Goal: Task Accomplishment & Management: Manage account settings

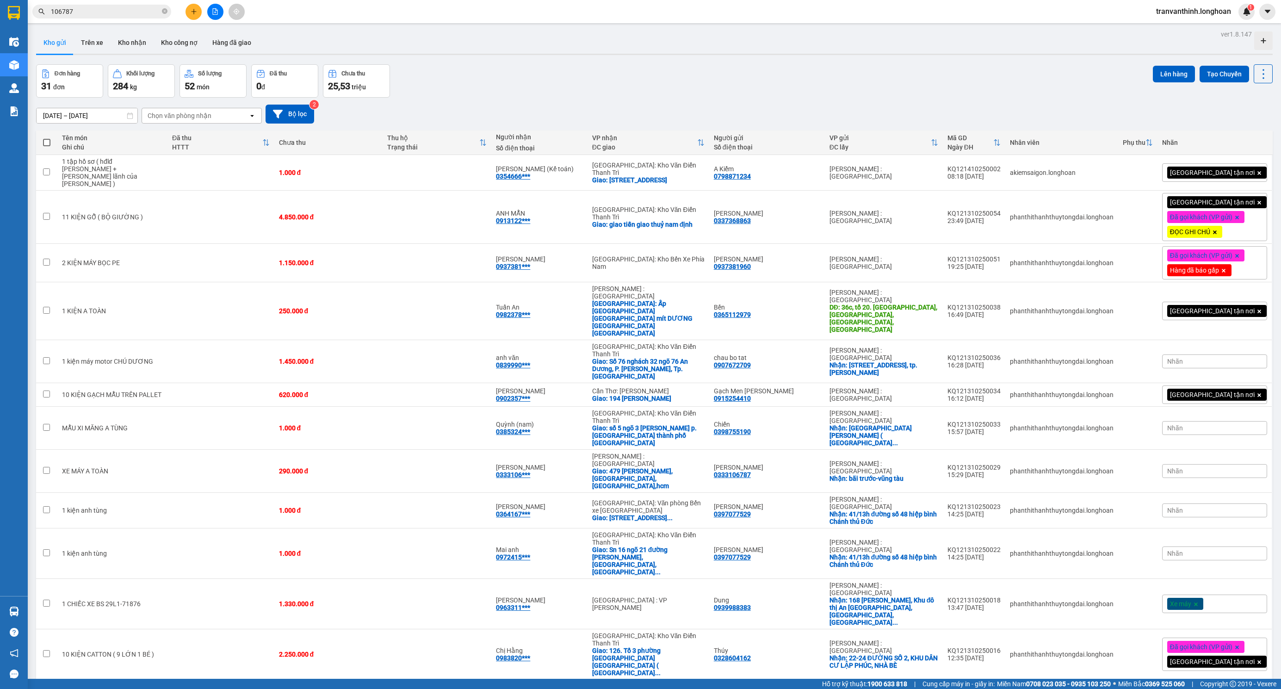
click at [189, 7] on button at bounding box center [193, 12] width 16 height 16
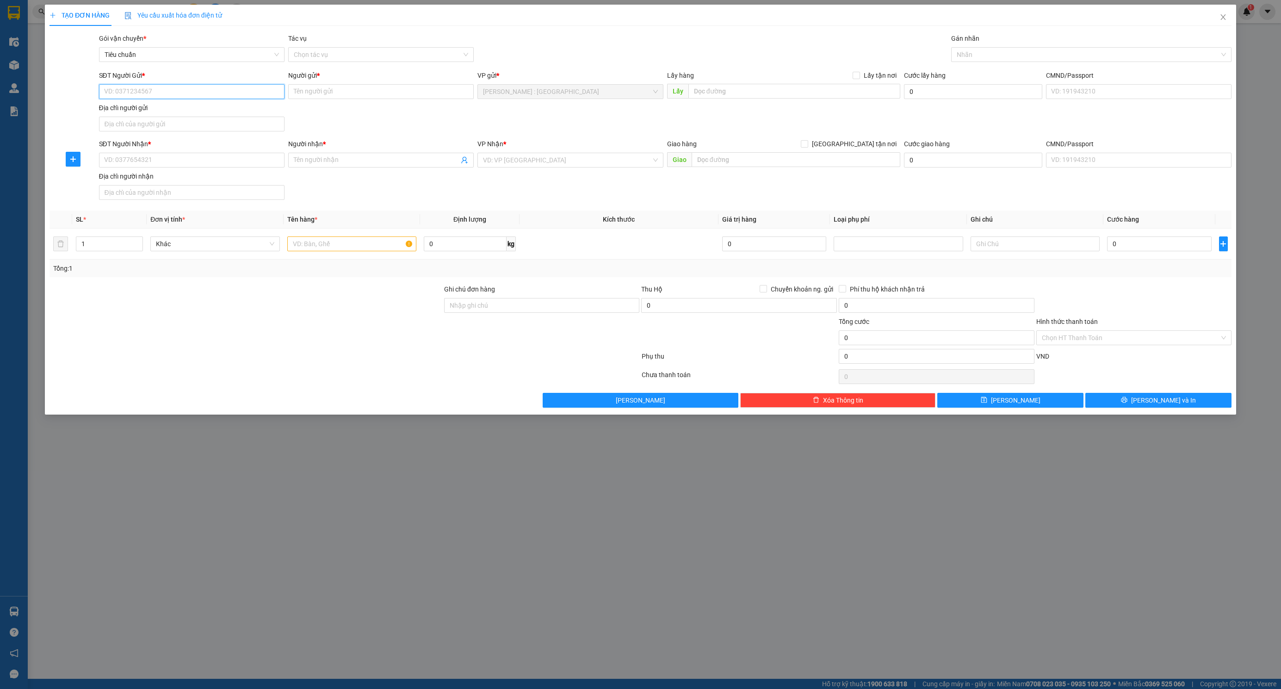
click at [133, 91] on input "SĐT Người Gửi *" at bounding box center [191, 91] width 185 height 15
click at [200, 161] on input "SĐT Người Nhận *" at bounding box center [191, 160] width 185 height 15
type input "0983803418"
click at [158, 182] on div "0983803418 - CHỊ NHÀN" at bounding box center [192, 180] width 174 height 10
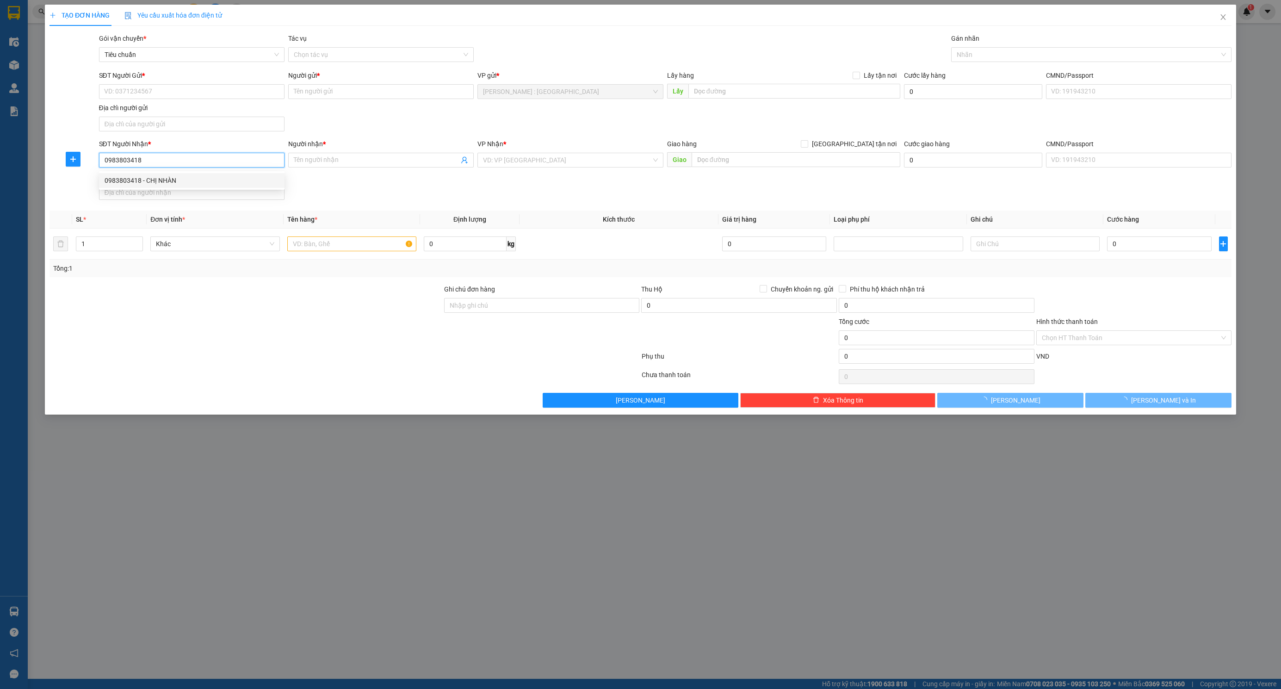
type input "CHỊ NHÀN"
checkbox input "true"
type input "QUỐC LỘ 18A, KDC MẬT SƠN, [GEOGRAPHIC_DATA] [GEOGRAPHIC_DATA], [GEOGRAPHIC_DATA]"
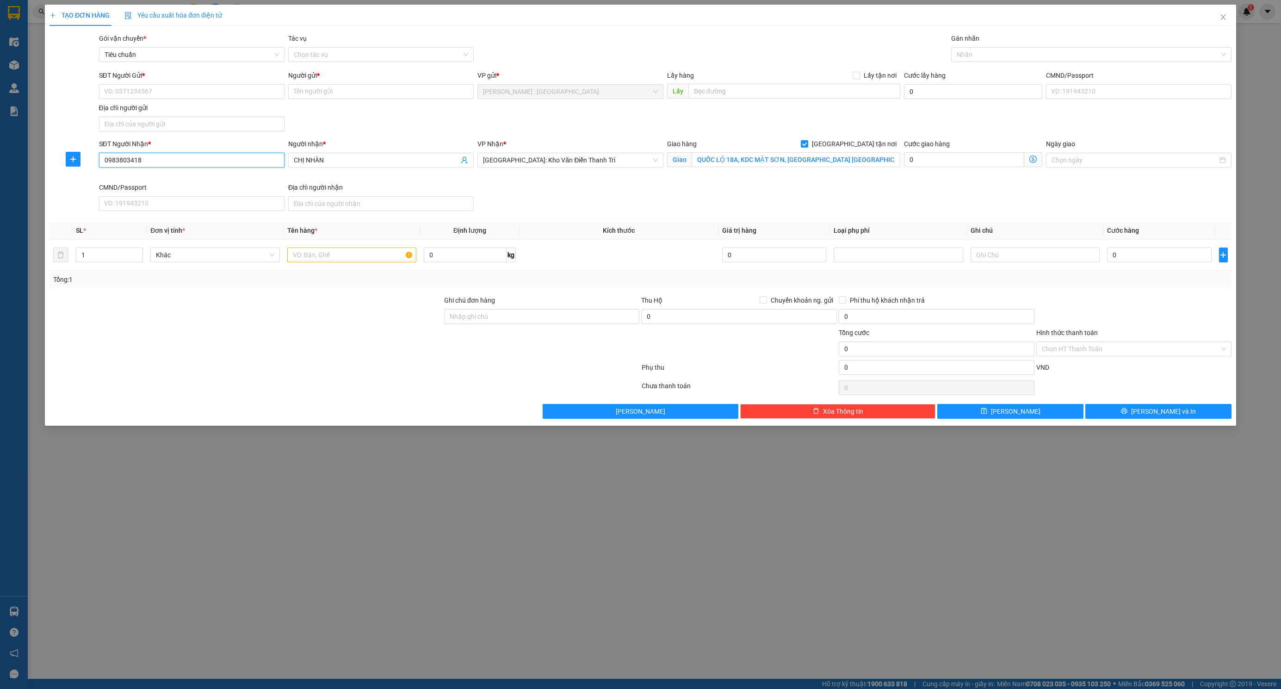
type input "0983803418"
click at [262, 101] on div "SĐT Người Gửi * VD: 0371234567" at bounding box center [191, 86] width 185 height 32
click at [260, 95] on input "SĐT Người Gửi *" at bounding box center [191, 91] width 185 height 15
click at [213, 111] on div "0963565036 - CHỊ TÀI" at bounding box center [192, 111] width 174 height 10
type input "0963565036"
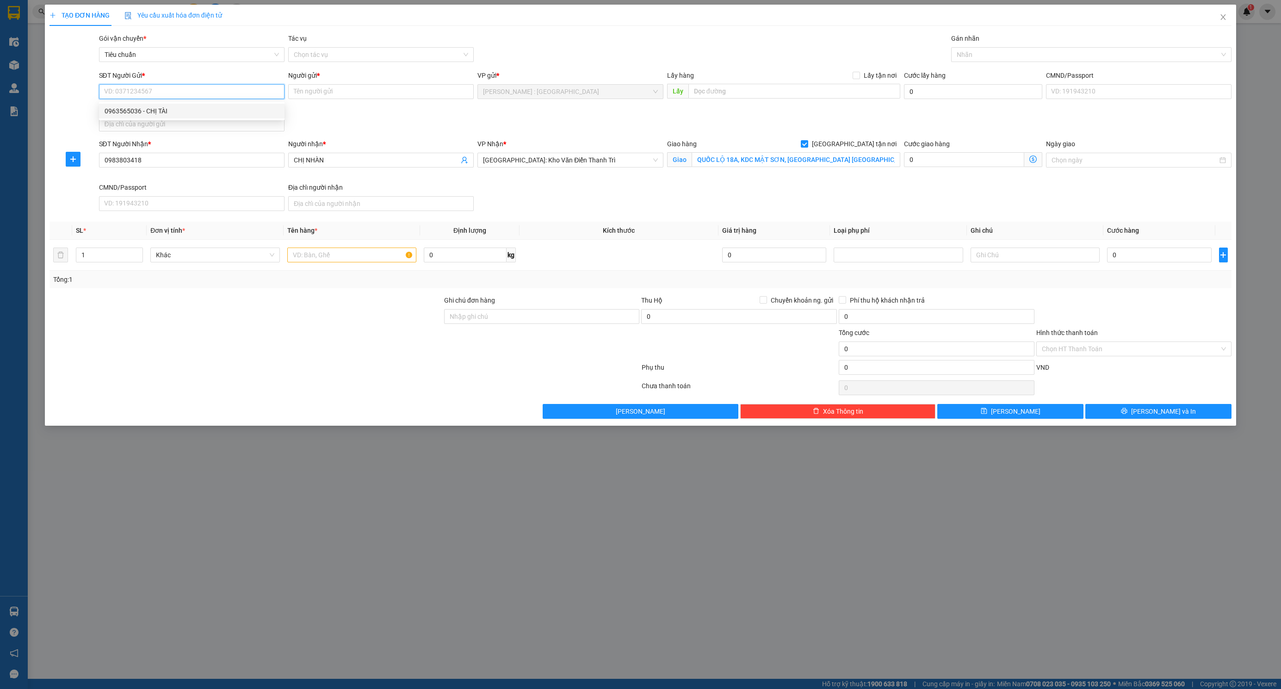
type input "CHỊ TÀI"
click at [110, 256] on input "1" at bounding box center [109, 255] width 66 height 14
click at [109, 256] on input "1" at bounding box center [109, 255] width 66 height 14
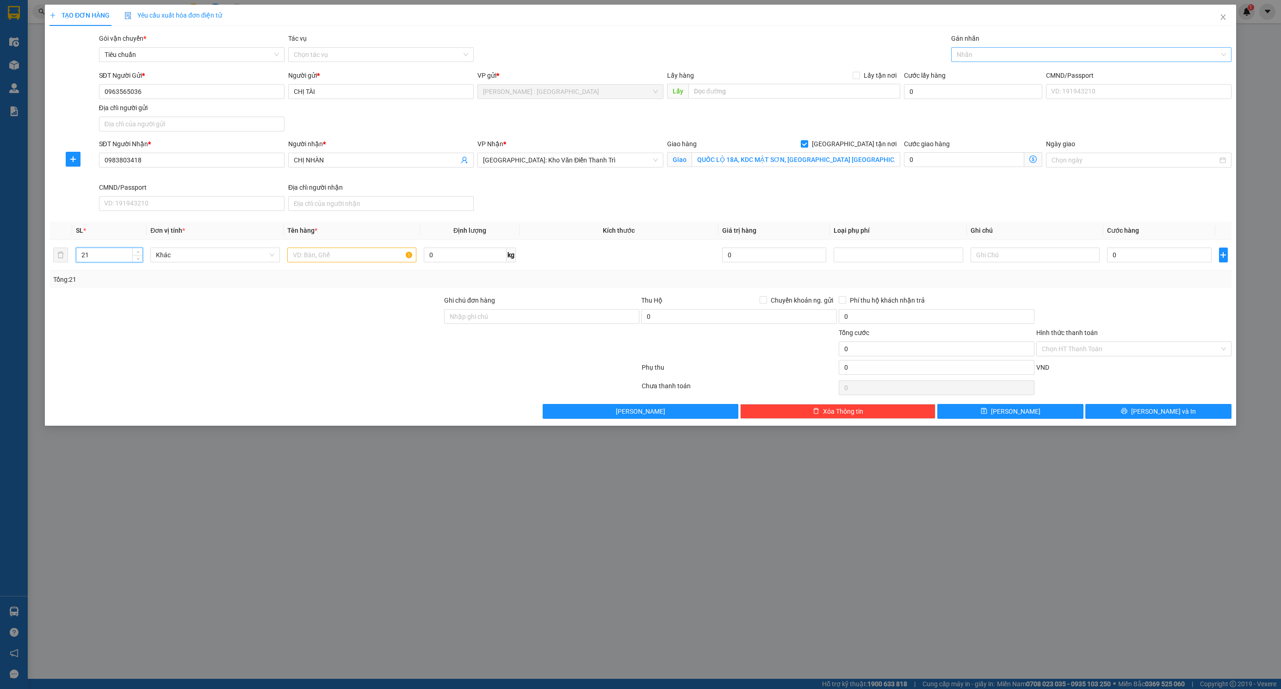
click at [998, 53] on div at bounding box center [1086, 54] width 266 height 11
type input "21"
type input "G"
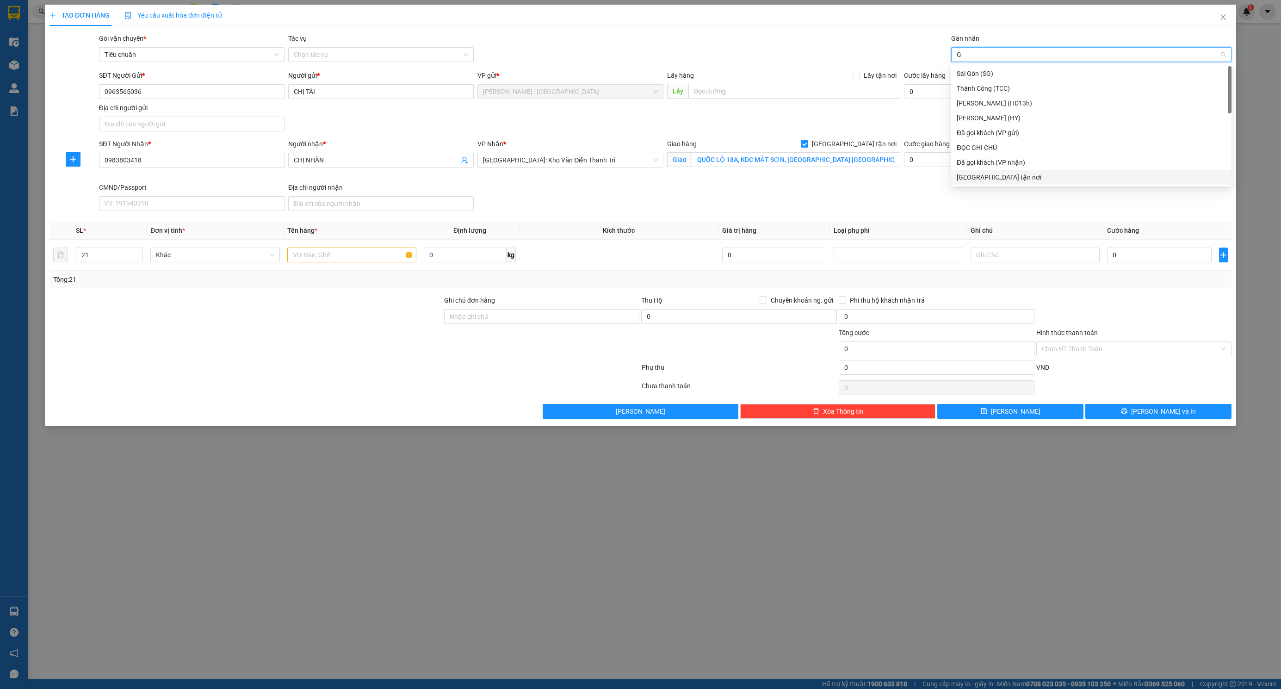
click at [973, 179] on div "[GEOGRAPHIC_DATA] tận nơi" at bounding box center [1091, 177] width 269 height 10
click at [329, 258] on input "text" at bounding box center [351, 254] width 129 height 15
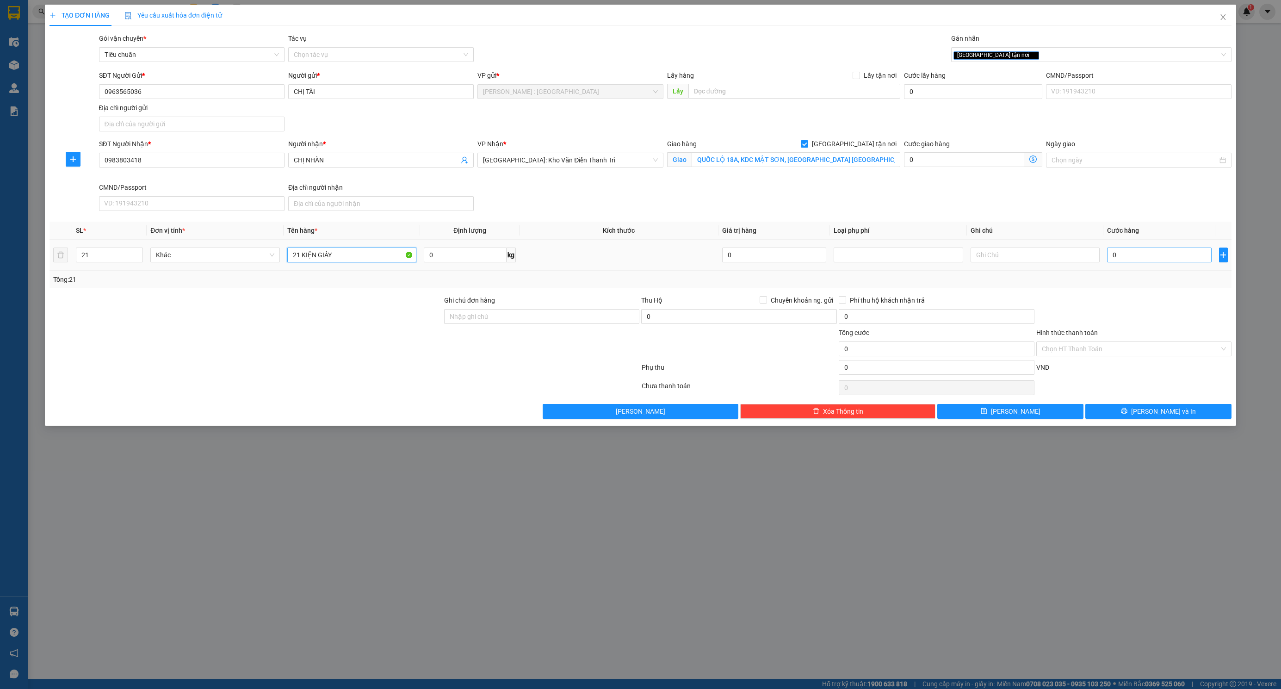
type input "21 KIỆN GIẤY"
click at [1172, 262] on input "0" at bounding box center [1159, 254] width 105 height 15
type input "3"
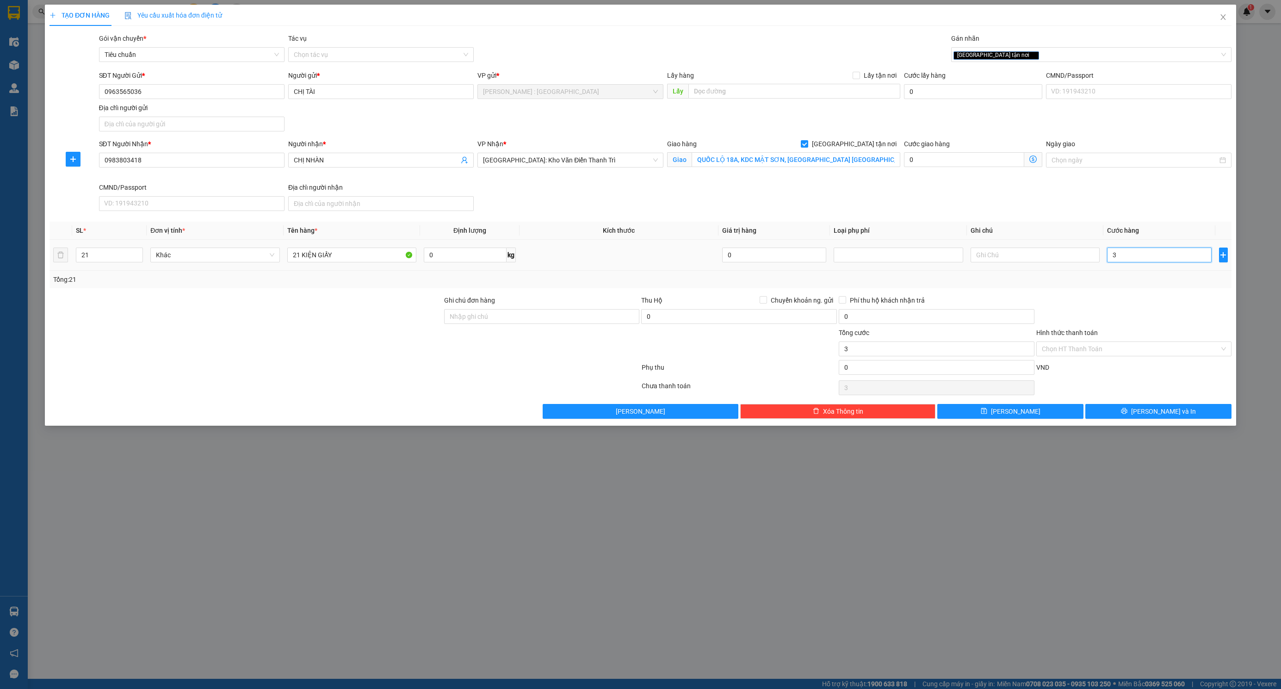
type input "30"
type input "300"
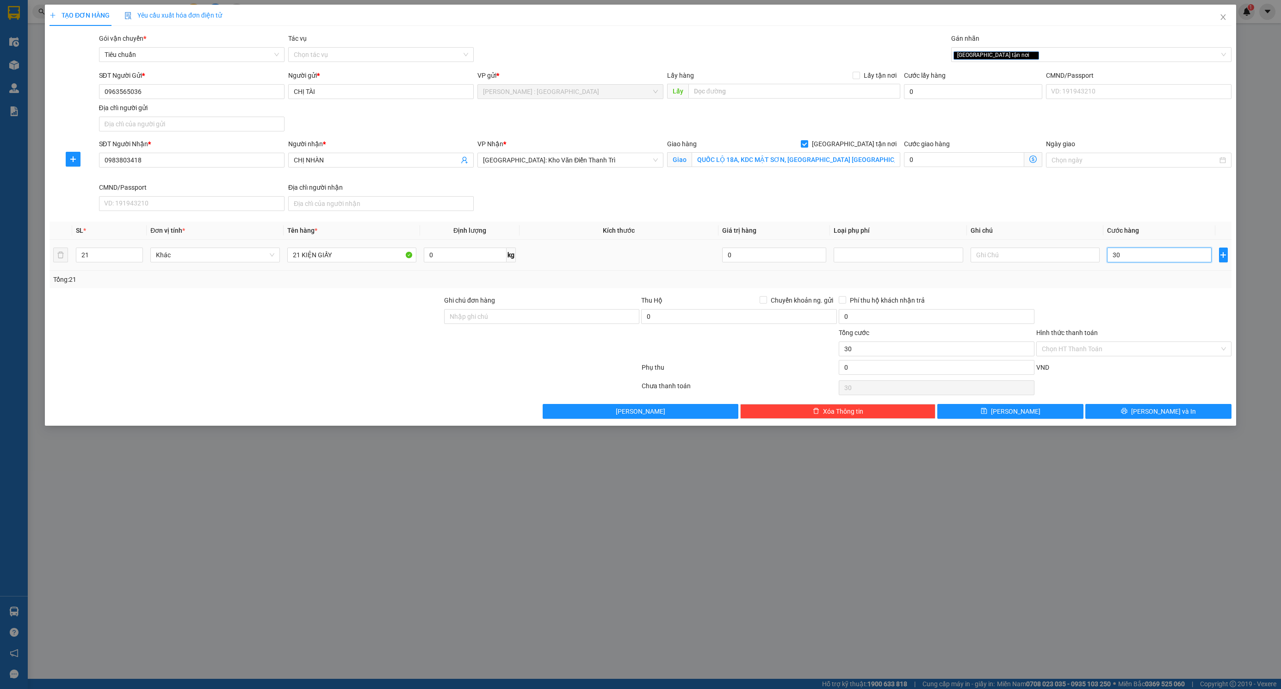
type input "300"
type input "3.000"
type input "30.000"
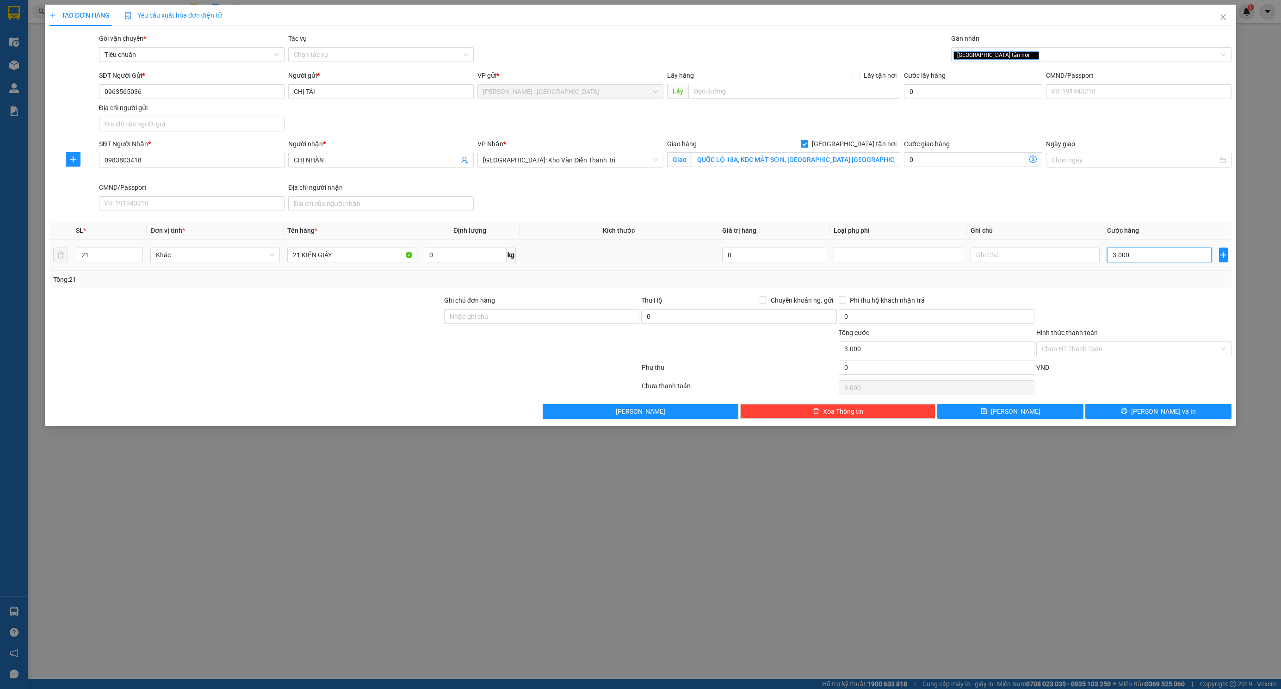
type input "30.000"
type input "300.000"
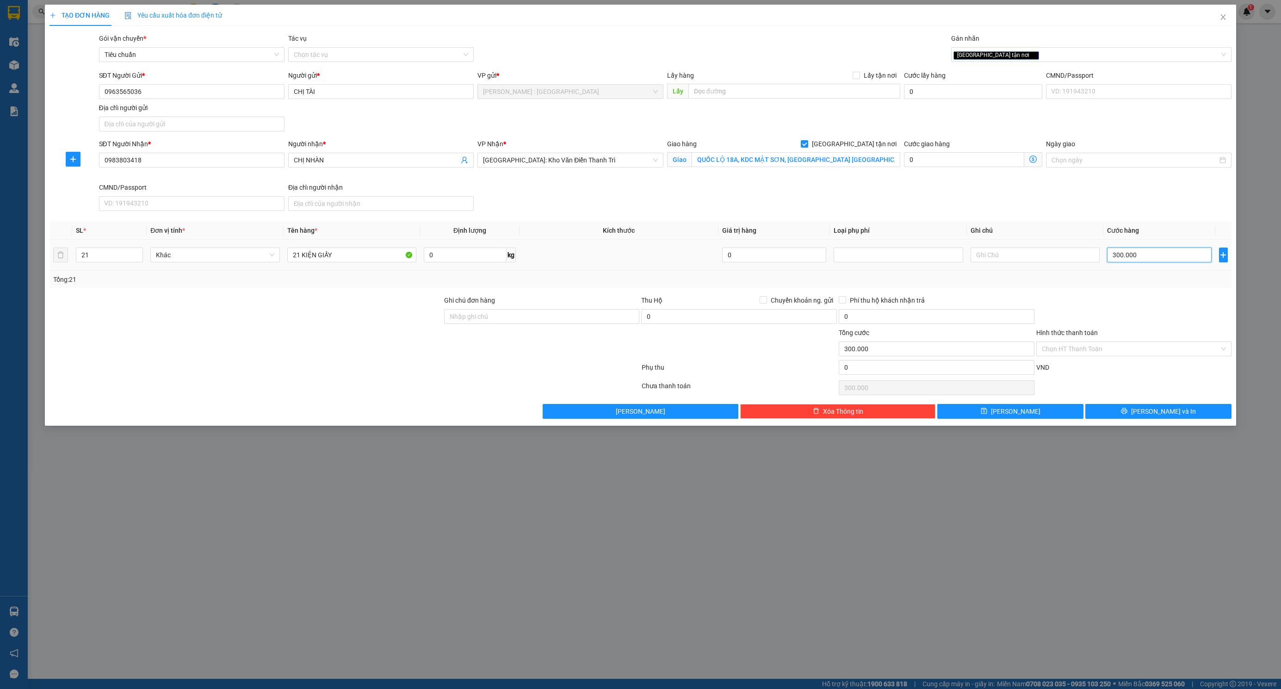
type input "3.000.000"
click at [438, 261] on input "0" at bounding box center [465, 254] width 83 height 15
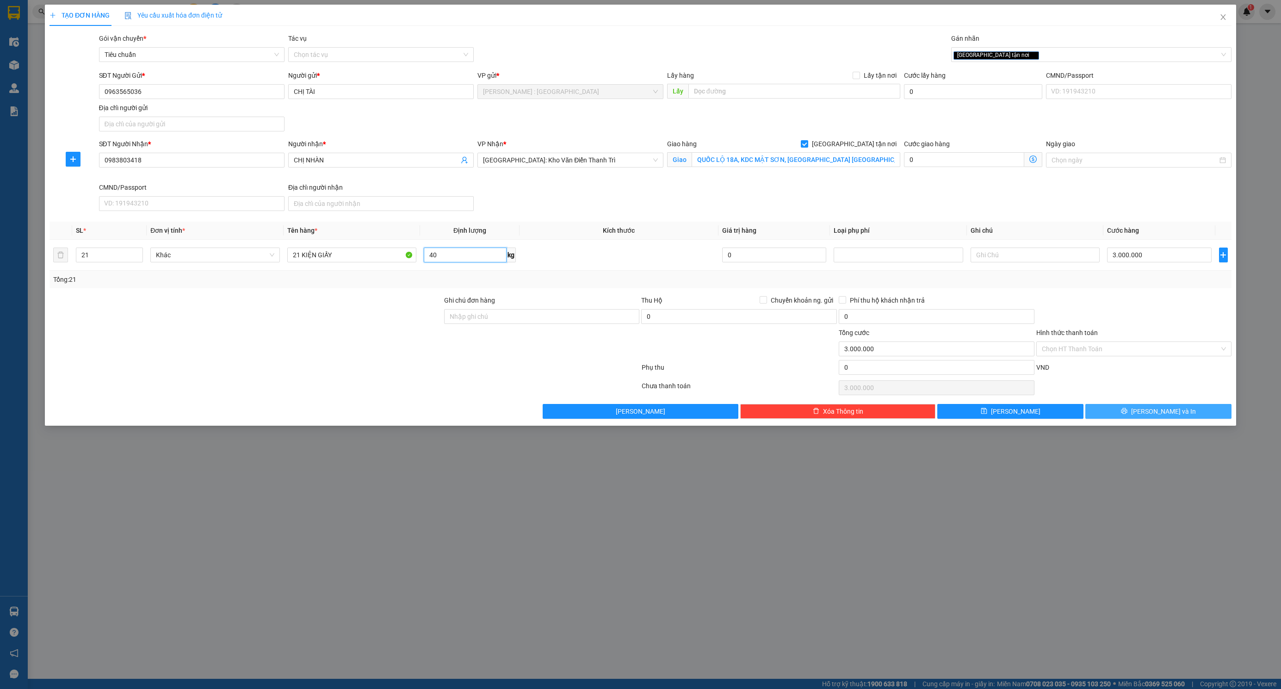
type input "4"
type input "500"
click at [1111, 293] on div "Transit Pickup Surcharge Ids Transit Deliver Surcharge Ids Transit Deliver Surc…" at bounding box center [640, 225] width 1182 height 385
click at [1162, 411] on span "[PERSON_NAME] và In" at bounding box center [1163, 411] width 65 height 10
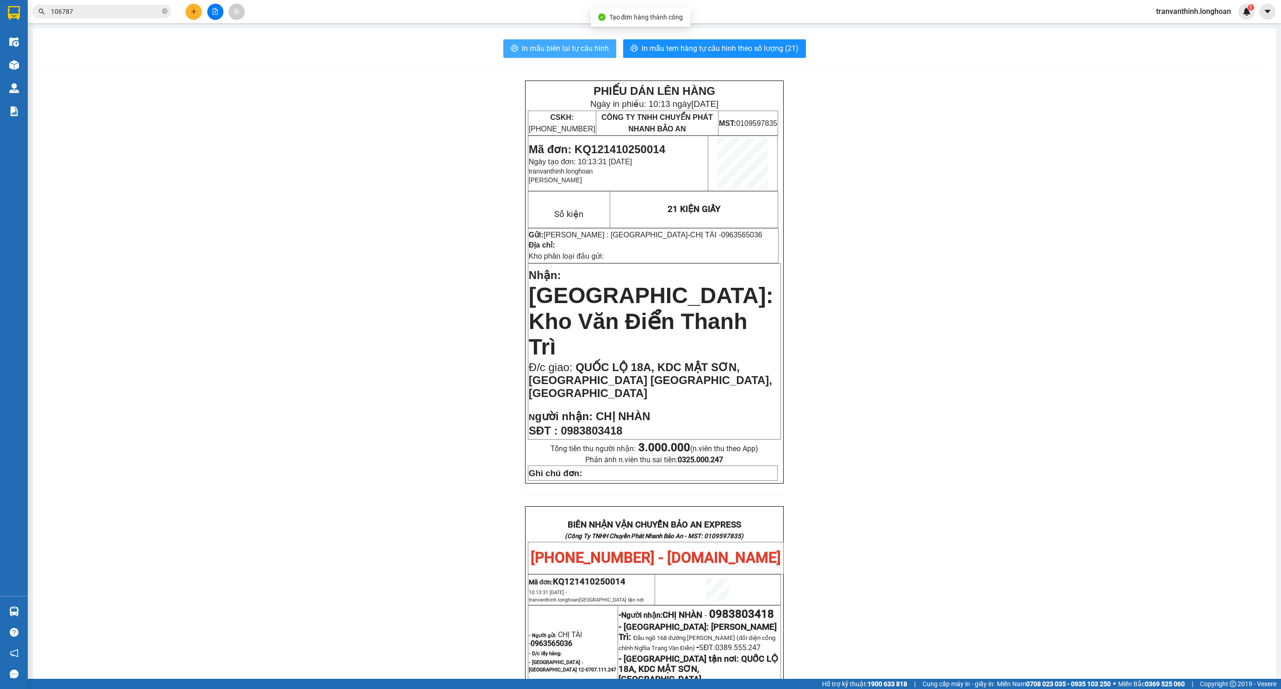
click at [594, 48] on span "In mẫu biên lai tự cấu hình" at bounding box center [565, 49] width 87 height 12
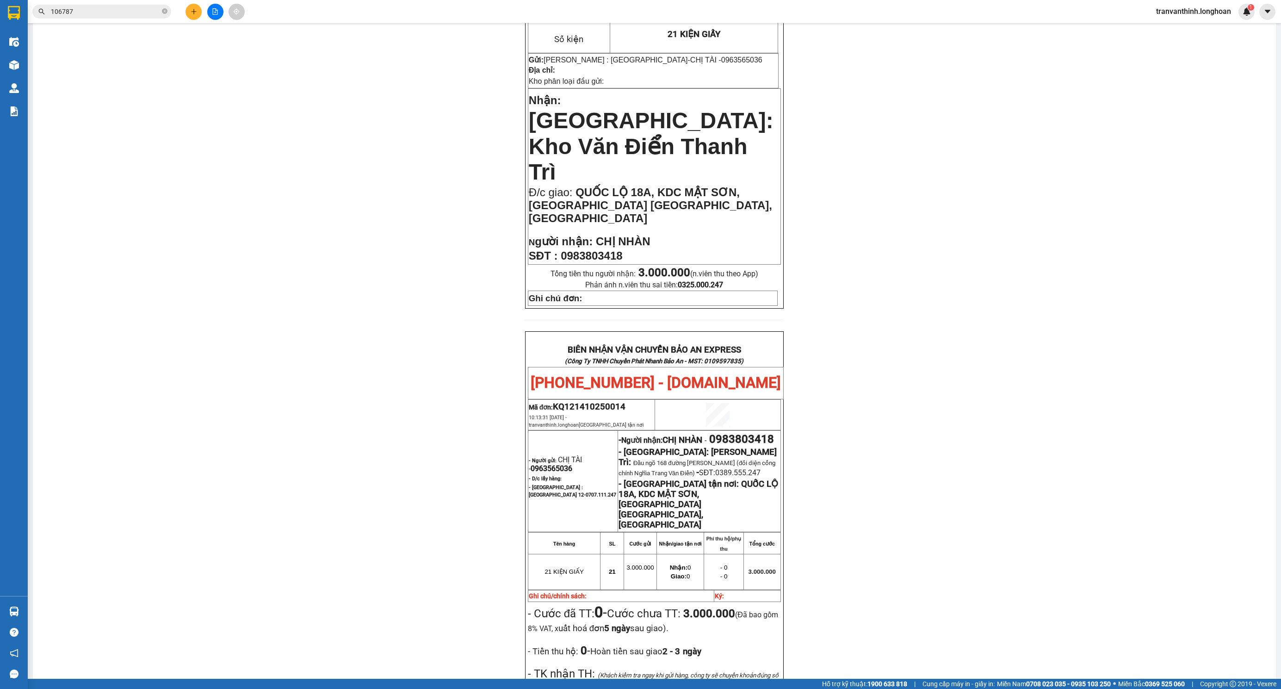
scroll to position [333, 0]
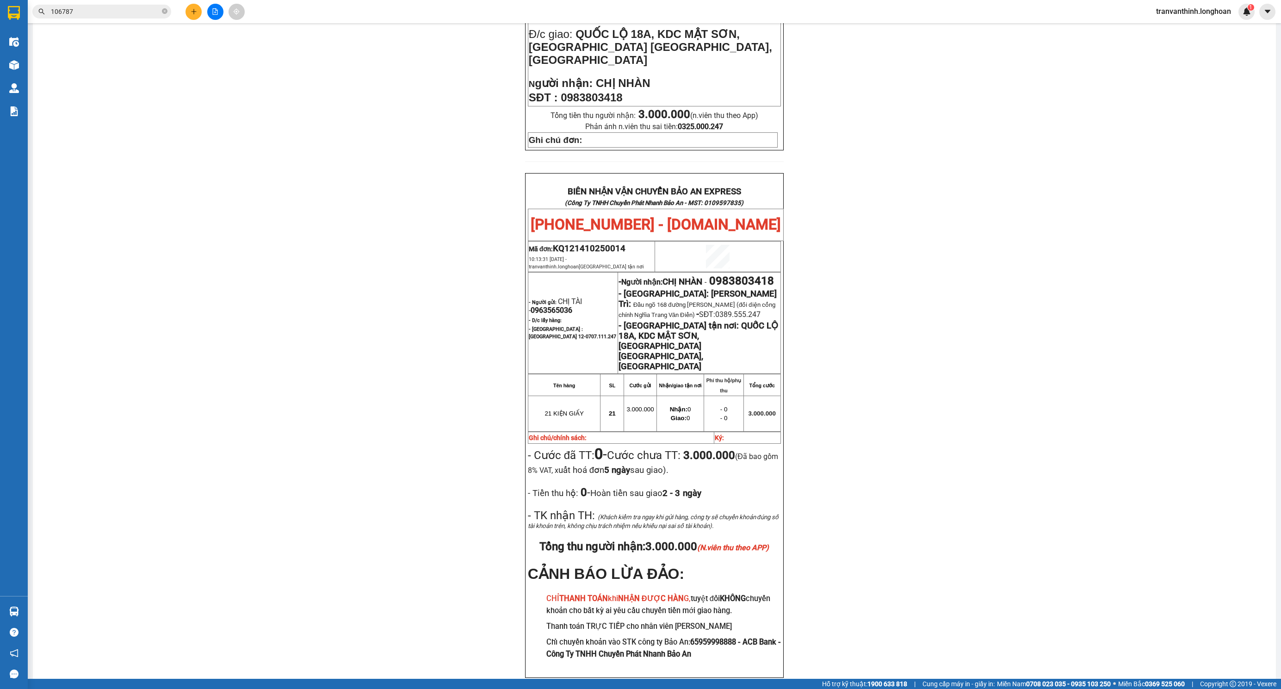
drag, startPoint x: 543, startPoint y: 249, endPoint x: 553, endPoint y: 266, distance: 19.5
click at [543, 299] on strong "- Người gửi:" at bounding box center [543, 302] width 28 height 6
click at [550, 306] on span "0963565036" at bounding box center [552, 310] width 42 height 9
copy span "0963565036"
click at [550, 306] on span "0963565036" at bounding box center [552, 310] width 42 height 9
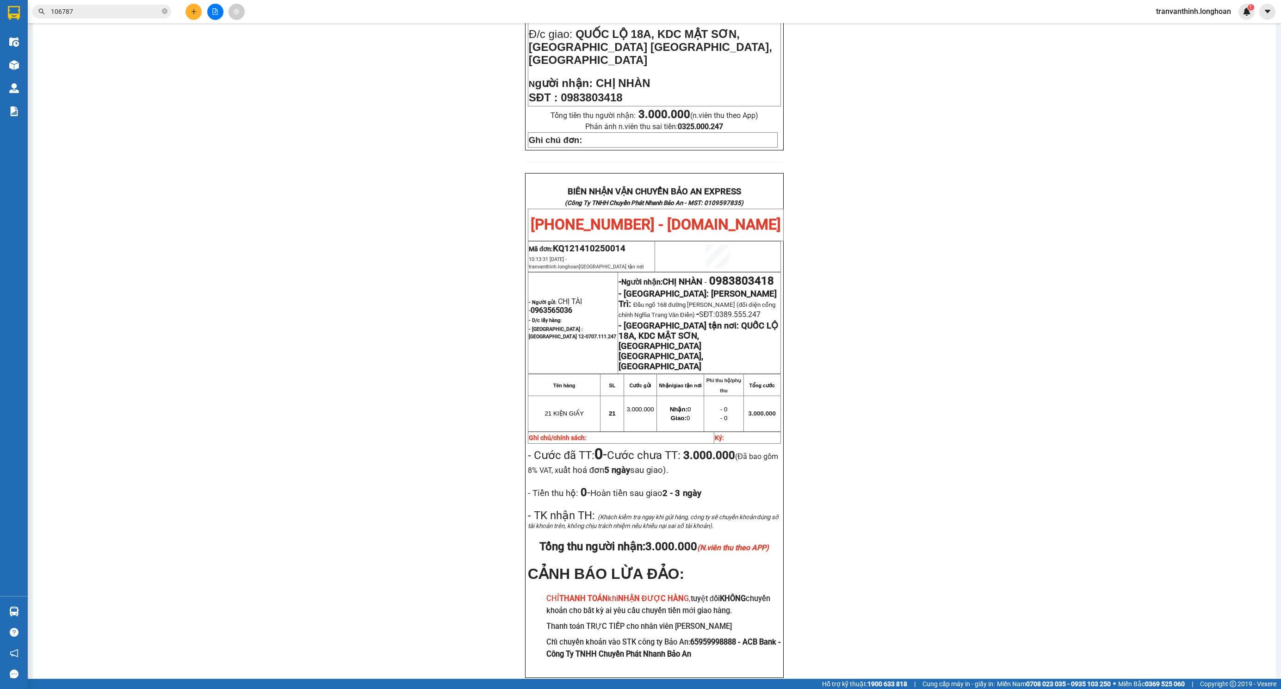
click at [919, 282] on div "PHIẾU DÁN LÊN HÀNG Ngày in phiếu: 10:13 [DATE] CSKH: [PHONE_NUMBER] CÔNG TY TNH…" at bounding box center [654, 223] width 1221 height 953
click at [854, 329] on div "PHIẾU DÁN LÊN HÀNG Ngày in phiếu: 10:13 [DATE] CSKH: [PHONE_NUMBER] CÔNG TY TNH…" at bounding box center [654, 223] width 1221 height 953
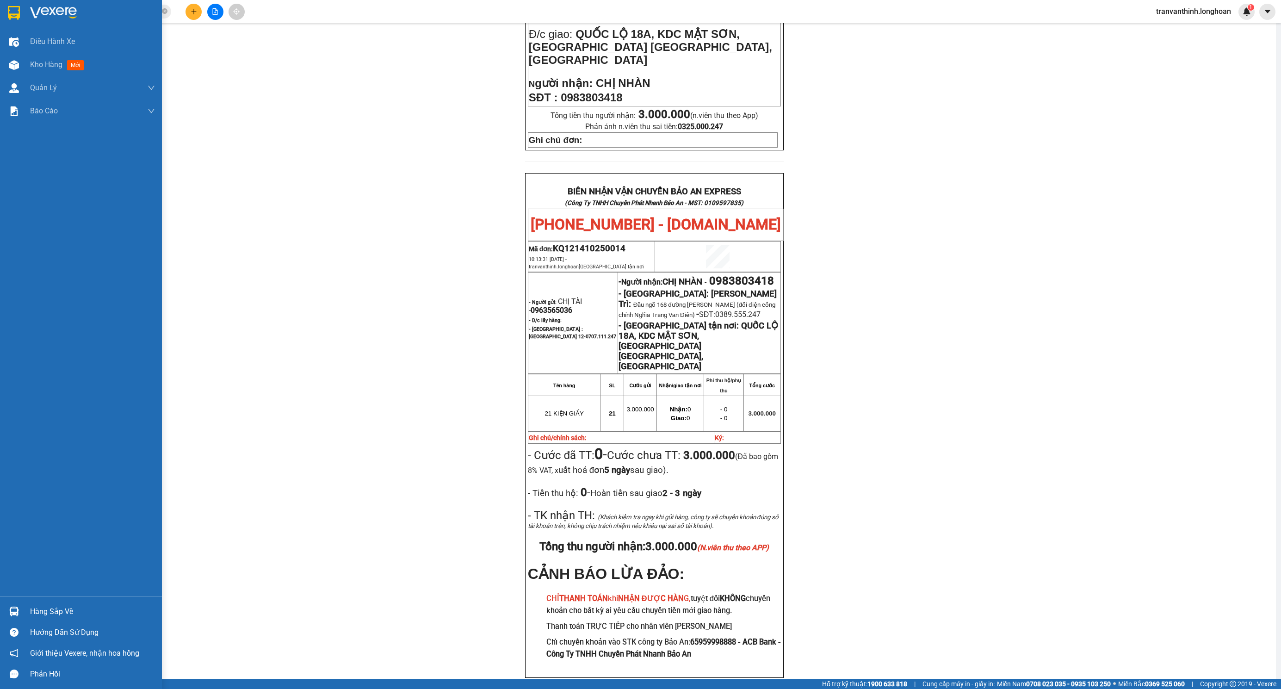
click at [22, 12] on div at bounding box center [81, 15] width 162 height 30
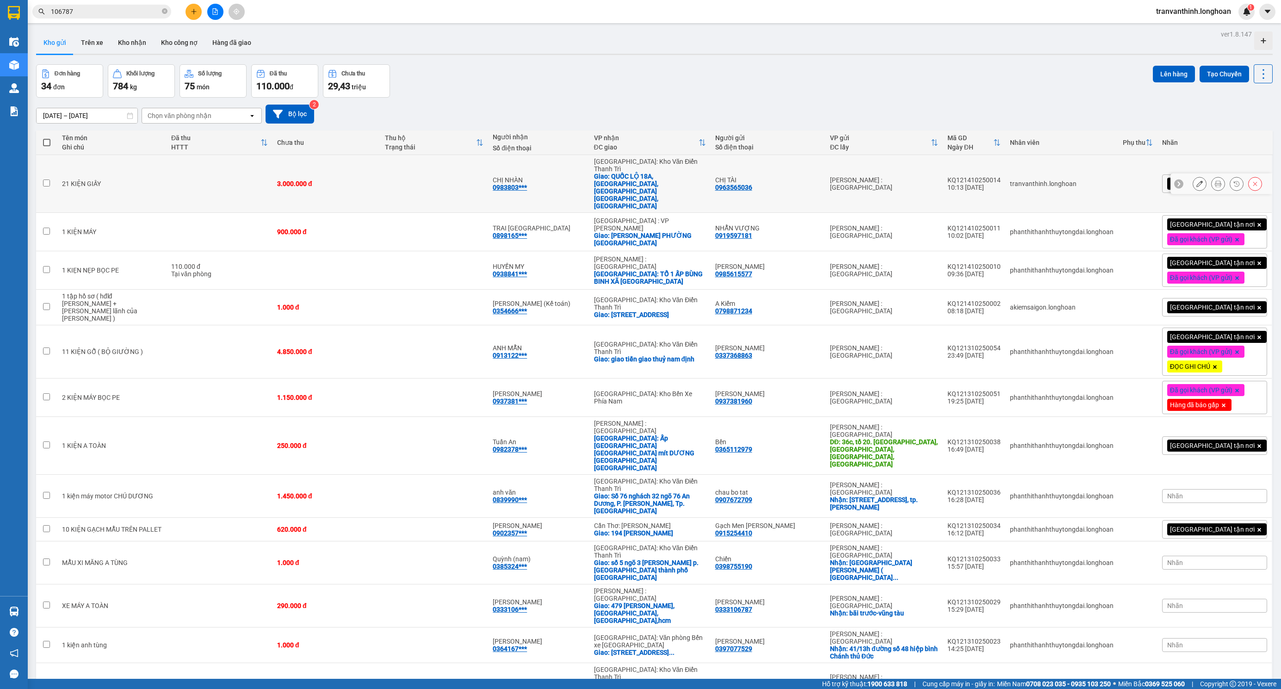
click at [1196, 180] on icon at bounding box center [1199, 183] width 6 height 6
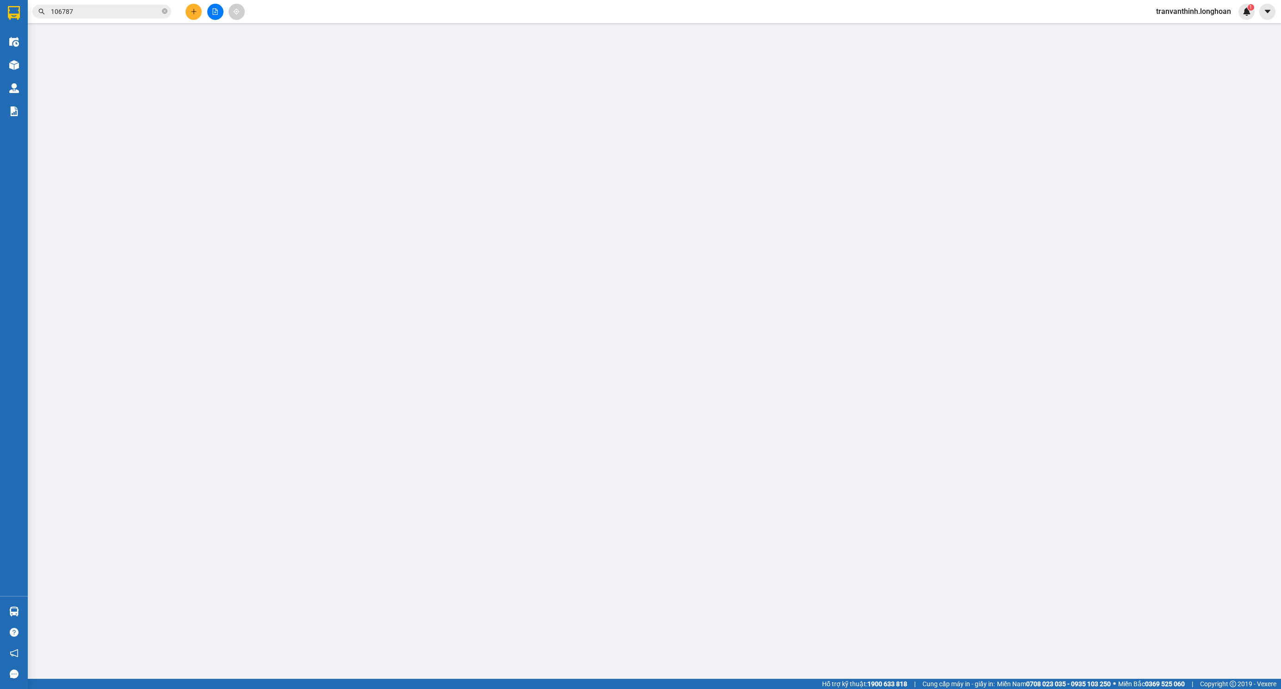
type input "0963565036"
type input "CHỊ TÀI"
type input "0983803418"
type input "CHỊ NHÀN"
checkbox input "true"
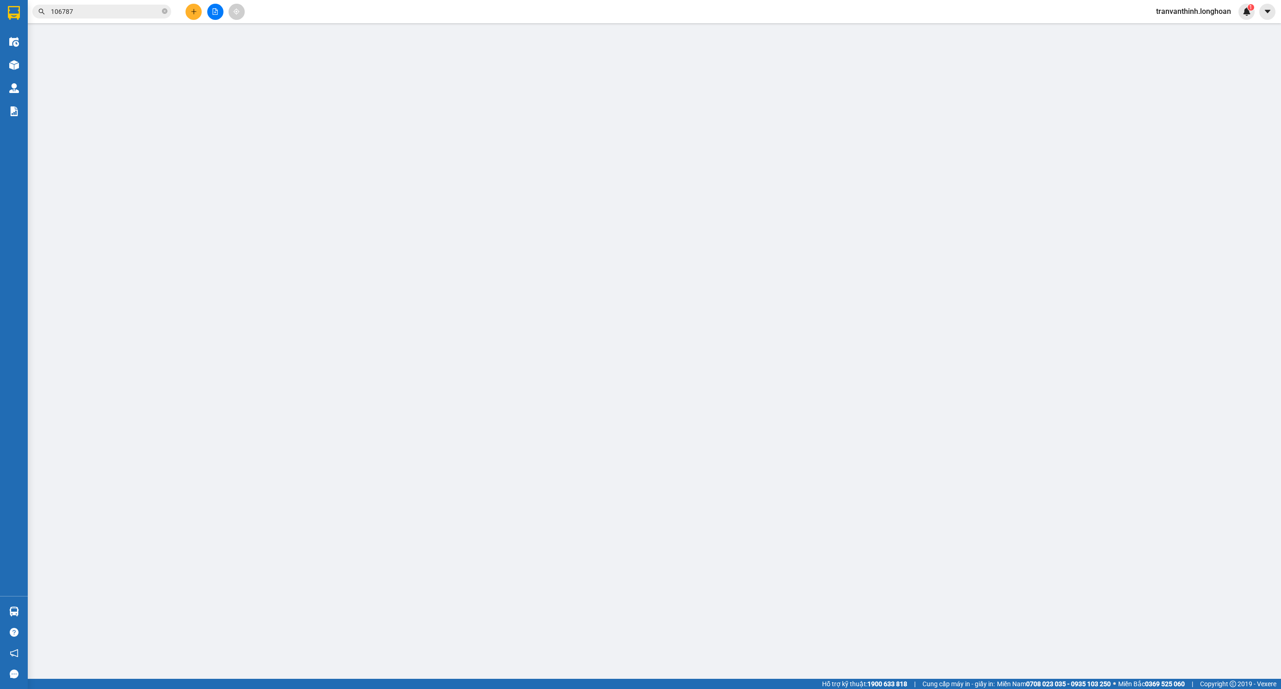
type input "QUỐC LỘ 18A, KDC MẬT SƠN, [GEOGRAPHIC_DATA] [GEOGRAPHIC_DATA], [GEOGRAPHIC_DATA]"
type input "0"
type input "3.000.000"
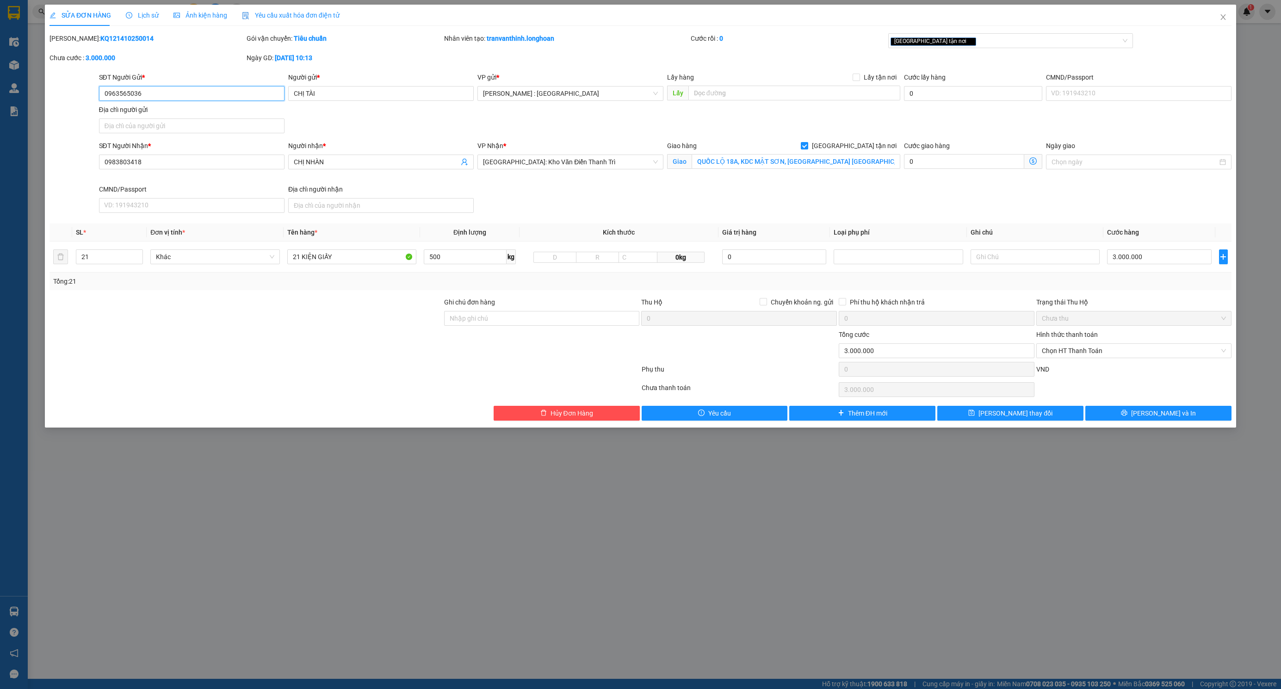
click at [1123, 350] on span "Chọn HT Thanh Toán" at bounding box center [1134, 351] width 185 height 14
click at [1088, 373] on div "Tại văn phòng" at bounding box center [1133, 371] width 185 height 10
type input "0"
click at [1113, 411] on button "[PERSON_NAME] và In" at bounding box center [1158, 413] width 146 height 15
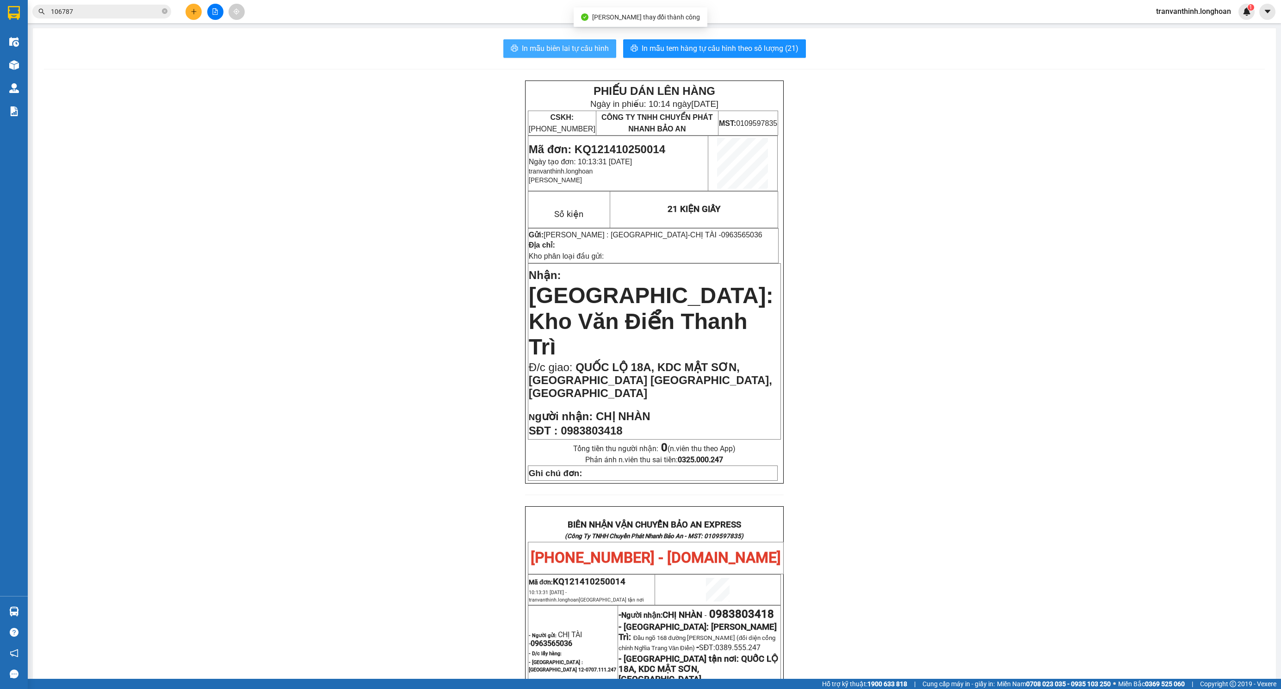
click at [561, 43] on span "In mẫu biên lai tự cấu hình" at bounding box center [565, 49] width 87 height 12
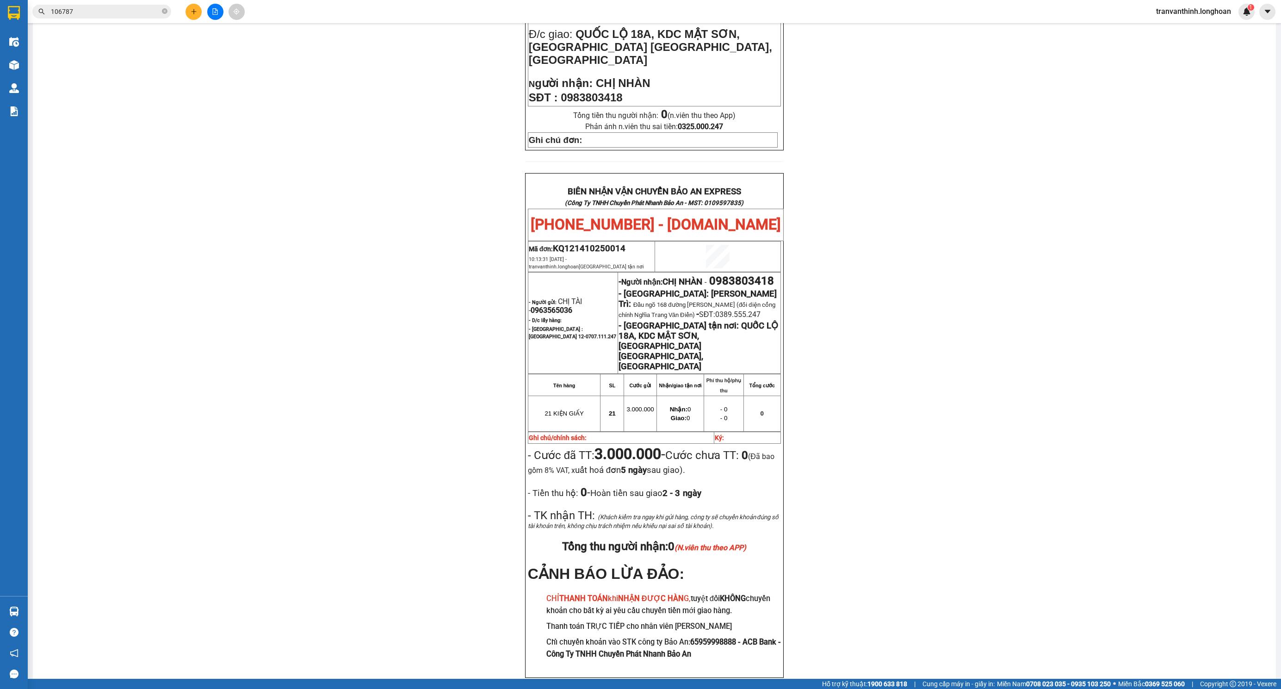
click at [542, 306] on span "0963565036" at bounding box center [552, 310] width 42 height 9
copy span "0963565036"
click at [1009, 284] on div "PHIẾU DÁN LÊN HÀNG Ngày in phiếu: 10:14 [DATE] CSKH: [PHONE_NUMBER] CÔNG TY TNH…" at bounding box center [654, 223] width 1221 height 953
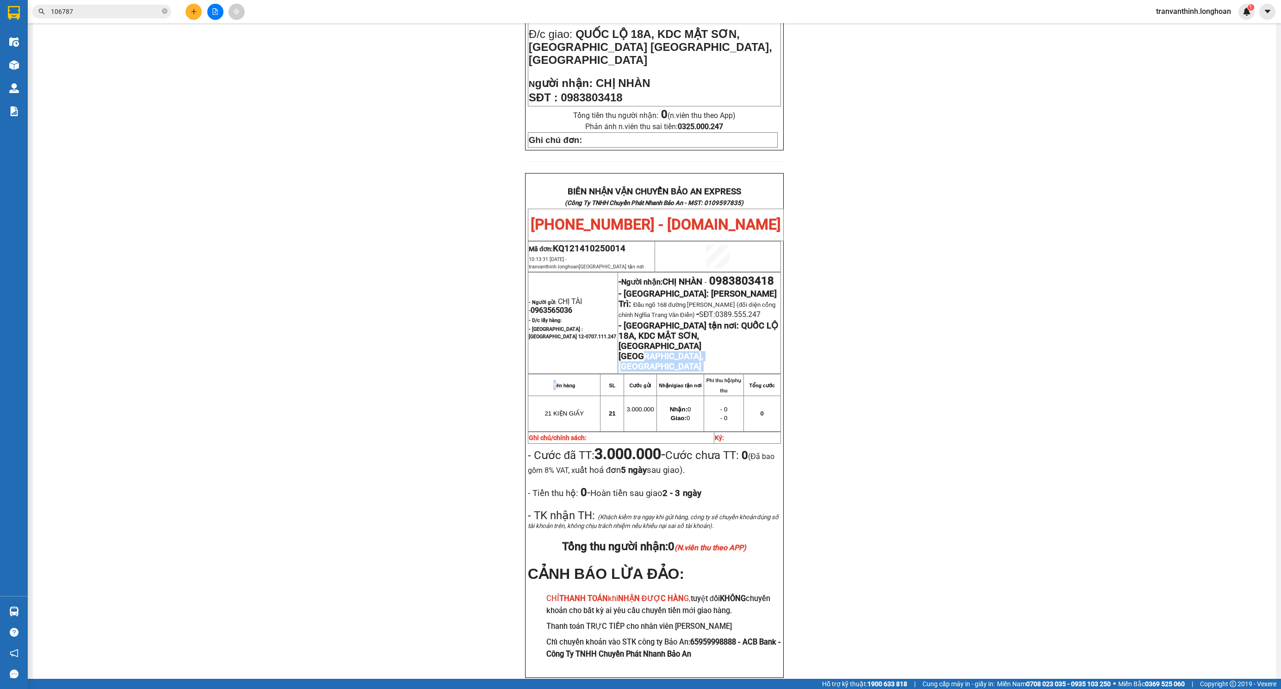
copy div "QUỐC LỘ 18A, KDC MẬT SƠN, [GEOGRAPHIC_DATA] [GEOGRAPHIC_DATA], [GEOGRAPHIC_DATA]"
click at [301, 491] on div "PHIẾU DÁN LÊN HÀNG Ngày in phiếu: 10:14 [DATE] CSKH: [PHONE_NUMBER] CÔNG TY TNH…" at bounding box center [654, 223] width 1221 height 953
click at [709, 274] on span "0983803418" at bounding box center [741, 280] width 65 height 13
copy span "0983803418"
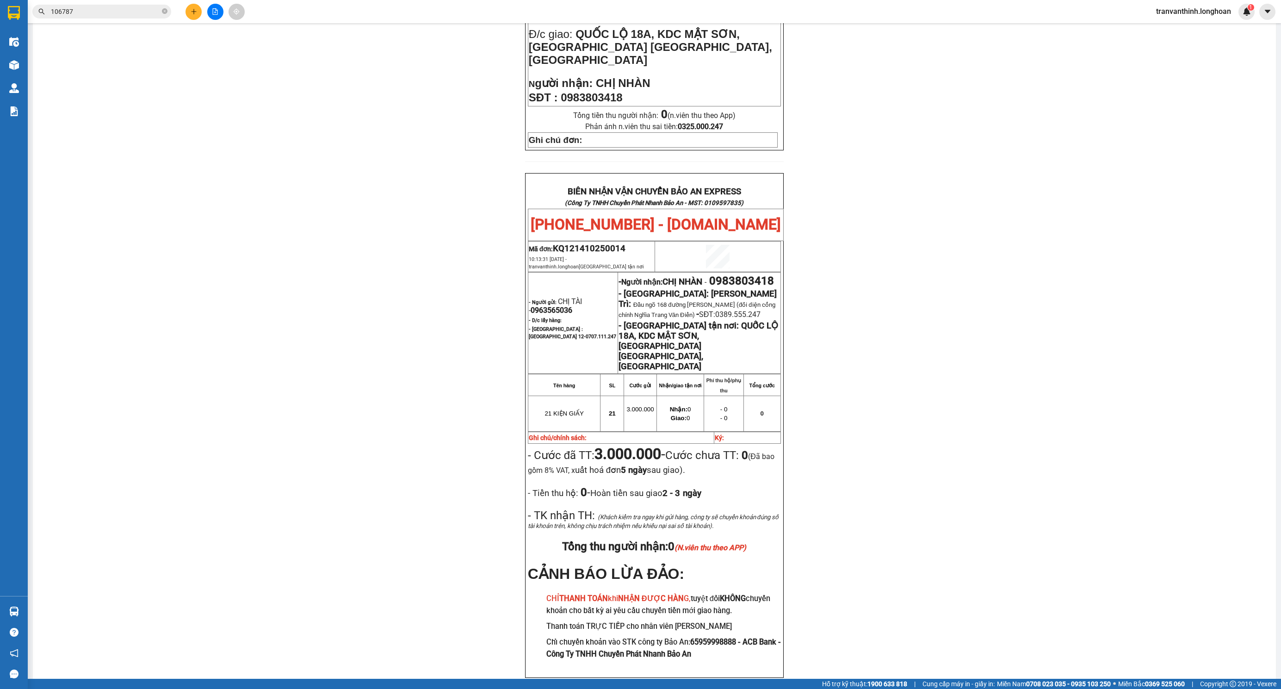
click at [1012, 284] on div "PHIẾU DÁN LÊN HÀNG Ngày in phiếu: 10:14 [DATE] CSKH: [PHONE_NUMBER] CÔNG TY TNH…" at bounding box center [654, 223] width 1221 height 953
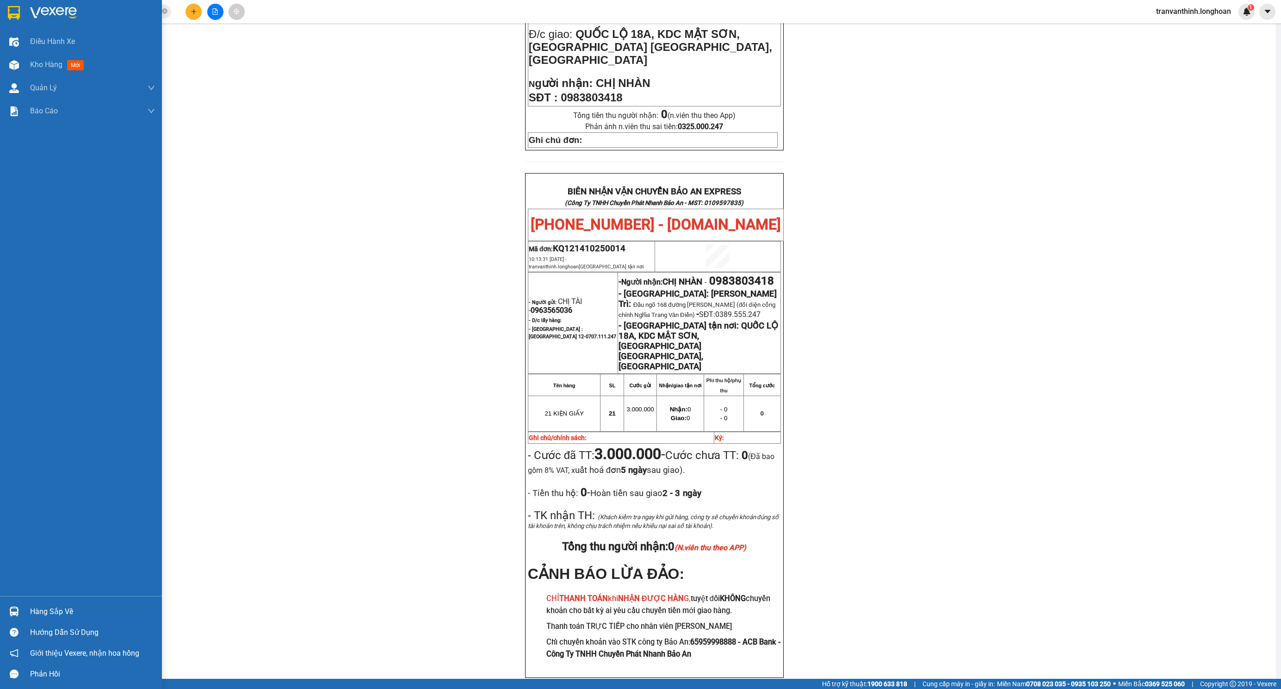
click at [18, 11] on img at bounding box center [14, 13] width 12 height 14
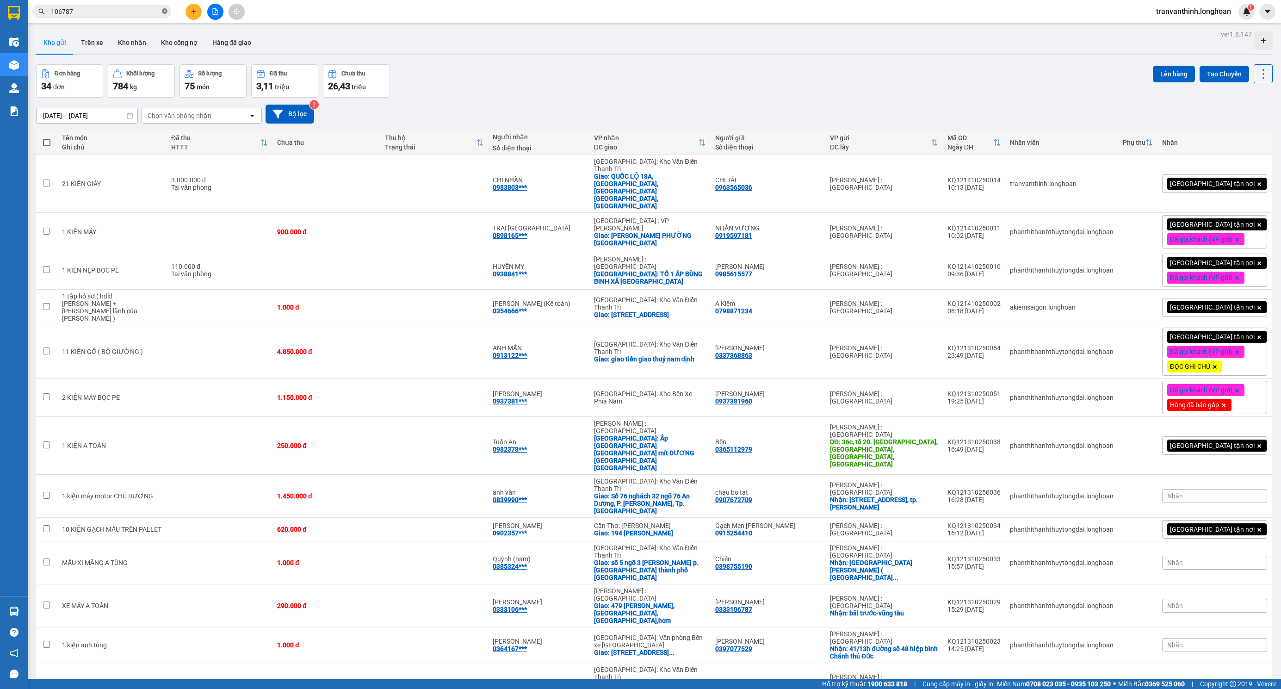
click at [162, 11] on icon "close-circle" at bounding box center [165, 11] width 6 height 6
click at [128, 10] on input "text" at bounding box center [105, 11] width 109 height 10
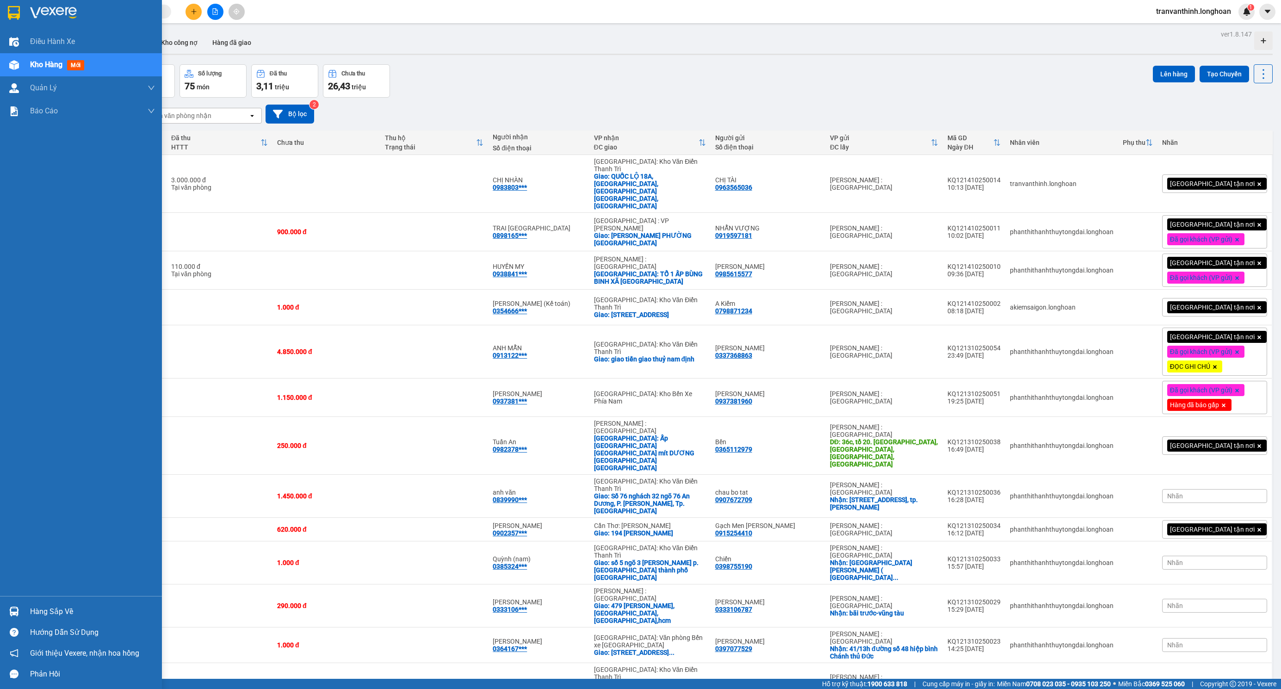
click at [3, 6] on div at bounding box center [81, 15] width 162 height 30
click at [21, 15] on div at bounding box center [14, 13] width 16 height 16
click at [11, 6] on img at bounding box center [14, 13] width 12 height 14
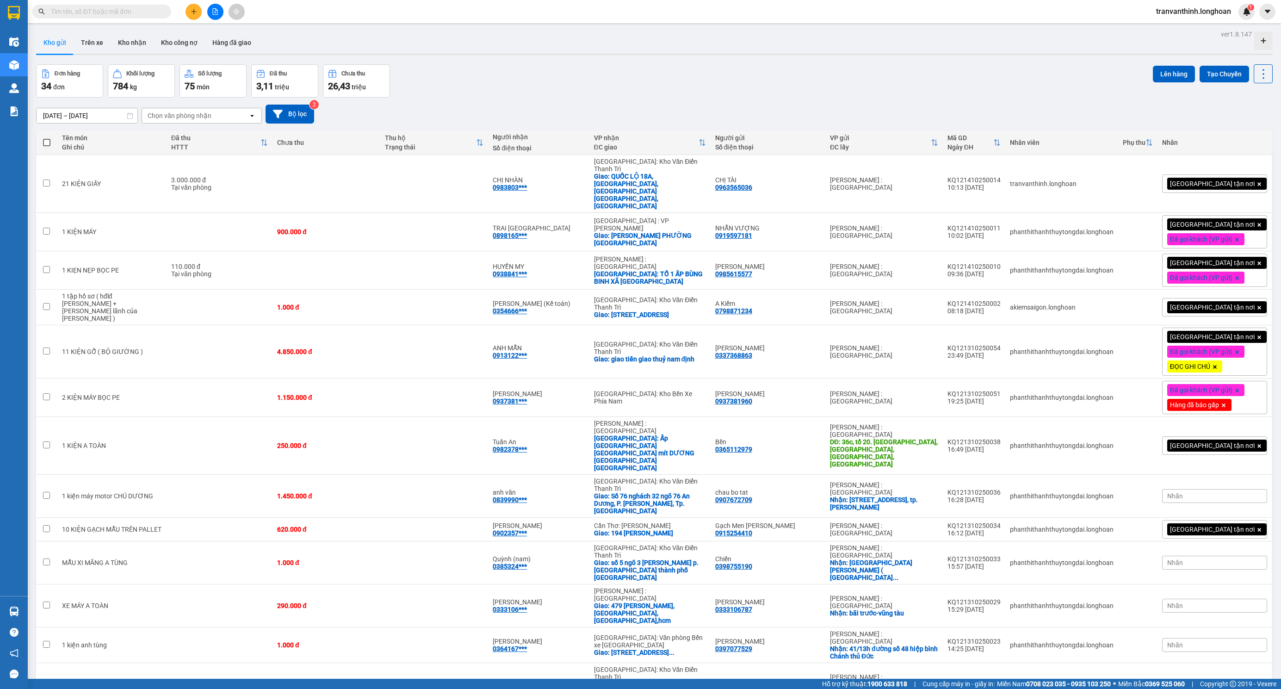
click at [155, 14] on input "text" at bounding box center [105, 11] width 109 height 10
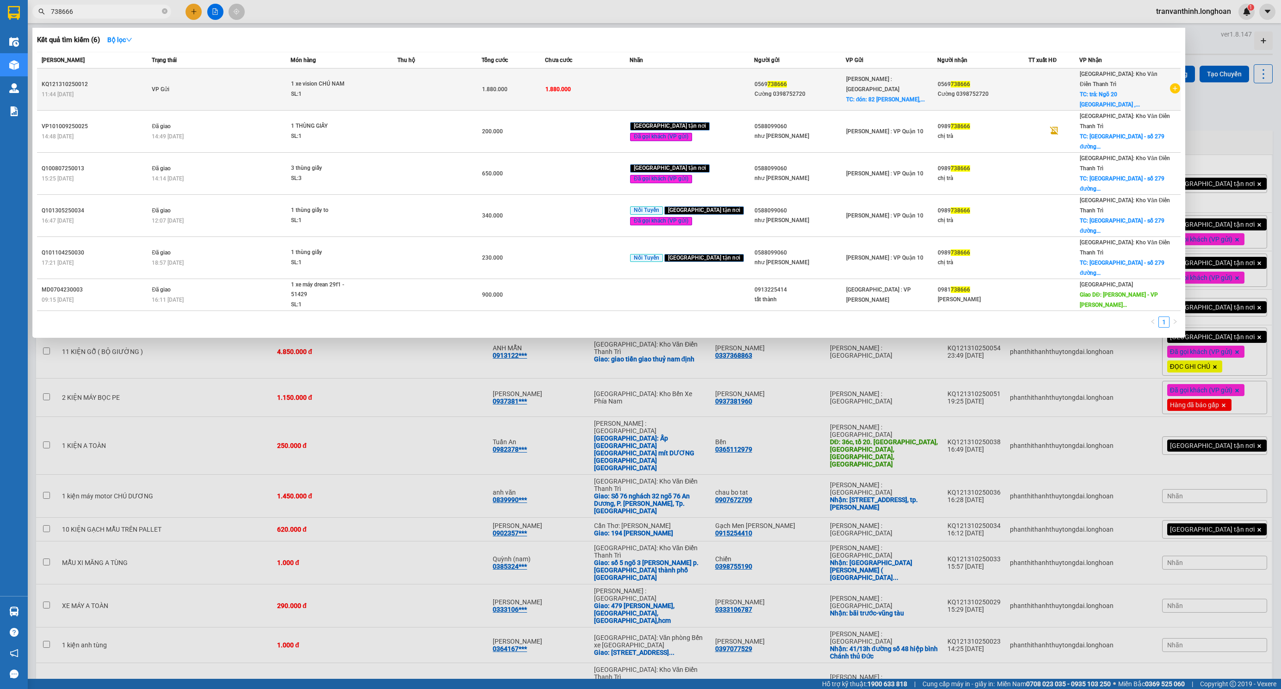
type input "738666"
click at [315, 89] on div "SL: 1" at bounding box center [325, 94] width 69 height 10
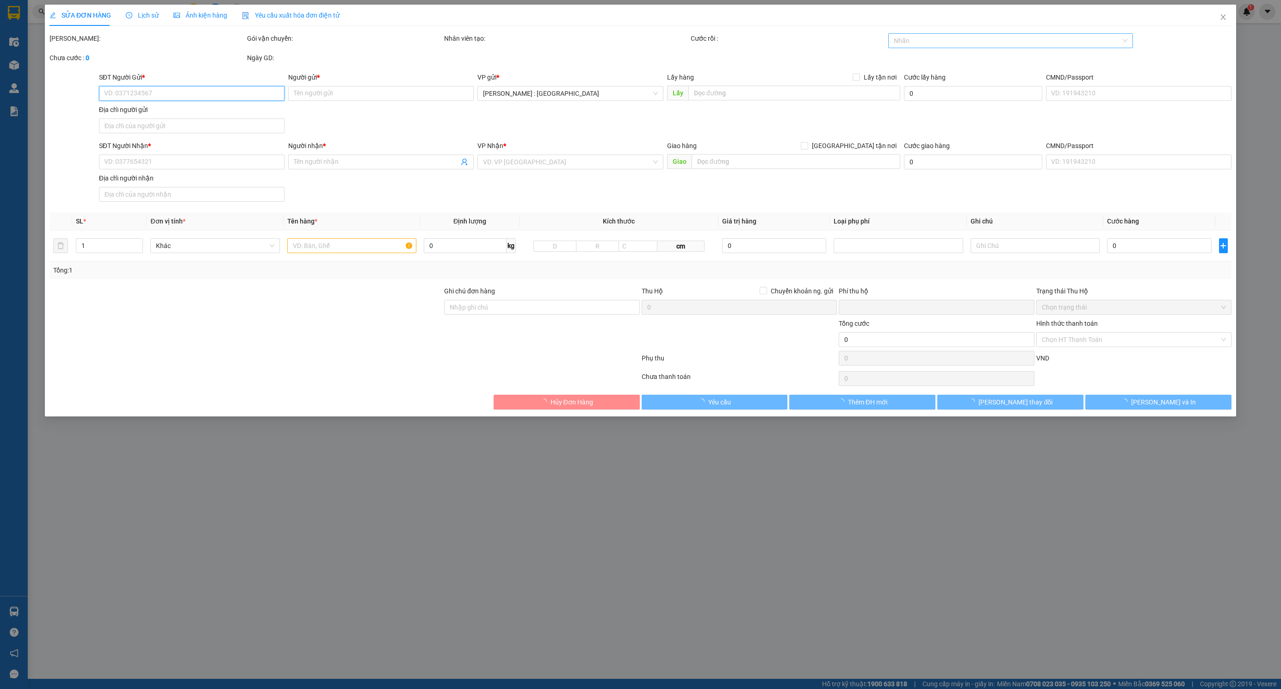
click at [1019, 43] on div at bounding box center [1005, 40] width 231 height 11
type input "0569738666"
type input "Cường 0398752720"
checkbox input "true"
type input "đón: 82 Đường Lý Phục Man, quận 7 Hcm"
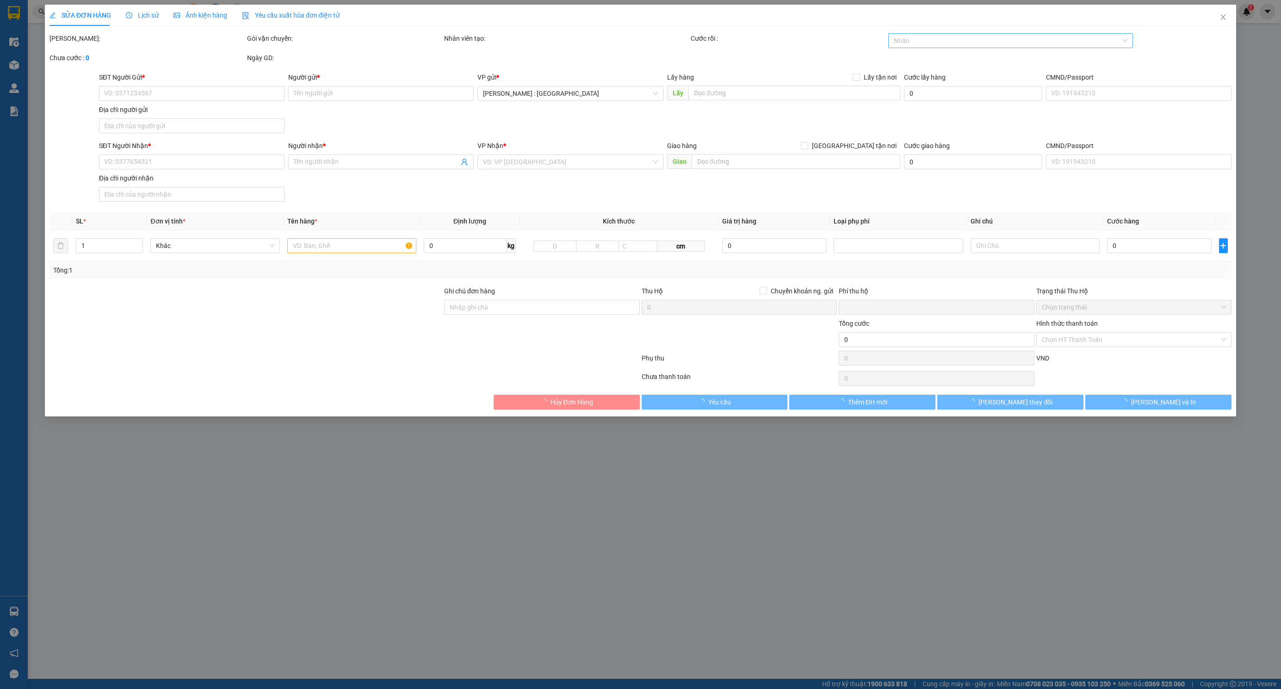
type input "0569738666"
type input "Cường 0398752720"
checkbox input "true"
type input "trả: Ngõ 20 [GEOGRAPHIC_DATA] , [GEOGRAPHIC_DATA] , [GEOGRAPHIC_DATA] , [GEOGRA…"
type input "0"
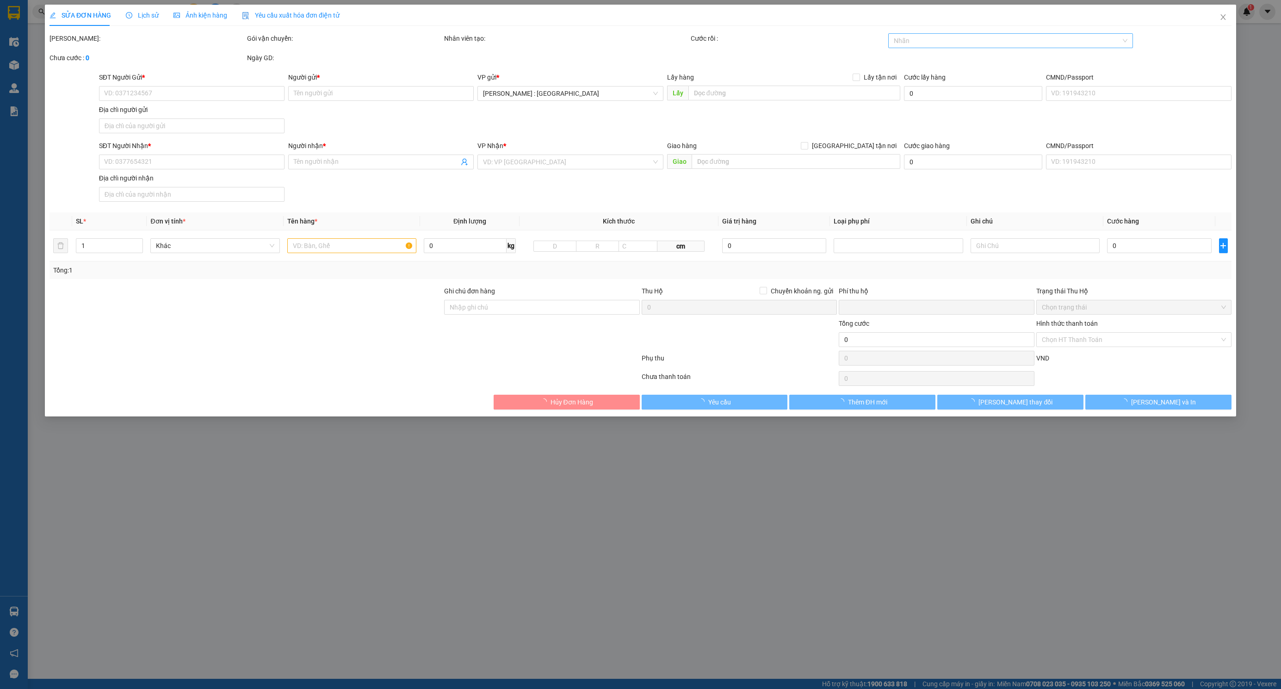
type input "1.880.000"
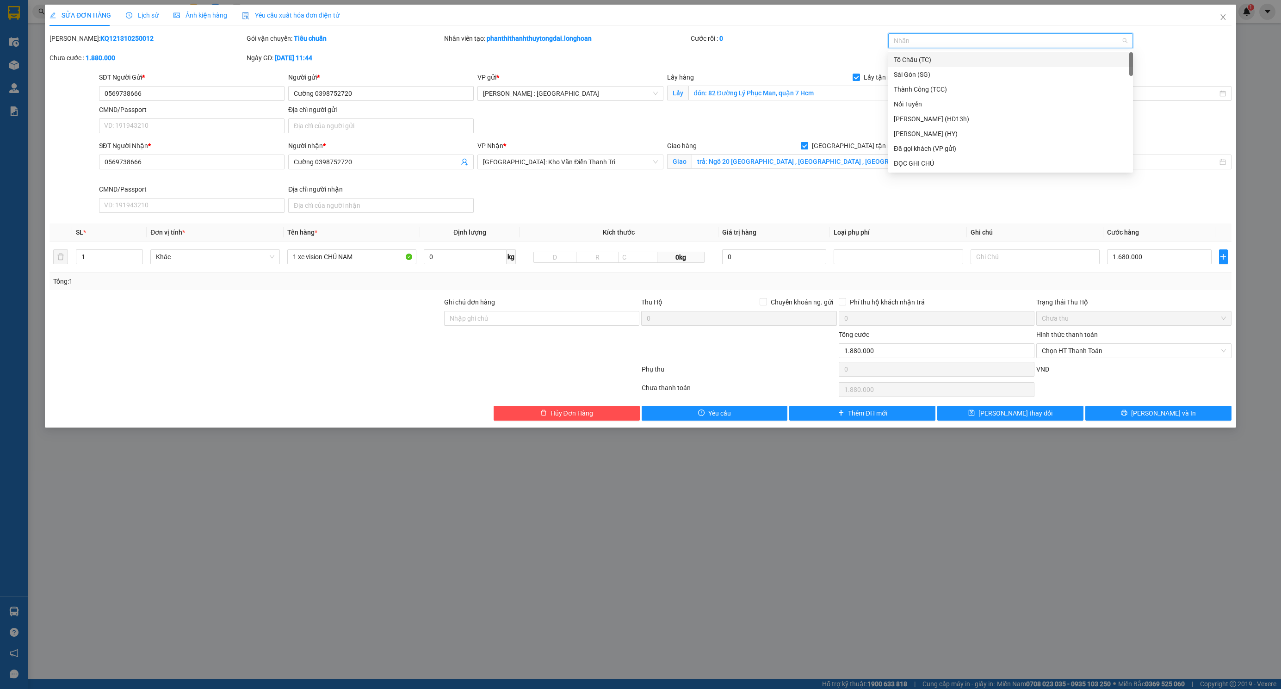
click at [1019, 43] on div at bounding box center [1005, 40] width 231 height 11
type input "G"
click at [945, 160] on div "[GEOGRAPHIC_DATA] tận nơi" at bounding box center [1011, 163] width 234 height 10
type input "XE"
click at [926, 56] on div "Xe máy" at bounding box center [1011, 60] width 234 height 10
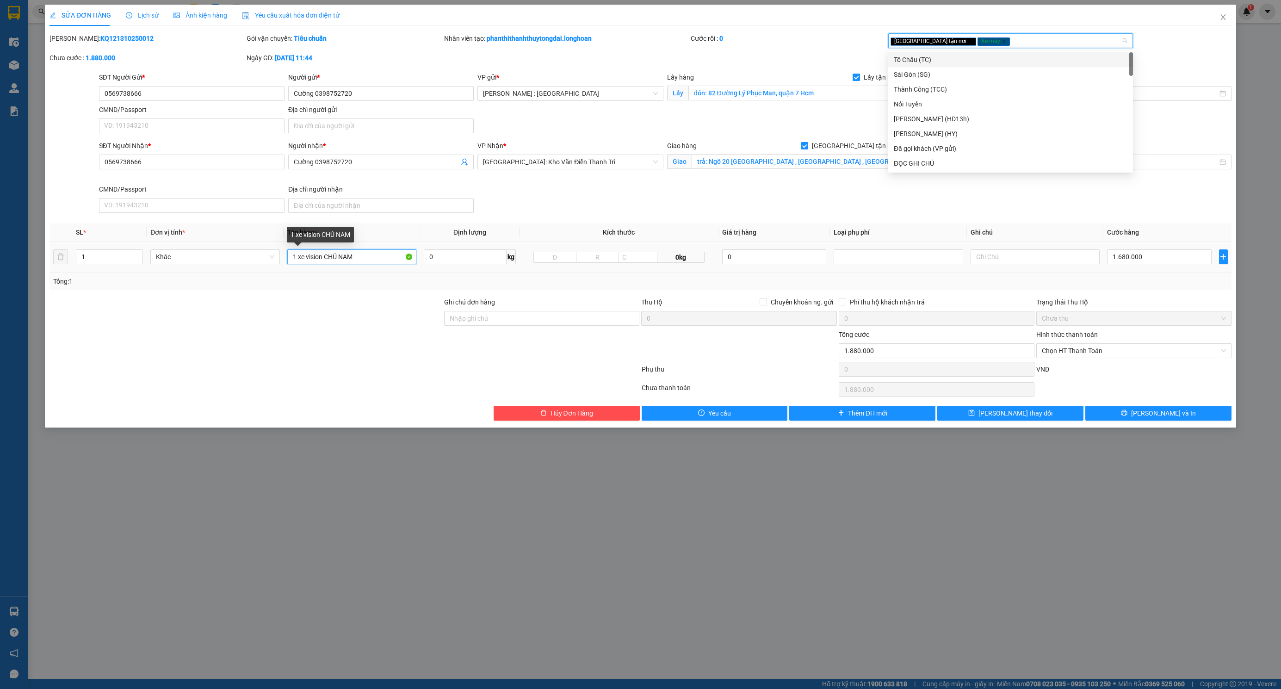
drag, startPoint x: 238, startPoint y: 246, endPoint x: 208, endPoint y: 241, distance: 30.1
click at [210, 243] on tr "1 Khác 1 xe vision CHÚ NAM 0 kg 0kg 0 1.680.000" at bounding box center [640, 256] width 1182 height 31
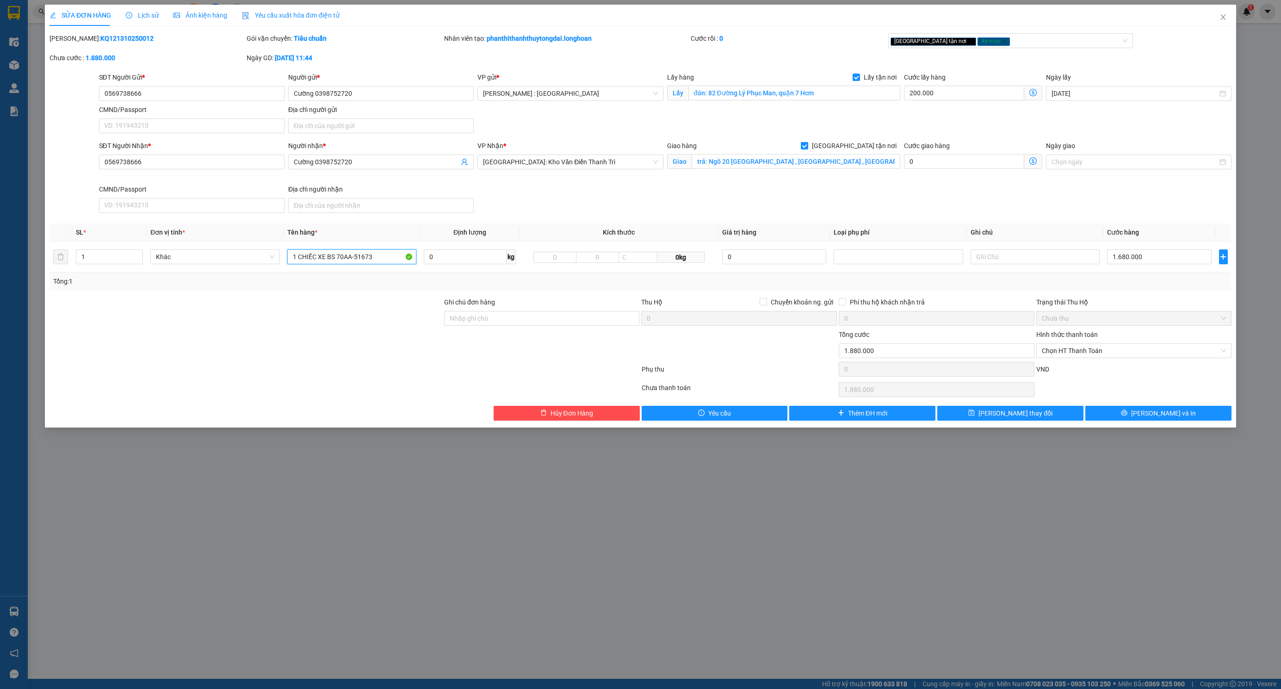
type input "1 CHIẾC XE BS 70AA-51673"
click at [596, 326] on input "Ghi chú đơn hàng" at bounding box center [542, 318] width 196 height 15
click at [597, 324] on input "Ghi chú đơn hàng" at bounding box center [542, 318] width 196 height 15
type input "KHÔNG CHÌA KHÓA,KHÔNG CAVET"
click at [1129, 419] on button "[PERSON_NAME] và In" at bounding box center [1158, 413] width 146 height 15
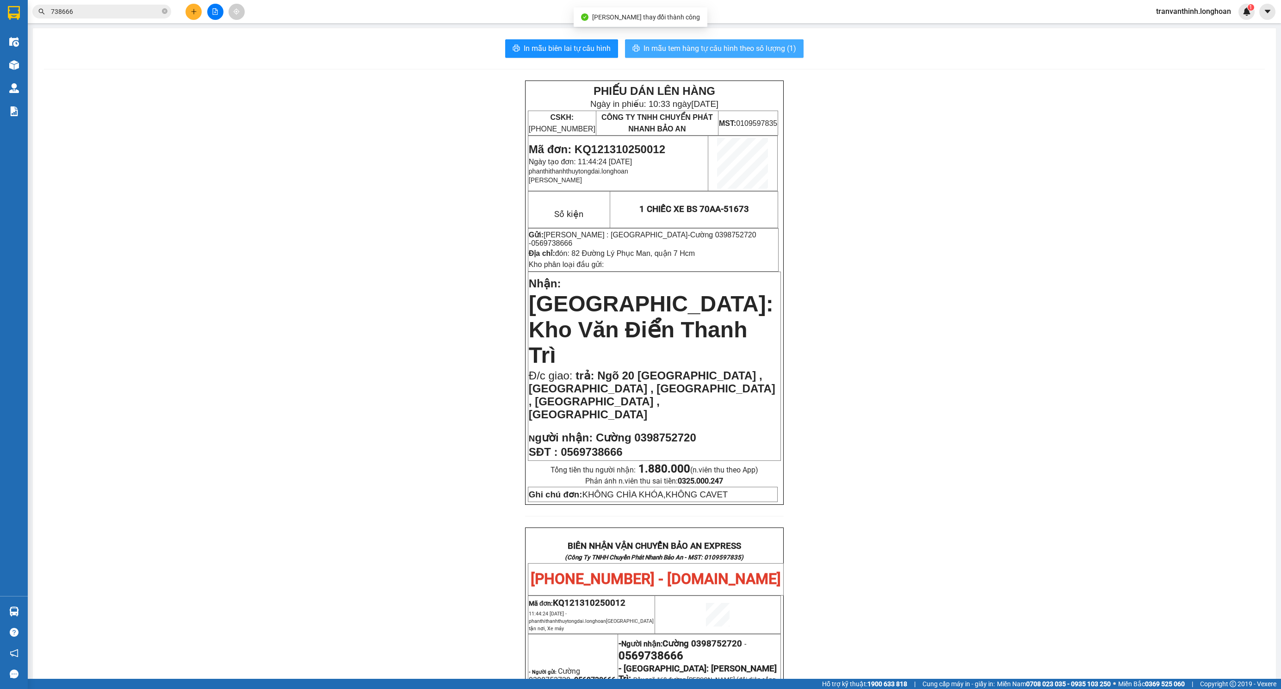
click at [652, 47] on span "In mẫu tem hàng tự cấu hình theo số lượng (1)" at bounding box center [719, 49] width 153 height 12
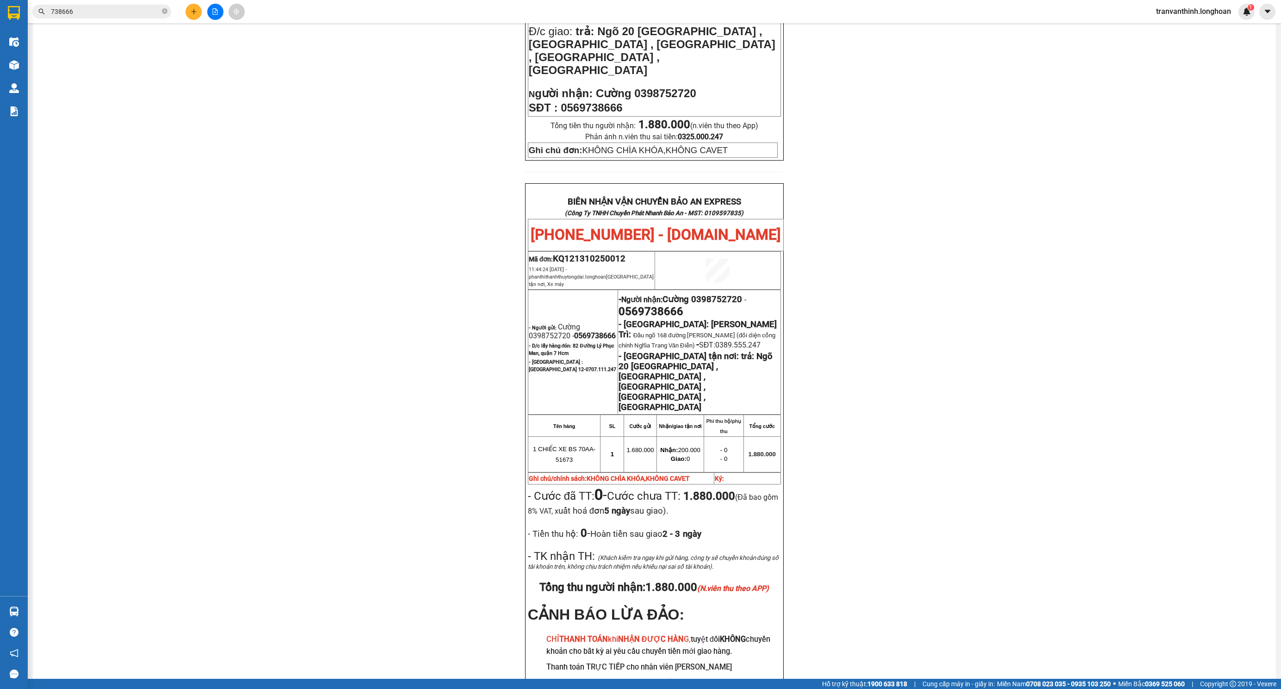
click at [574, 331] on span "0569738666" at bounding box center [595, 335] width 42 height 9
click at [542, 322] on span "Cường 0398752720 - 0569738666" at bounding box center [572, 331] width 87 height 18
copy span "0398752720"
click at [543, 290] on td "- Người gửi: Cường 0398752720 - 0569738666 - D/c lấy hàng: đón: [GEOGRAPHIC_DAT…" at bounding box center [573, 352] width 90 height 124
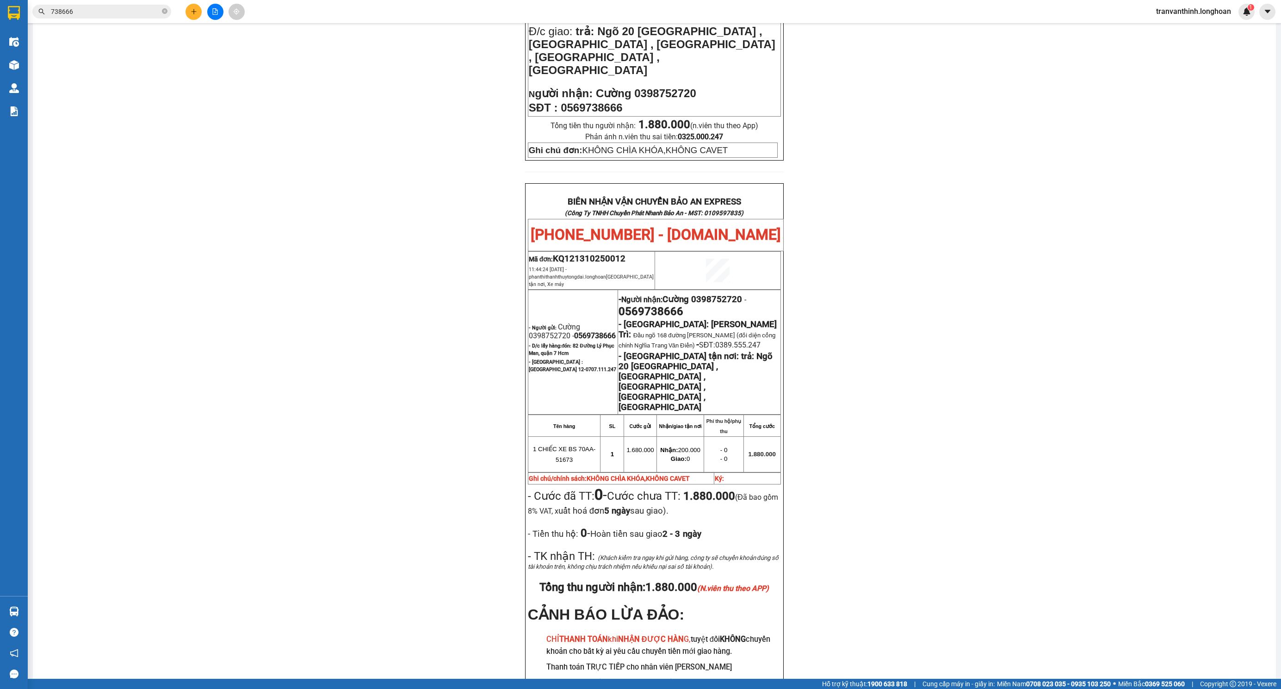
click at [574, 331] on span "0569738666" at bounding box center [595, 335] width 42 height 9
copy span "0569738666"
click at [921, 291] on div "PHIẾU DÁN LÊN HÀNG Ngày in phiếu: 10:33 [DATE] CSKH: [PHONE_NUMBER] CÔNG TY TNH…" at bounding box center [654, 238] width 1221 height 1005
click at [659, 305] on span "0569738666" at bounding box center [650, 311] width 65 height 13
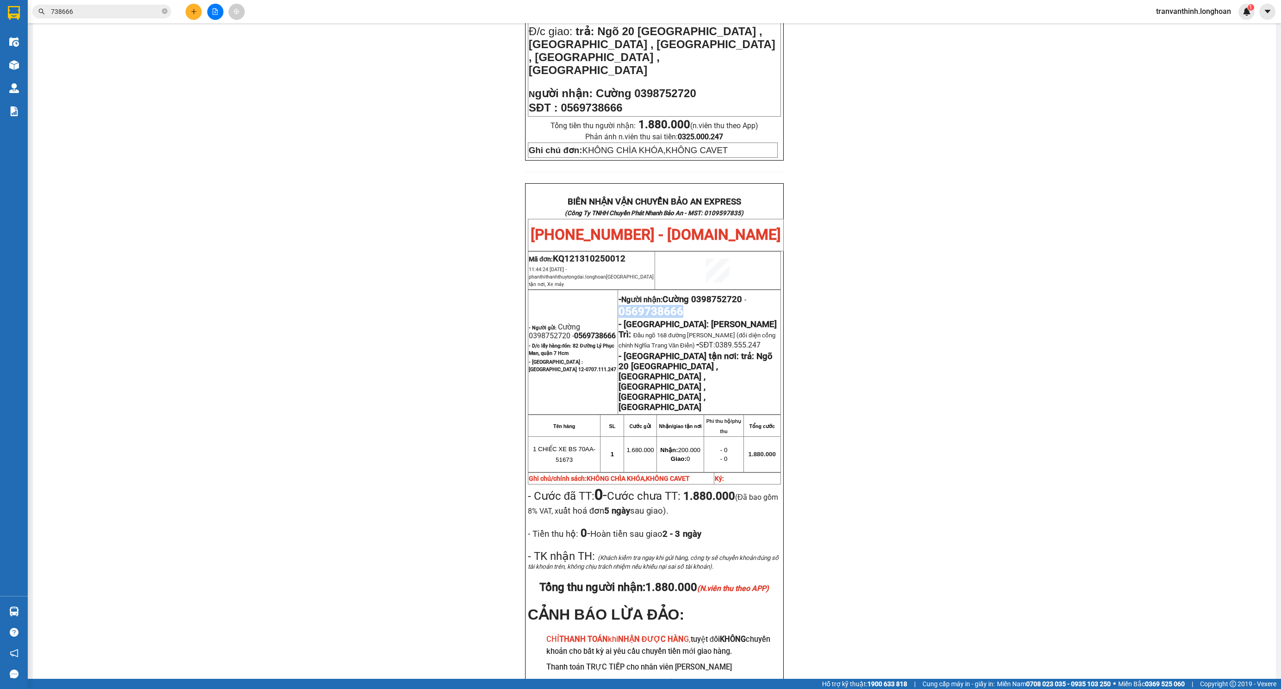
click at [659, 305] on span "0569738666" at bounding box center [650, 311] width 65 height 13
copy span "0569738666"
click at [1027, 283] on div "PHIẾU DÁN LÊN HÀNG Ngày in phiếu: 10:33 [DATE] CSKH: [PHONE_NUMBER] CÔNG TY TNH…" at bounding box center [654, 238] width 1221 height 1005
click at [730, 294] on span "Cường 0398752720" at bounding box center [702, 299] width 80 height 10
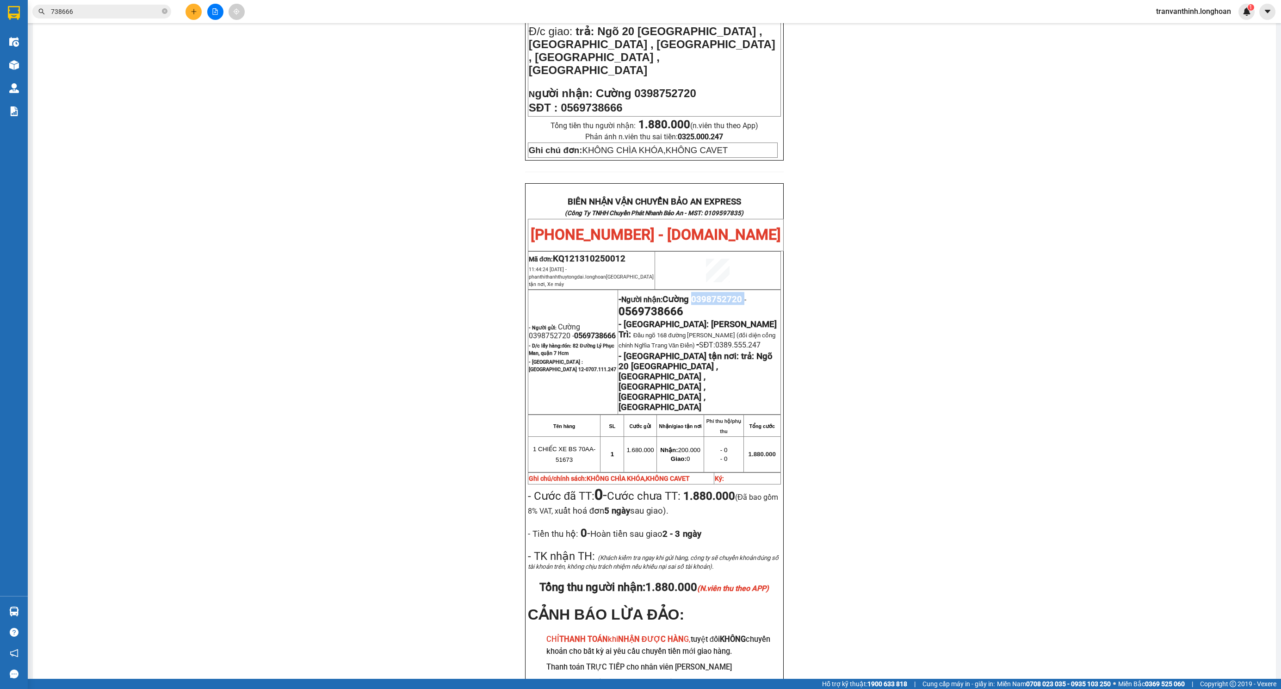
copy span "0398752720"
click at [955, 257] on div "PHIẾU DÁN LÊN HÀNG Ngày in phiếu: 10:33 [DATE] CSKH: [PHONE_NUMBER] CÔNG TY TNH…" at bounding box center [654, 238] width 1221 height 1005
click at [873, 12] on div "Kết quả tìm kiếm ( 6 ) Bộ lọc Mã ĐH Trạng thái Món hàng Thu hộ Tổng cước Chưa c…" at bounding box center [640, 11] width 1281 height 23
click at [28, 18] on div "738666" at bounding box center [90, 12] width 180 height 14
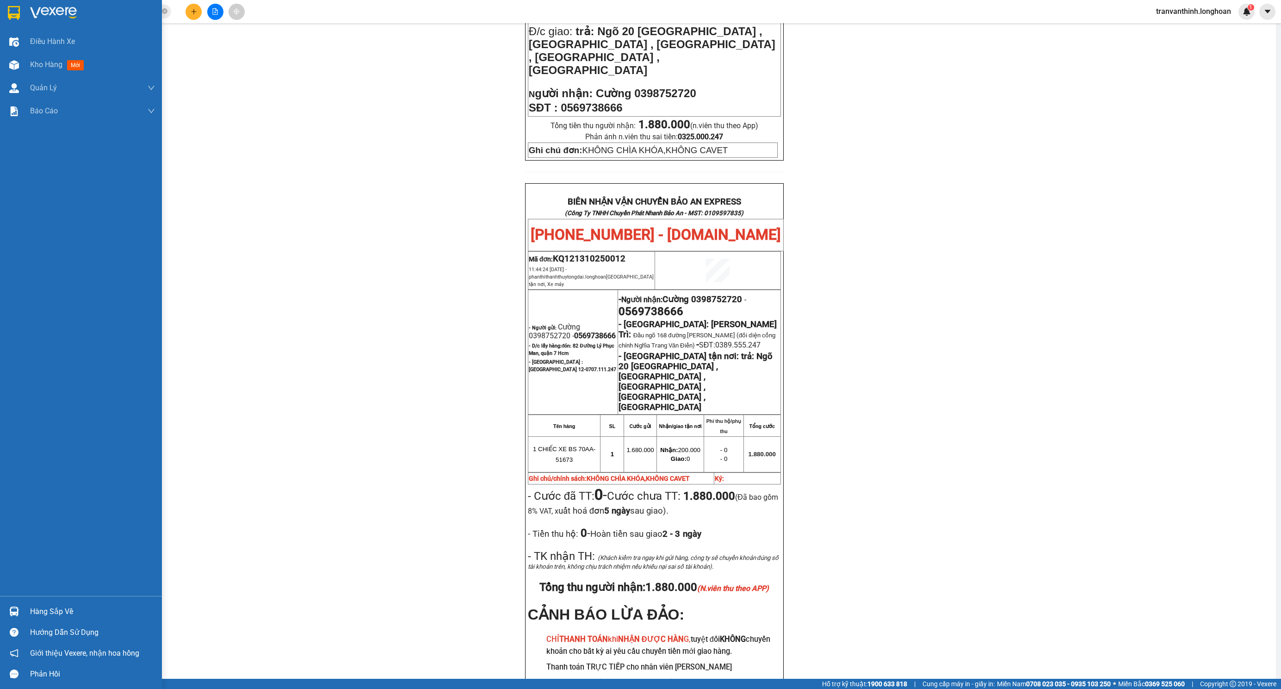
click at [16, 16] on img at bounding box center [14, 13] width 12 height 14
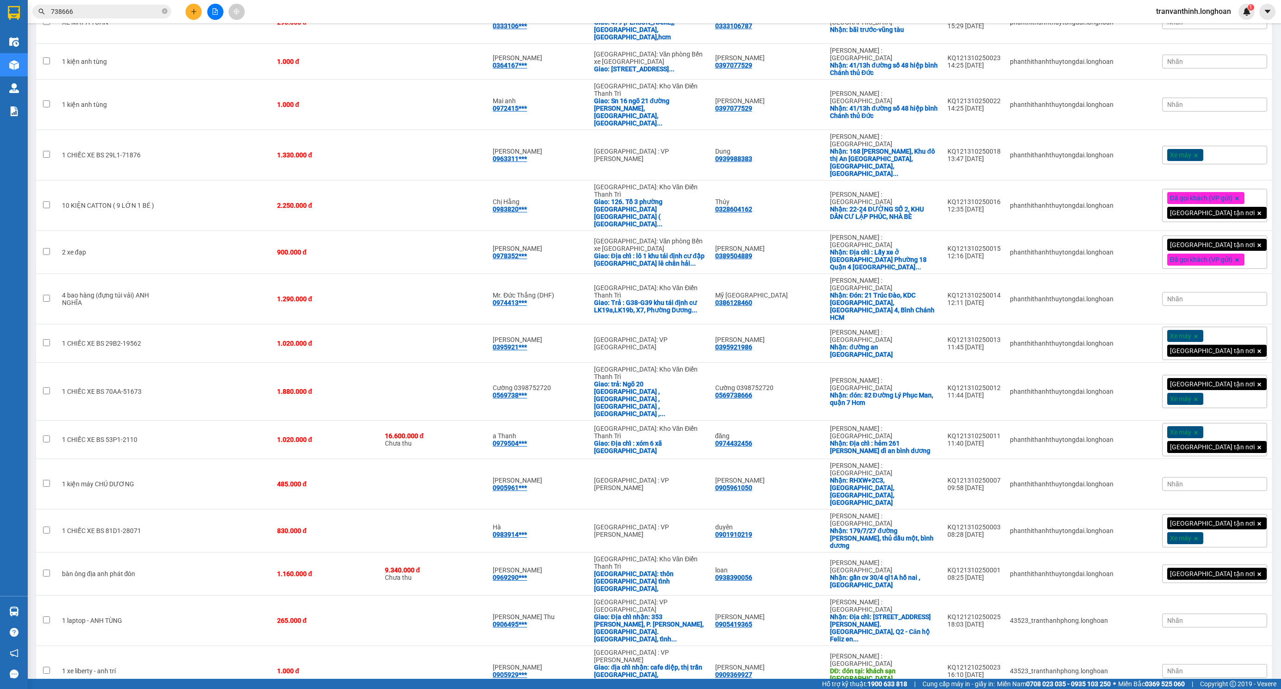
scroll to position [554, 0]
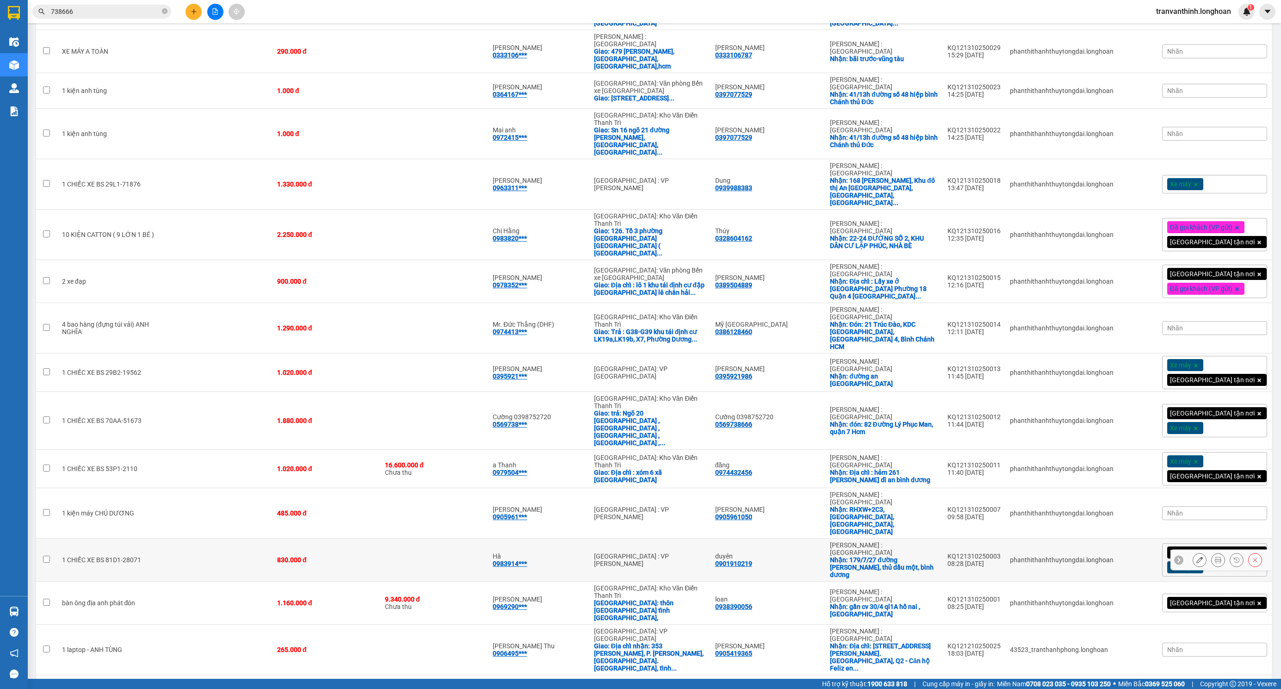
click at [184, 538] on td at bounding box center [220, 559] width 106 height 43
checkbox input "true"
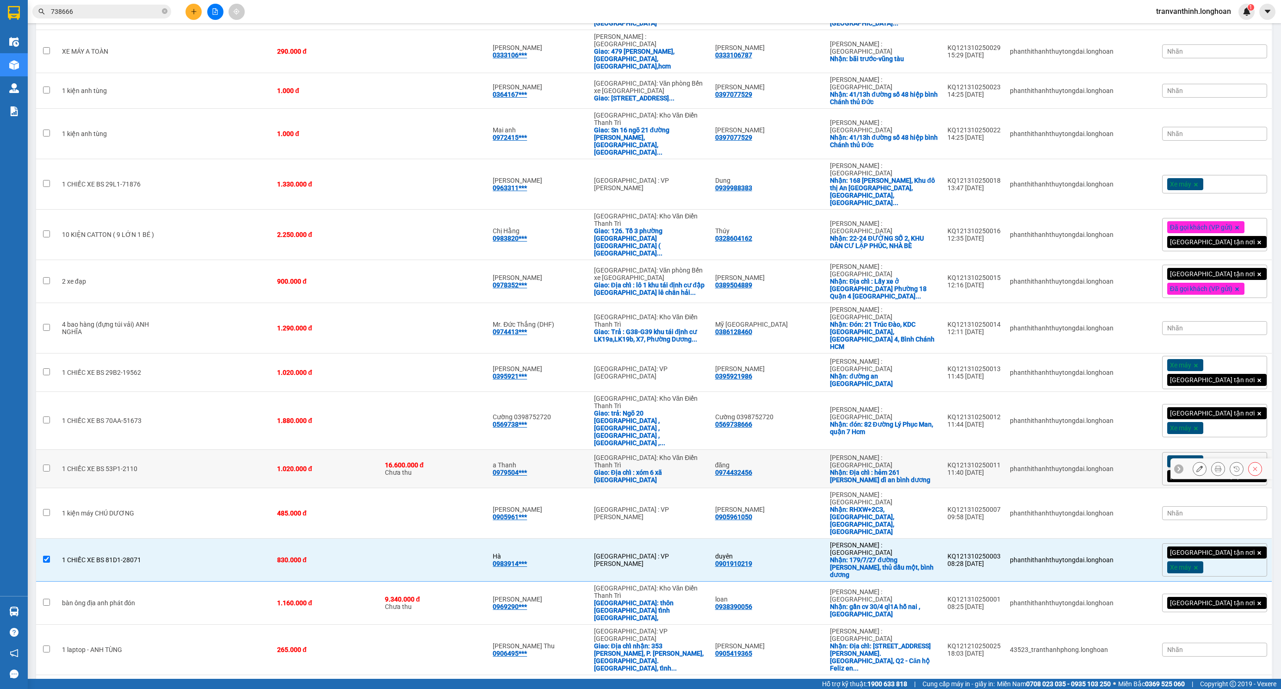
click at [183, 450] on td at bounding box center [220, 469] width 106 height 38
checkbox input "true"
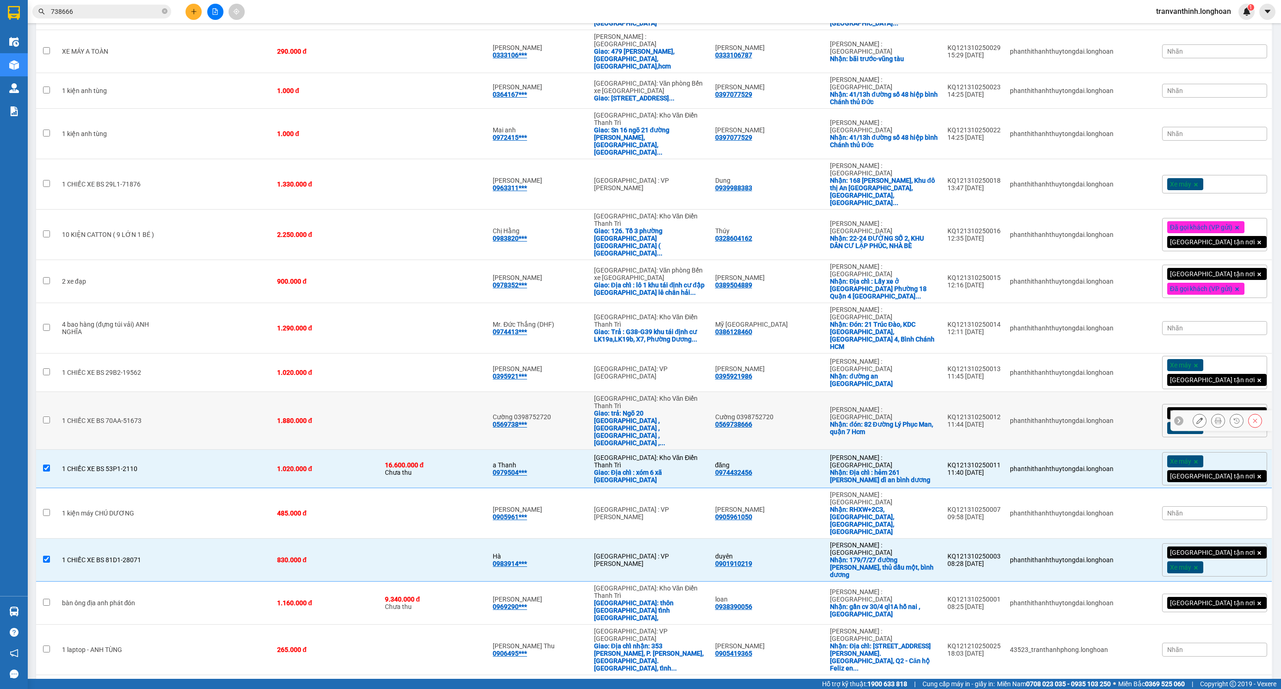
click at [174, 392] on td at bounding box center [220, 421] width 106 height 58
checkbox input "true"
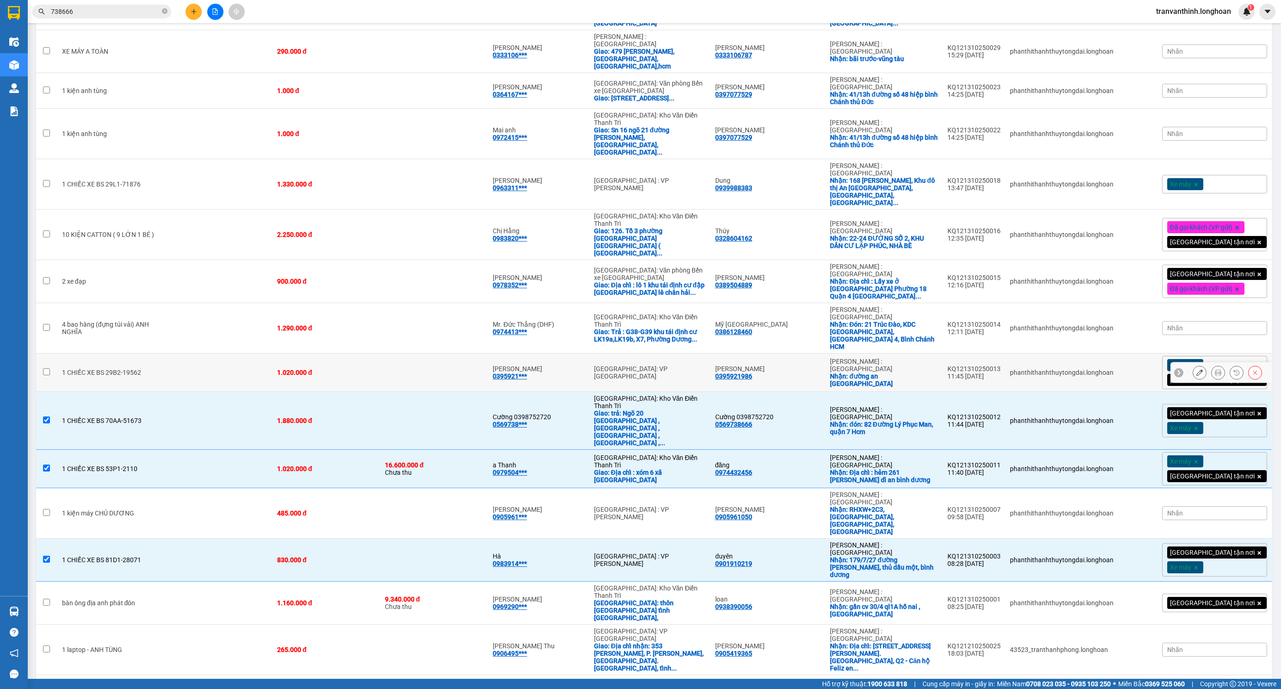
click at [175, 353] on td at bounding box center [220, 372] width 106 height 38
checkbox input "true"
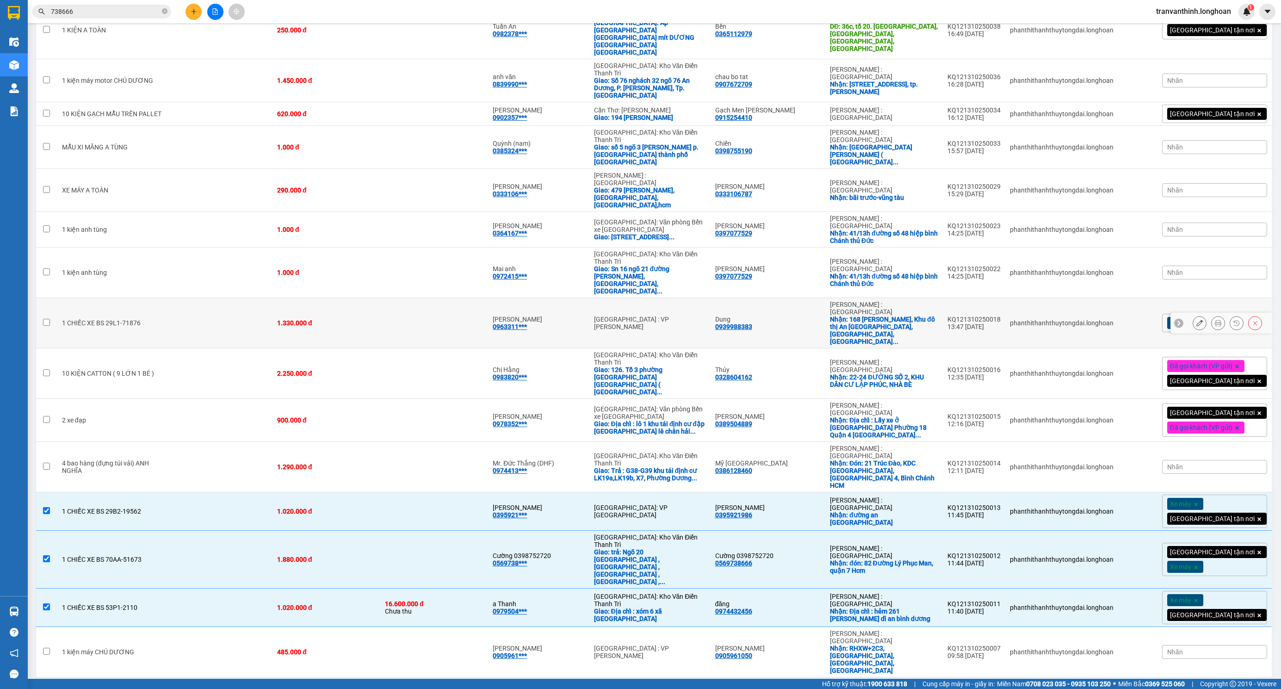
click at [200, 298] on td at bounding box center [220, 323] width 106 height 50
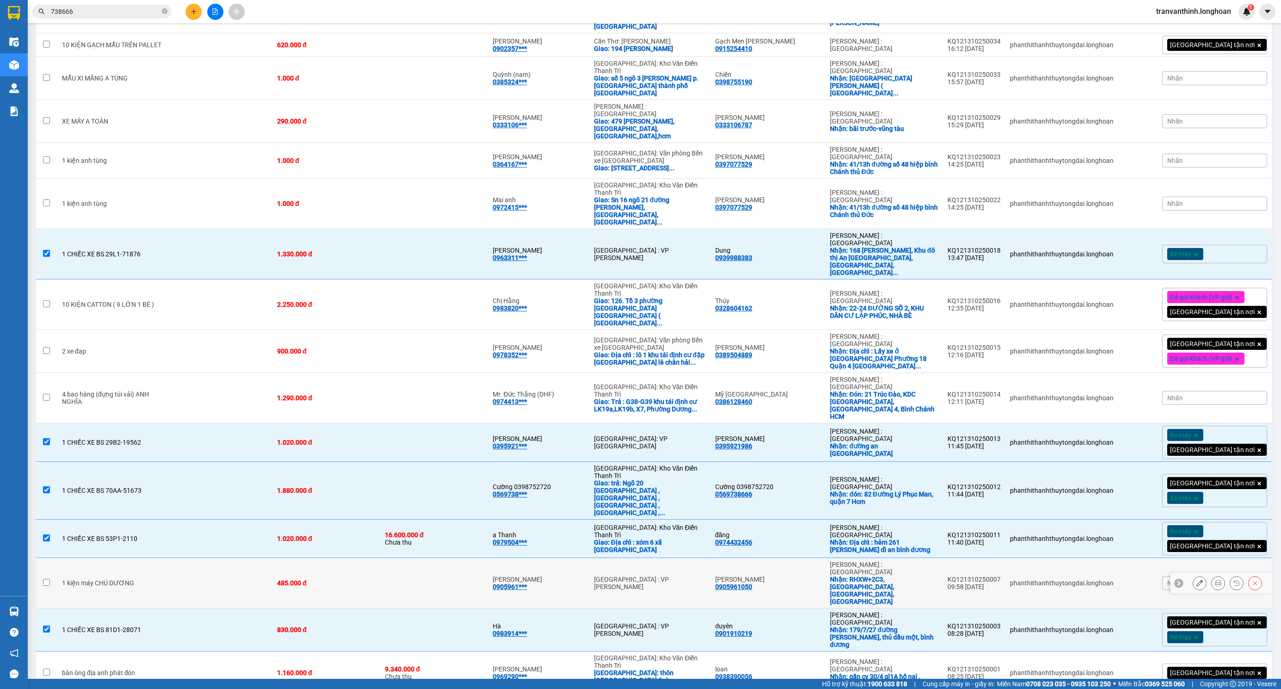
scroll to position [486, 0]
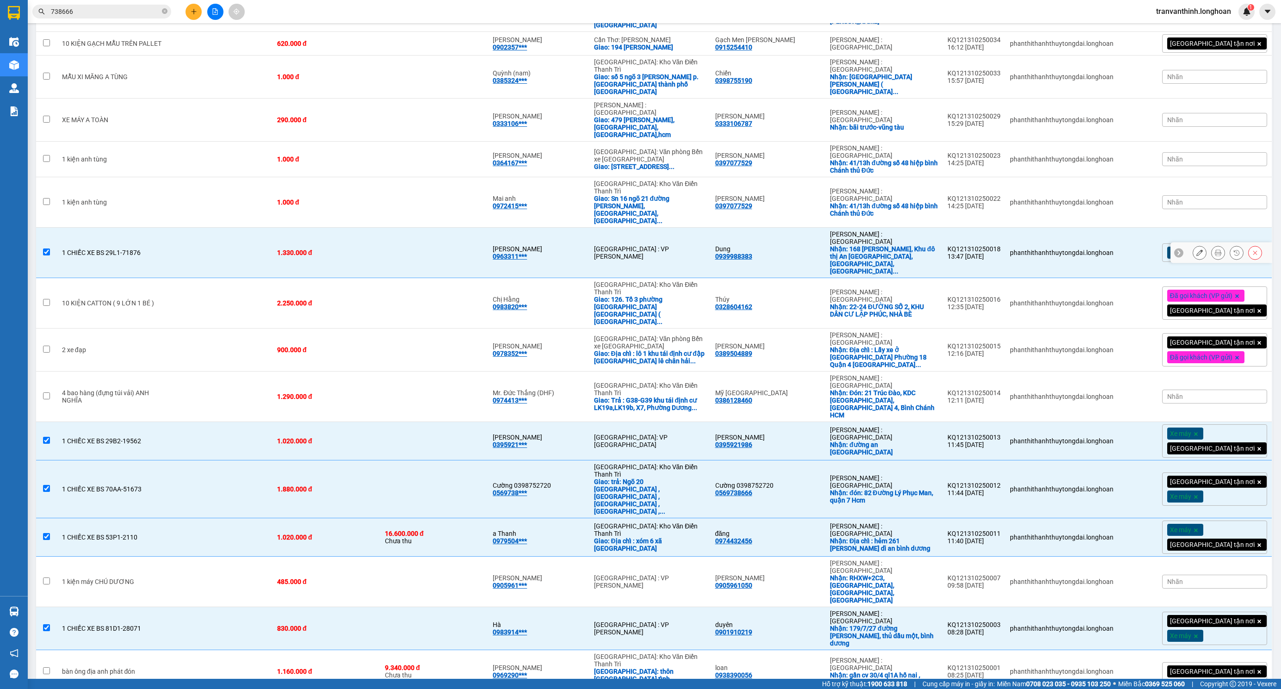
drag, startPoint x: 589, startPoint y: 146, endPoint x: 609, endPoint y: 144, distance: 20.4
click at [589, 228] on td "[PERSON_NAME] 0963311***" at bounding box center [538, 253] width 101 height 50
checkbox input "false"
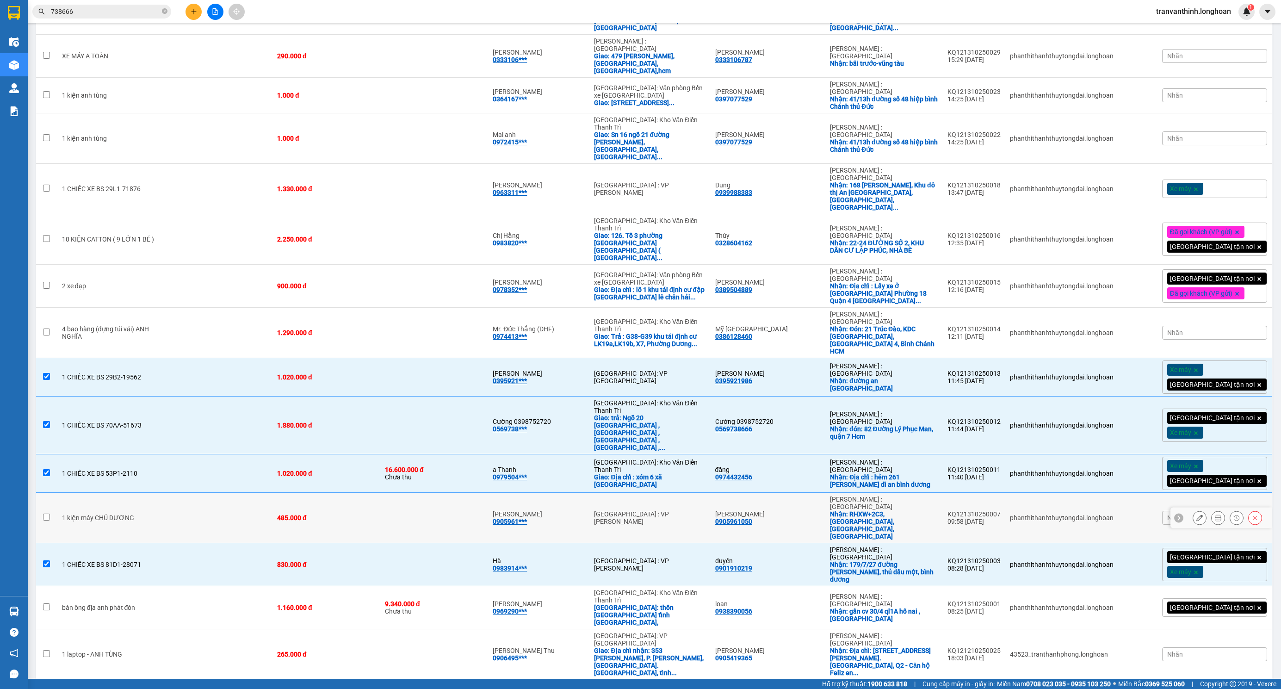
scroll to position [693, 0]
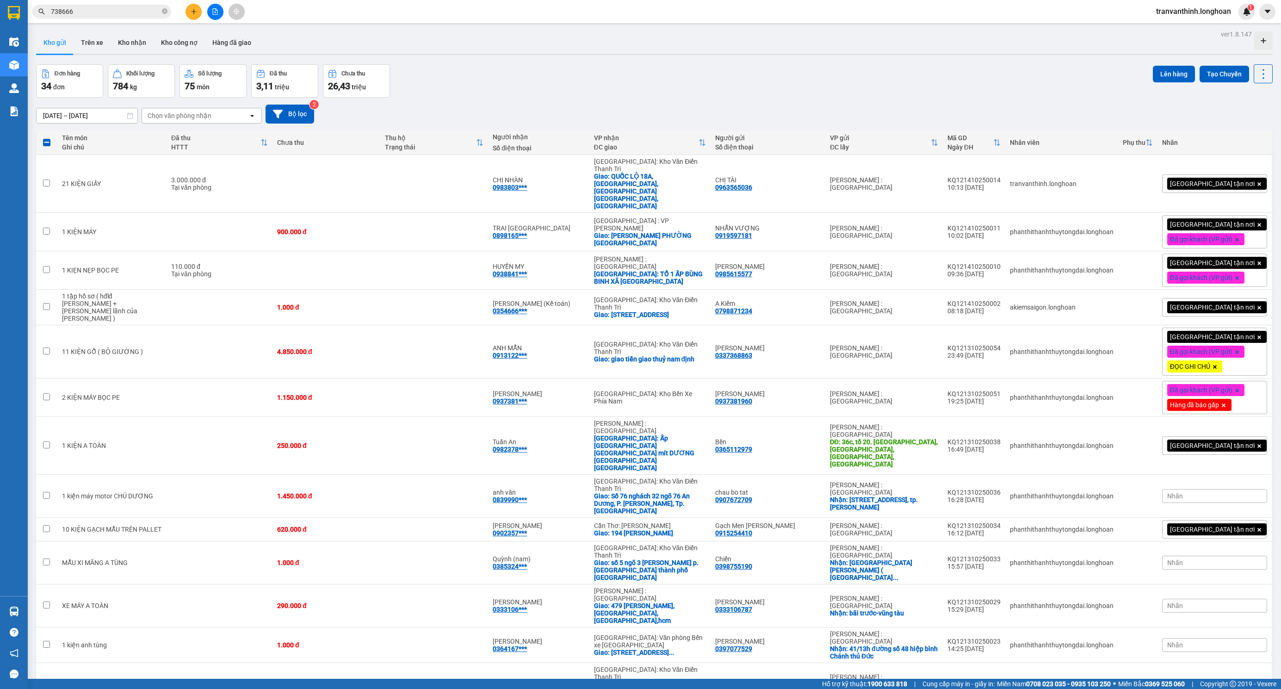
scroll to position [693, 0]
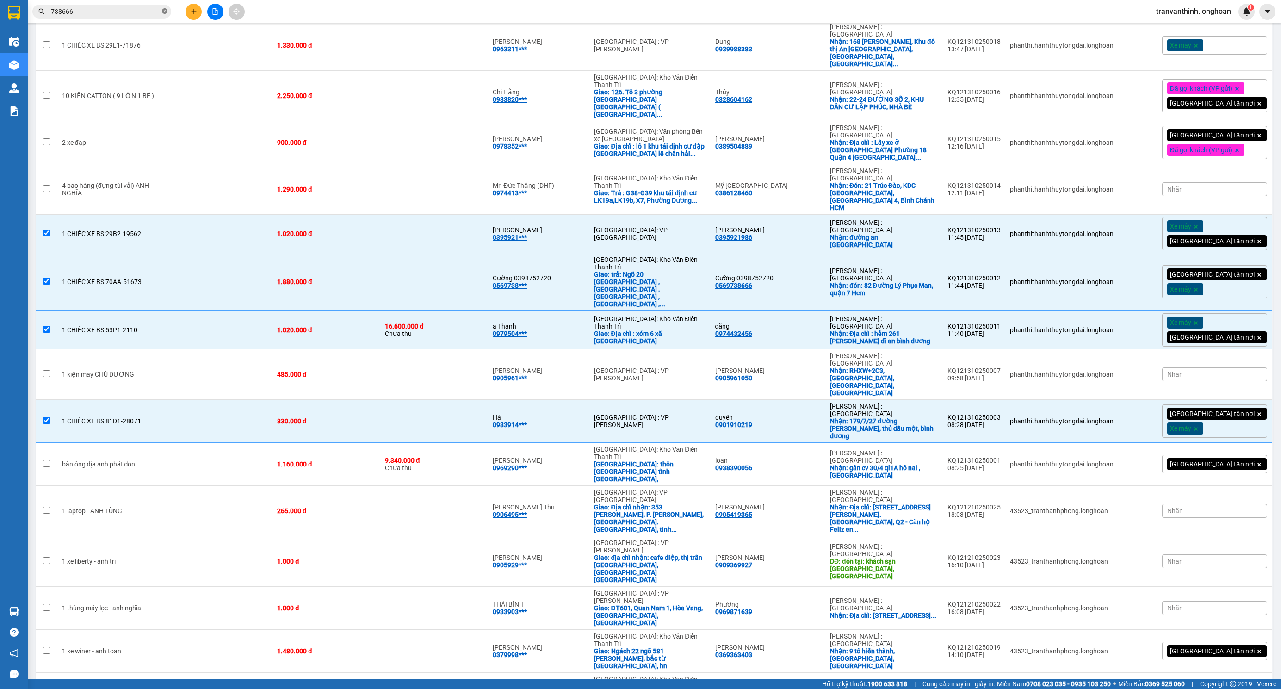
click at [164, 7] on span at bounding box center [165, 11] width 6 height 9
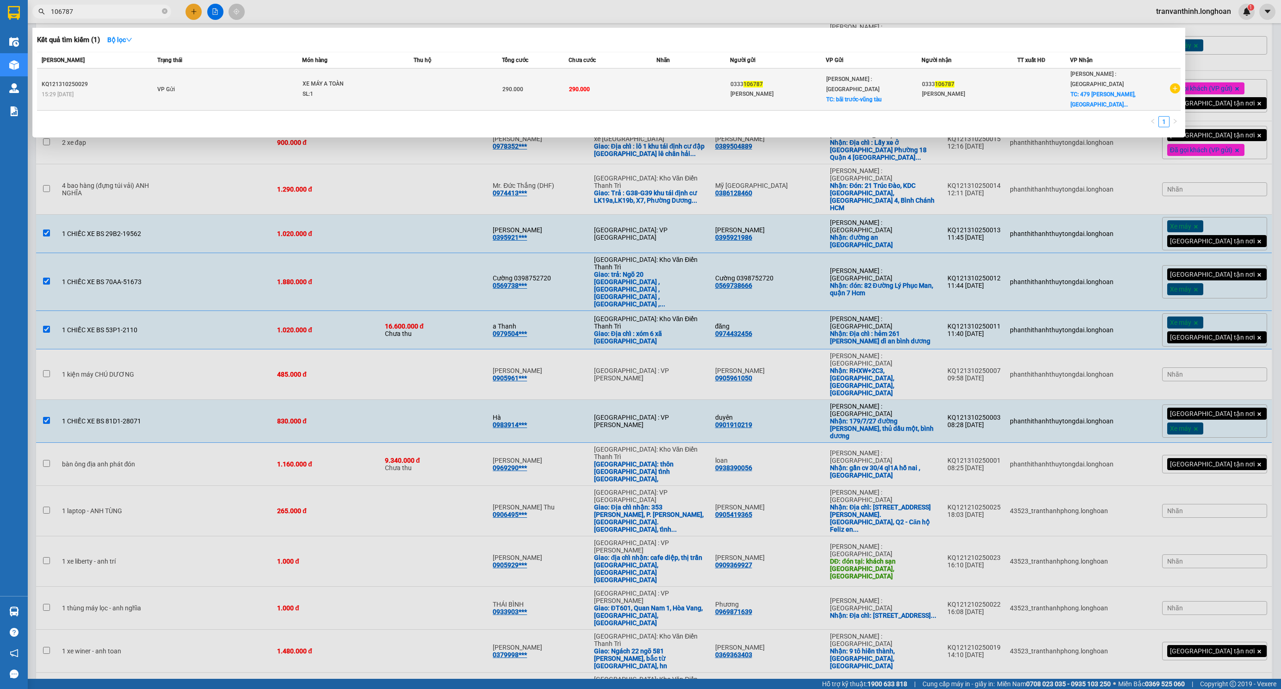
type input "106787"
click at [246, 78] on td "VP Gửi" at bounding box center [228, 89] width 147 height 42
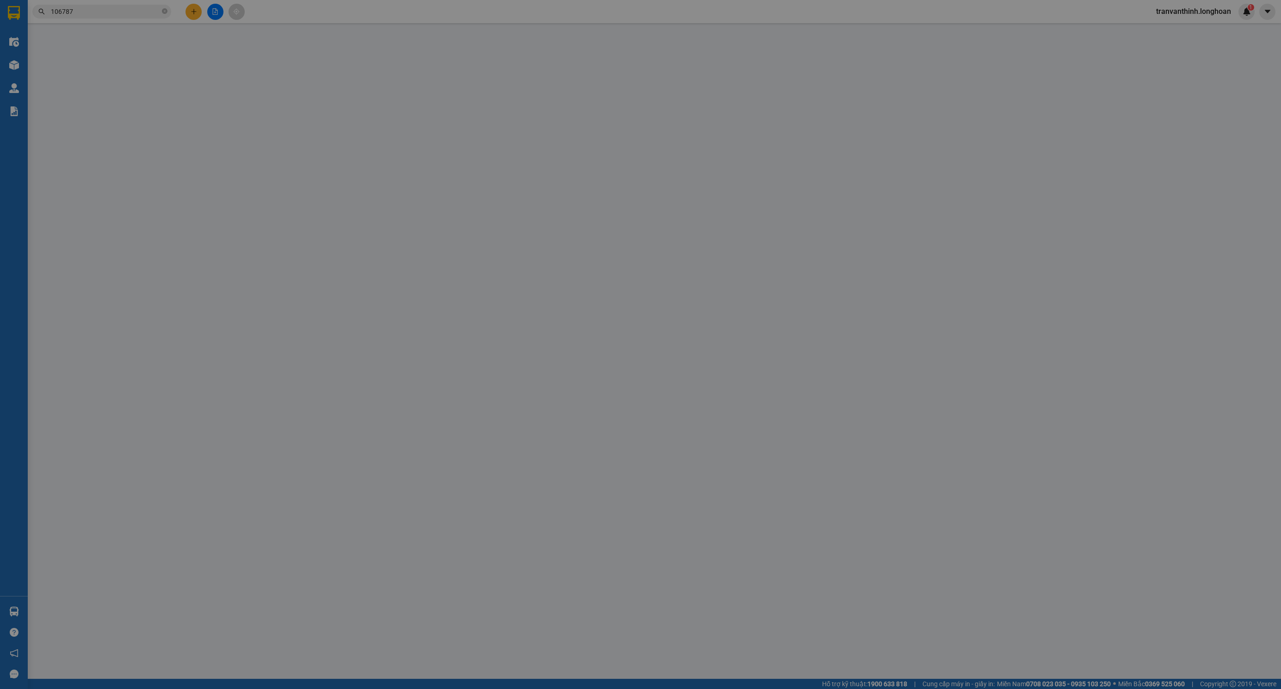
type input "0333106787"
type input "[PERSON_NAME]"
checkbox input "true"
type input "bãi trước-vũng tàu"
type input "0333106787"
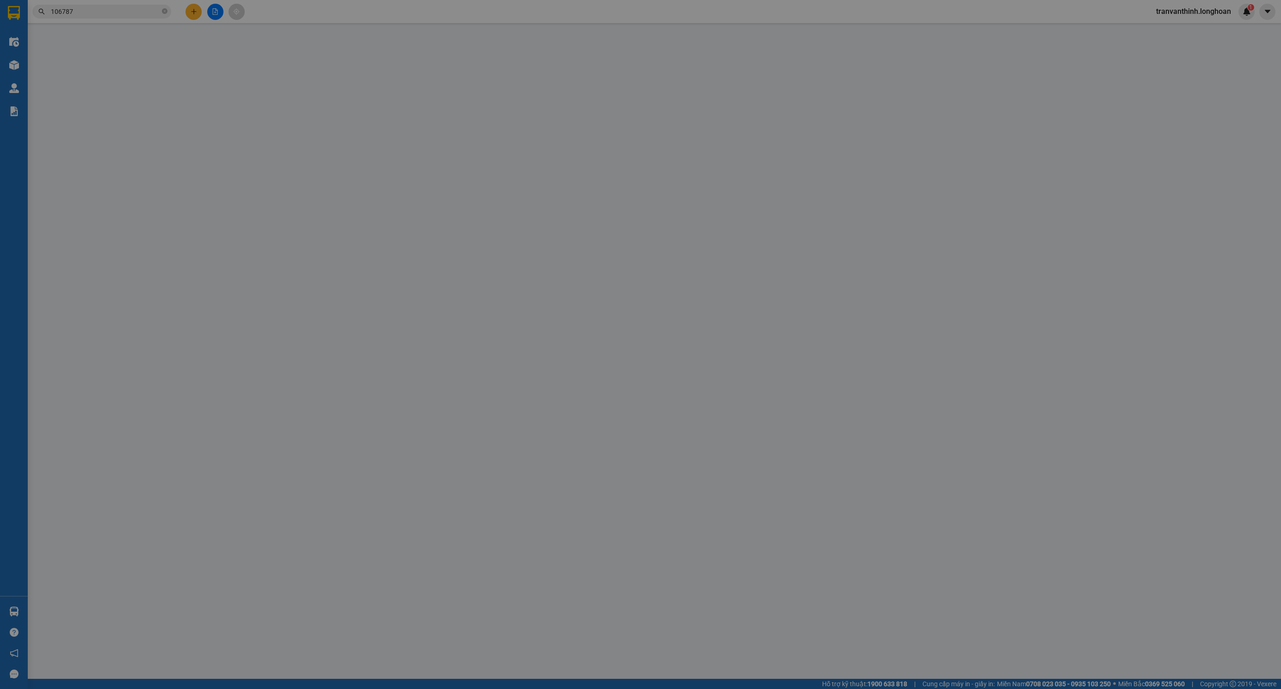
type input "[PERSON_NAME]"
checkbox input "true"
type input "479 Lê Trọng Tân, Tây Thạnh, Tân Phú,hcm"
type input "0"
type input "290.000"
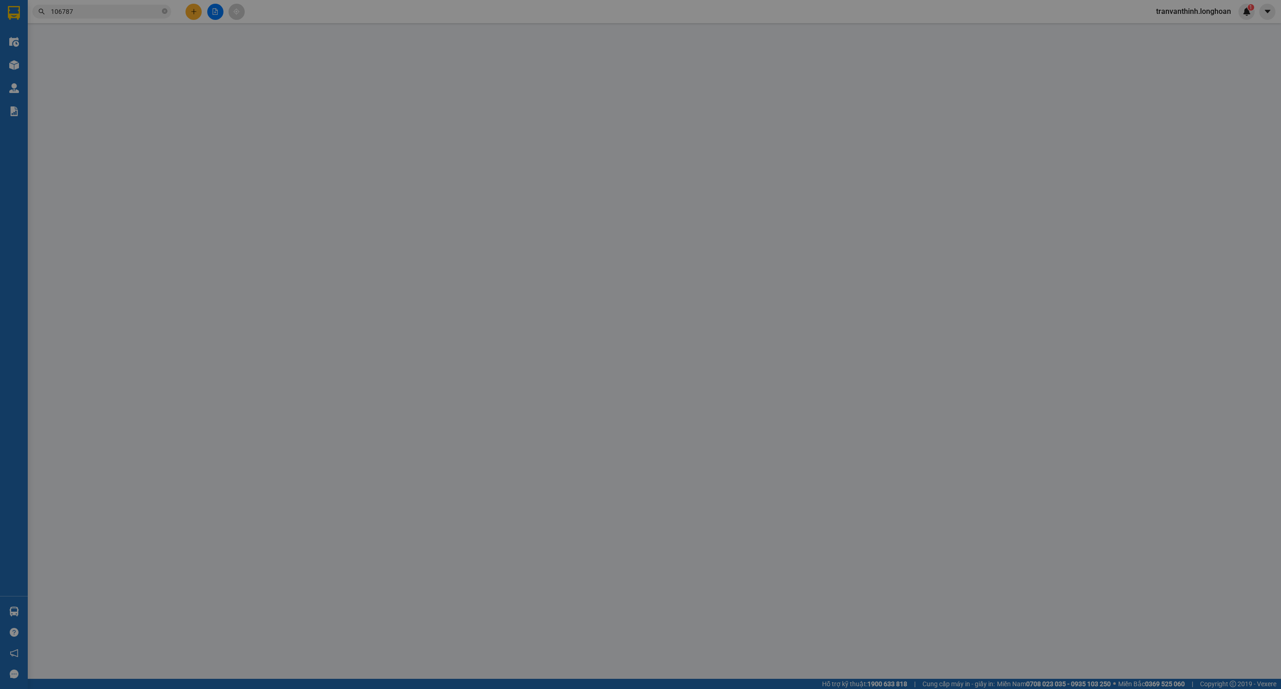
type input "290.000"
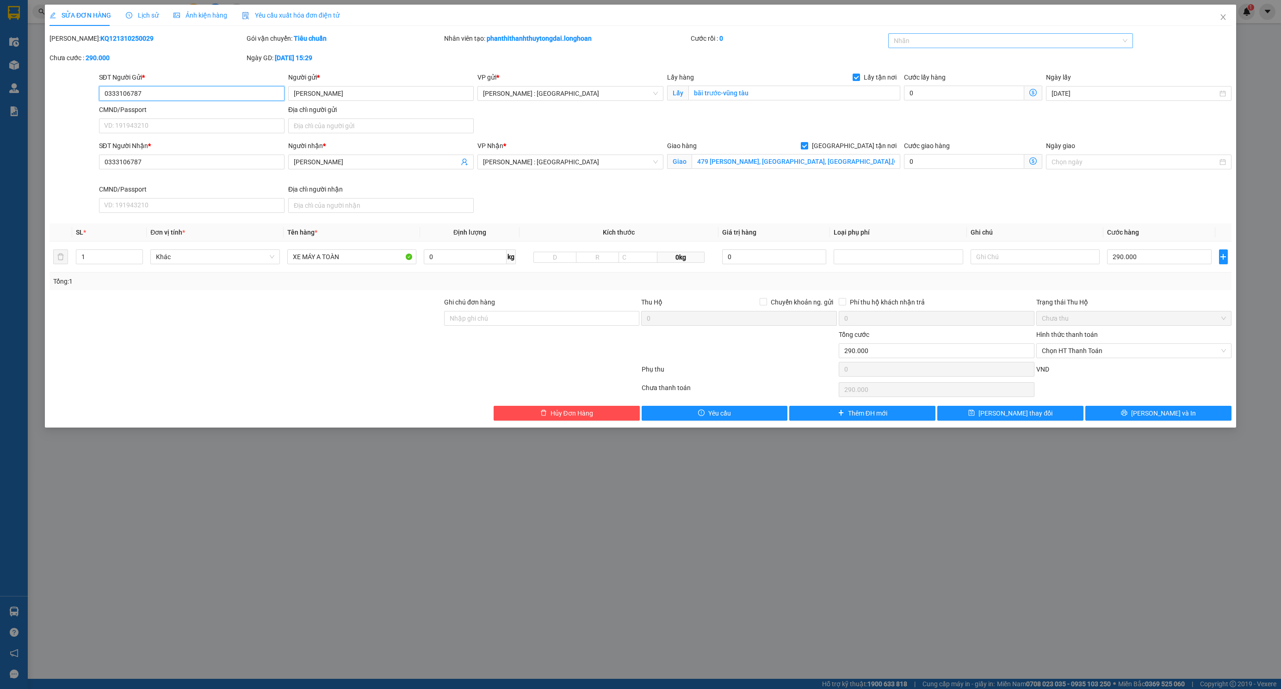
click at [943, 39] on div at bounding box center [1005, 40] width 231 height 11
type input "G"
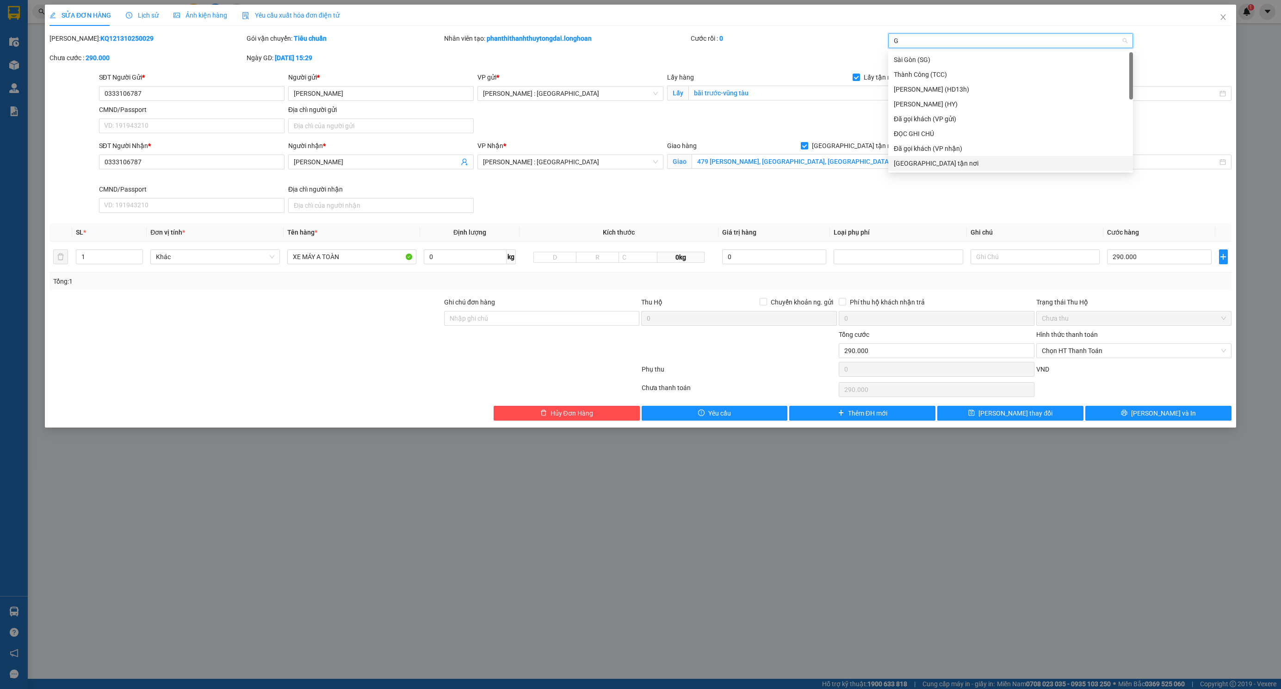
click at [910, 157] on div "[GEOGRAPHIC_DATA] tận nơi" at bounding box center [1010, 163] width 245 height 15
type input "XE"
click at [951, 60] on div "Xe máy" at bounding box center [1011, 60] width 234 height 10
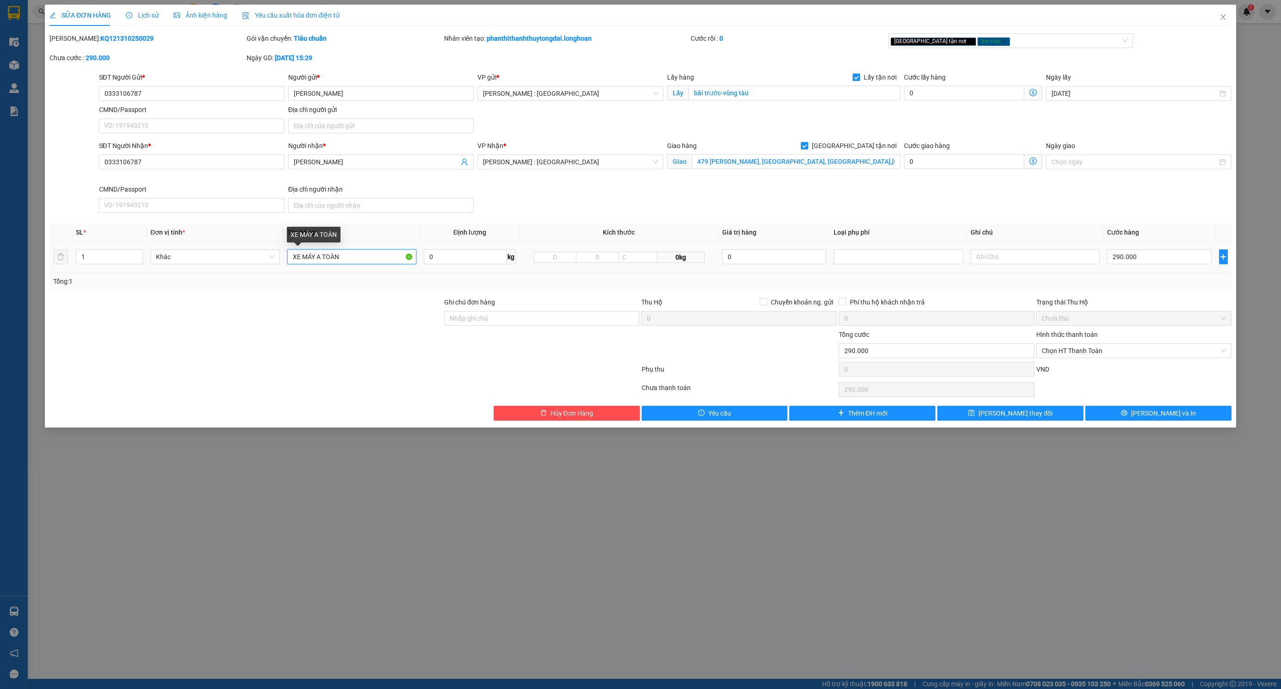
drag, startPoint x: 353, startPoint y: 256, endPoint x: 6, endPoint y: 266, distance: 347.6
click at [135, 271] on tr "1 Khác XE MÁY A TOÀN 0 kg 0kg 0 290.000" at bounding box center [640, 256] width 1182 height 31
type input "1 CHIẾC XE BS 63B9-89944"
click at [550, 343] on div at bounding box center [542, 345] width 198 height 32
click at [558, 325] on input "Ghi chú đơn hàng" at bounding box center [542, 318] width 196 height 15
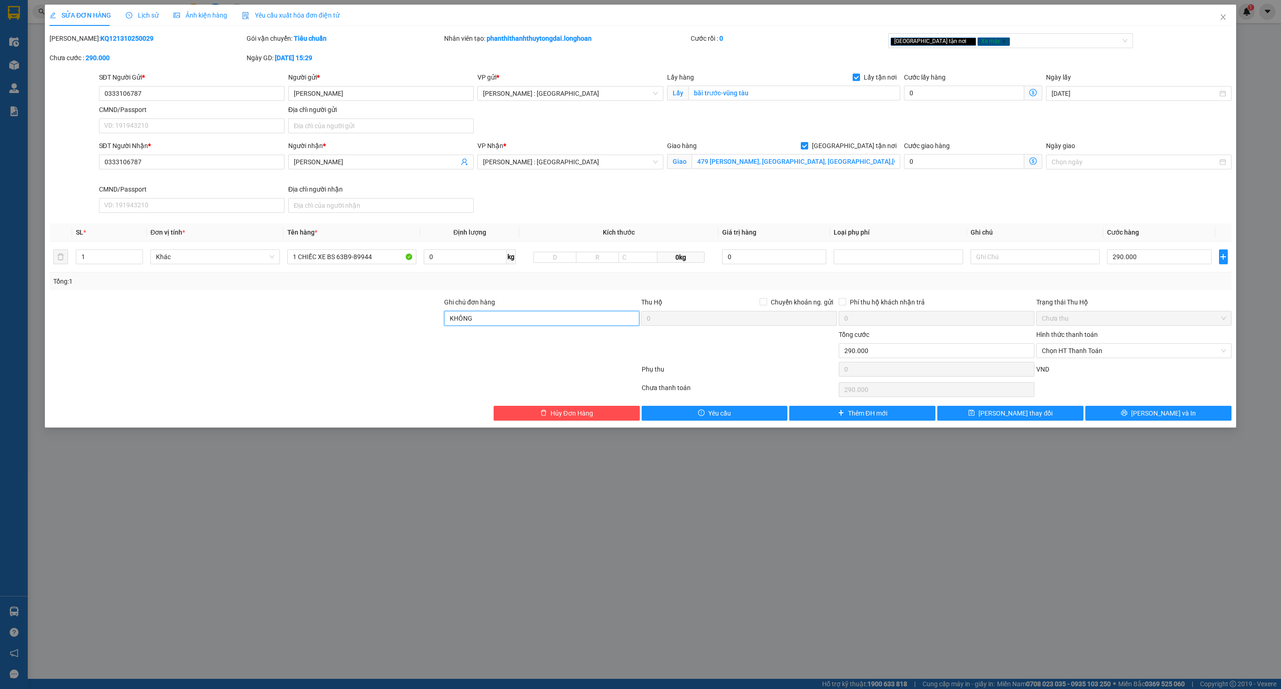
type input "KHÔNG CHÌA KHÓA,KHÔNG CAVET"
click at [1107, 417] on button "[PERSON_NAME] và In" at bounding box center [1158, 413] width 146 height 15
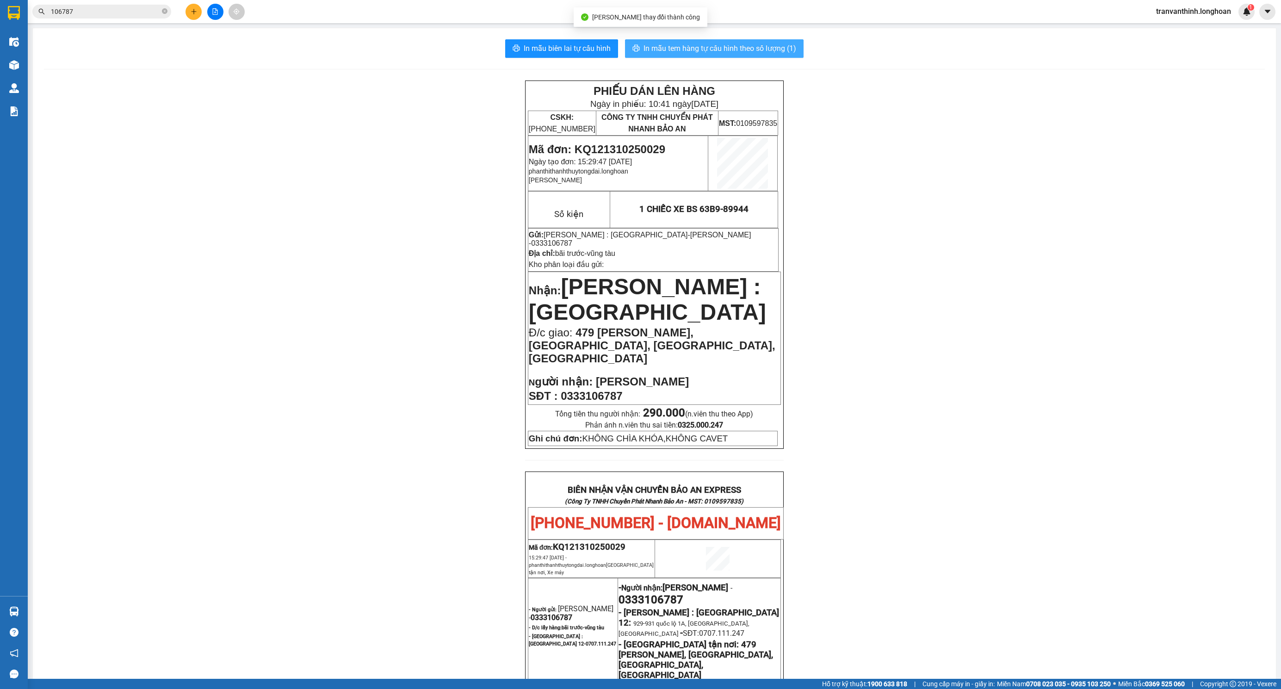
click at [723, 41] on button "In mẫu tem hàng tự cấu hình theo số lượng (1)" at bounding box center [714, 48] width 179 height 19
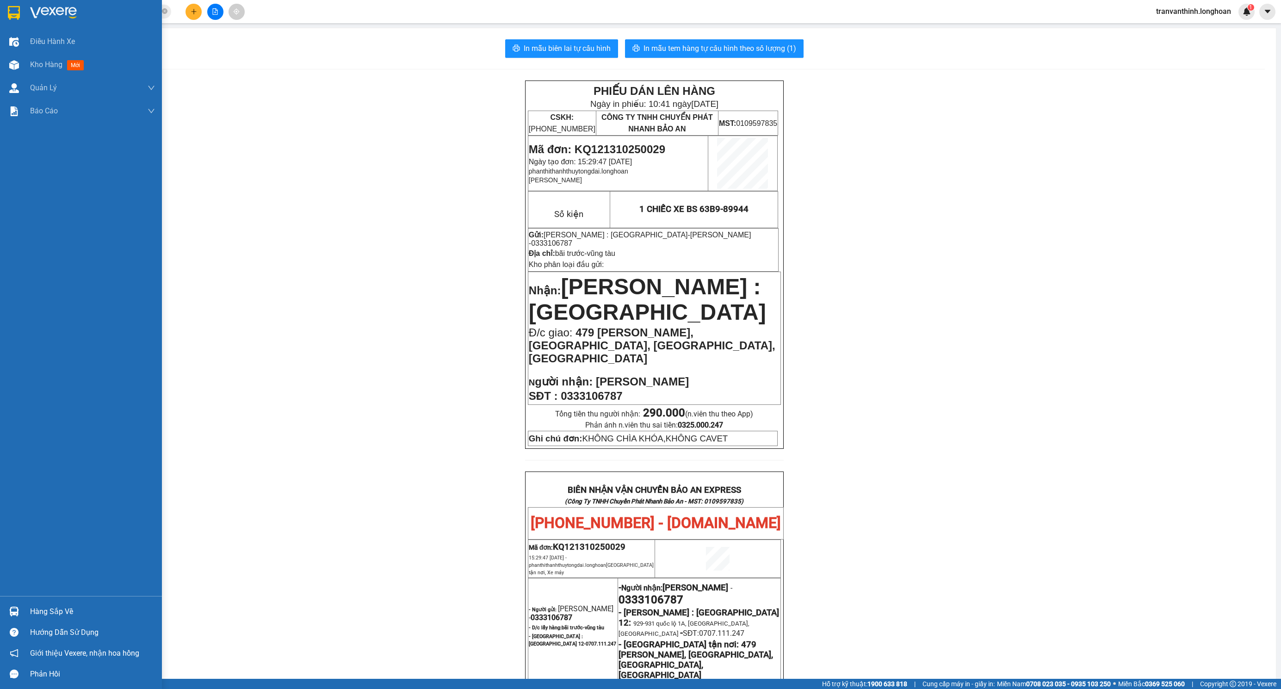
click at [31, 15] on img at bounding box center [53, 13] width 47 height 14
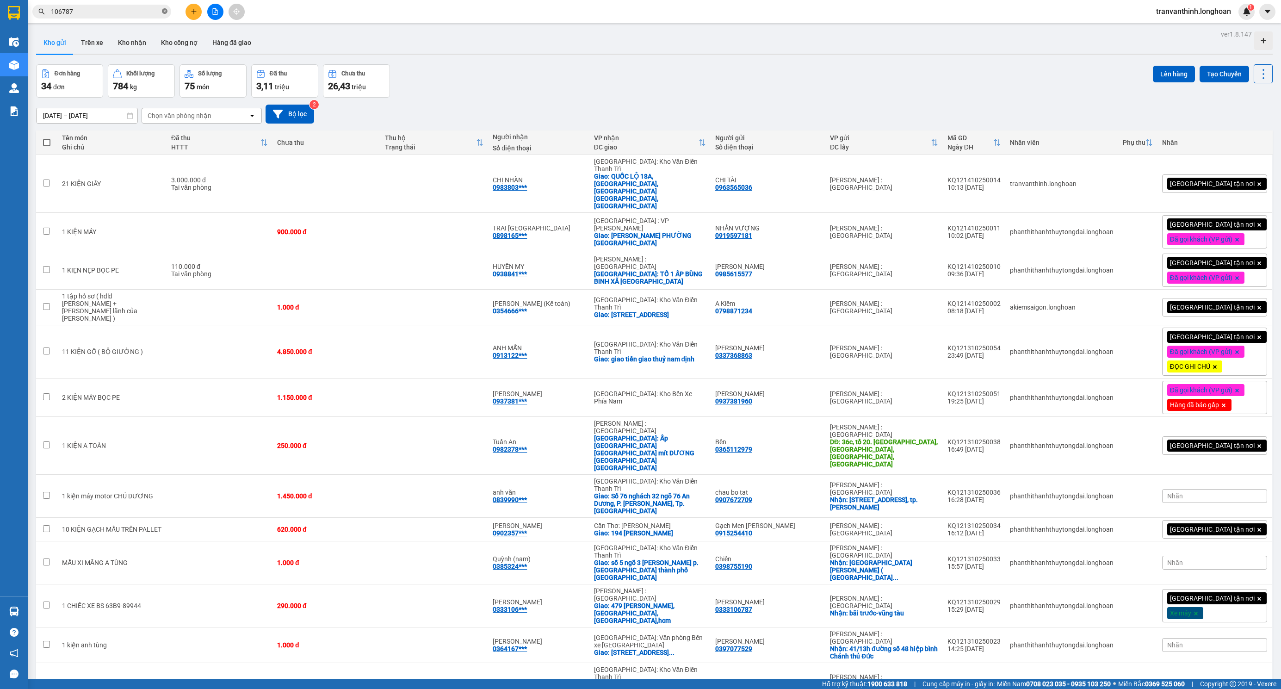
click at [164, 10] on icon "close-circle" at bounding box center [165, 11] width 6 height 6
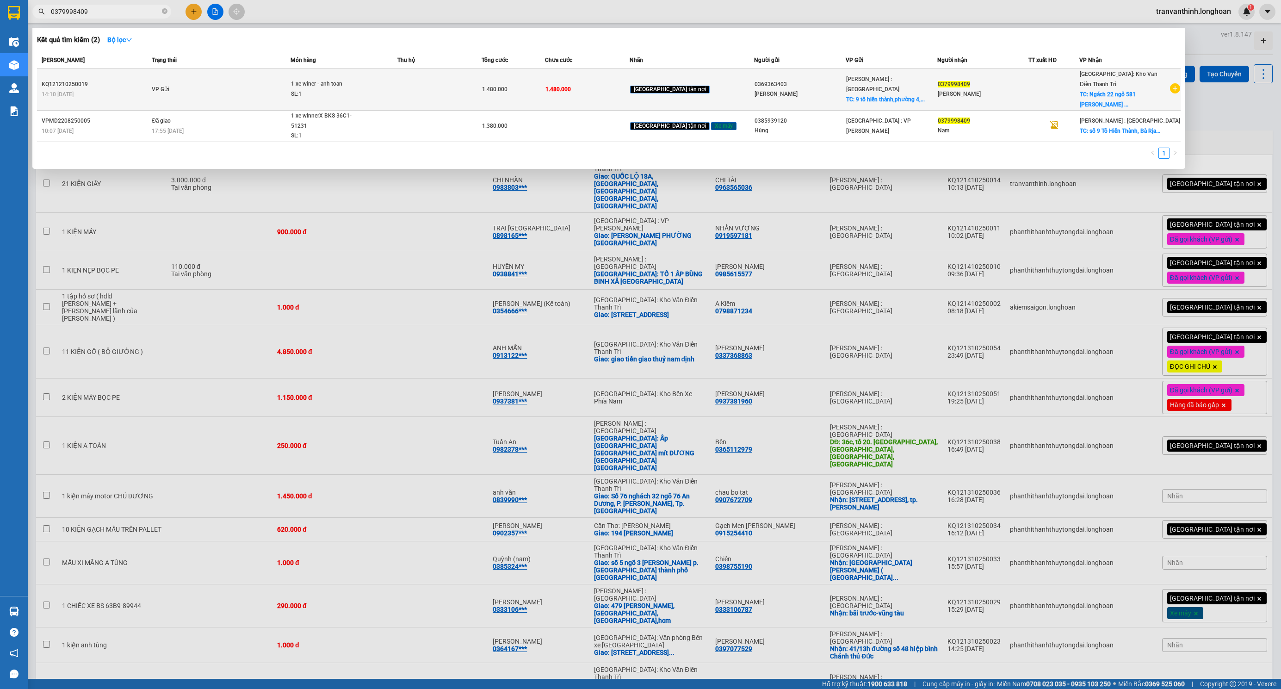
type input "0379998409"
click at [357, 84] on div "1 xe winer - anh toan" at bounding box center [325, 84] width 69 height 10
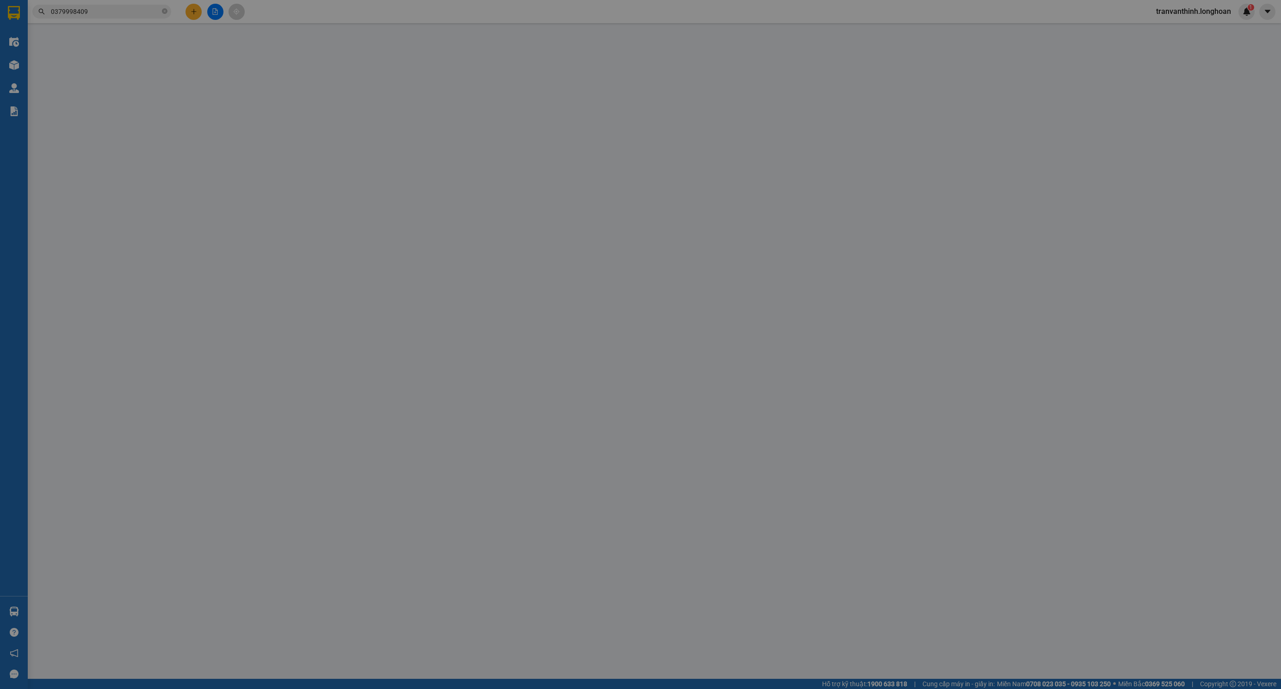
type input "0369363403"
type input "[PERSON_NAME]"
checkbox input "true"
type input "9 tô hiến thành,phường 4,tp vũng tàu"
type input "0379998409"
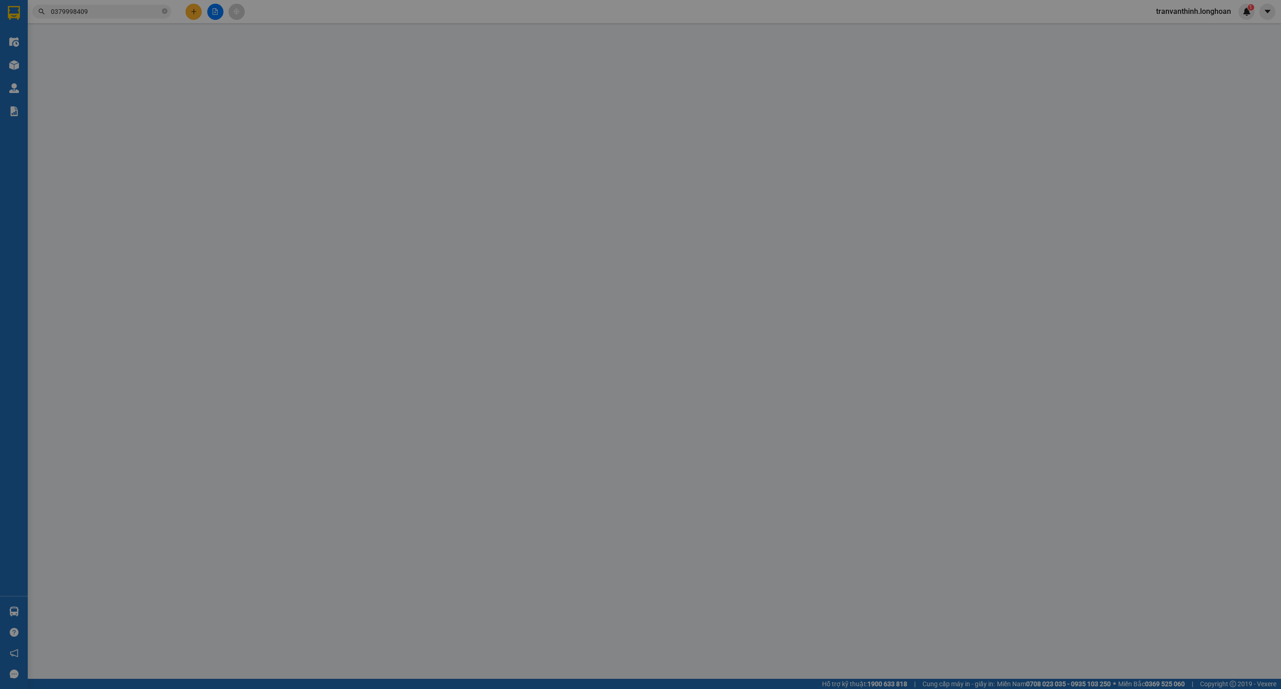
type input "[PERSON_NAME]"
checkbox input "true"
type input "Ngách 22 ngõ 581 phạm văn đồng, bắc từ liêm, hn"
type input "0"
type input "1.480.000"
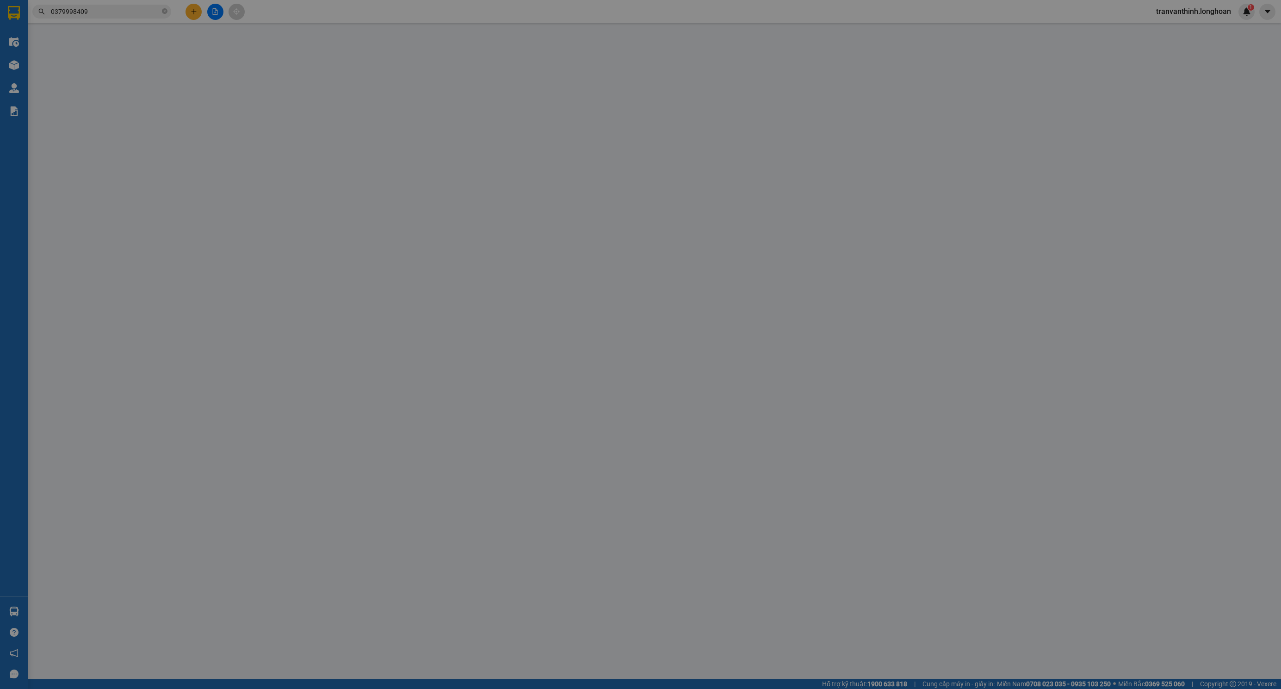
type input "1.480.000"
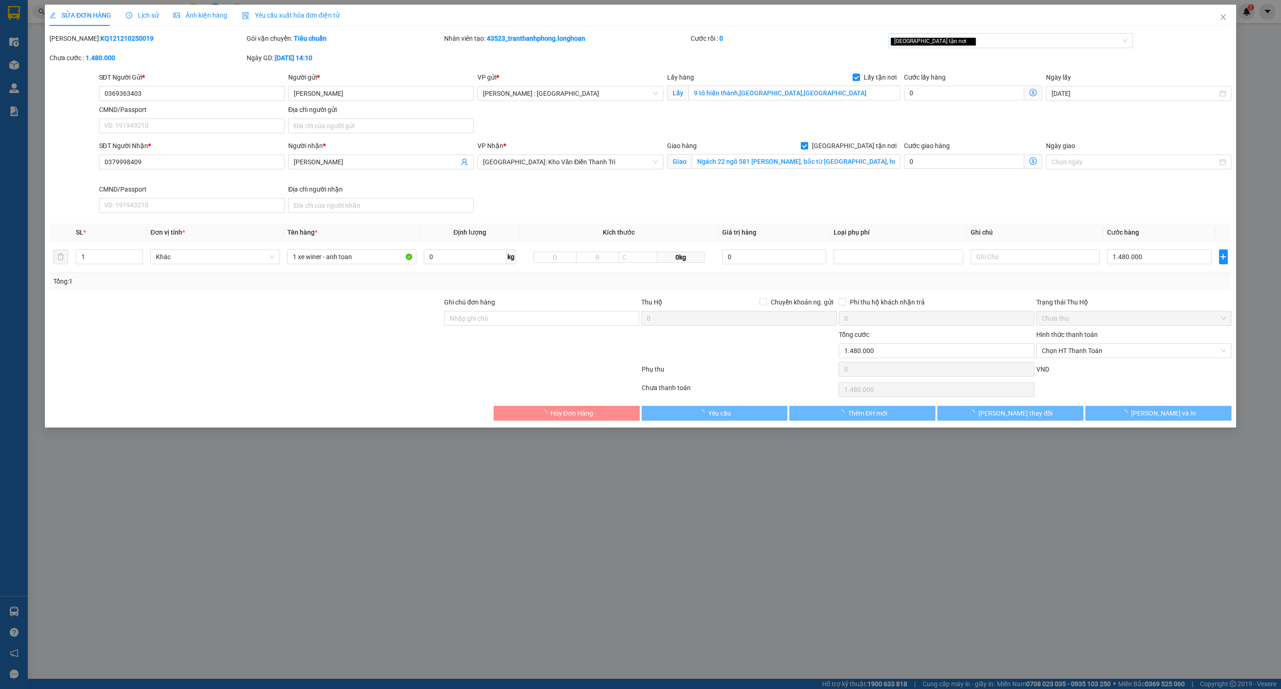
click at [1038, 25] on div "SỬA ĐƠN HÀNG Lịch sử Ảnh kiện hàng Yêu cầu xuất hóa đơn điện tử" at bounding box center [640, 15] width 1182 height 21
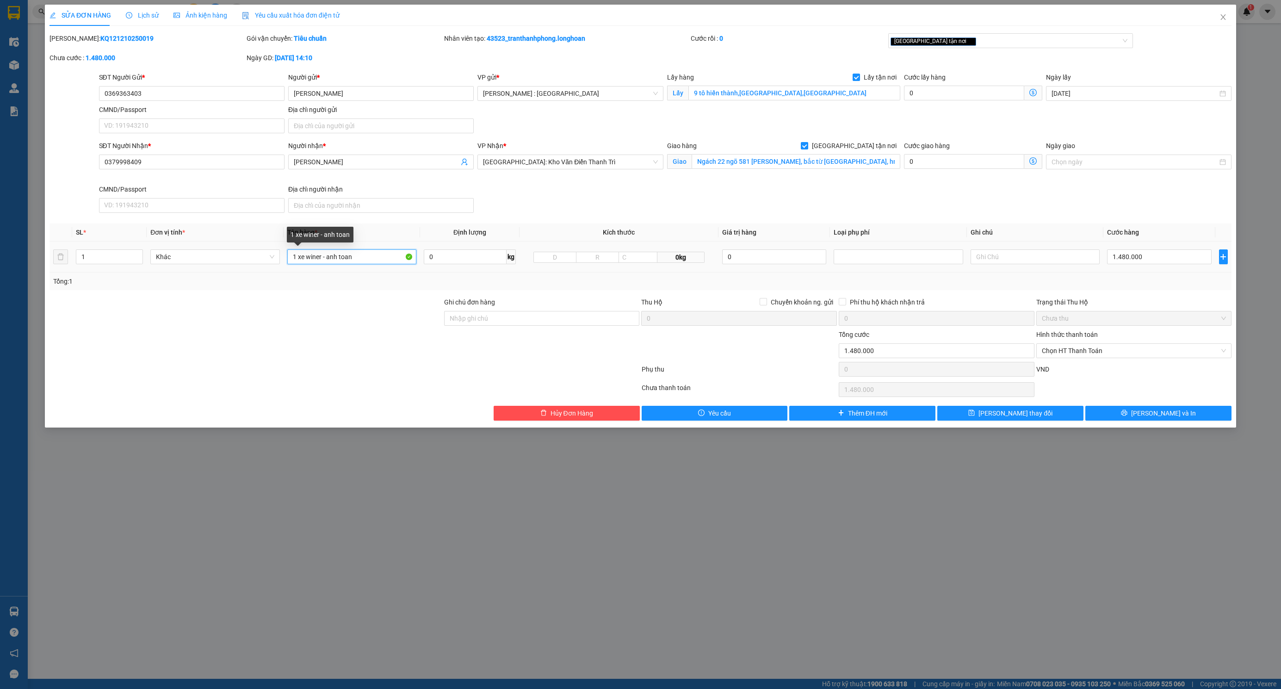
drag, startPoint x: 375, startPoint y: 260, endPoint x: 31, endPoint y: 213, distance: 347.4
click at [84, 221] on div "Total Paid Fee 0 Total UnPaid Fee 1.480.000 Cash Collection Total Fee Mã ĐH: KQ…" at bounding box center [640, 226] width 1182 height 387
click at [381, 253] on input "1 xe winer - anh toan" at bounding box center [351, 256] width 129 height 15
click at [380, 253] on input "1 xe winer - anh toan" at bounding box center [351, 256] width 129 height 15
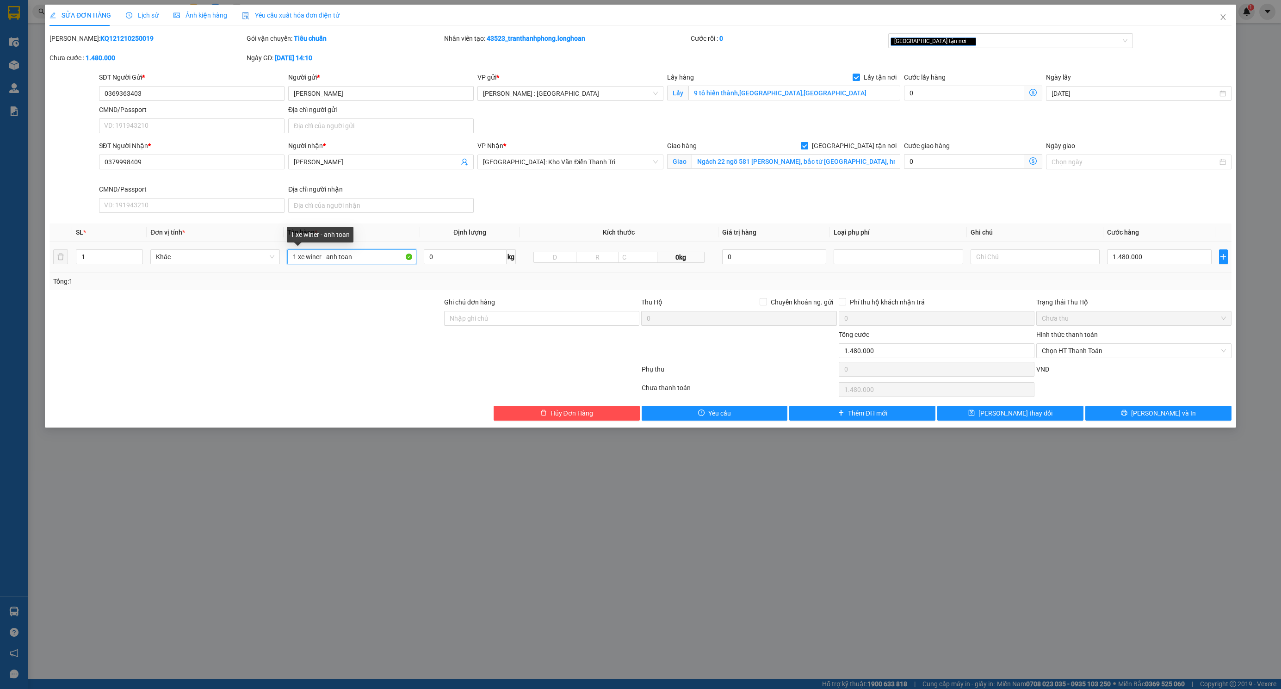
click at [380, 253] on input "1 xe winer - anh toan" at bounding box center [351, 256] width 129 height 15
type input "1 CHIẾC XE BS 36C1-51231"
click at [503, 312] on input "Ghi chú đơn hàng" at bounding box center [542, 318] width 196 height 15
type input "CÓ CHÌA KHÓA KHÔNG CAVET"
click at [976, 40] on div "[GEOGRAPHIC_DATA] tận nơi" at bounding box center [1005, 40] width 231 height 11
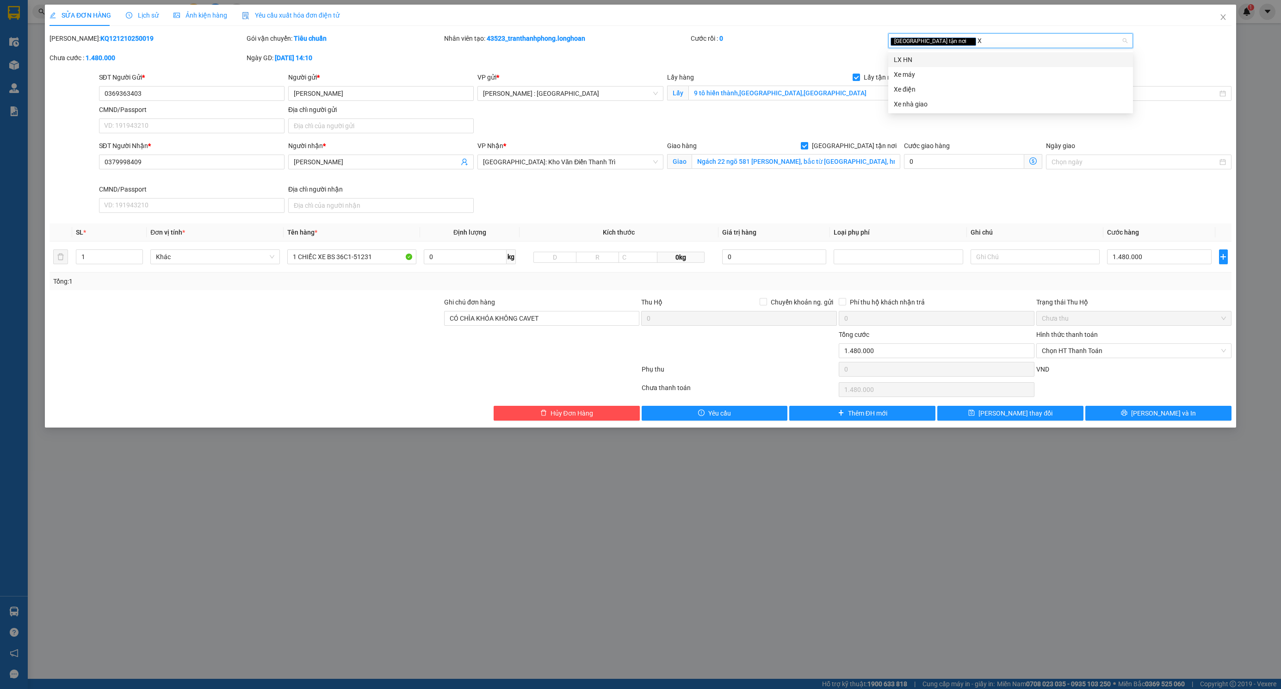
type input "XE"
click at [974, 56] on div "Xe máy" at bounding box center [1011, 60] width 234 height 10
click at [1163, 398] on div "Chọn HT Thanh Toán" at bounding box center [1134, 389] width 198 height 19
click at [1165, 406] on div "Total Paid Fee 0 Total UnPaid Fee 1.480.000 Cash Collection Total Fee Mã ĐH: KQ…" at bounding box center [640, 226] width 1182 height 387
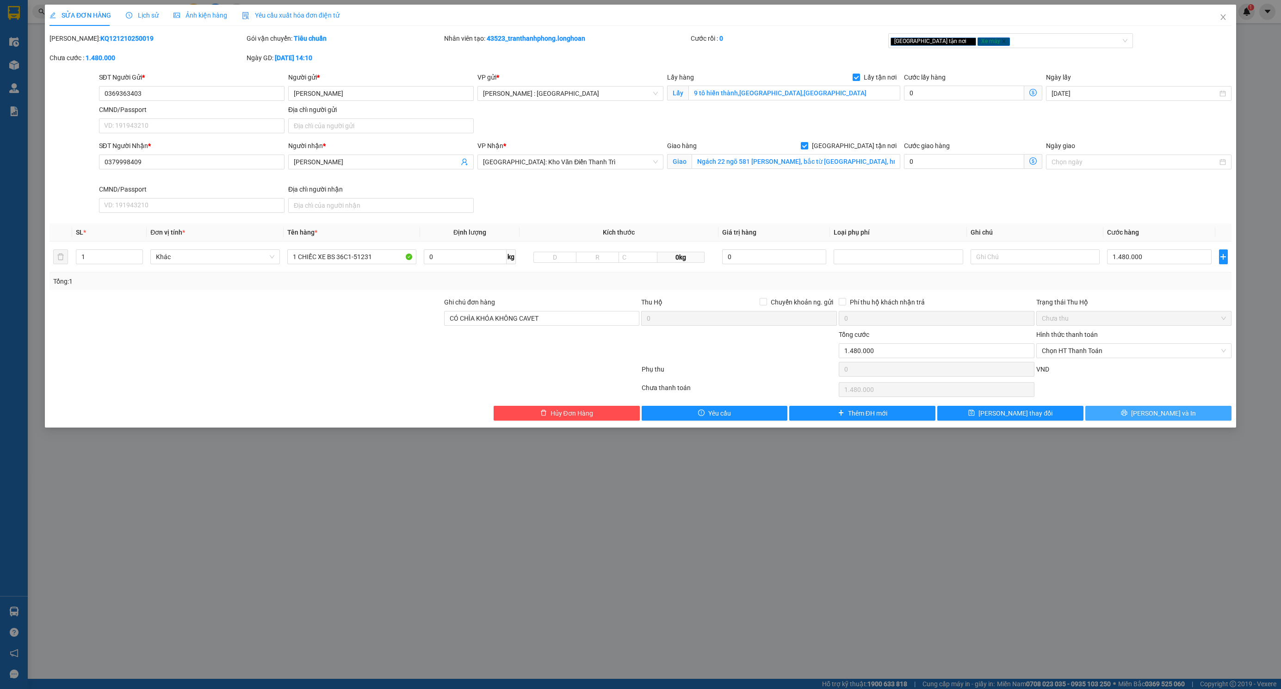
click at [1166, 418] on span "[PERSON_NAME] và In" at bounding box center [1163, 413] width 65 height 10
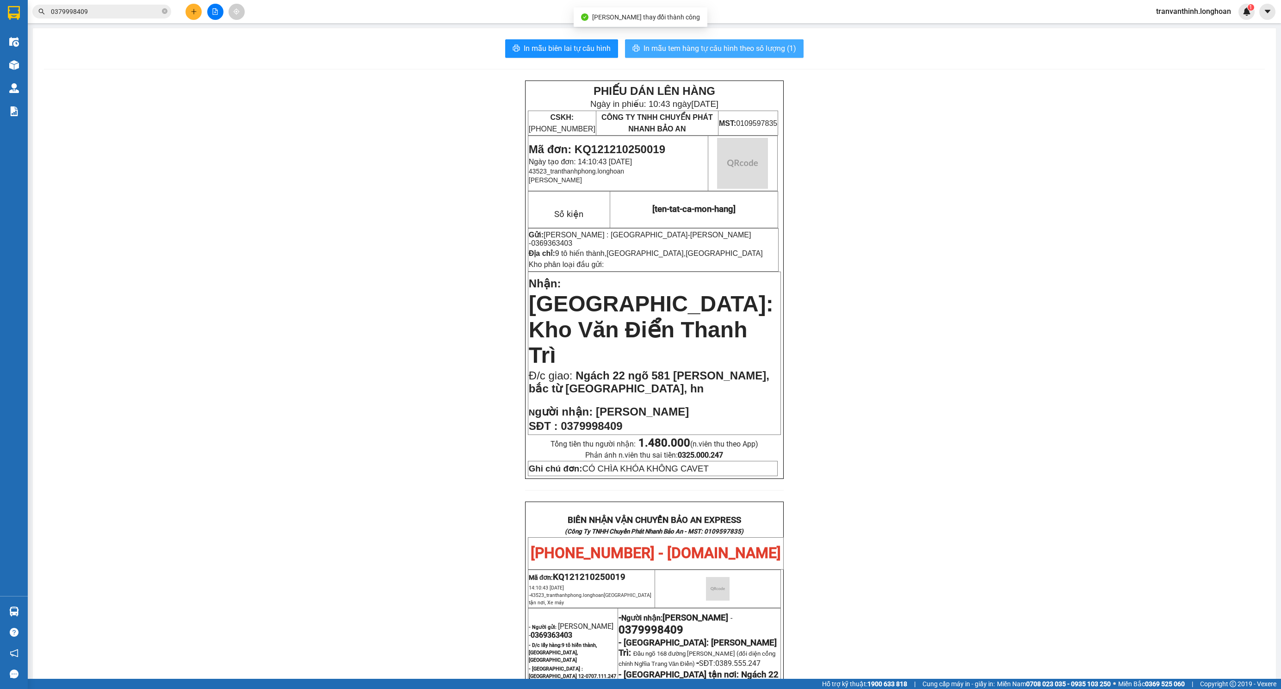
click at [738, 48] on span "In mẫu tem hàng tự cấu hình theo số lượng (1)" at bounding box center [719, 49] width 153 height 12
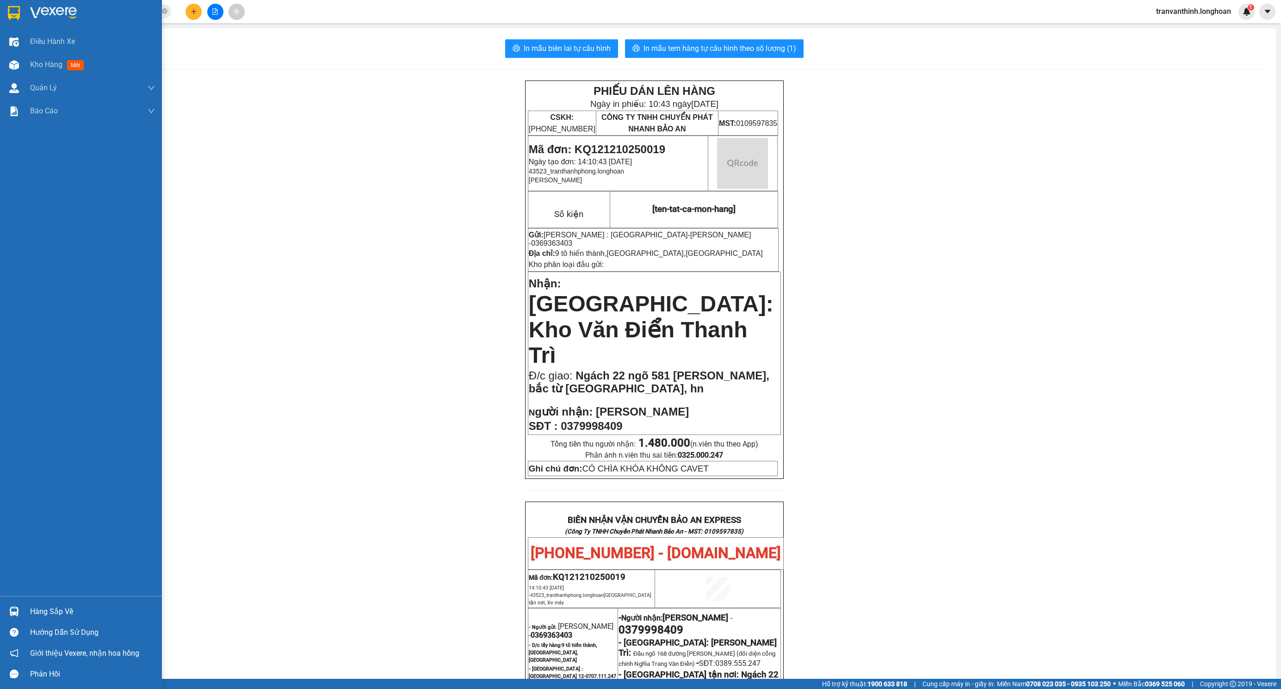
click at [33, 17] on img at bounding box center [53, 13] width 47 height 14
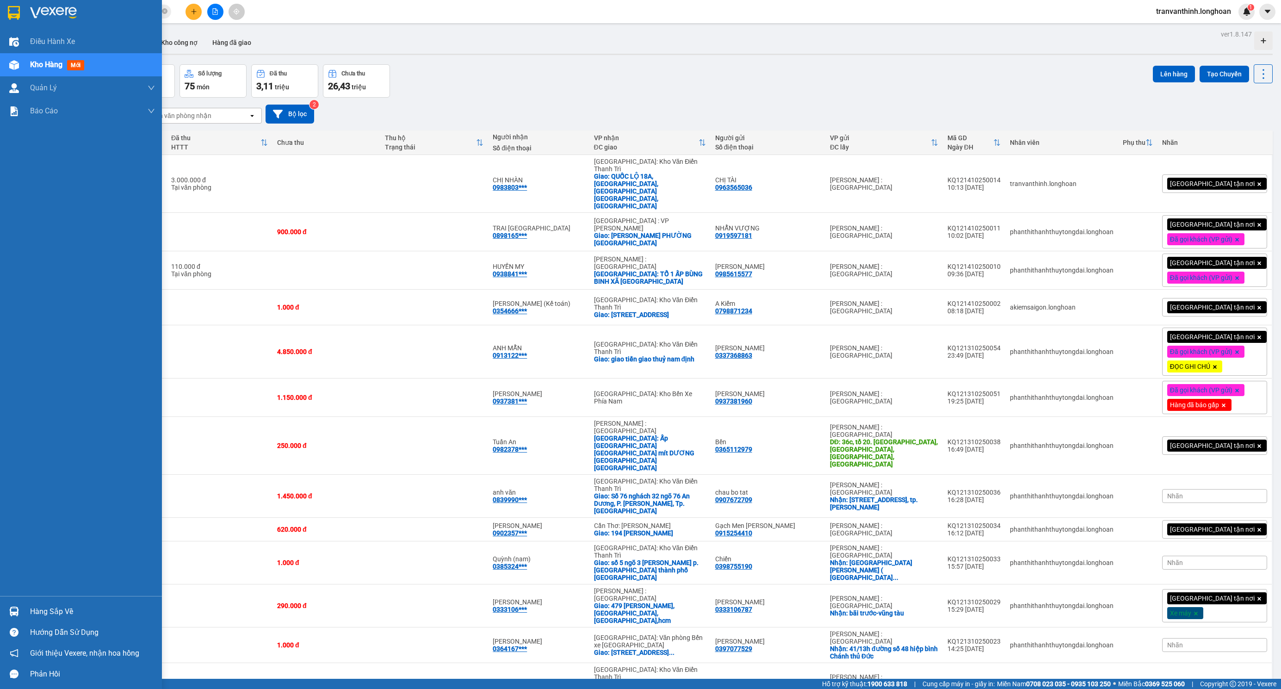
click at [19, 14] on img at bounding box center [14, 13] width 12 height 14
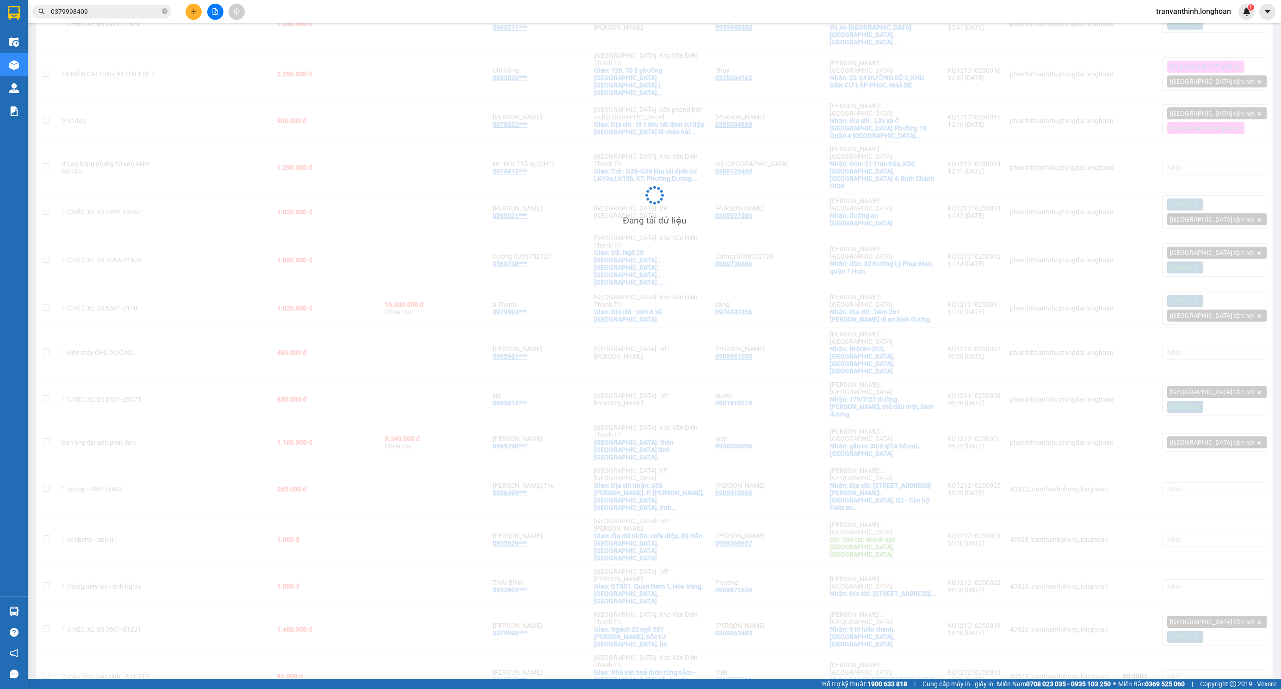
scroll to position [715, 0]
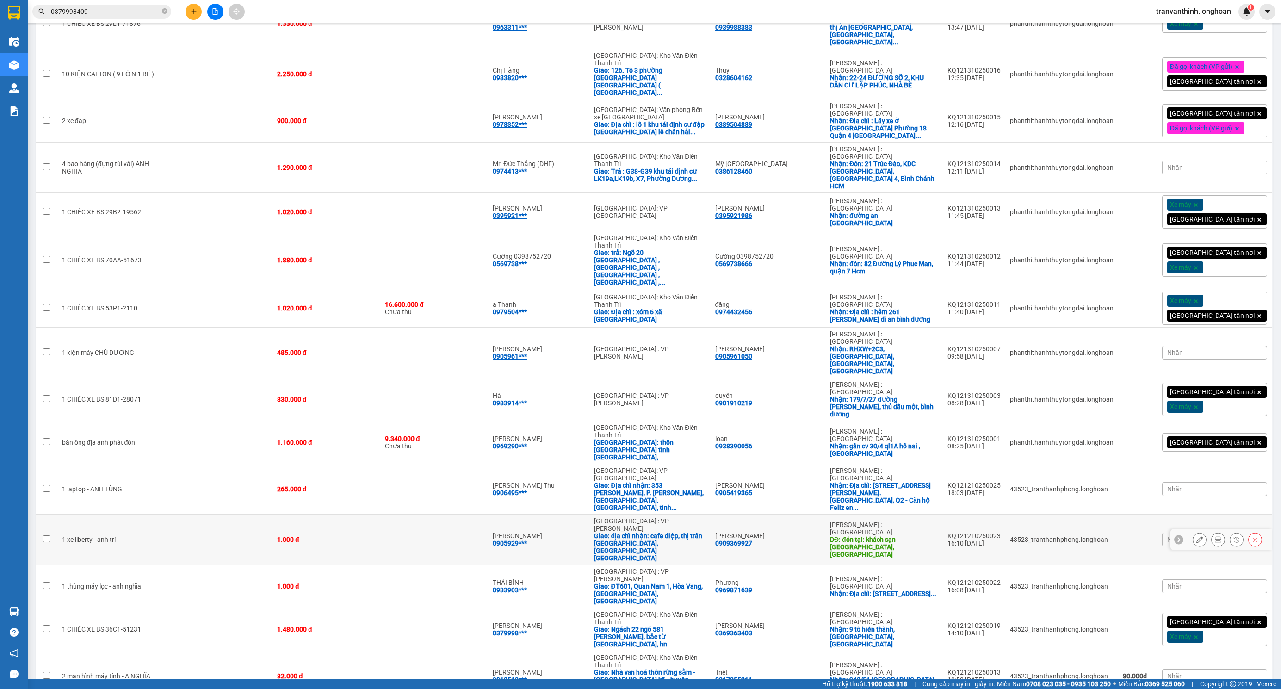
click at [1233, 536] on icon at bounding box center [1236, 539] width 6 height 6
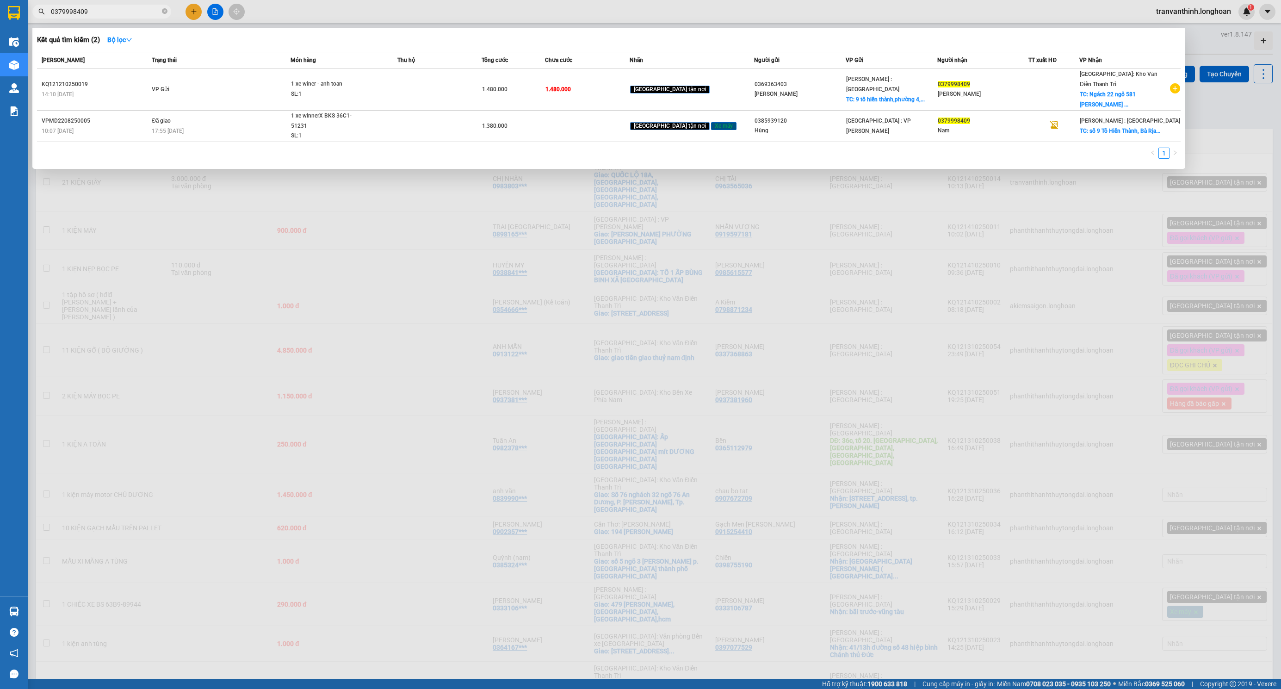
click at [83, 9] on input "0379998409" at bounding box center [105, 11] width 109 height 10
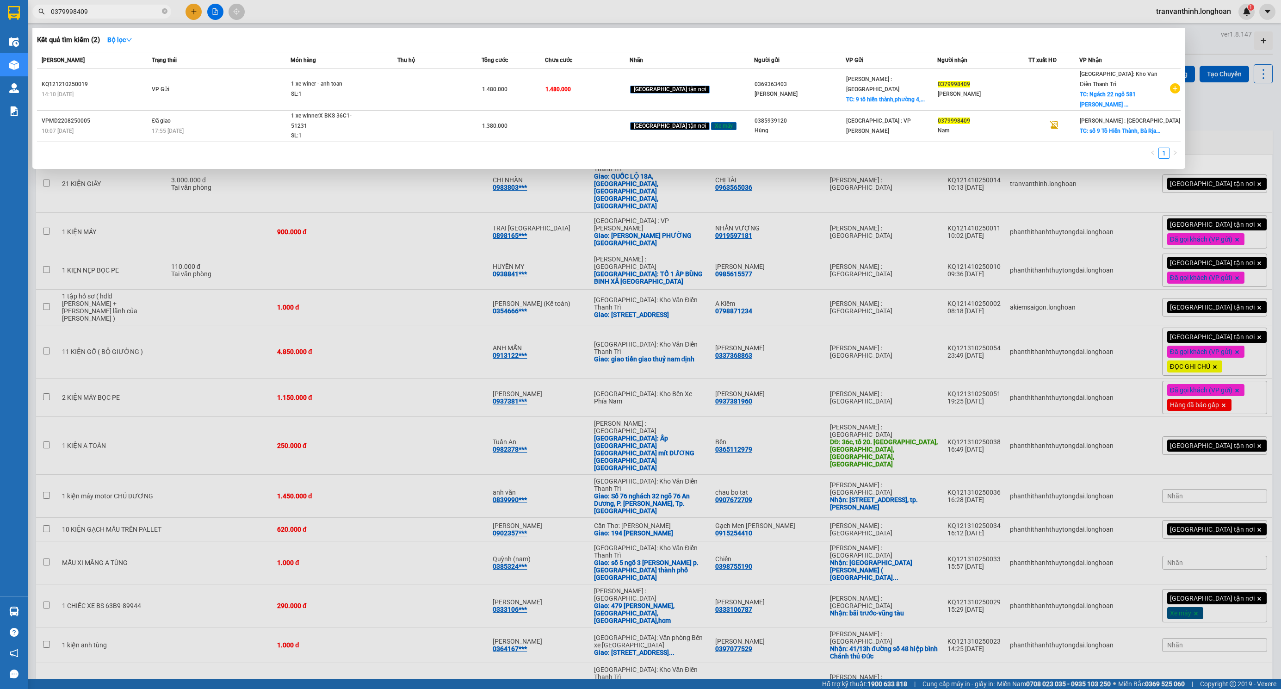
click at [1152, 374] on div at bounding box center [640, 344] width 1281 height 689
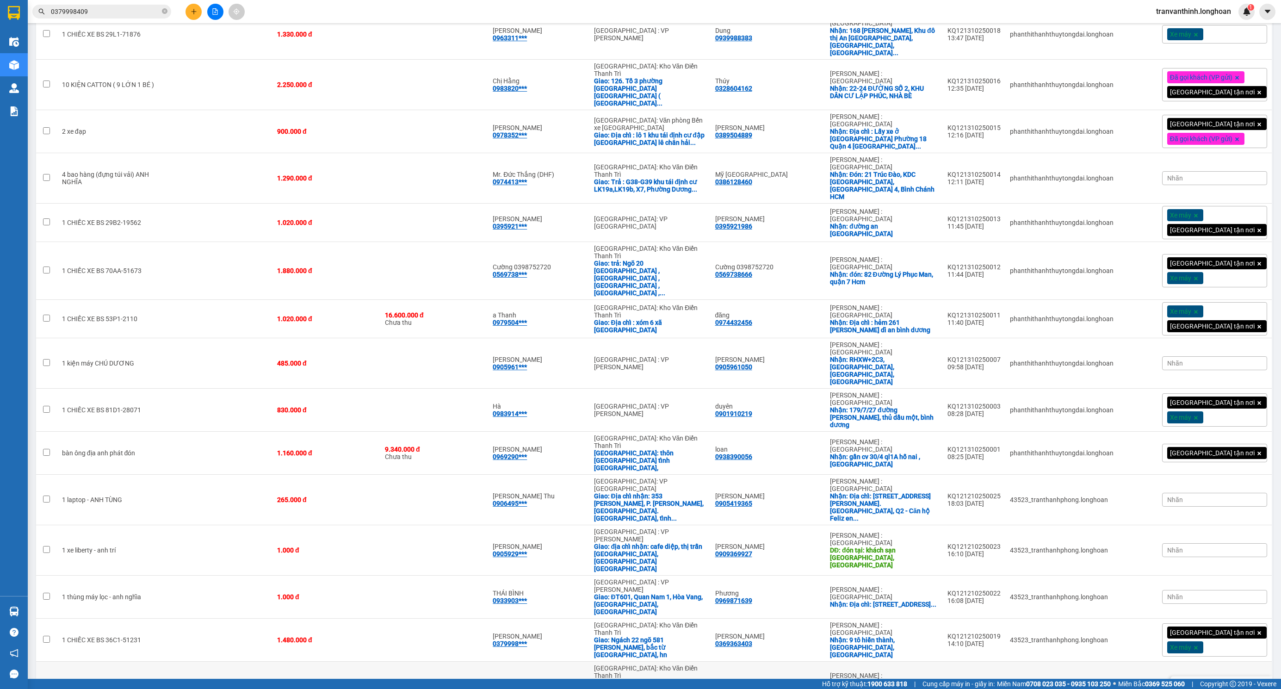
scroll to position [715, 0]
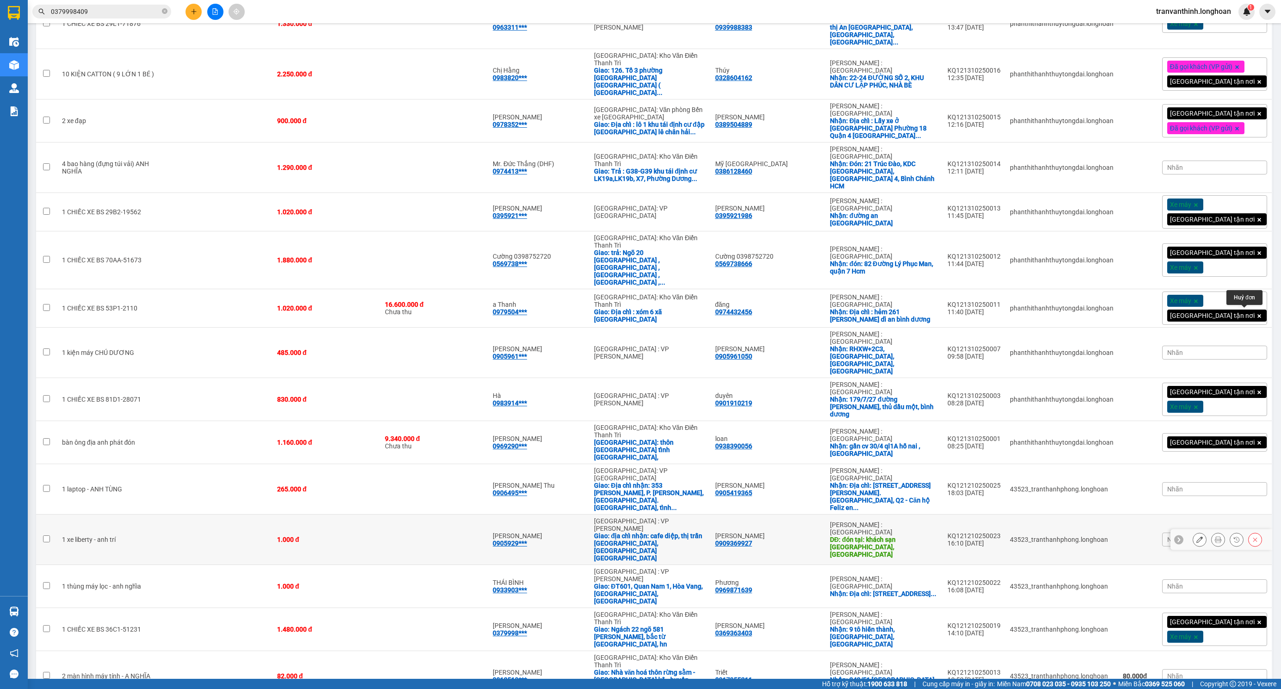
click at [1252, 536] on icon at bounding box center [1255, 539] width 6 height 6
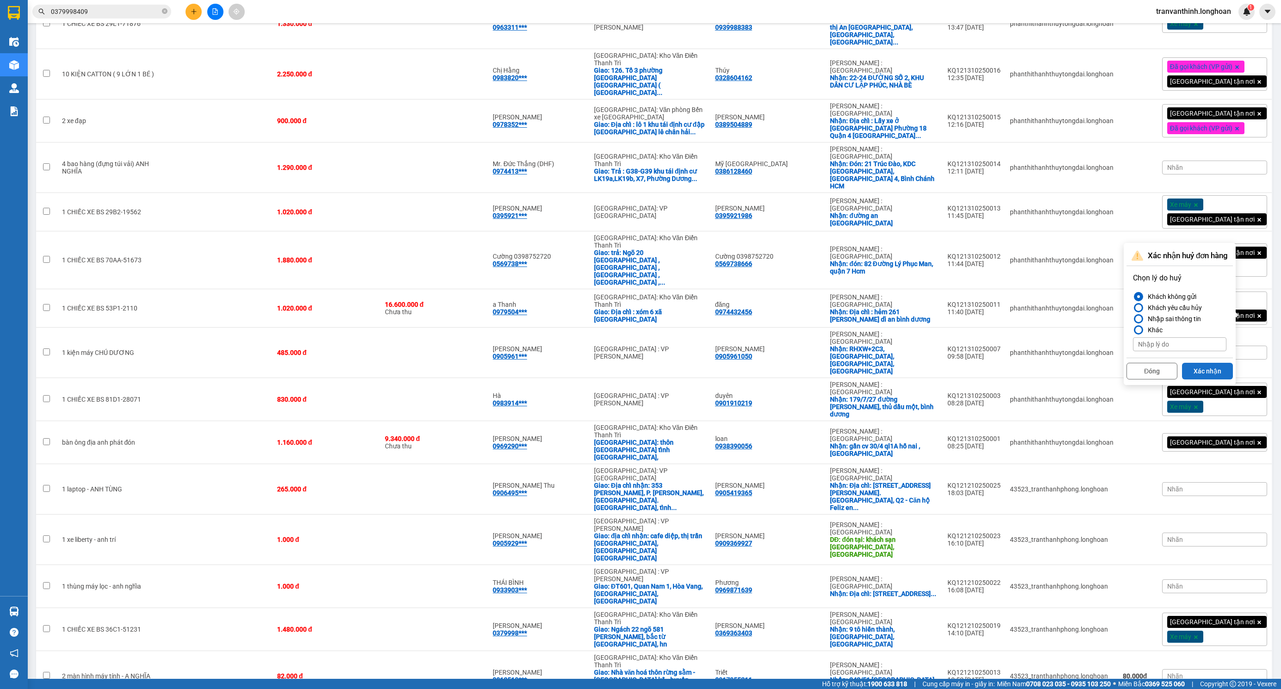
click at [1217, 374] on button "Xác nhận" at bounding box center [1207, 371] width 51 height 17
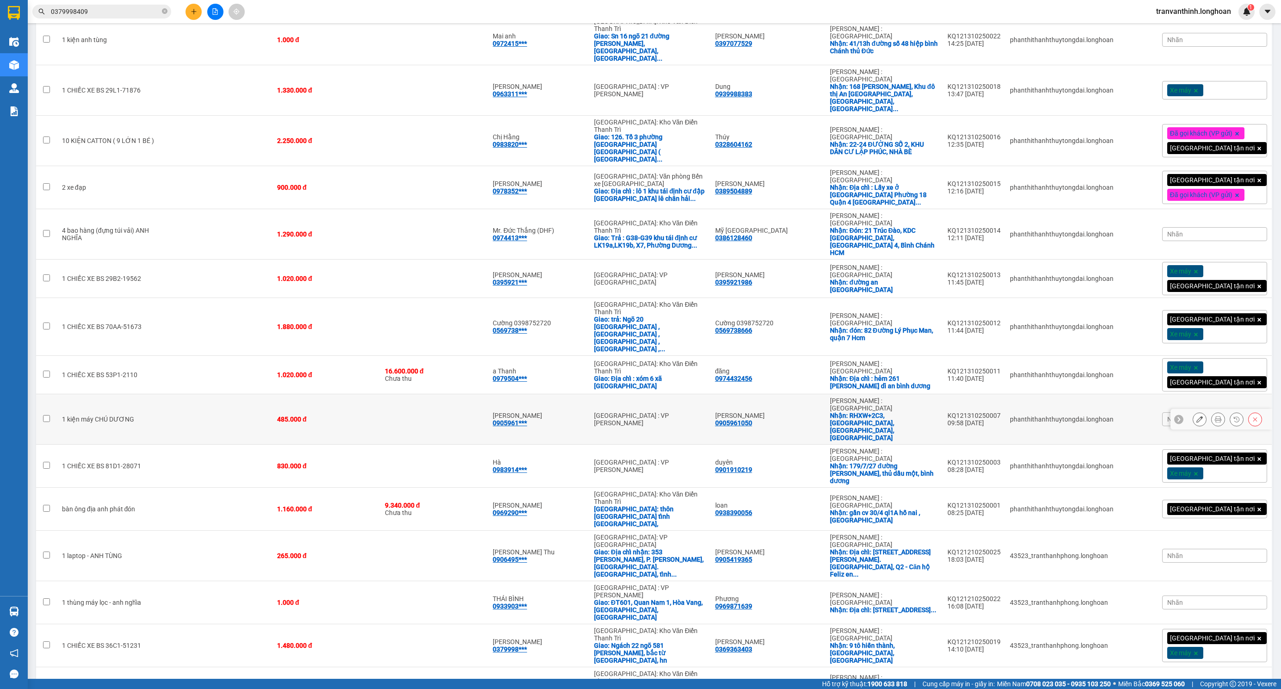
scroll to position [649, 0]
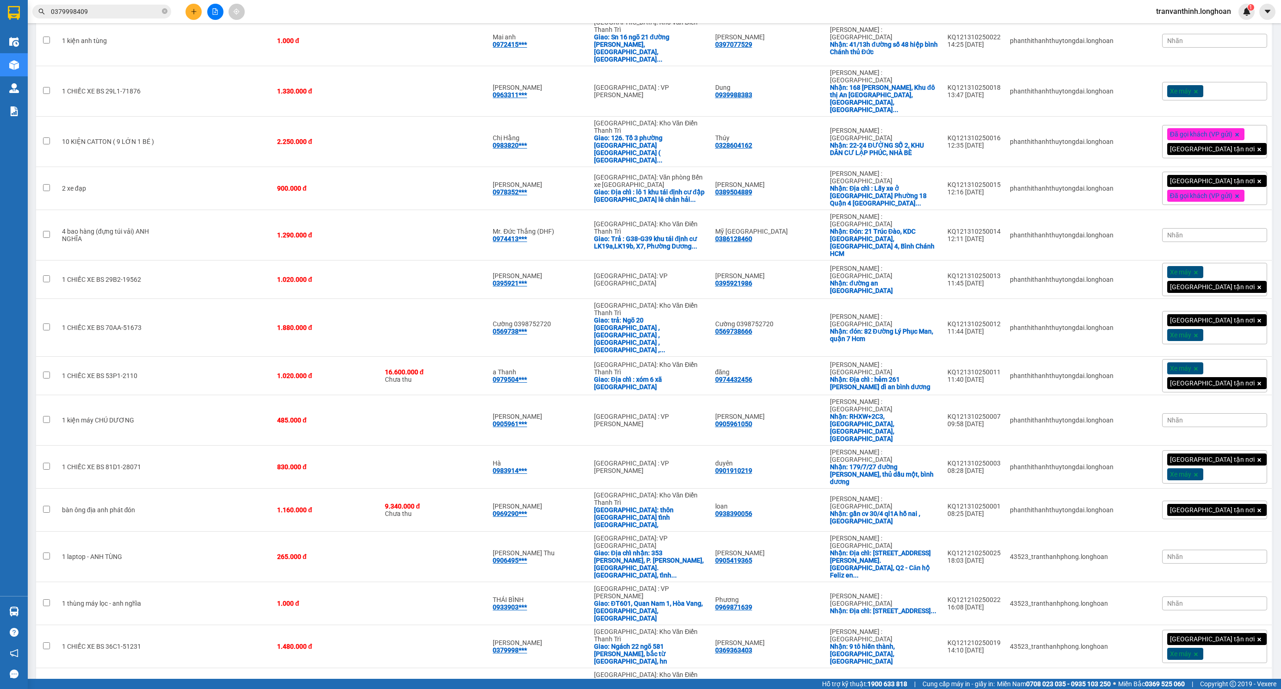
scroll to position [686, 0]
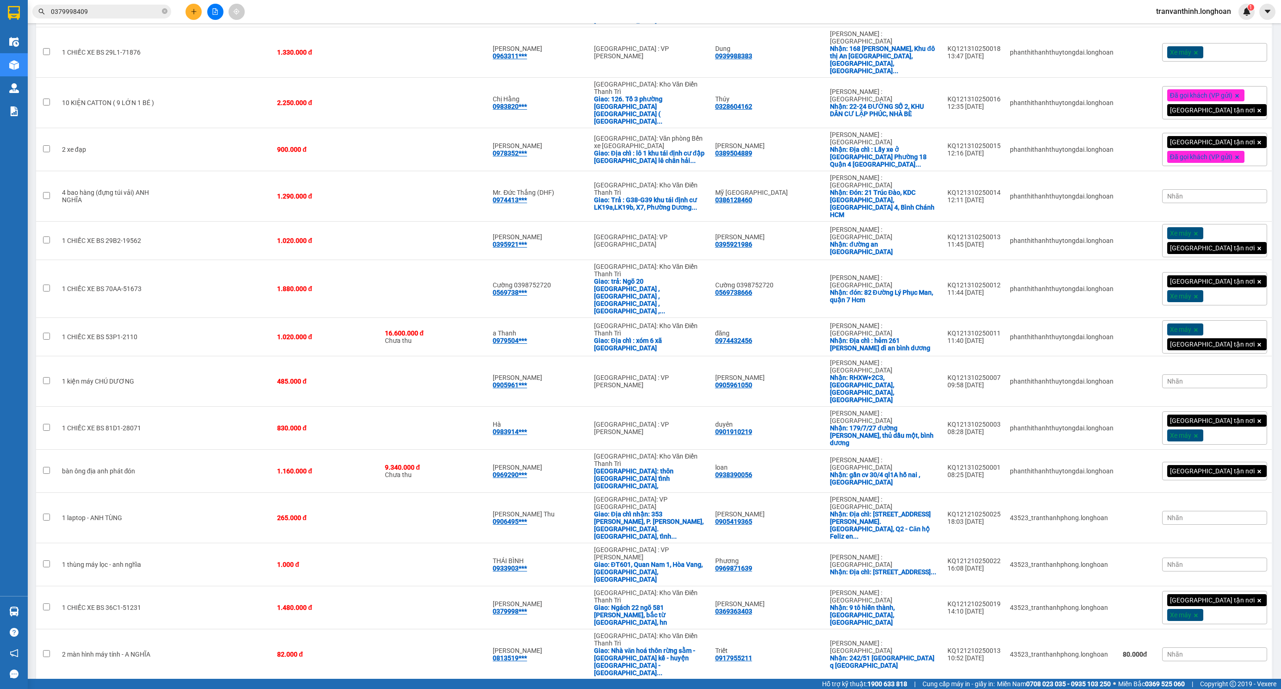
click at [1211, 573] on button "Xác nhận" at bounding box center [1207, 571] width 51 height 17
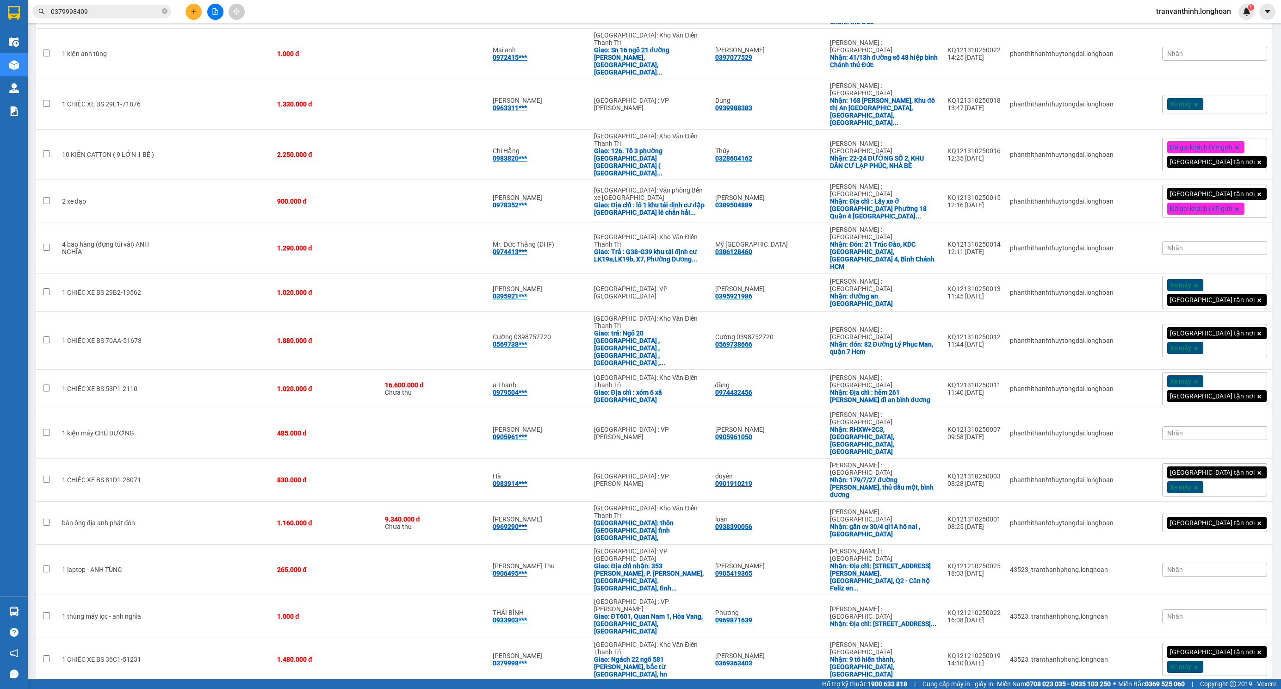
scroll to position [636, 0]
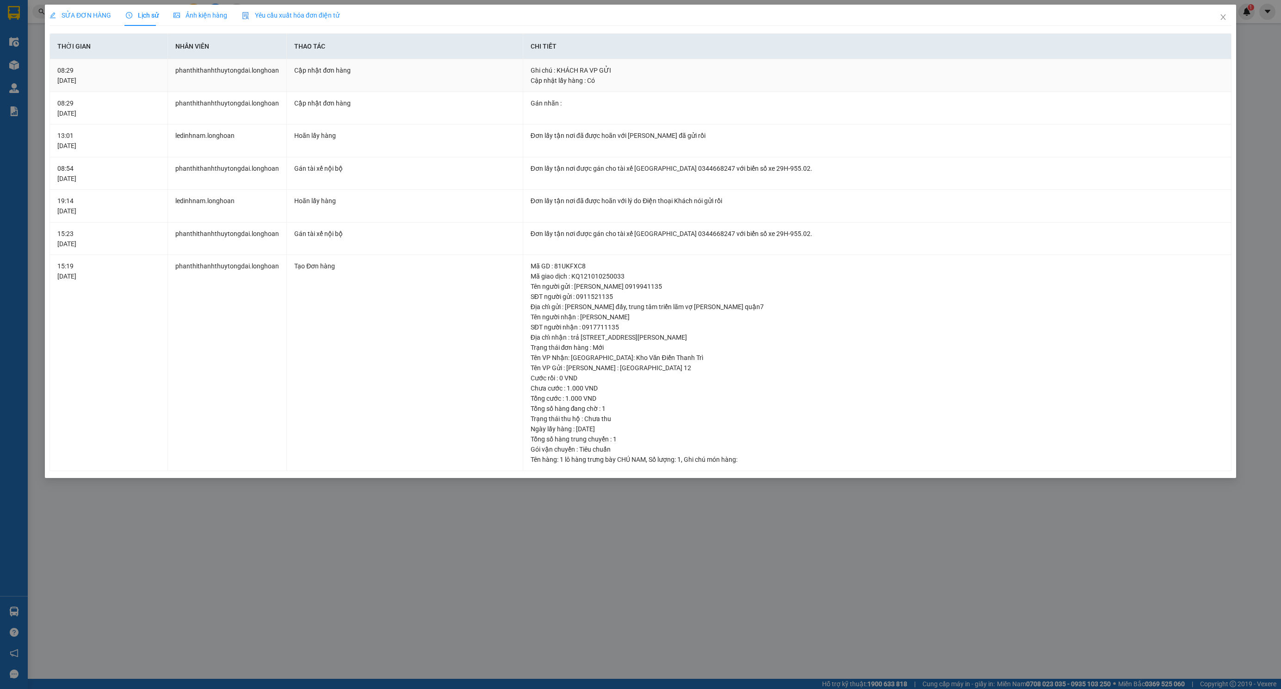
click at [1223, 21] on div "Kết quả tìm kiếm ( 2 ) Bộ lọc Mã ĐH Trạng thái Món hàng Thu hộ Tổng cước Chưa c…" at bounding box center [640, 11] width 1281 height 23
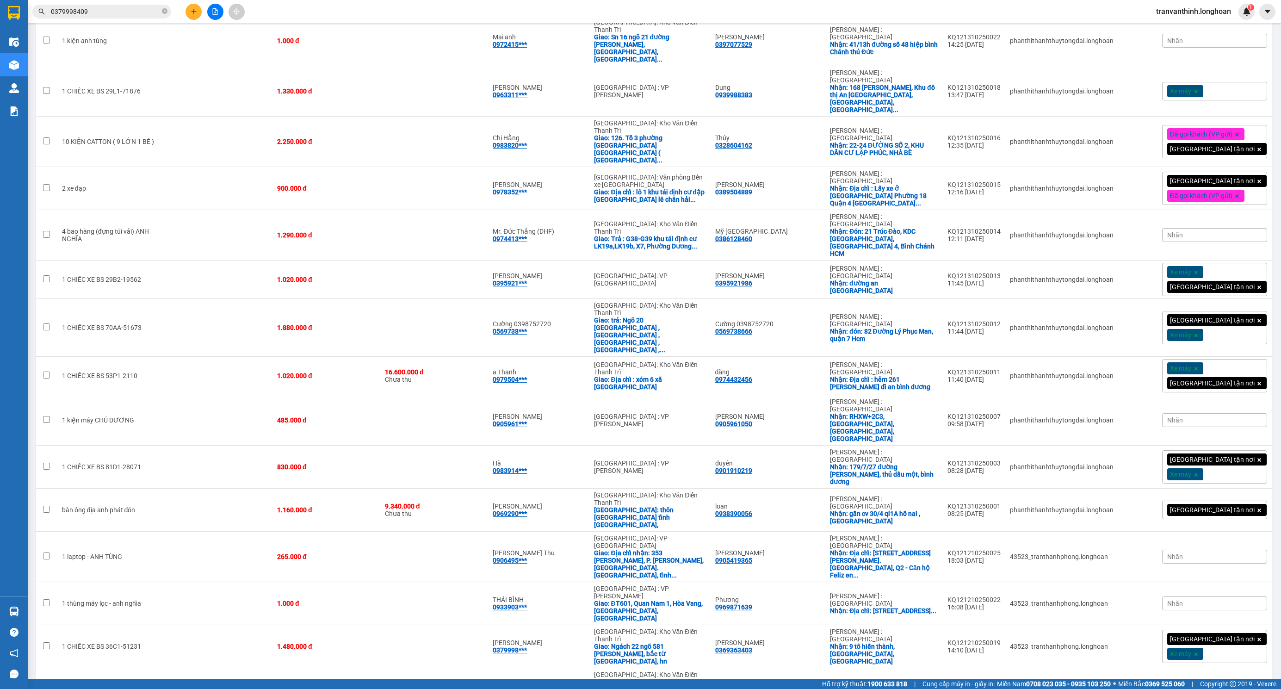
scroll to position [650, 0]
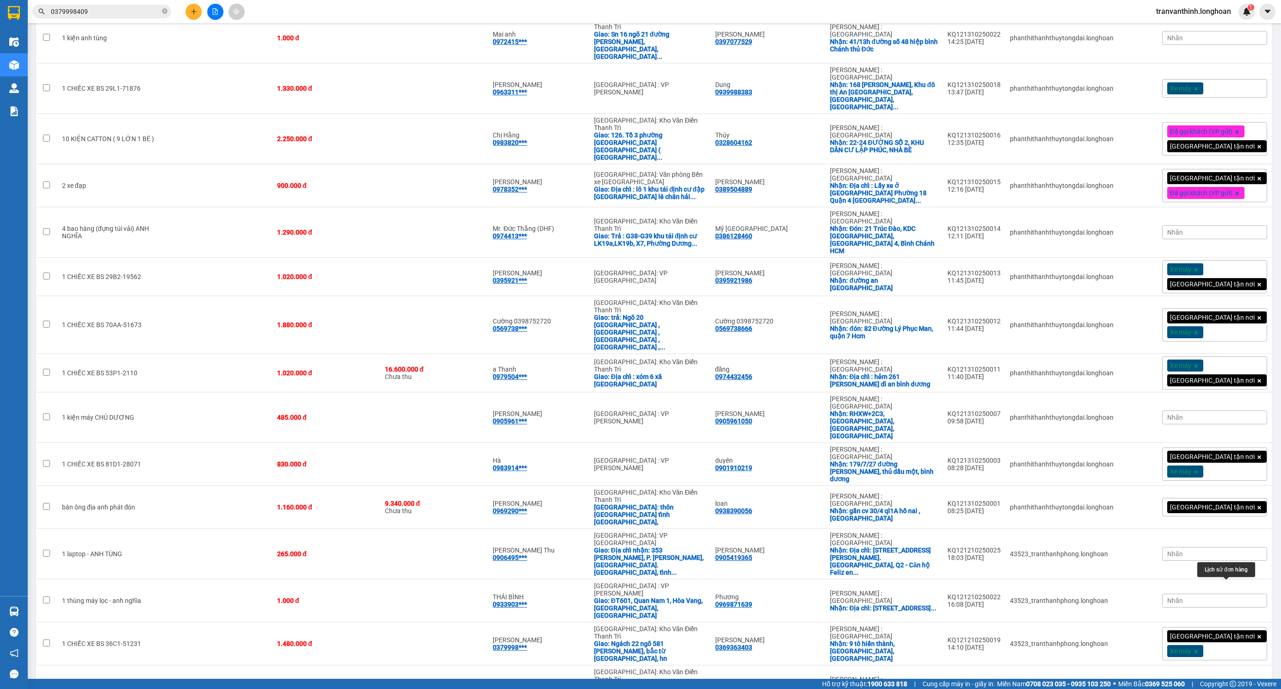
click at [1202, 624] on button "Xác nhận" at bounding box center [1207, 625] width 51 height 17
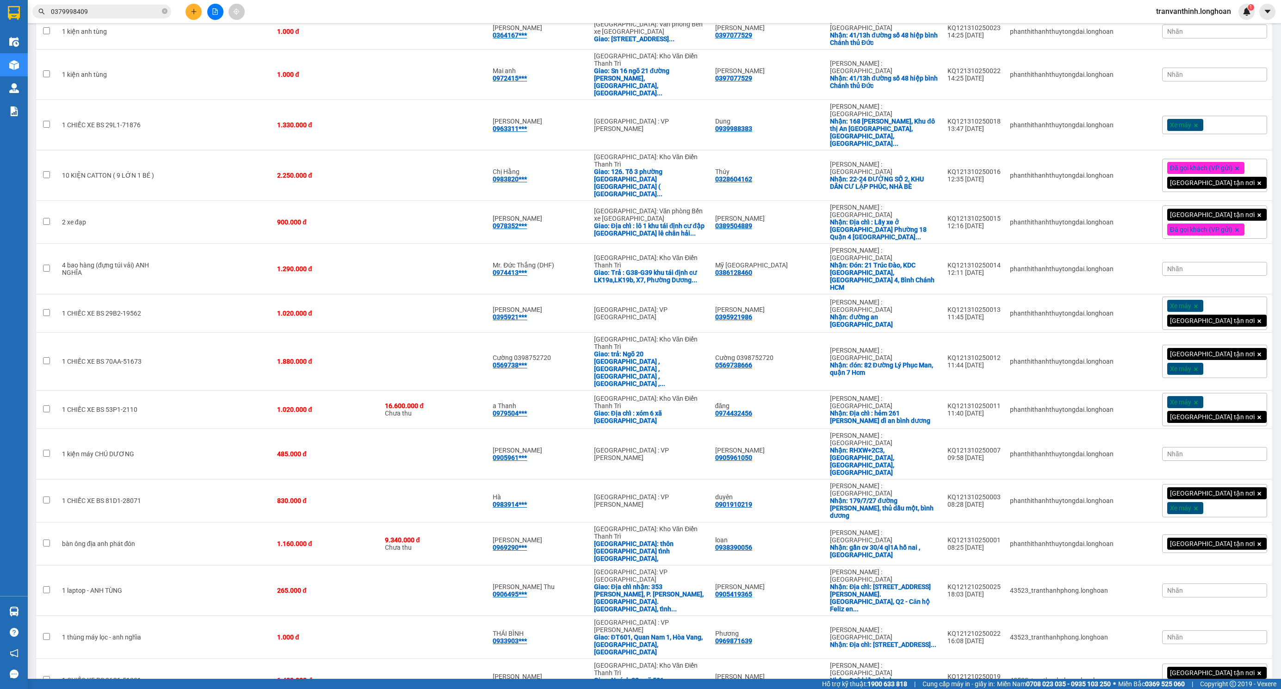
scroll to position [615, 0]
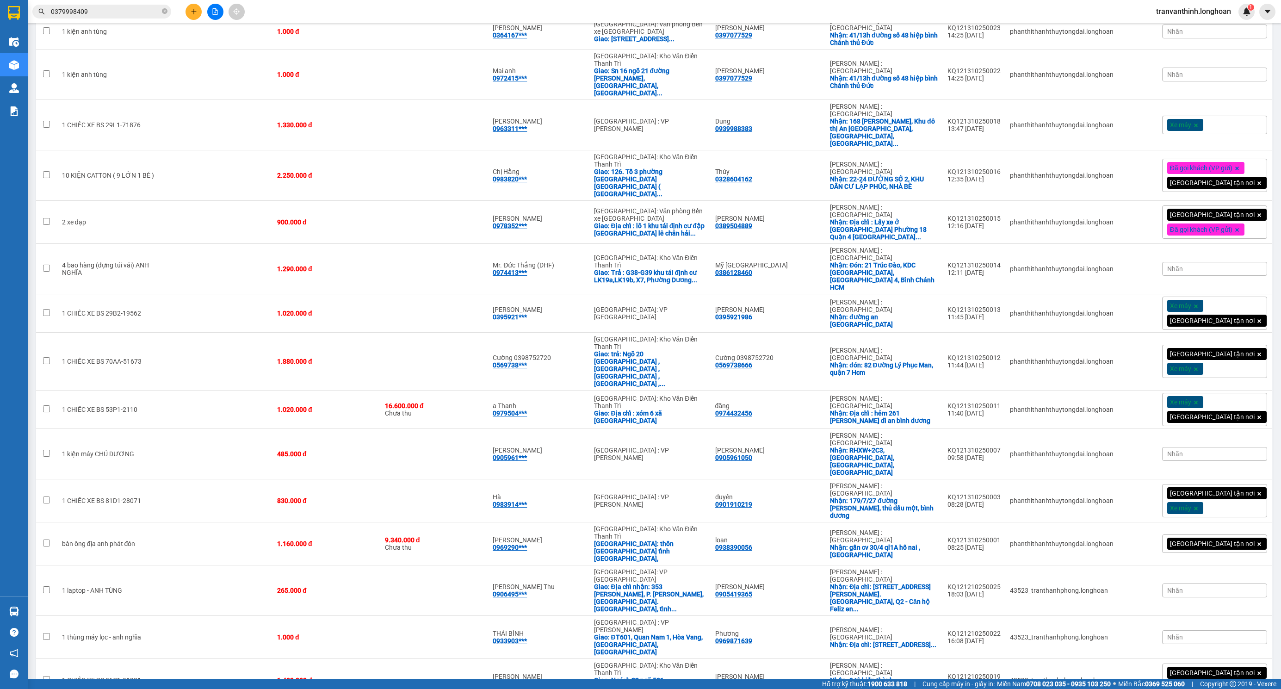
scroll to position [615, 0]
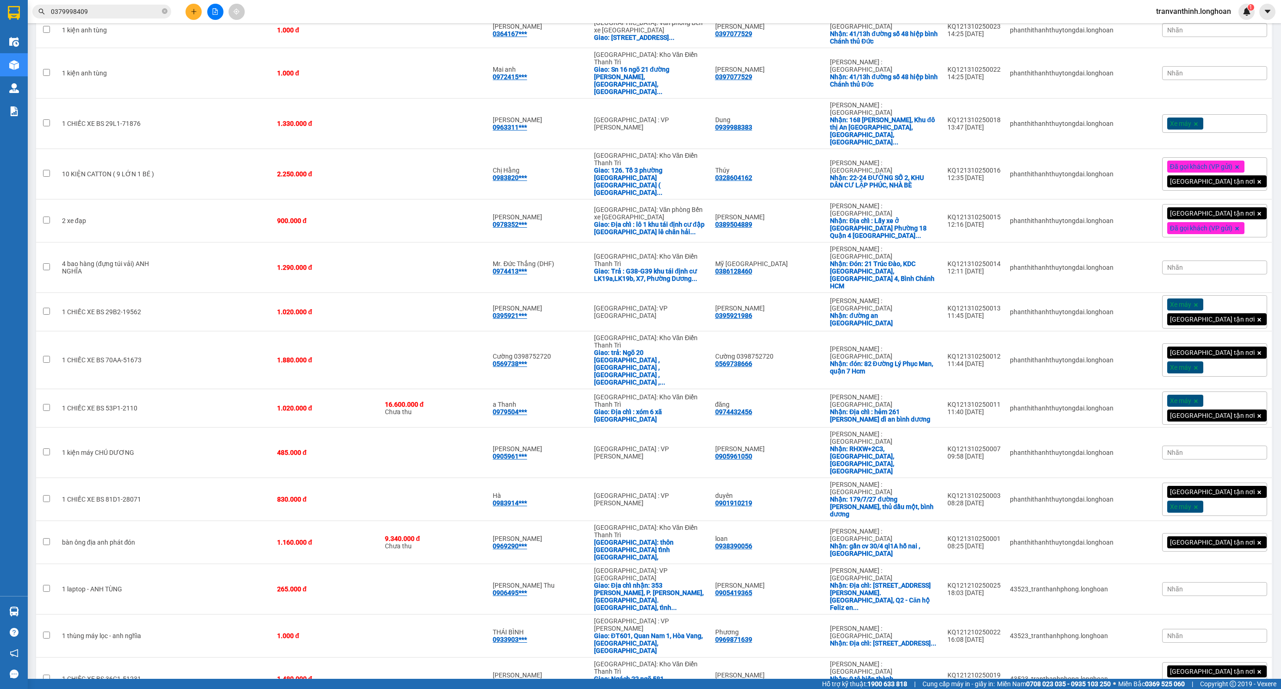
click at [1219, 619] on button "Xác nhận" at bounding box center [1207, 624] width 51 height 17
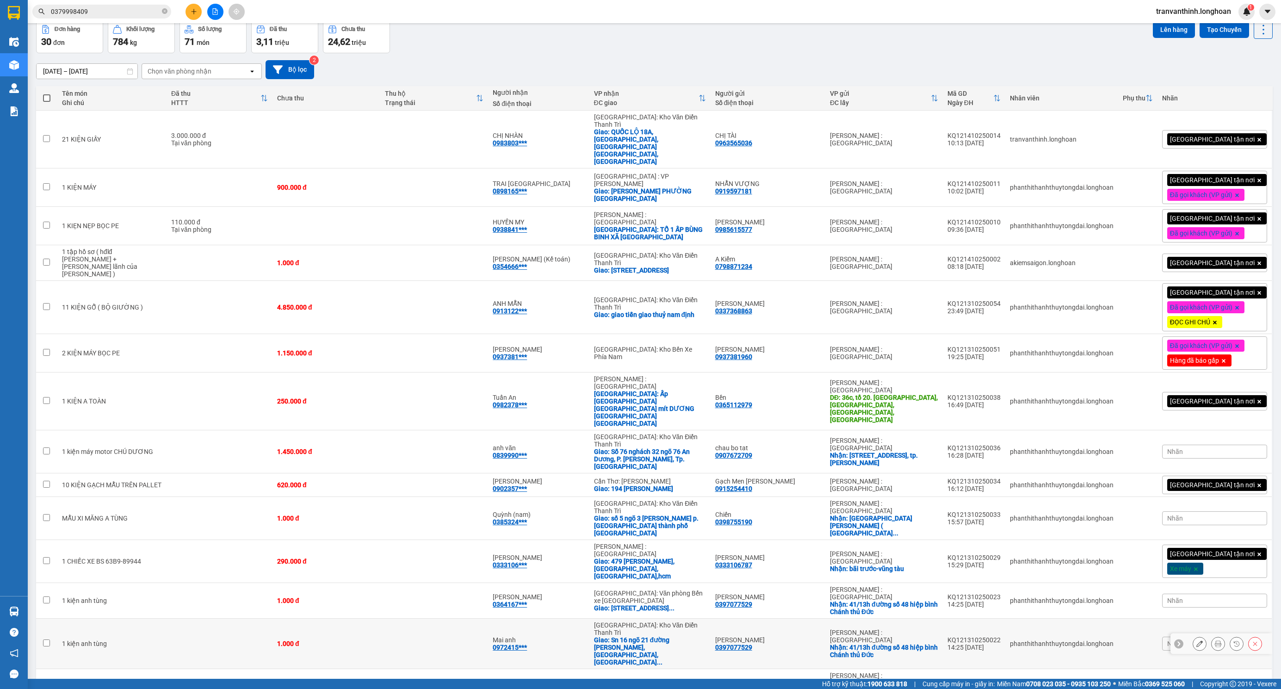
scroll to position [0, 0]
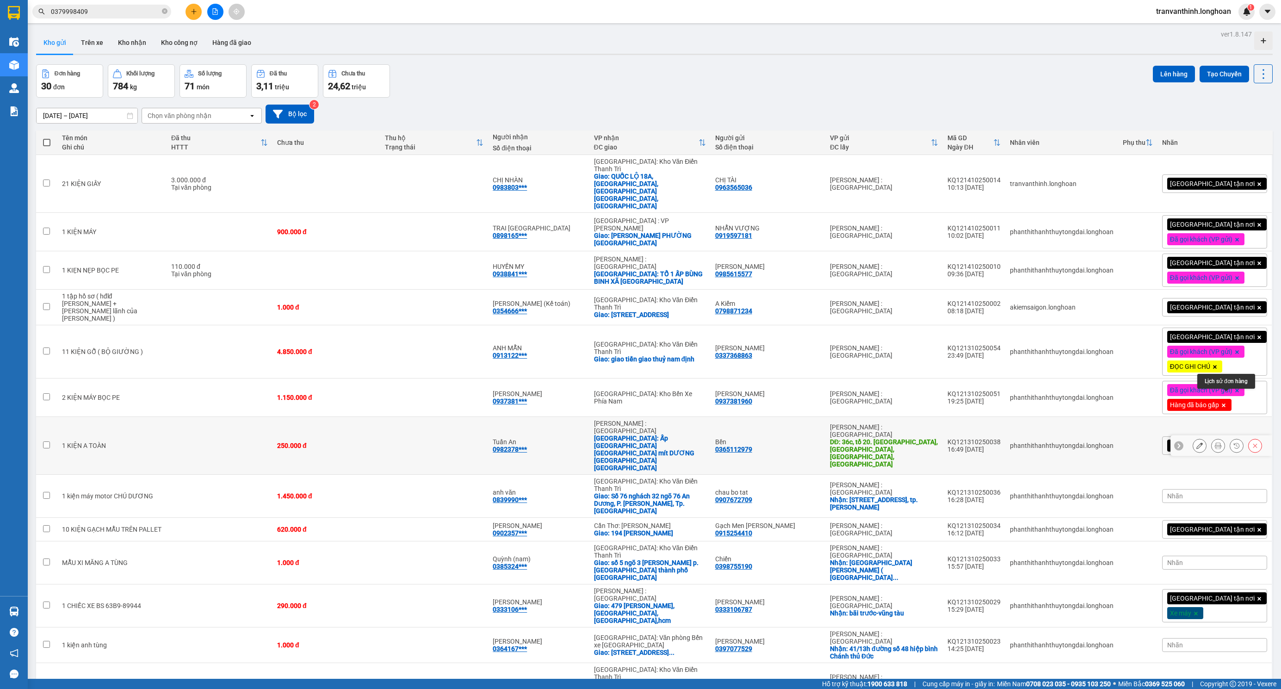
click at [1233, 442] on icon at bounding box center [1236, 445] width 6 height 6
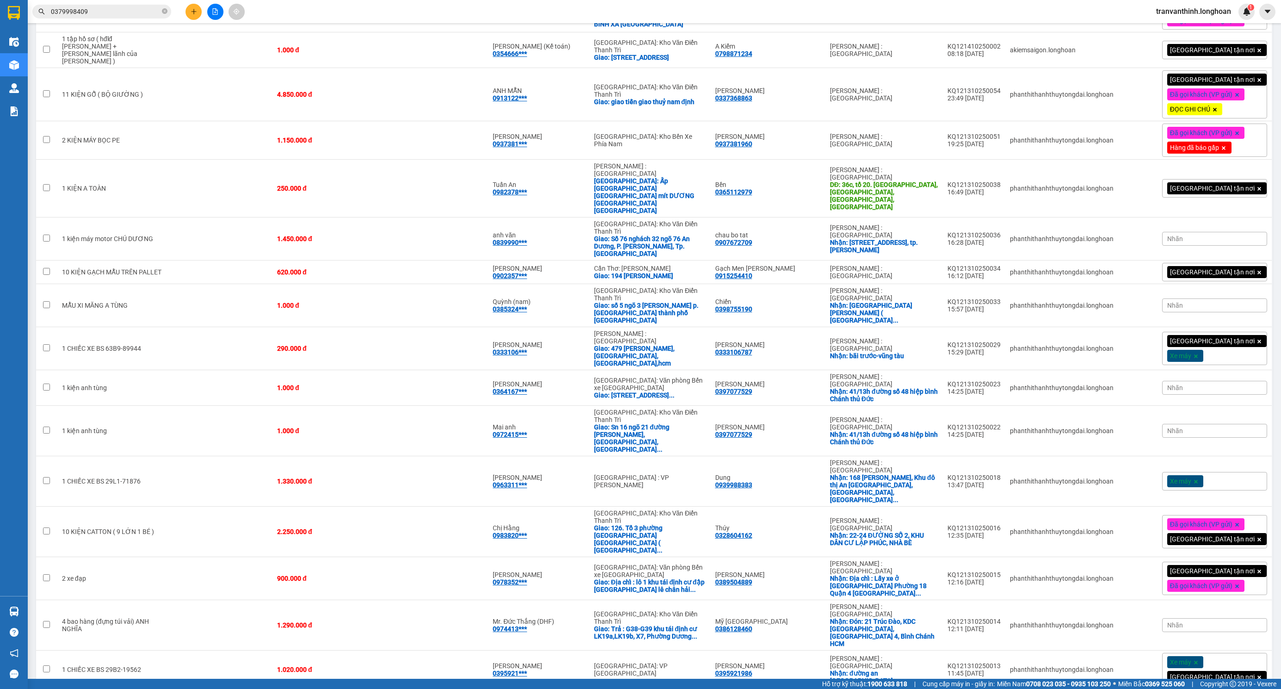
scroll to position [232, 0]
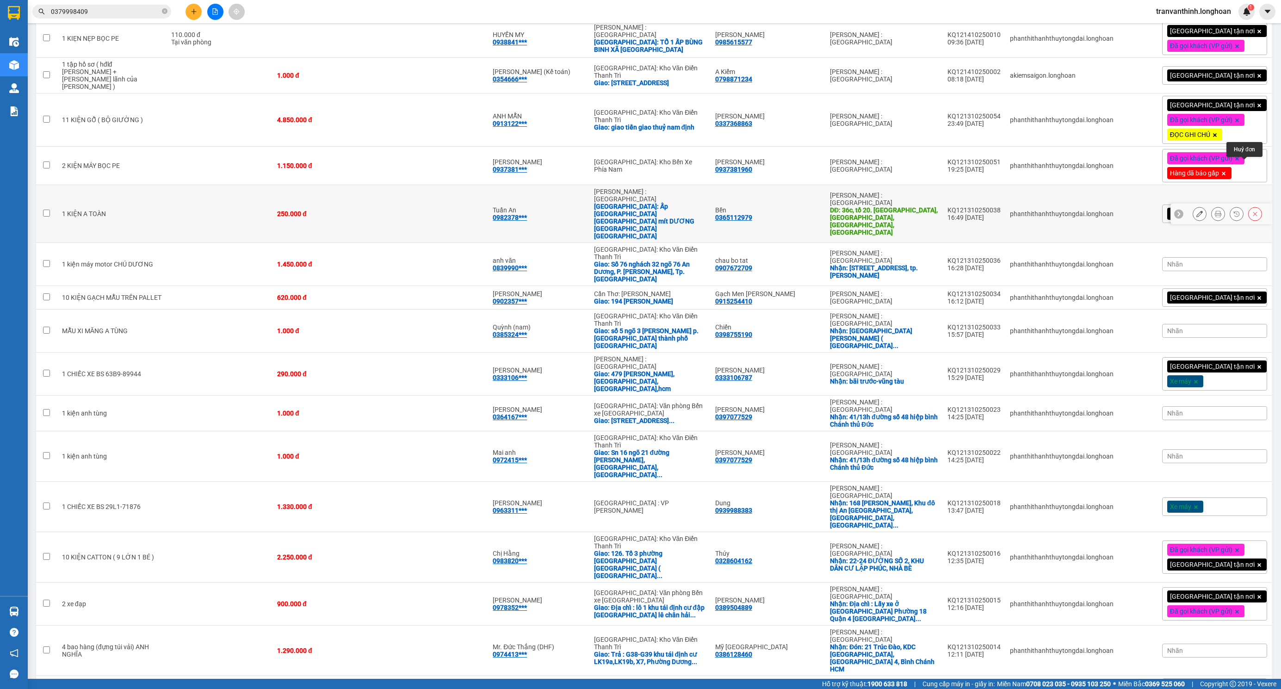
click at [1252, 210] on icon at bounding box center [1255, 213] width 6 height 6
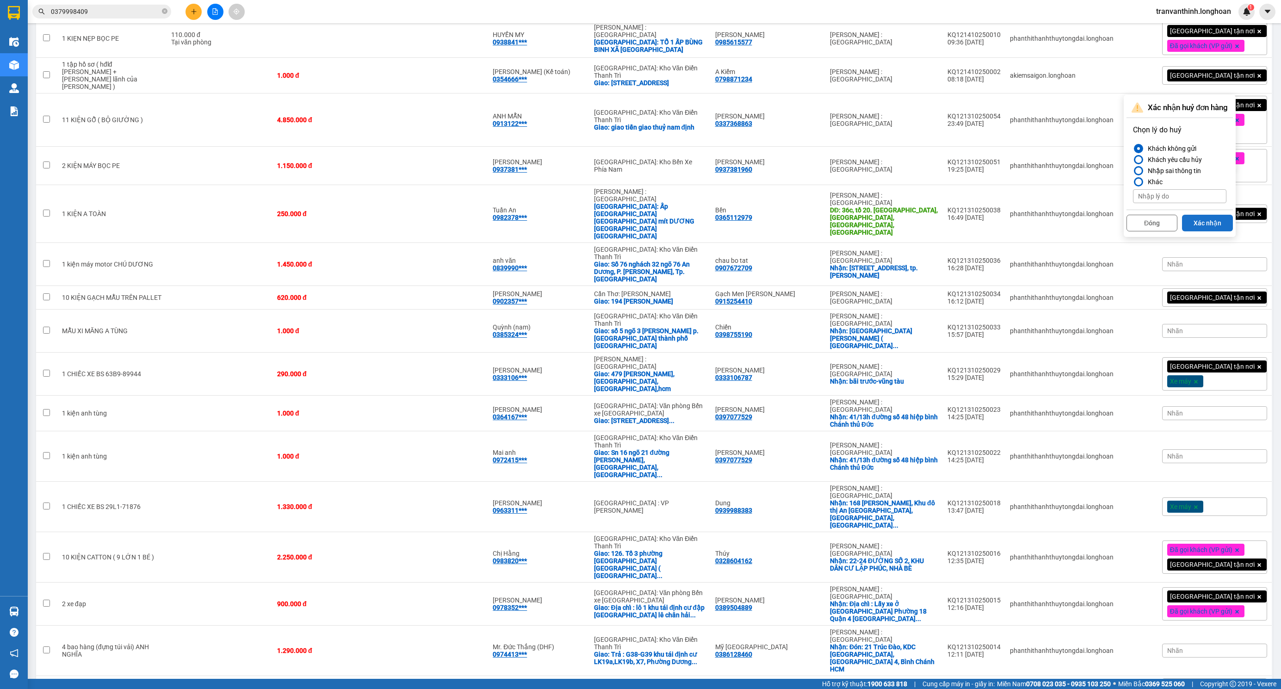
click at [1218, 221] on button "Xác nhận" at bounding box center [1207, 223] width 51 height 17
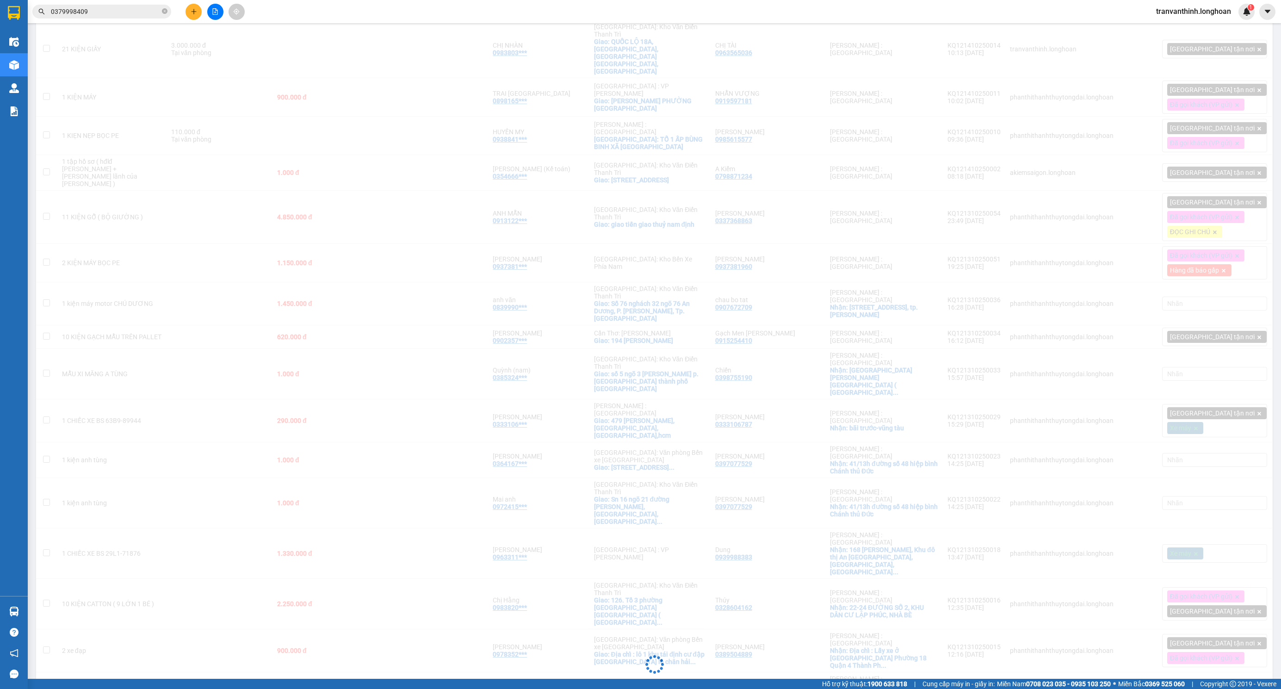
scroll to position [0, 0]
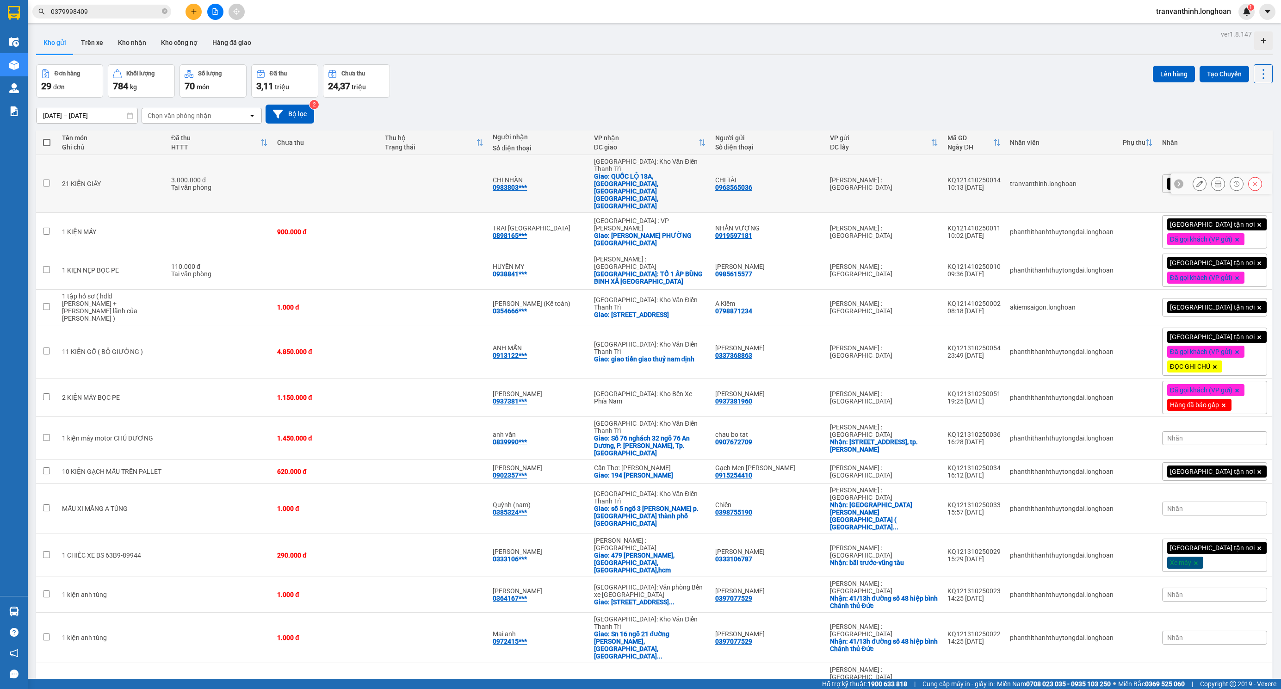
click at [869, 176] on div "[PERSON_NAME] : [GEOGRAPHIC_DATA]" at bounding box center [884, 183] width 108 height 15
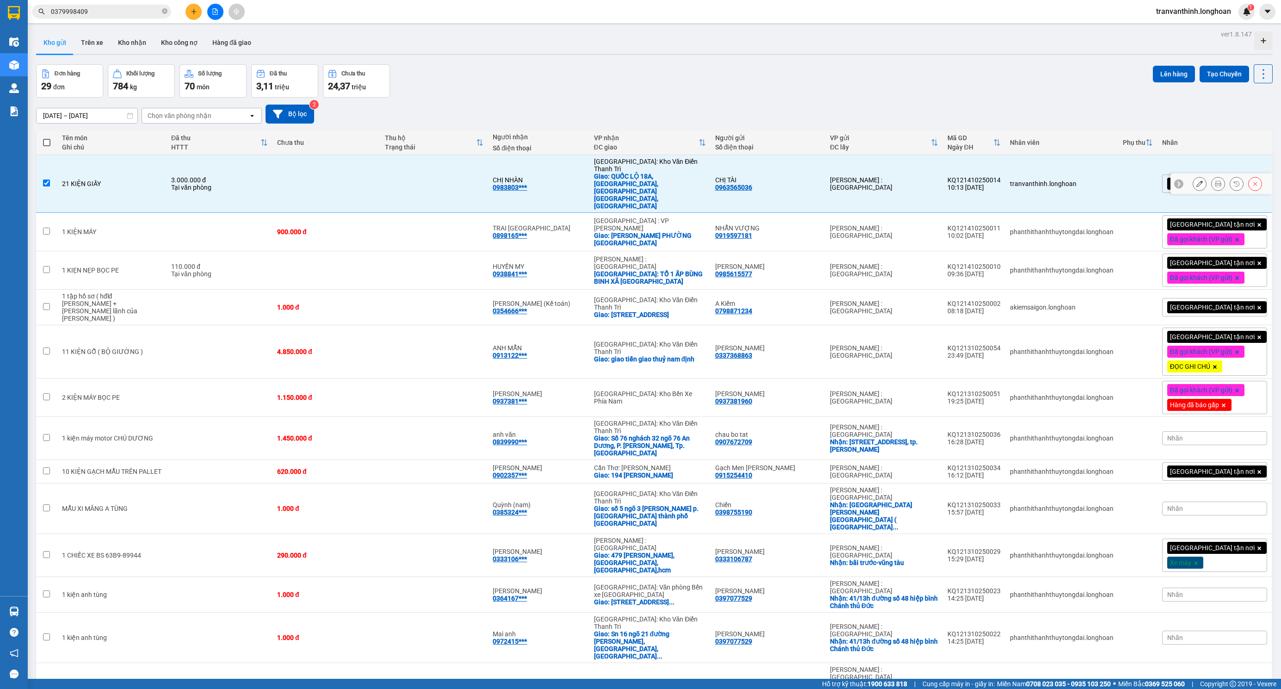
click at [873, 182] on td "[PERSON_NAME] : [GEOGRAPHIC_DATA]" at bounding box center [883, 184] width 117 height 58
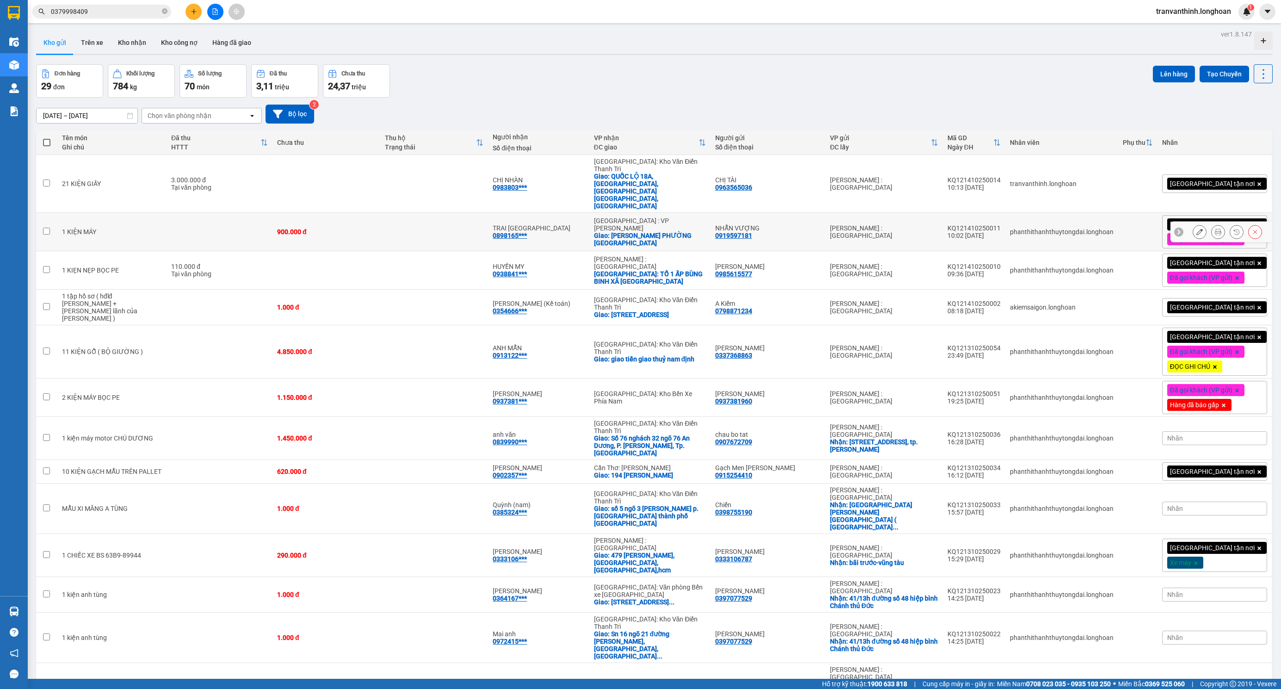
click at [890, 176] on div "[PERSON_NAME] : [GEOGRAPHIC_DATA]" at bounding box center [884, 183] width 108 height 15
checkbox input "true"
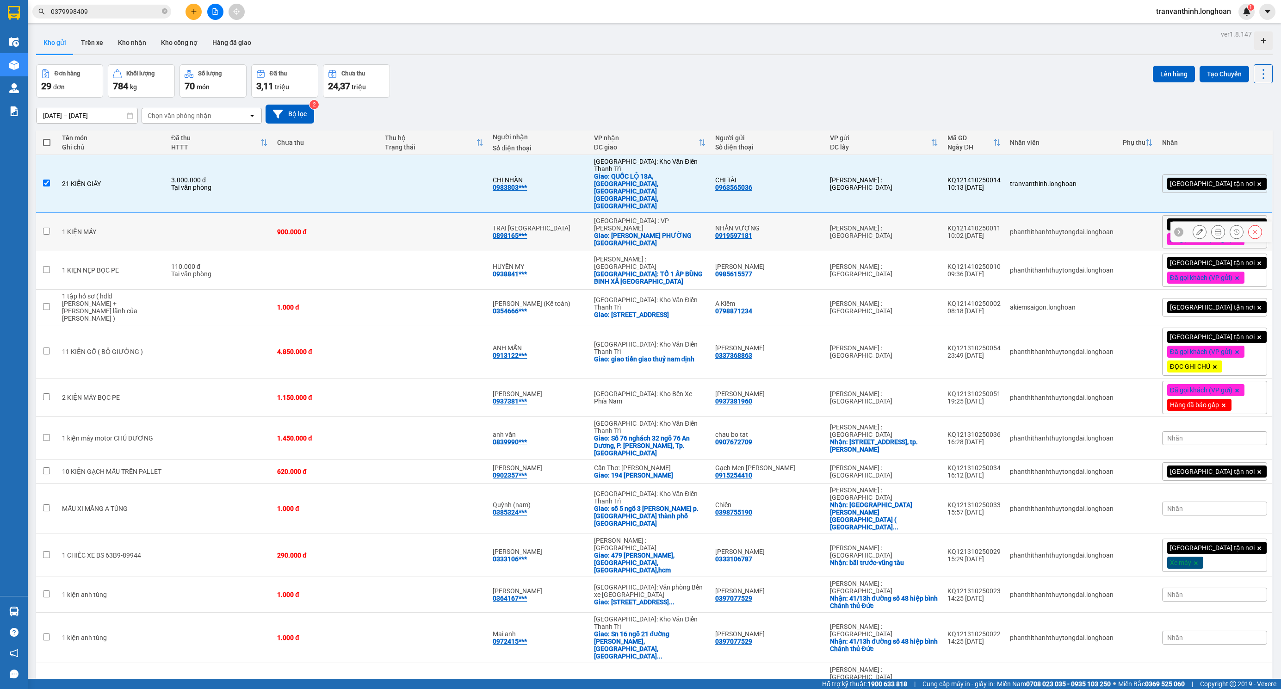
click at [892, 213] on td "[PERSON_NAME] : [GEOGRAPHIC_DATA]" at bounding box center [883, 232] width 117 height 38
checkbox input "true"
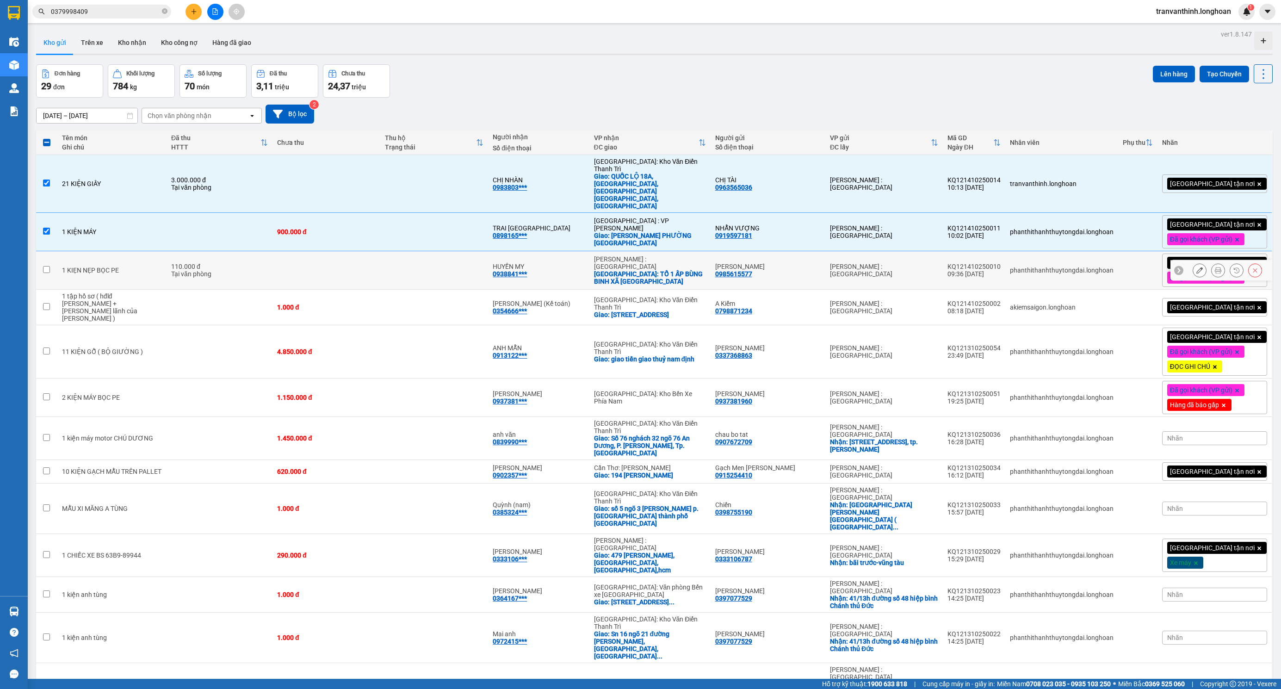
click at [873, 251] on td "[PERSON_NAME] : [GEOGRAPHIC_DATA]" at bounding box center [883, 270] width 117 height 38
checkbox input "true"
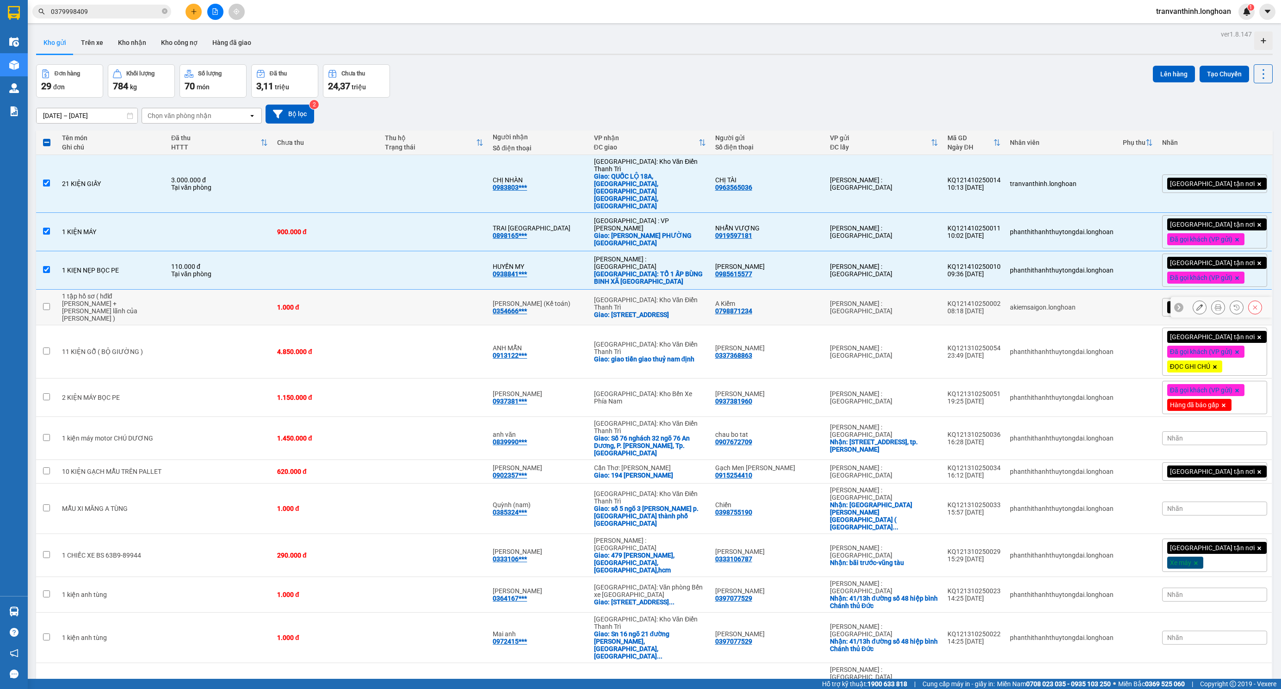
click at [887, 290] on td "[PERSON_NAME] : [GEOGRAPHIC_DATA]" at bounding box center [883, 308] width 117 height 36
checkbox input "true"
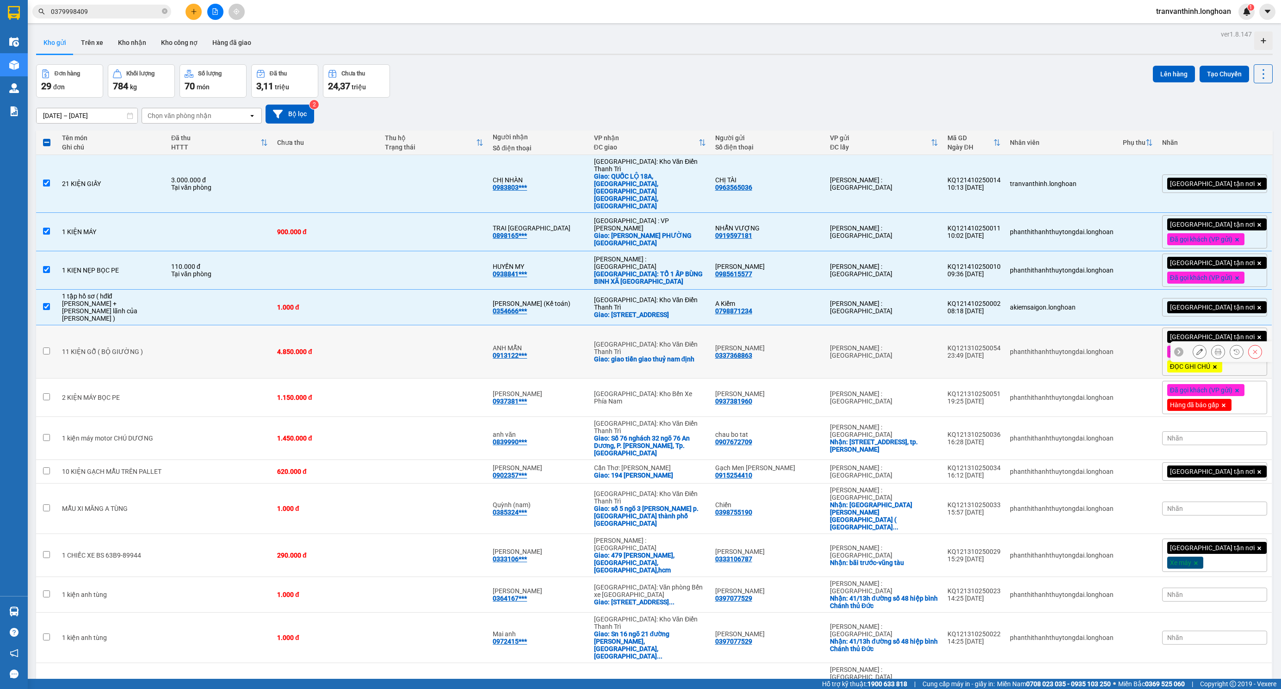
click at [873, 325] on td "[PERSON_NAME] : [GEOGRAPHIC_DATA]" at bounding box center [883, 351] width 117 height 53
checkbox input "true"
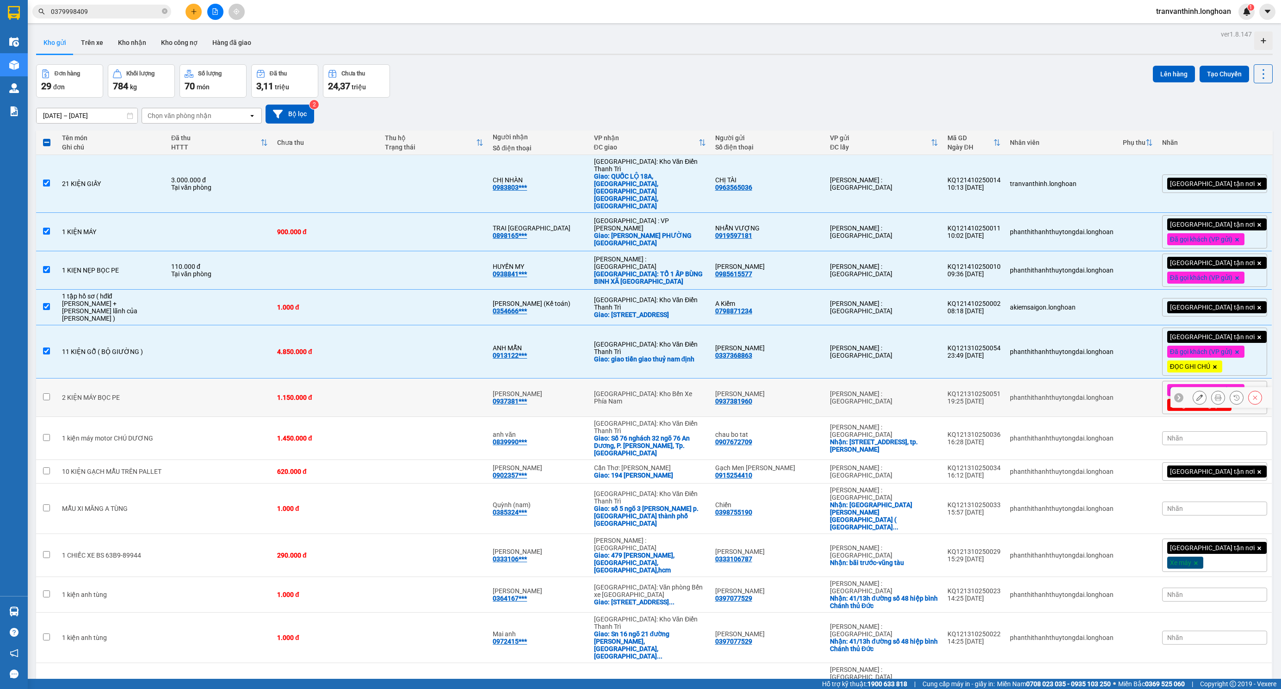
click at [848, 378] on td "[PERSON_NAME] : [GEOGRAPHIC_DATA]" at bounding box center [883, 397] width 117 height 38
checkbox input "true"
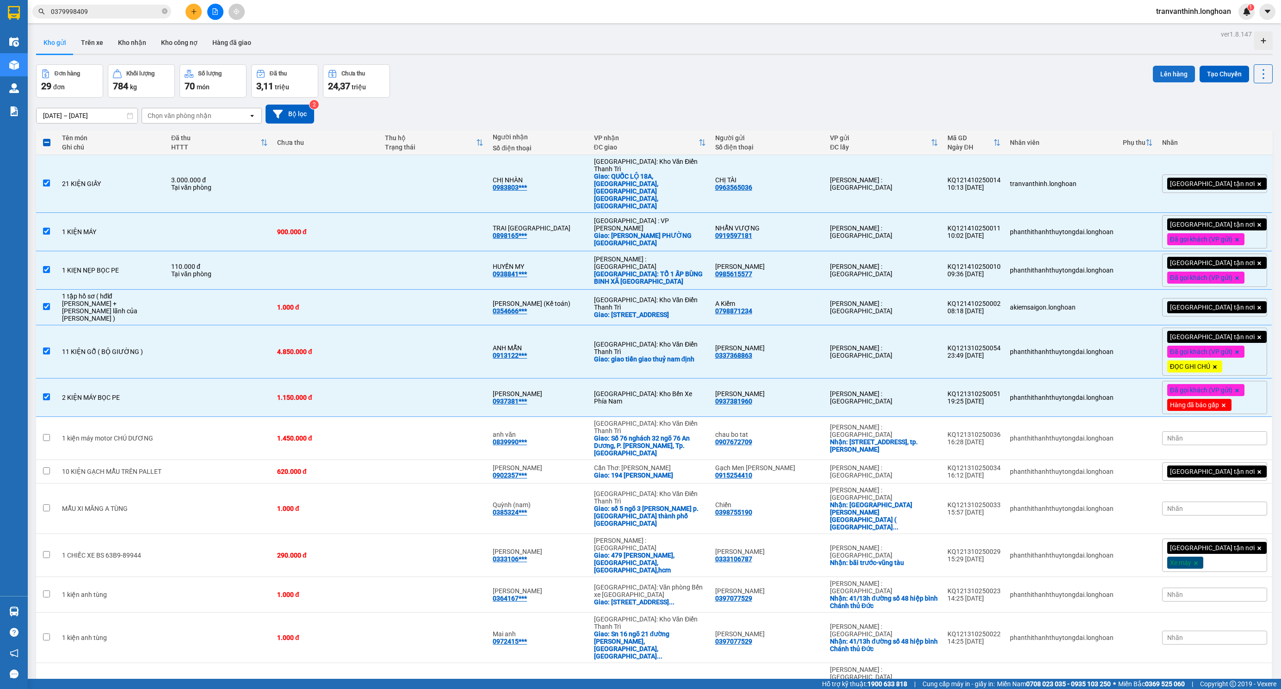
click at [1174, 75] on button "Lên hàng" at bounding box center [1174, 74] width 42 height 17
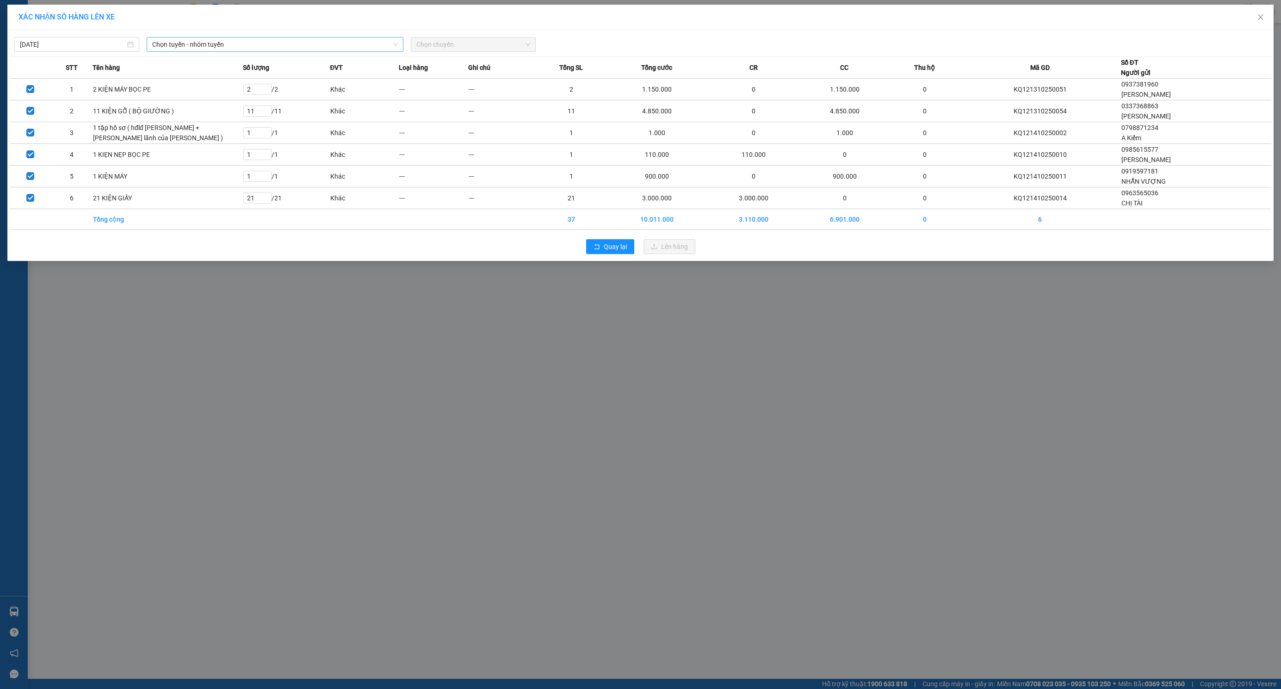
click at [339, 49] on span "Chọn tuyến - nhóm tuyến" at bounding box center [275, 44] width 246 height 14
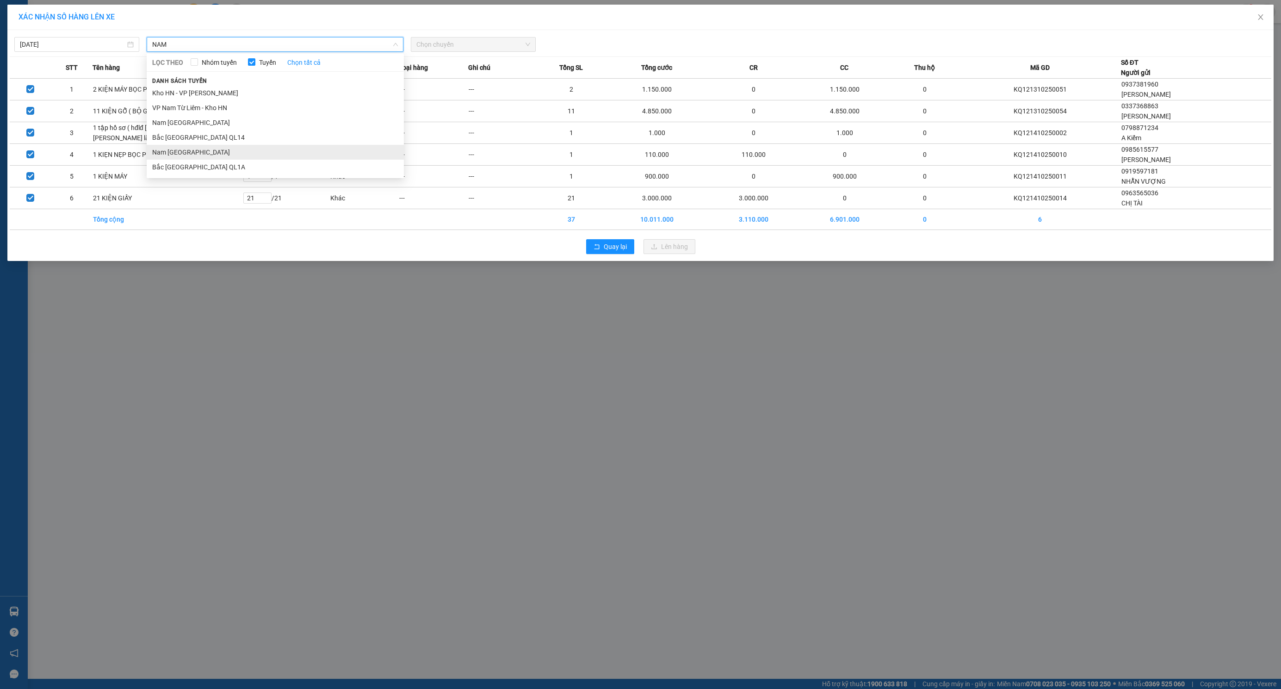
type input "NAM"
click at [230, 154] on li "Nam Trung Bắc QL1A" at bounding box center [275, 152] width 257 height 15
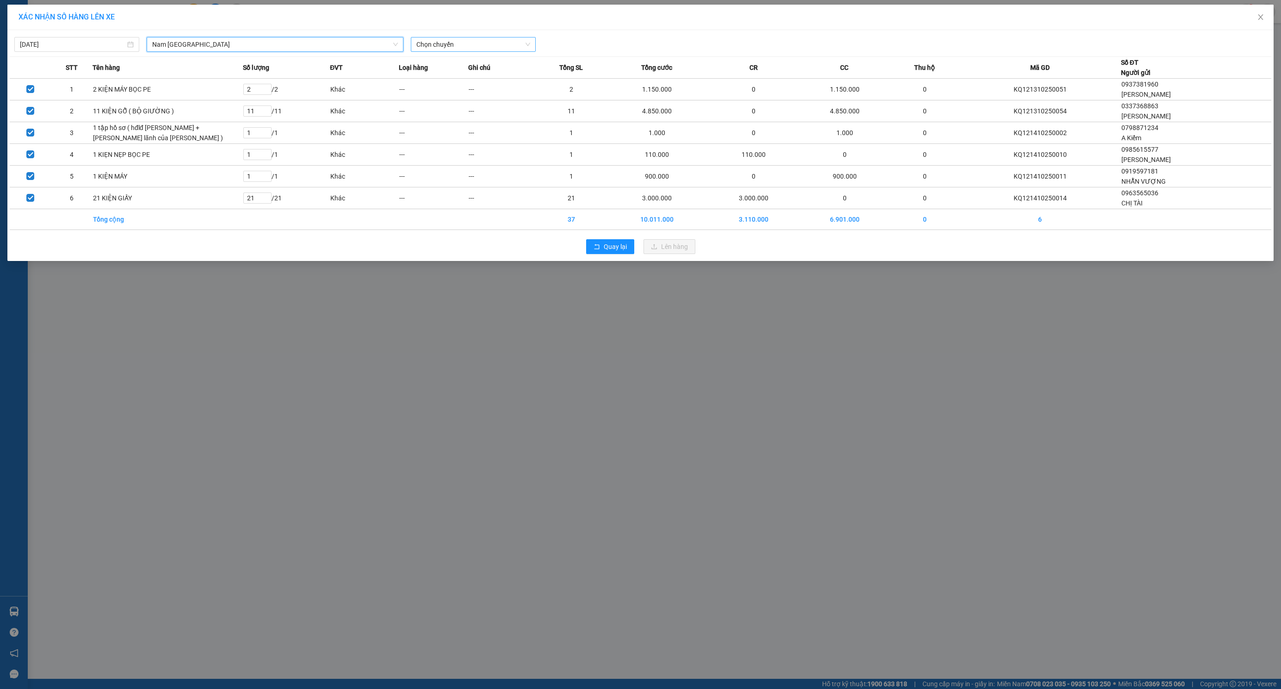
click at [468, 48] on span "Chọn chuyến" at bounding box center [473, 44] width 114 height 14
click at [445, 74] on div "20:00 (TC) - 29E-097.92" at bounding box center [452, 78] width 72 height 10
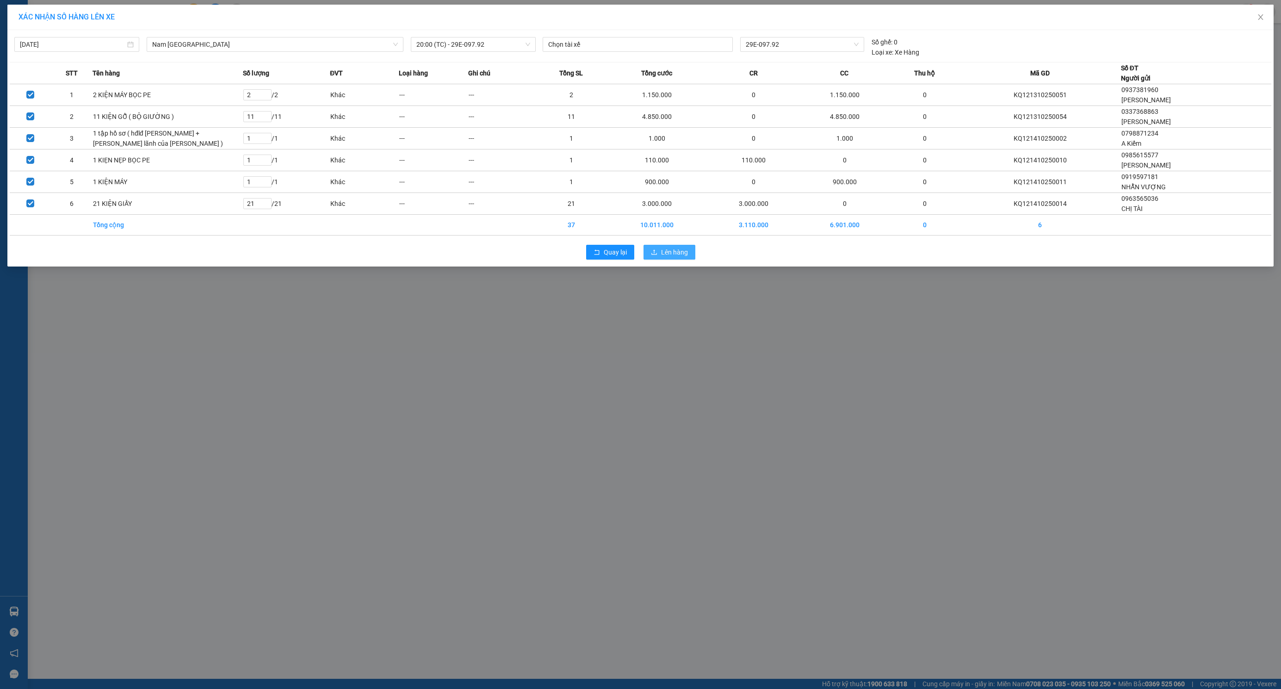
click at [676, 257] on span "Lên hàng" at bounding box center [674, 252] width 27 height 10
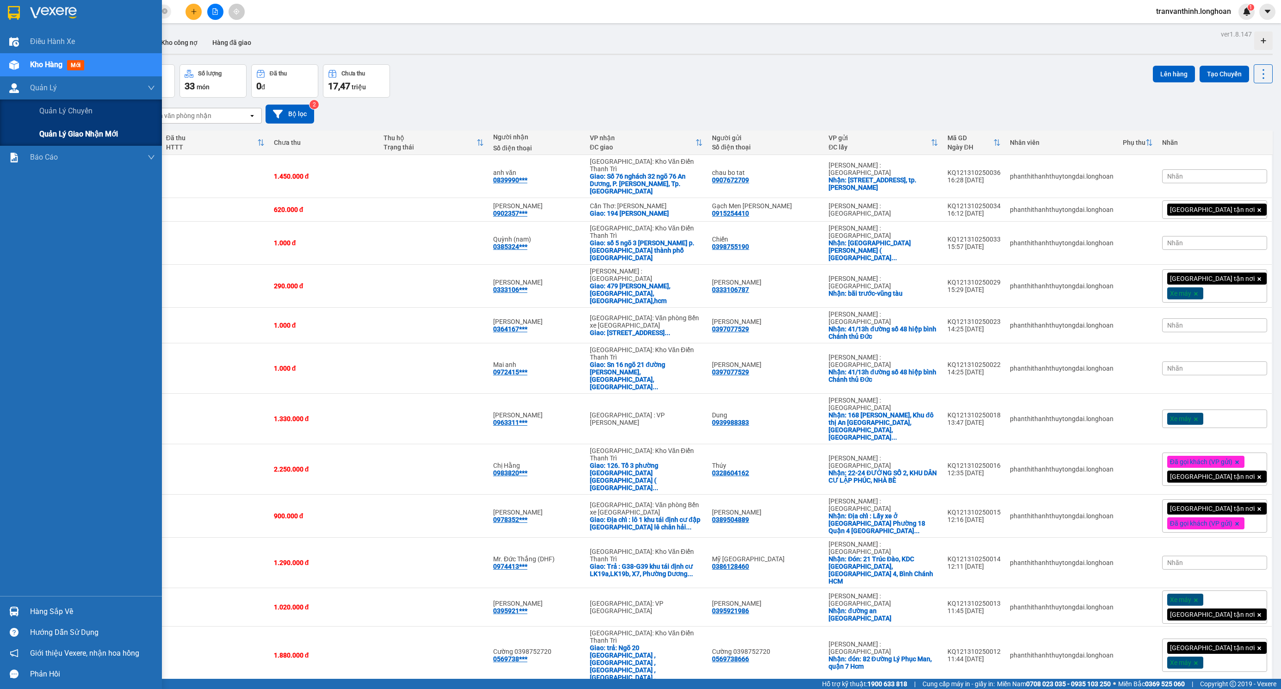
click at [60, 125] on div "Quản lý giao nhận mới" at bounding box center [97, 134] width 116 height 23
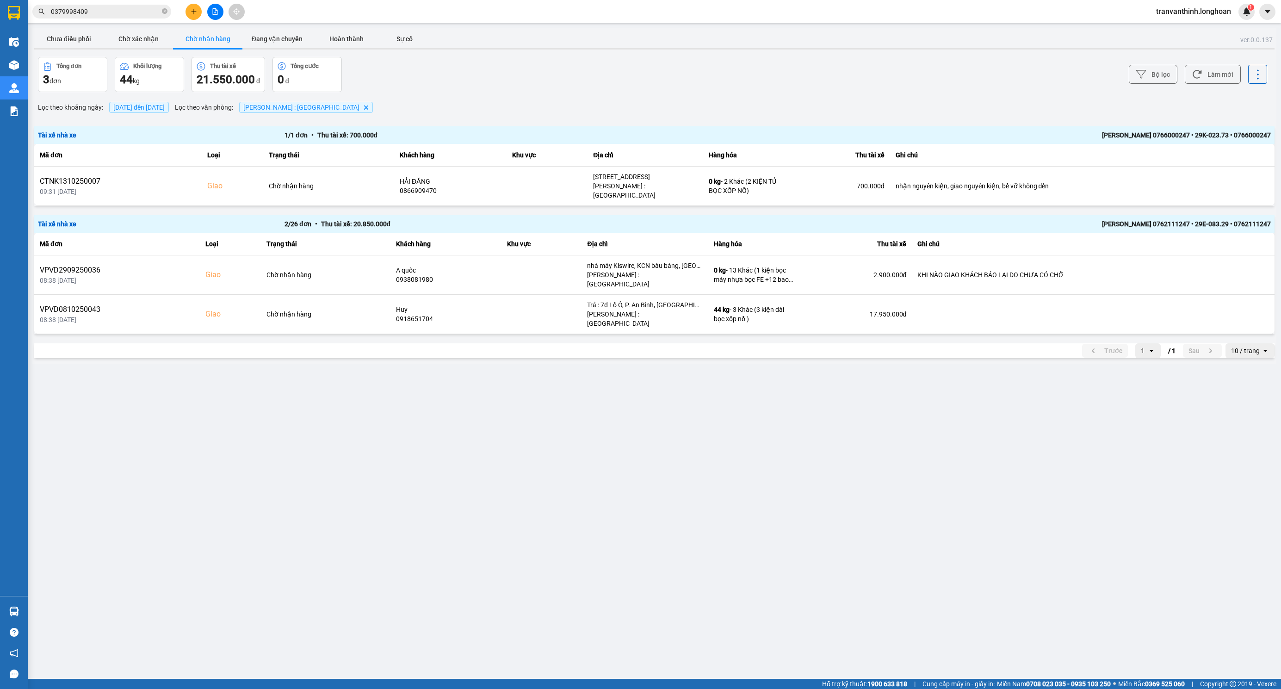
click at [165, 110] on span "14/10/2025 đến 14/10/2025" at bounding box center [138, 107] width 51 height 7
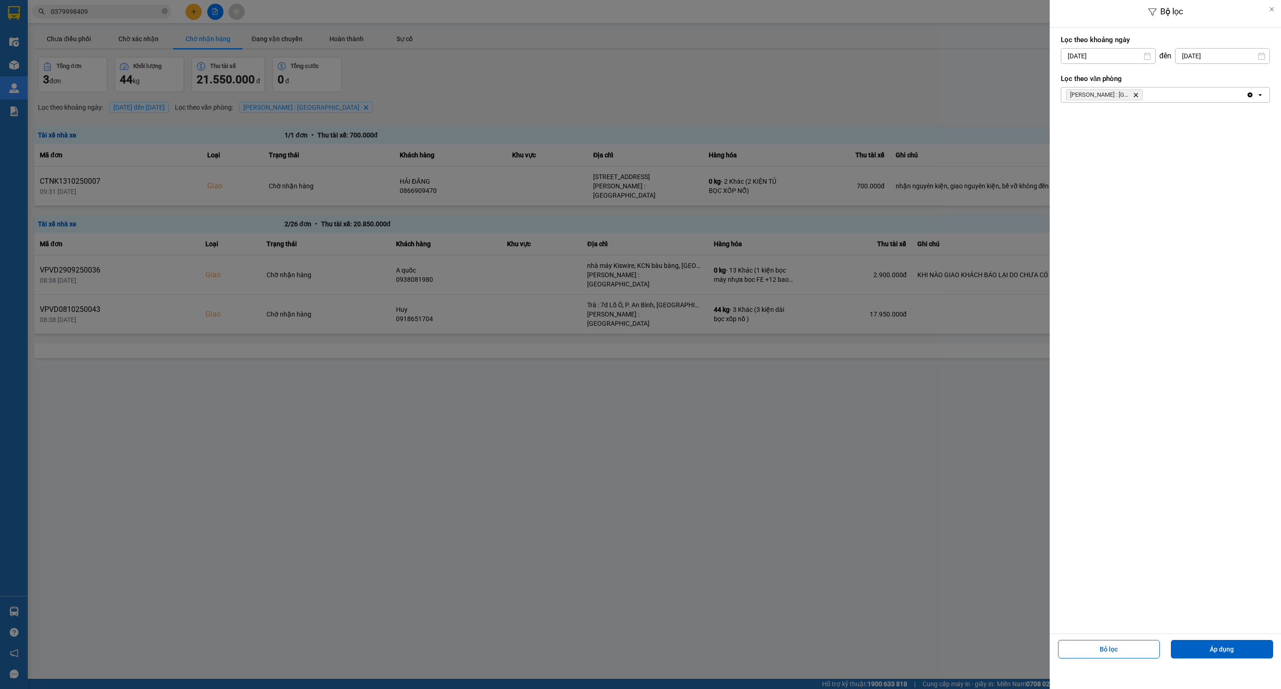
click at [76, 35] on div at bounding box center [640, 344] width 1281 height 689
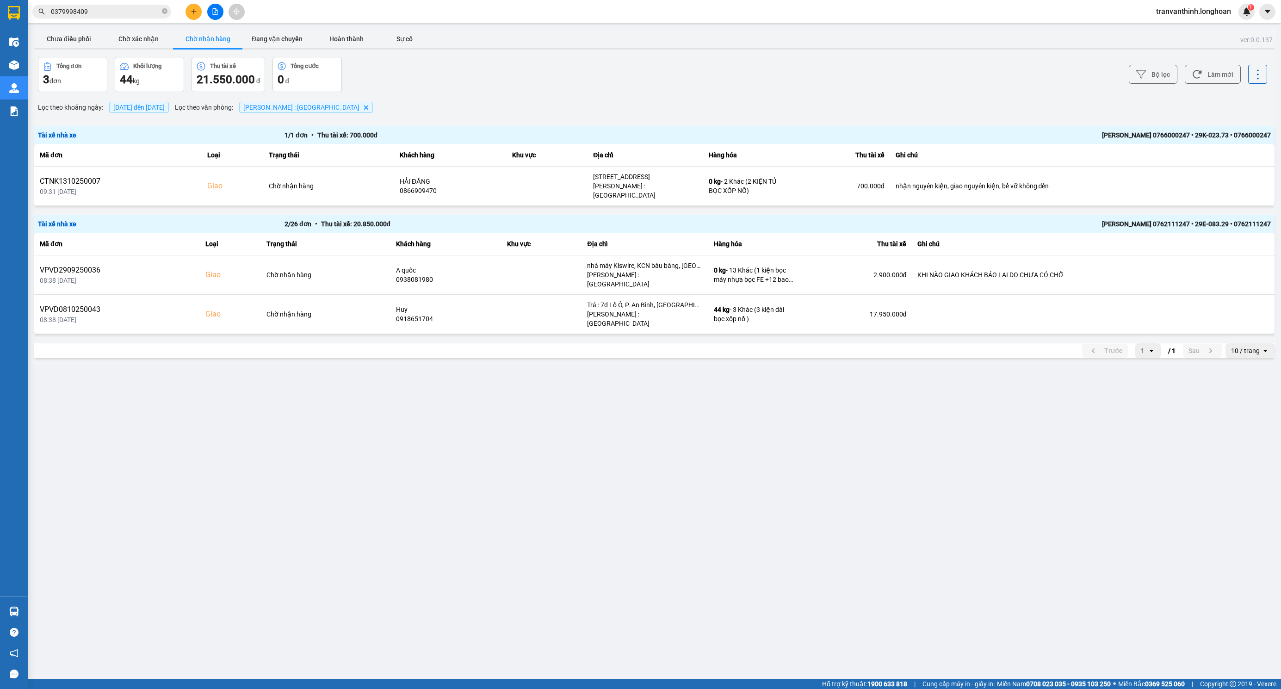
click at [76, 35] on div at bounding box center [640, 344] width 1281 height 689
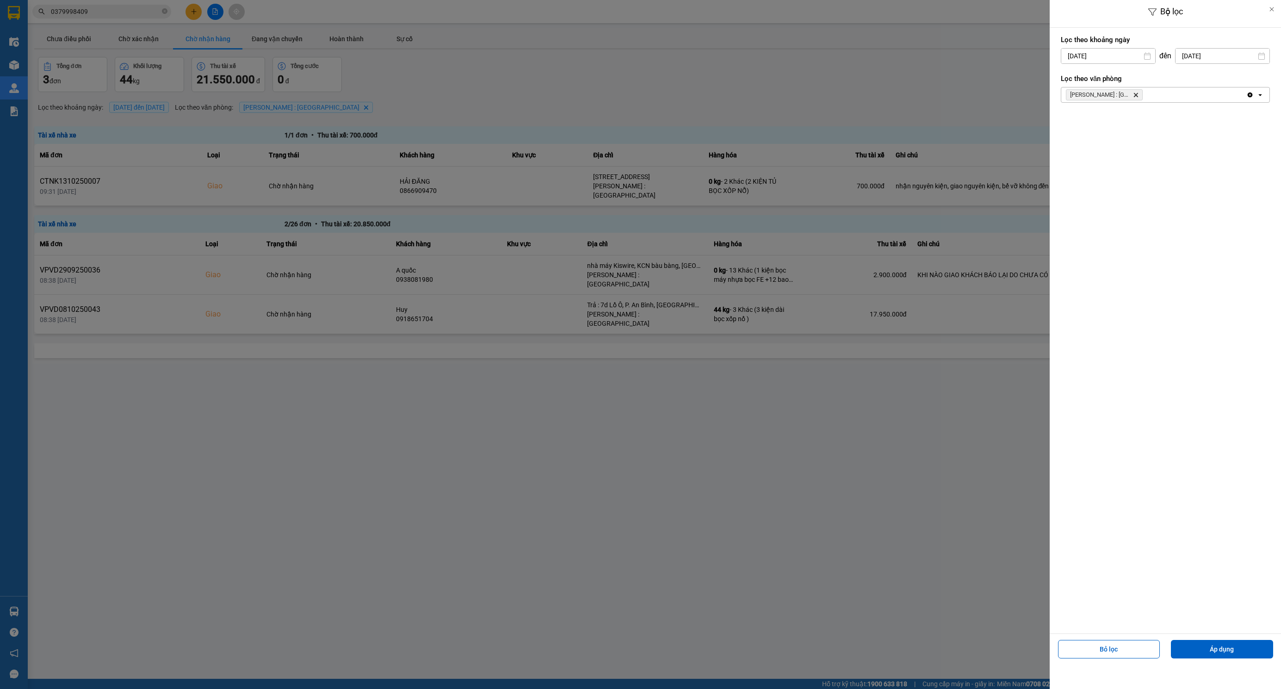
click at [82, 37] on div at bounding box center [640, 344] width 1281 height 689
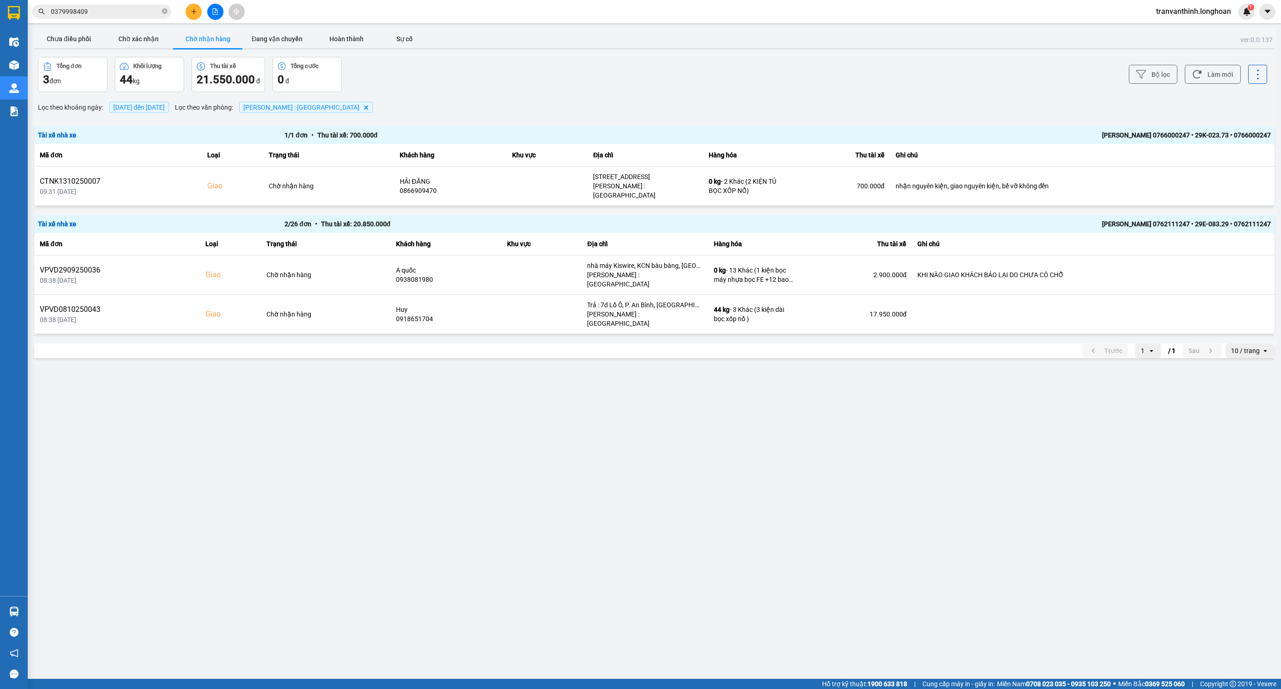
click at [84, 37] on button "Chưa điều phối" at bounding box center [68, 39] width 69 height 19
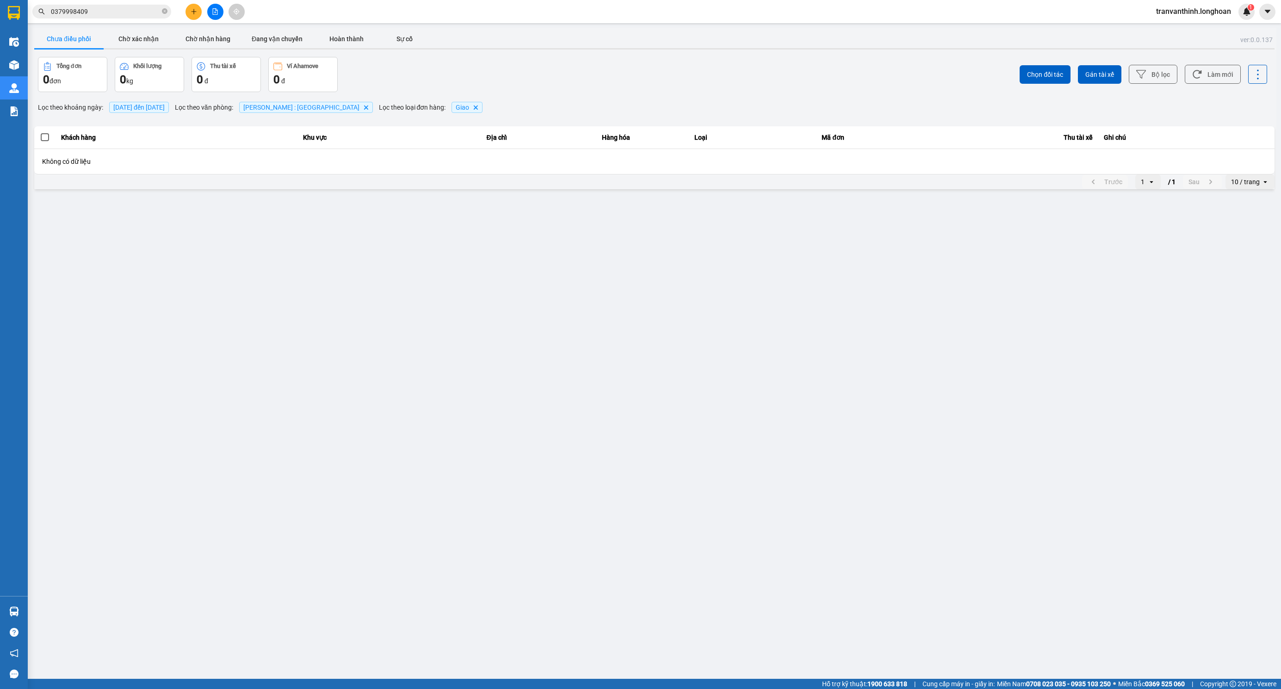
click at [147, 111] on span "14/10/2025 đến 14/10/2025" at bounding box center [139, 107] width 60 height 11
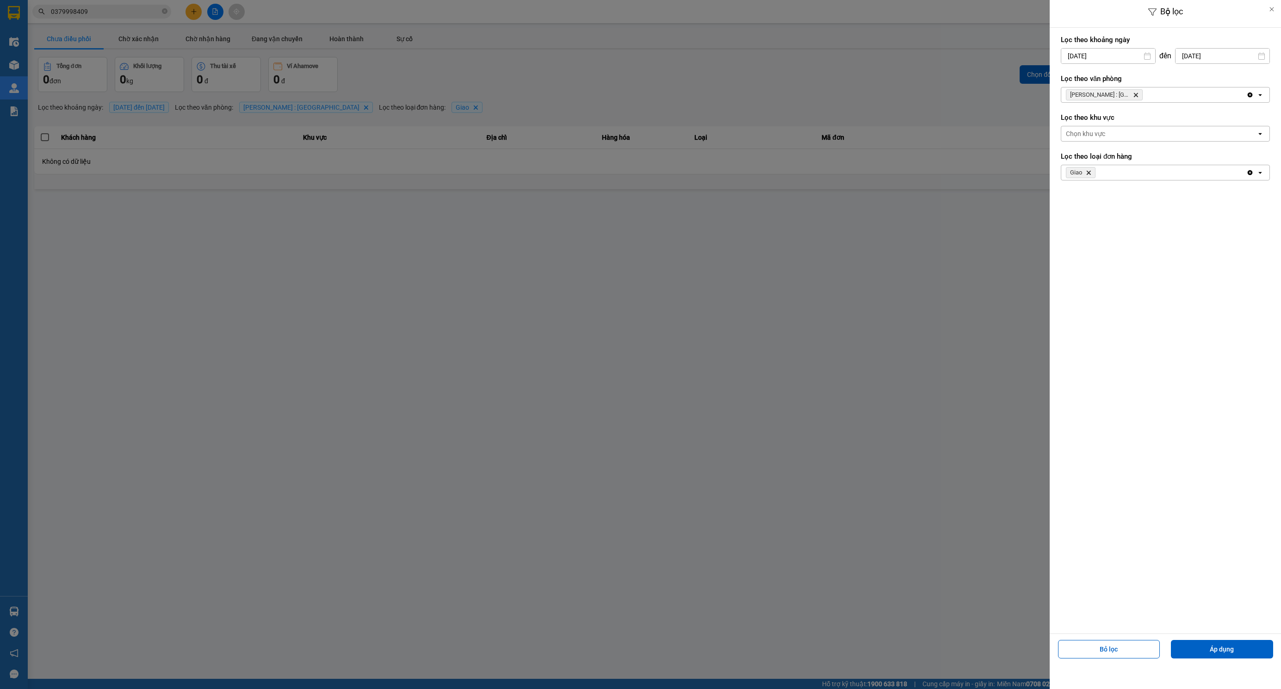
drag, startPoint x: 1077, startPoint y: 55, endPoint x: 1083, endPoint y: 51, distance: 6.4
click at [1078, 53] on input "14/10/2025" at bounding box center [1108, 56] width 94 height 15
click at [1066, 82] on icon "Arrow Left" at bounding box center [1065, 78] width 11 height 11
click at [1062, 123] on div "1" at bounding box center [1066, 123] width 13 height 11
type input "01/09/2025"
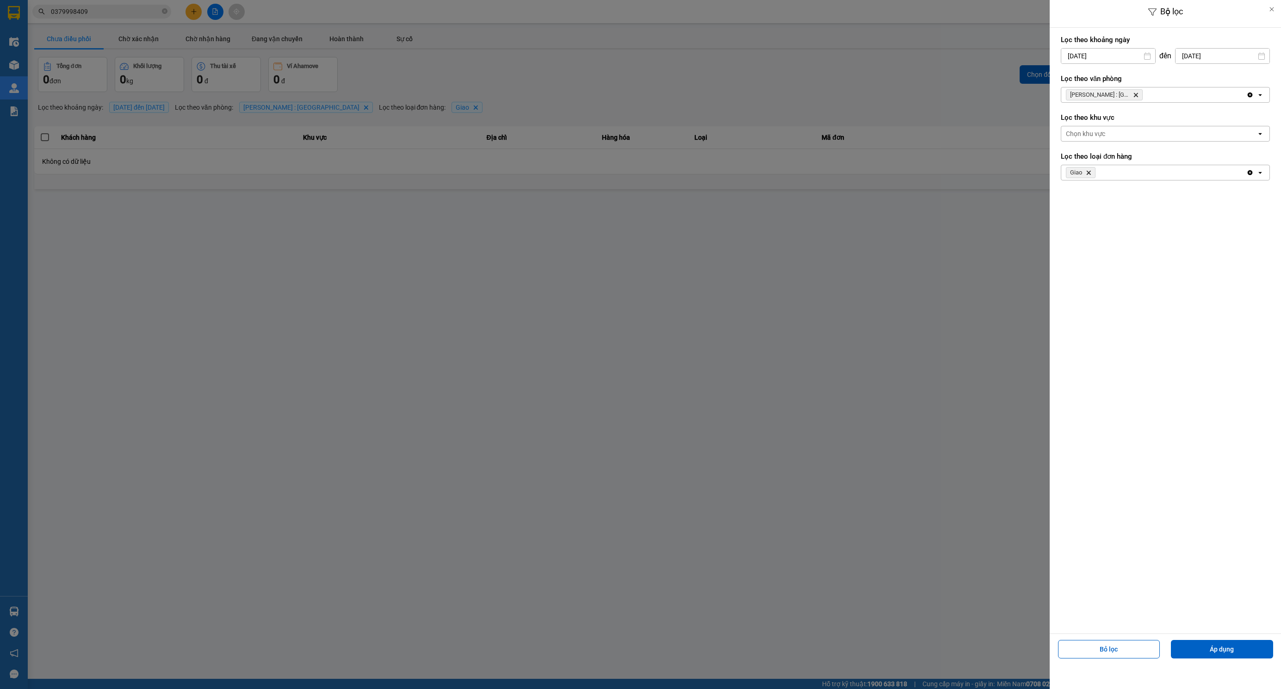
click at [1089, 174] on icon "Giao, close by backspace" at bounding box center [1089, 173] width 4 height 4
click at [1089, 174] on div "Chọn loại đơn" at bounding box center [1086, 172] width 40 height 9
click at [1094, 175] on div "Chọn loại đơn" at bounding box center [1086, 172] width 40 height 9
drag, startPoint x: 1091, startPoint y: 196, endPoint x: 1095, endPoint y: 218, distance: 22.2
click at [1091, 196] on div "Lấy" at bounding box center [1165, 193] width 209 height 17
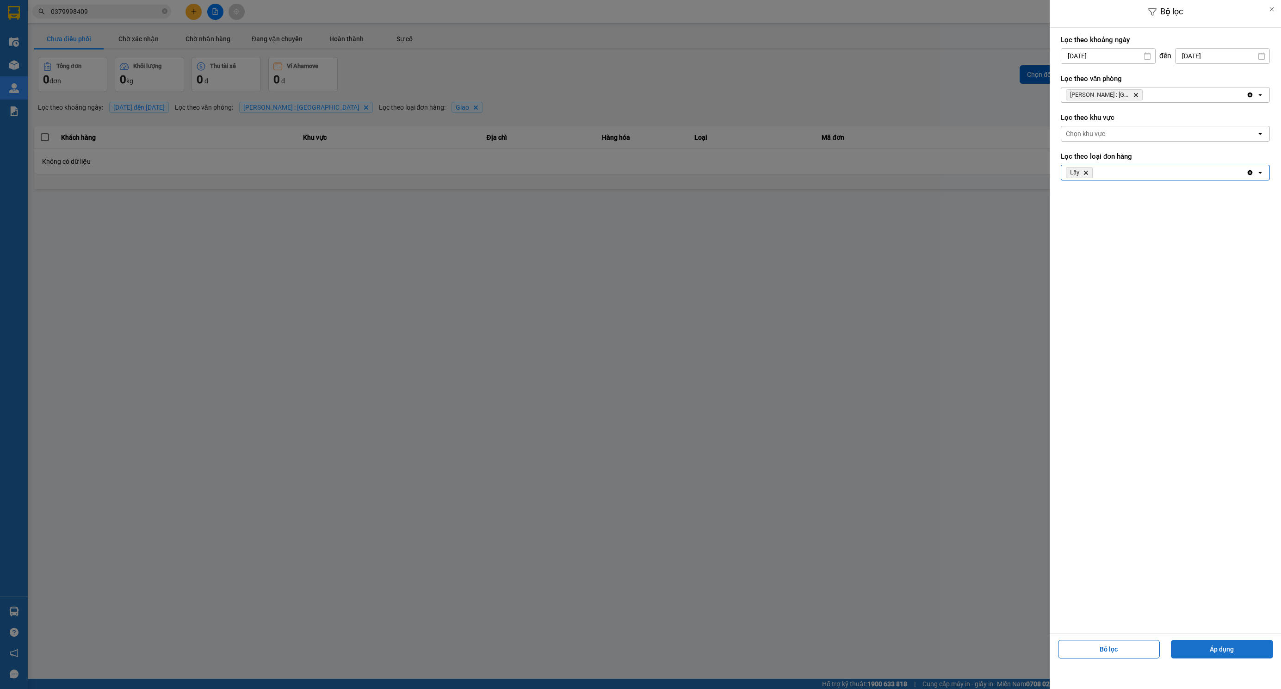
click at [1231, 654] on button "Áp dụng" at bounding box center [1222, 649] width 102 height 19
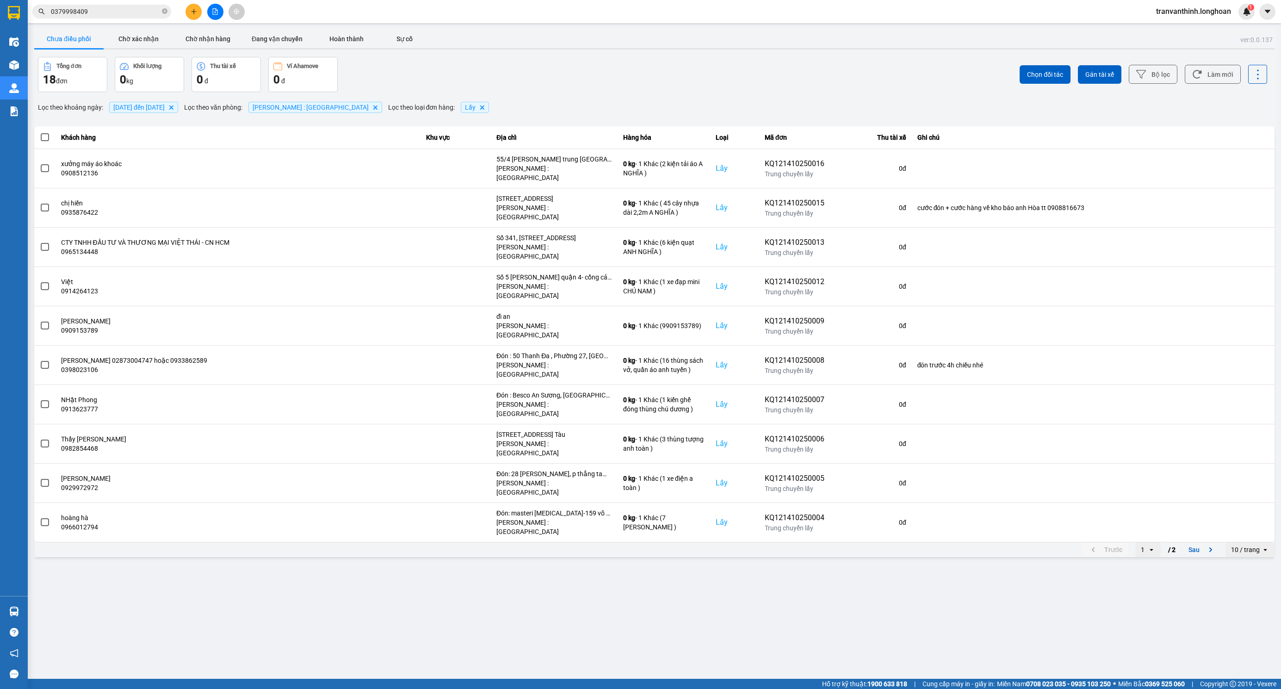
click at [1250, 545] on div "10 / trang" at bounding box center [1245, 549] width 29 height 9
click at [1249, 565] on div "100 / trang" at bounding box center [1250, 564] width 34 height 9
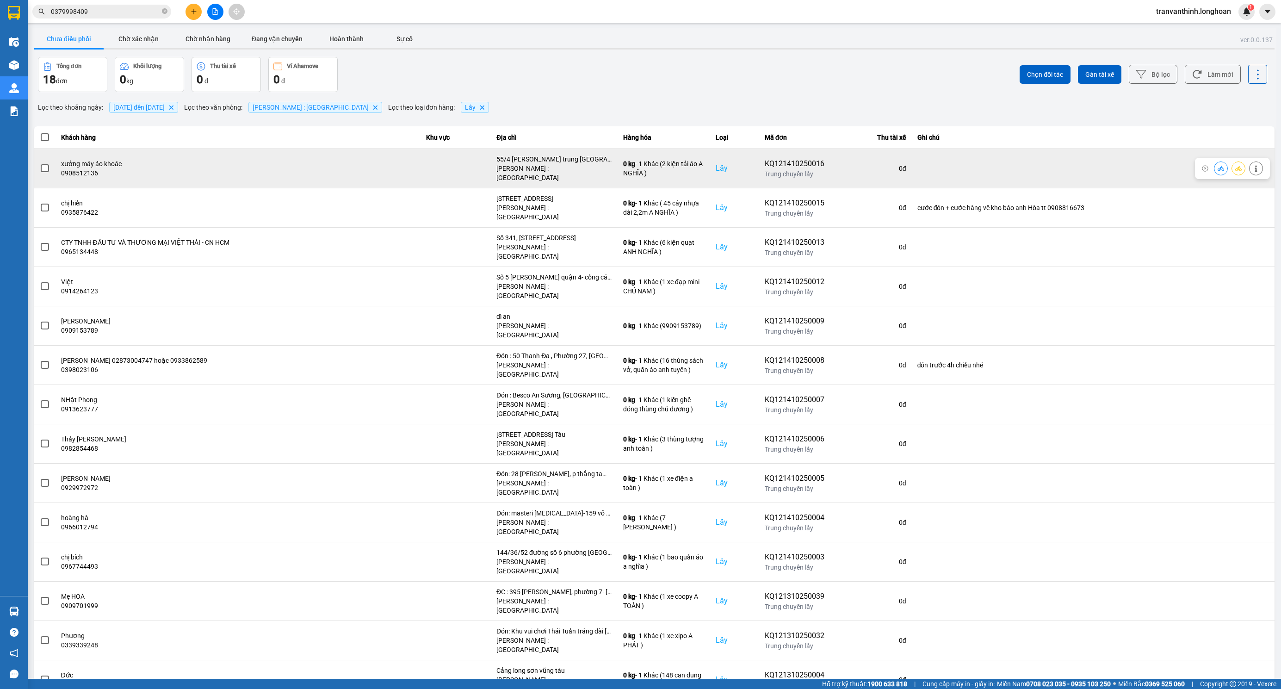
click at [43, 166] on span at bounding box center [45, 168] width 8 height 8
click at [40, 163] on input "checkbox" at bounding box center [40, 163] width 0 height 0
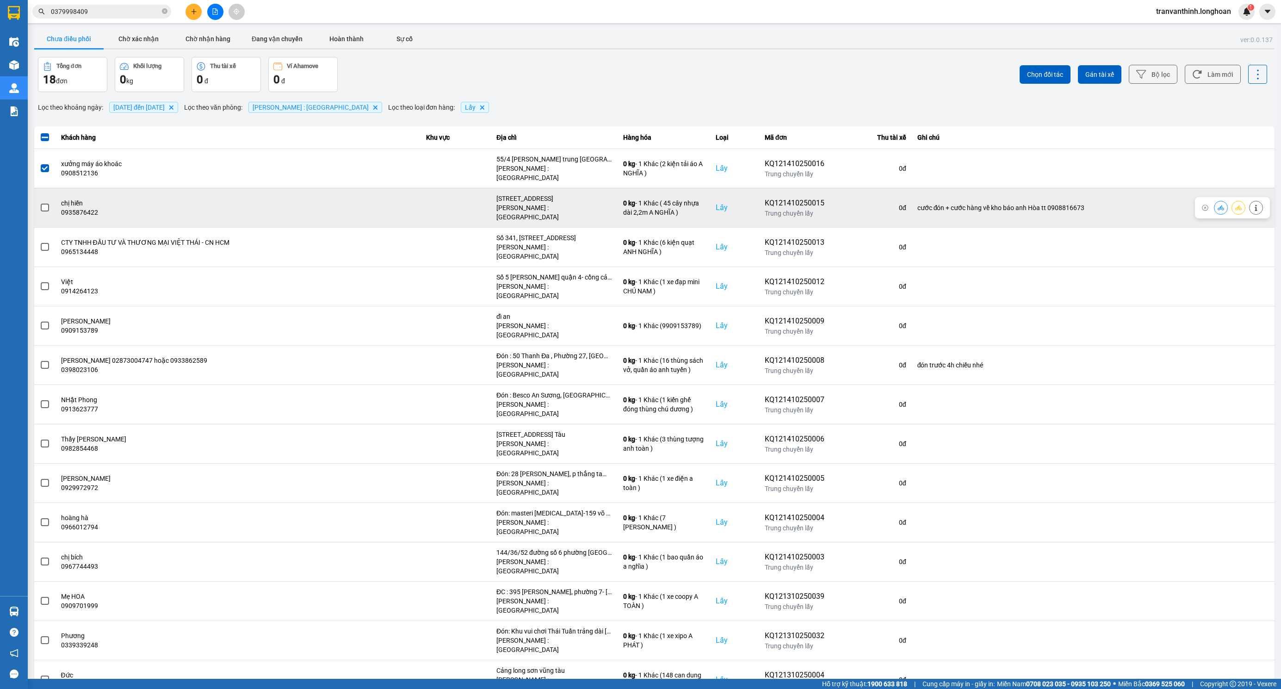
click at [45, 204] on span at bounding box center [45, 208] width 8 height 8
click at [40, 203] on input "checkbox" at bounding box center [40, 203] width 0 height 0
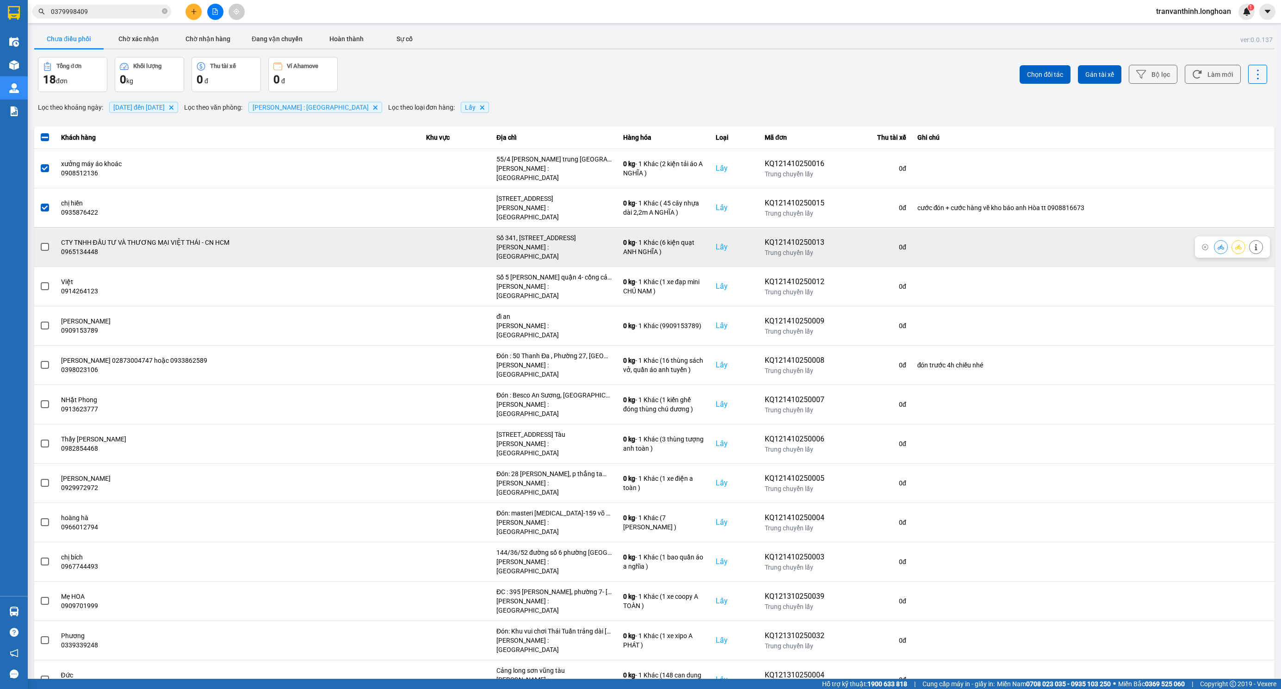
click at [43, 243] on span at bounding box center [45, 247] width 8 height 8
click at [40, 242] on input "checkbox" at bounding box center [40, 242] width 0 height 0
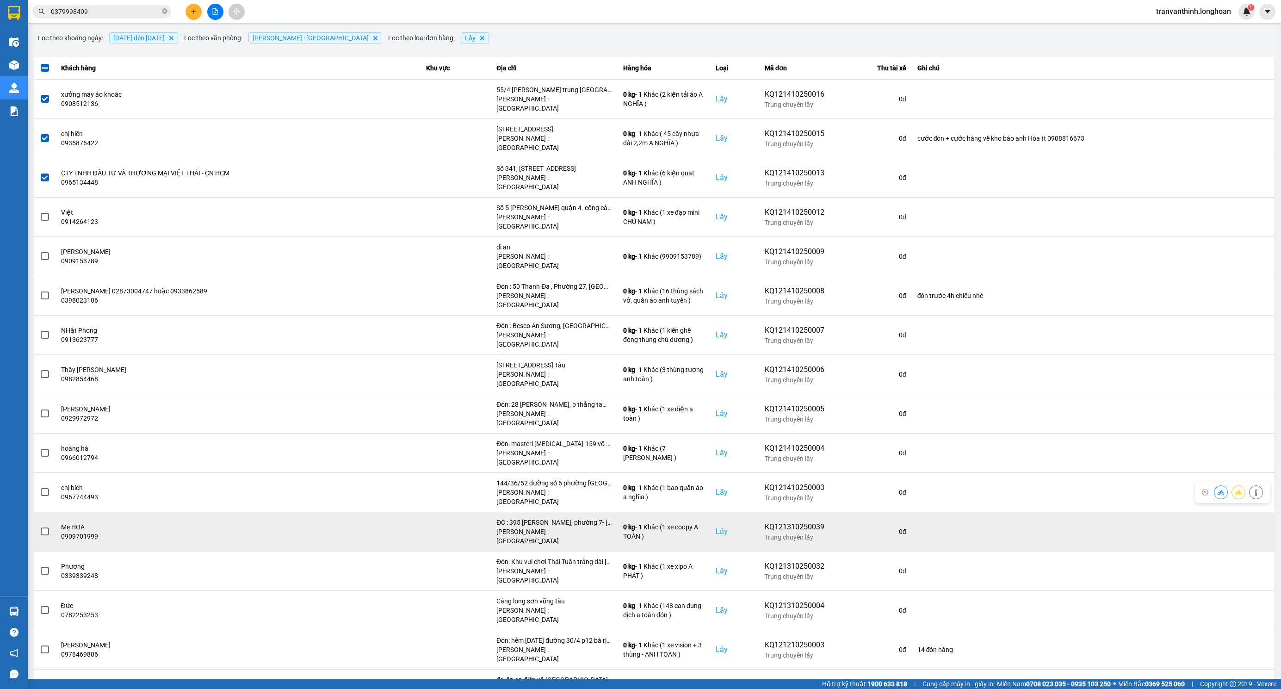
scroll to position [71, 0]
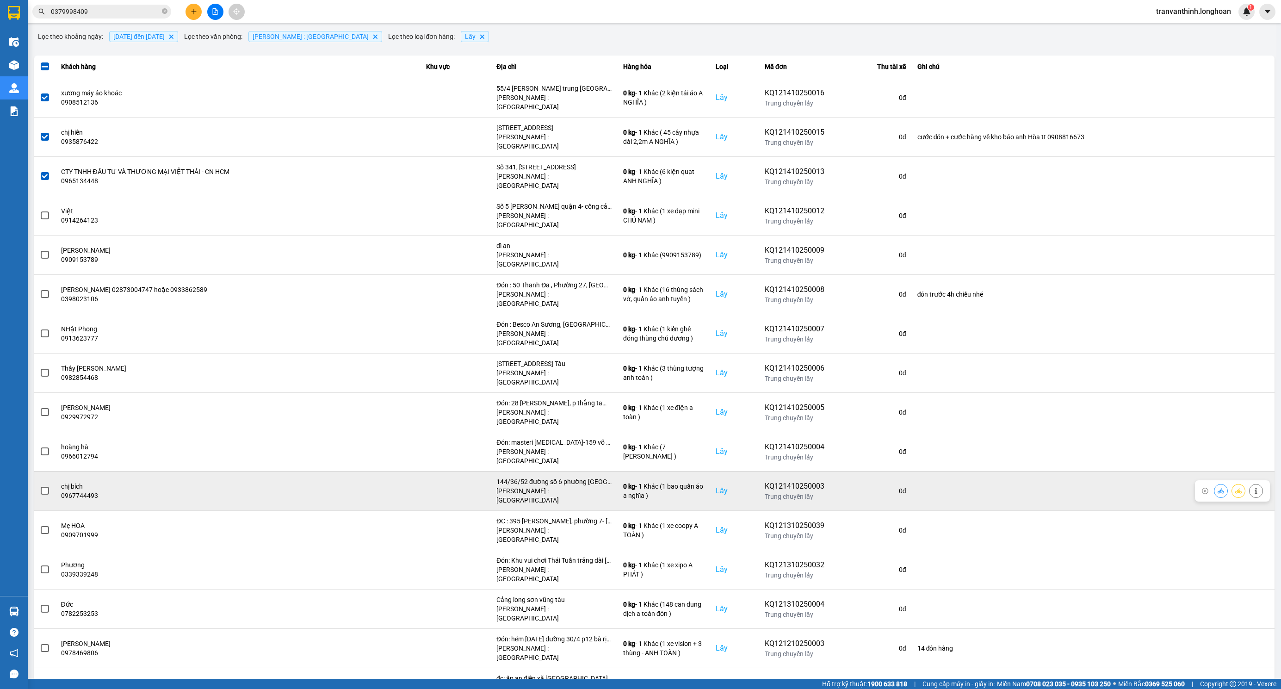
click at [42, 487] on span at bounding box center [45, 491] width 8 height 8
click at [40, 486] on input "checkbox" at bounding box center [40, 486] width 0 height 0
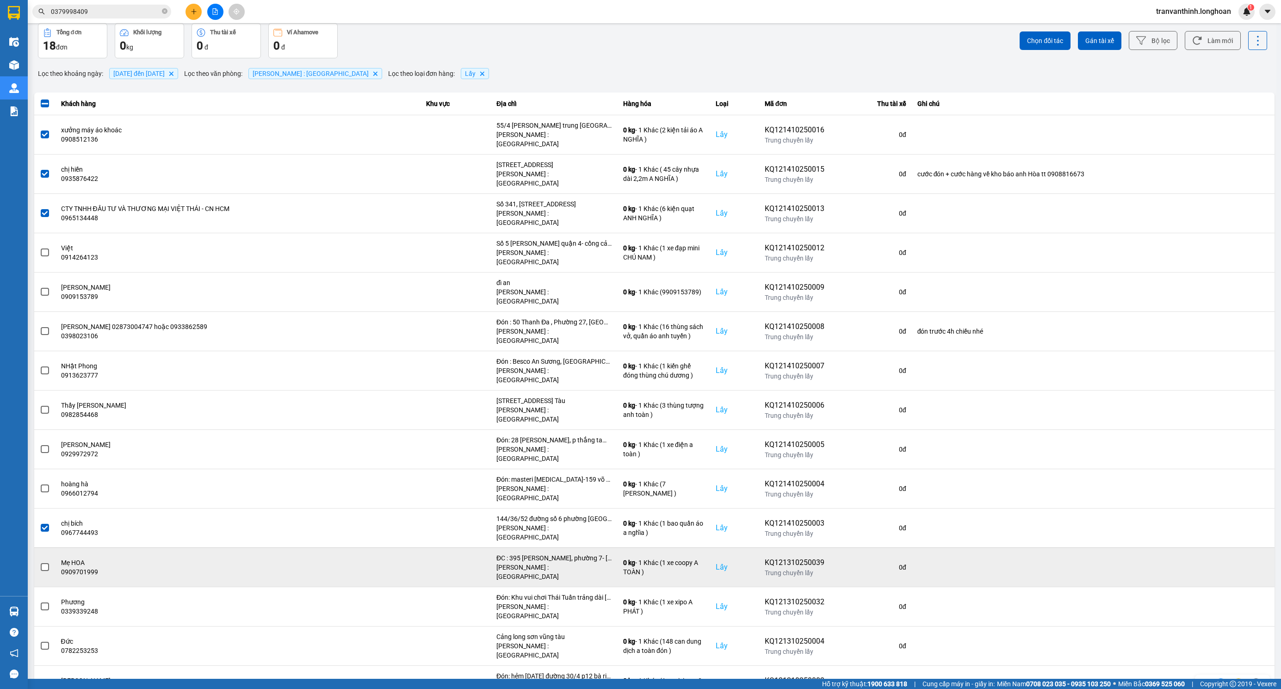
scroll to position [0, 0]
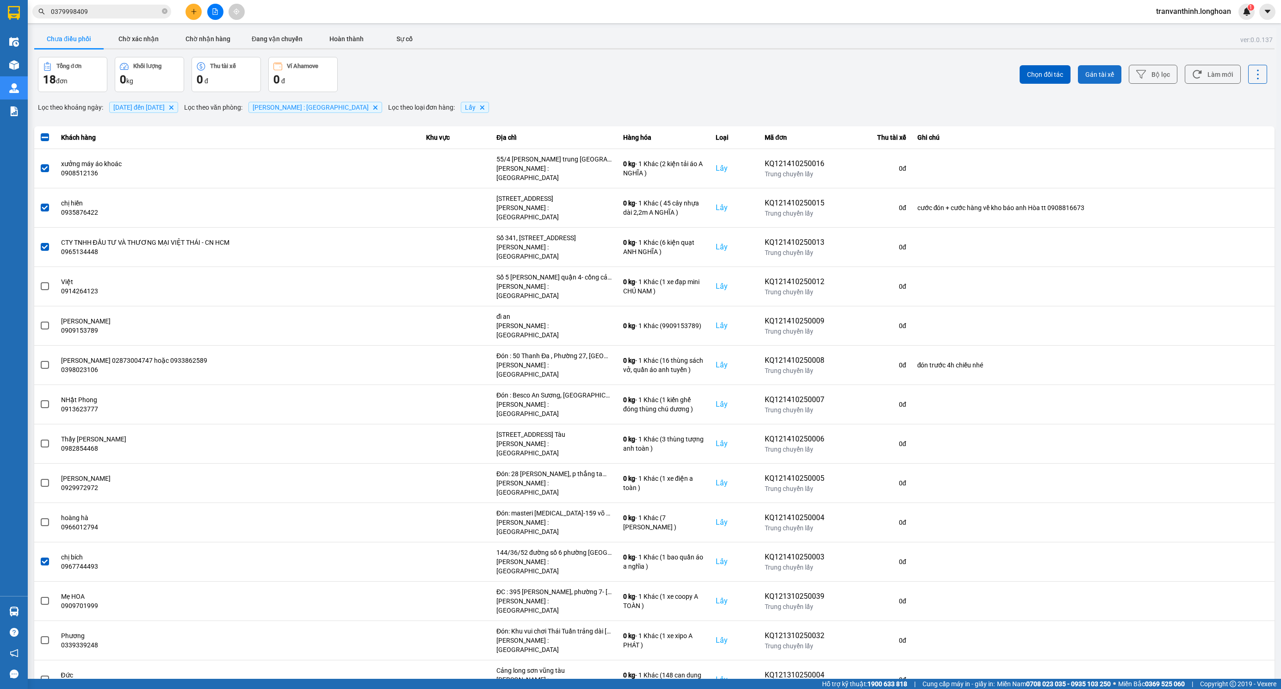
click at [1091, 77] on span "Gán tài xế" at bounding box center [1099, 74] width 29 height 9
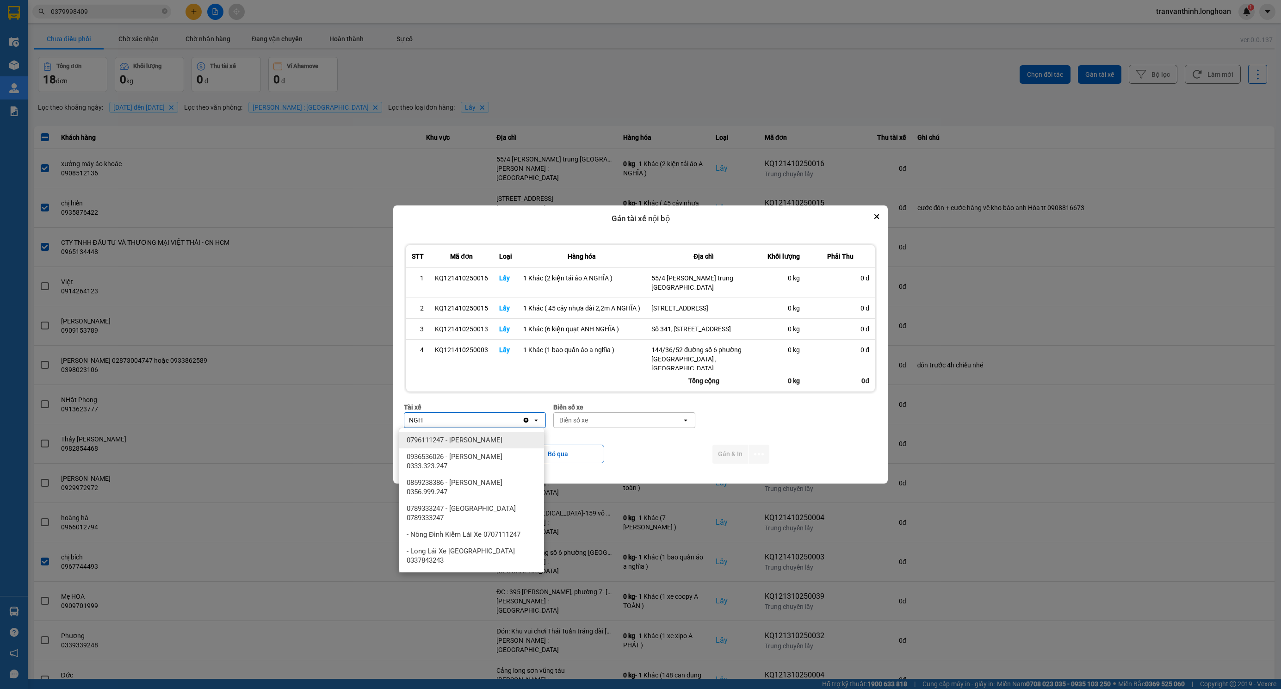
type input "NGH"
click at [485, 446] on div "0796111247 - Nguyễn Văn Nghĩa" at bounding box center [471, 440] width 145 height 17
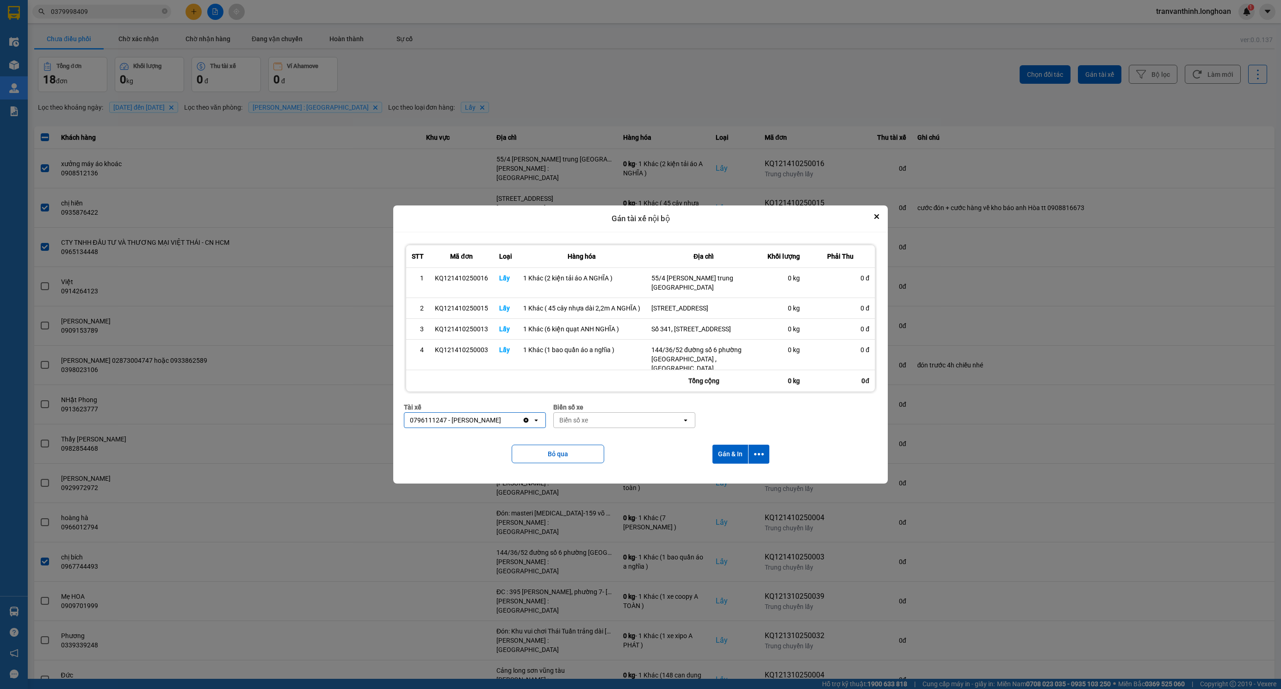
drag, startPoint x: 654, startPoint y: 422, endPoint x: 643, endPoint y: 422, distance: 11.1
click at [654, 422] on div "Biển số xe" at bounding box center [618, 420] width 128 height 15
type input "67"
click at [590, 474] on span "29E-080.67" at bounding box center [575, 473] width 34 height 9
click at [736, 453] on button "Gán & In" at bounding box center [730, 454] width 36 height 19
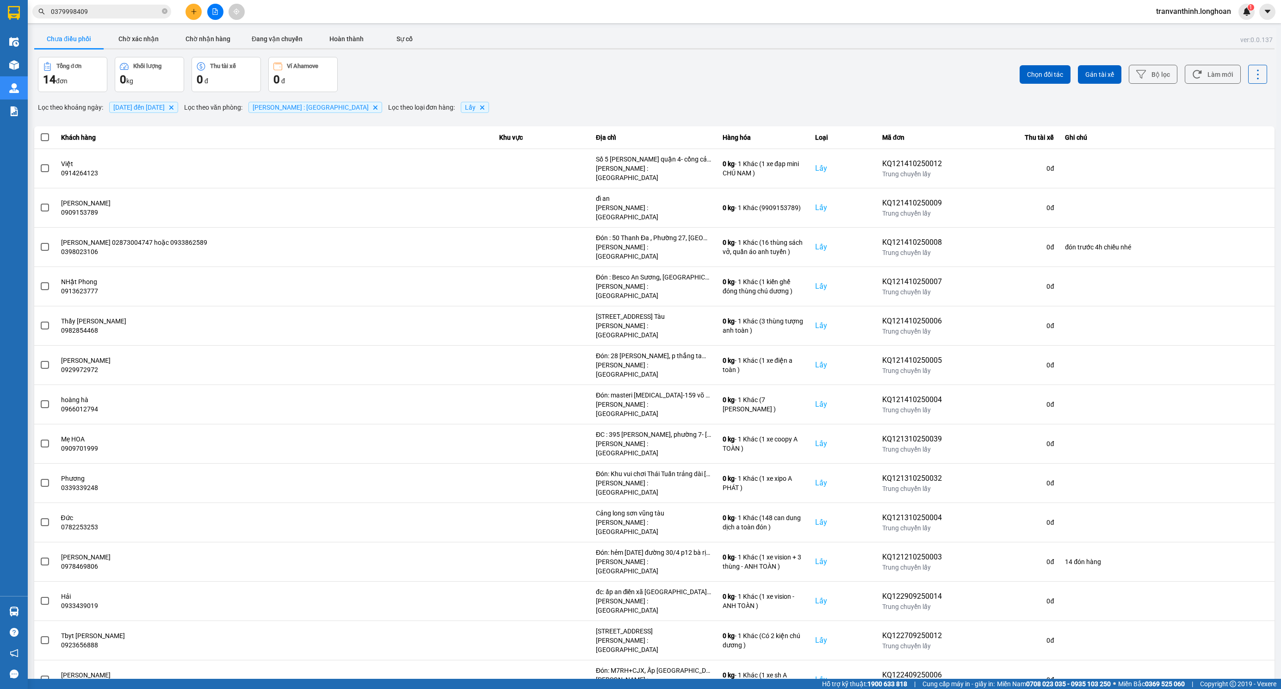
click at [129, 12] on input "0379998409" at bounding box center [105, 11] width 109 height 10
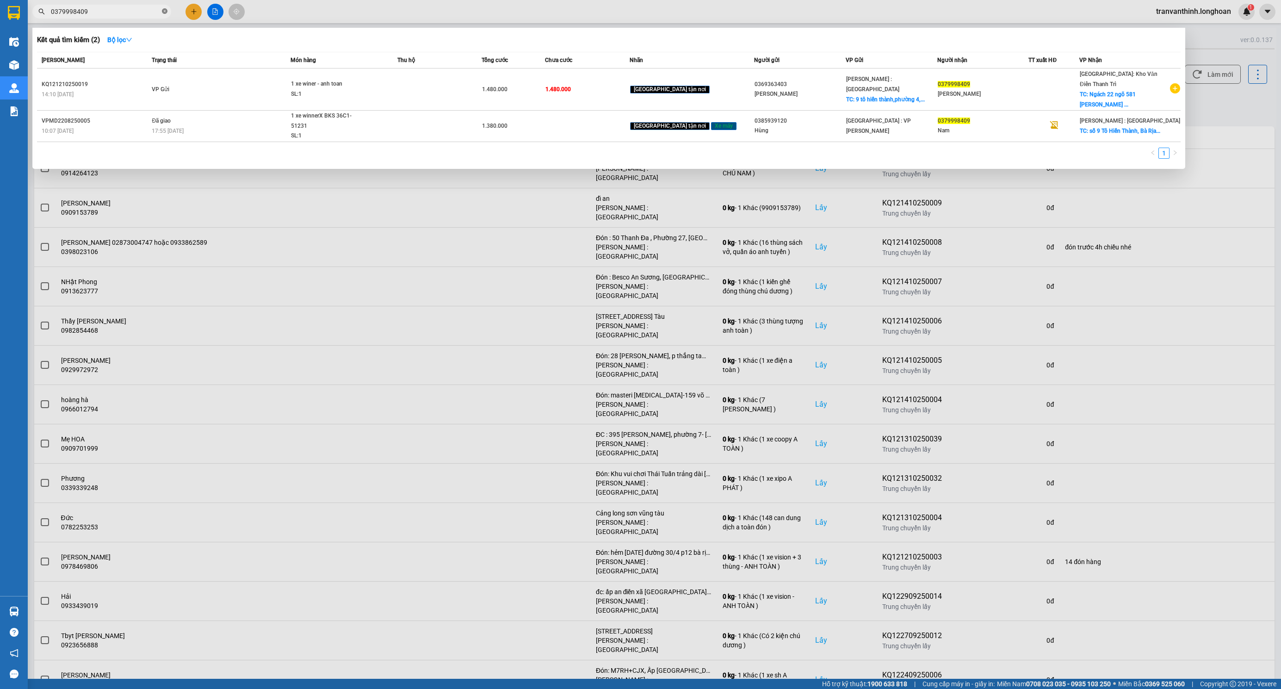
click at [164, 11] on icon "close-circle" at bounding box center [165, 11] width 6 height 6
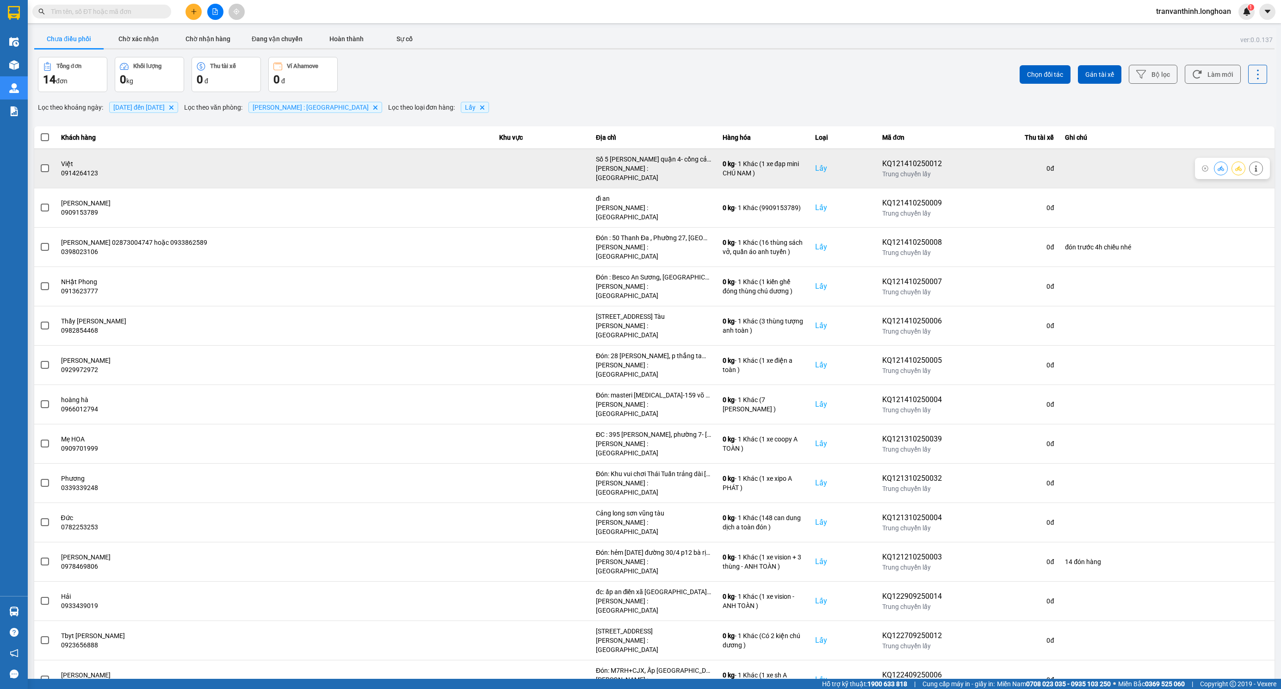
click at [51, 171] on td at bounding box center [44, 167] width 21 height 39
click at [46, 168] on span at bounding box center [45, 168] width 8 height 8
click at [40, 163] on input "checkbox" at bounding box center [40, 163] width 0 height 0
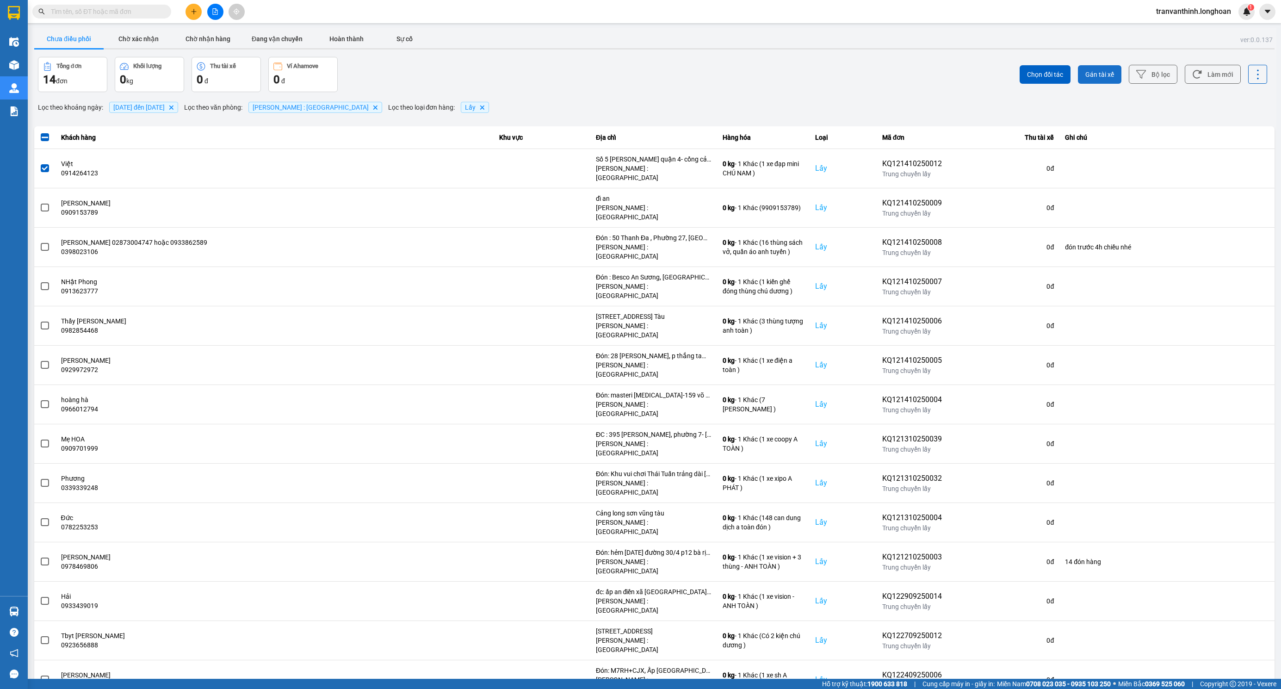
click at [1082, 78] on button "Gán tài xế" at bounding box center [1099, 74] width 43 height 19
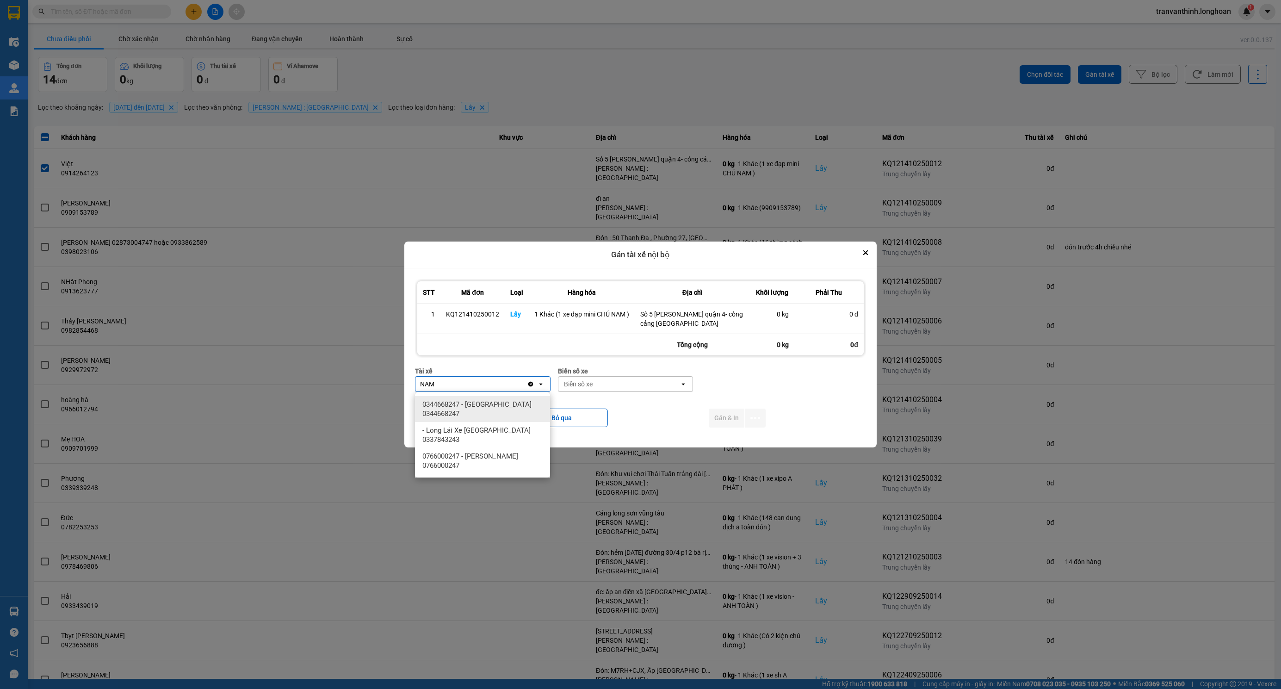
type input "NAM"
drag, startPoint x: 500, startPoint y: 407, endPoint x: 513, endPoint y: 403, distance: 14.4
click at [500, 407] on span "0344668247 - Lê Đình Nam 0344668247" at bounding box center [484, 409] width 124 height 19
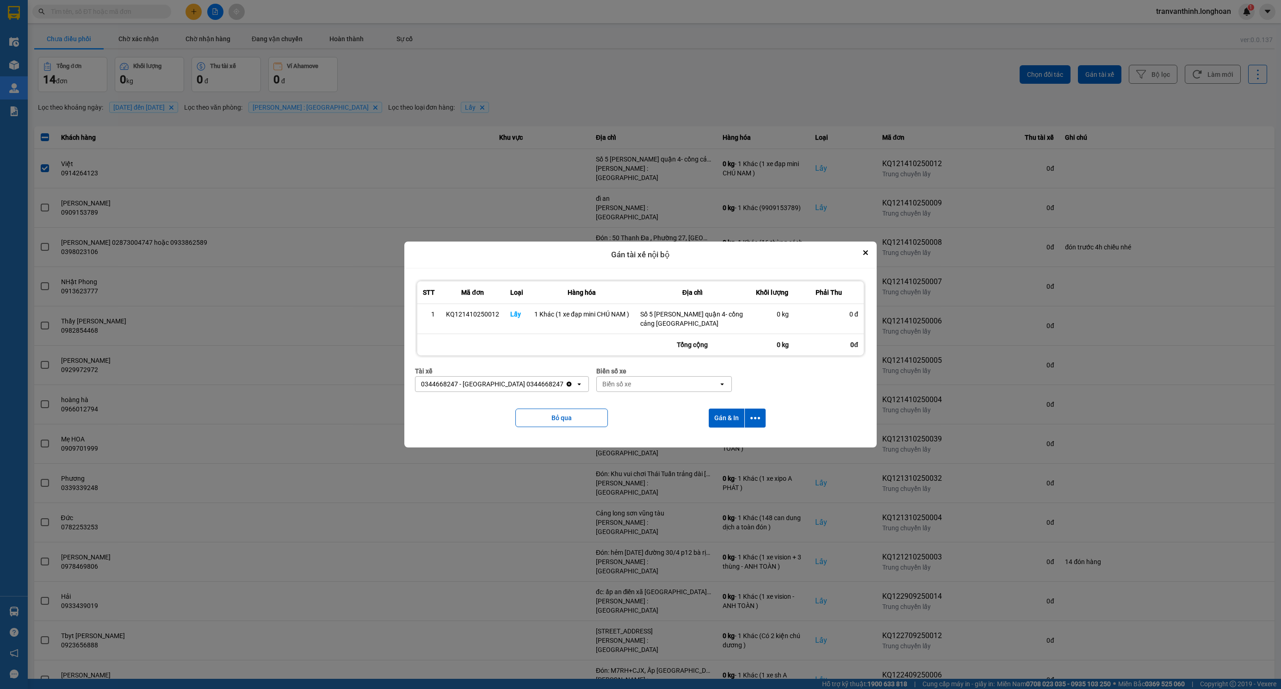
click at [602, 386] on div "Biển số xe" at bounding box center [616, 383] width 29 height 9
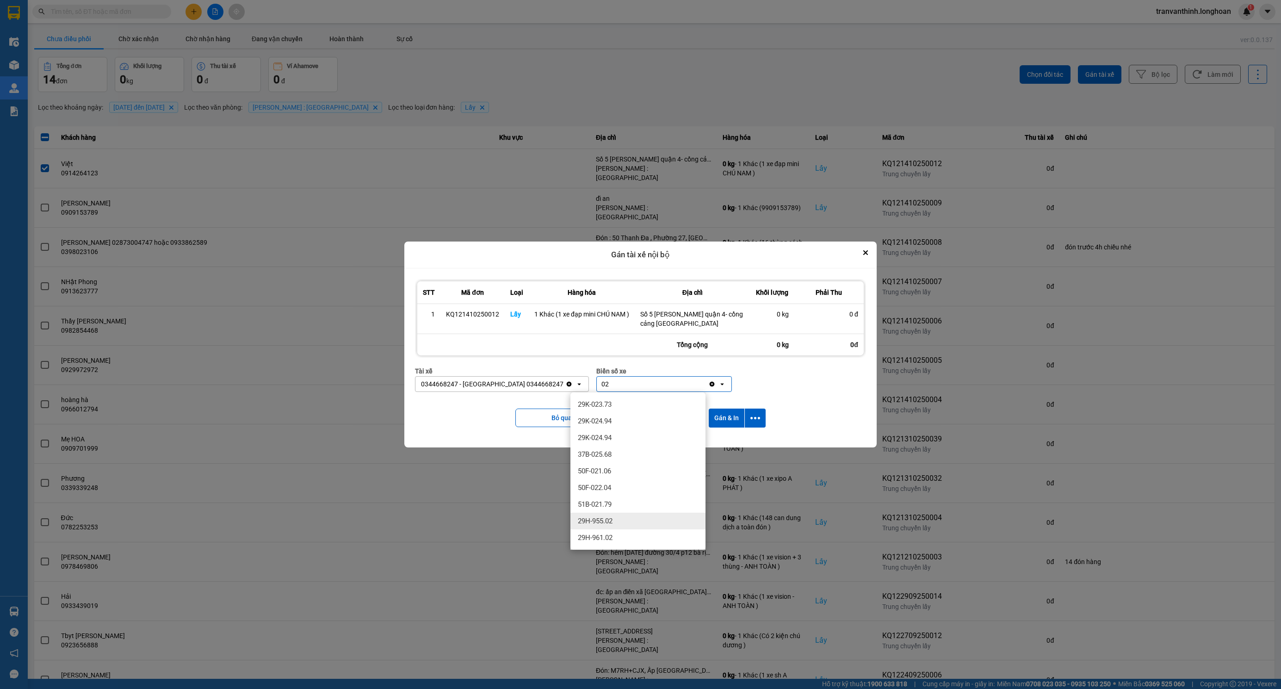
type input "02"
click at [594, 516] on span "29H-955.02" at bounding box center [595, 520] width 35 height 9
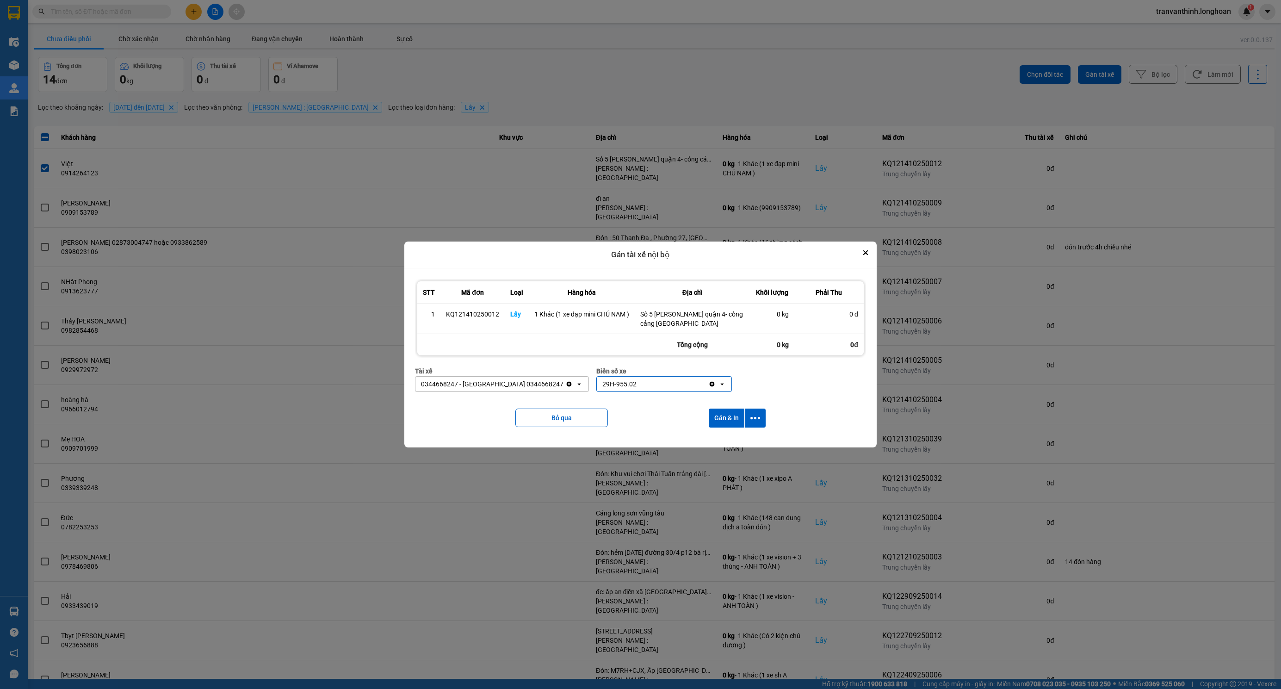
click at [731, 430] on div "Bỏ qua Gán & In" at bounding box center [640, 417] width 451 height 37
click at [729, 424] on button "Gán & In" at bounding box center [727, 417] width 36 height 19
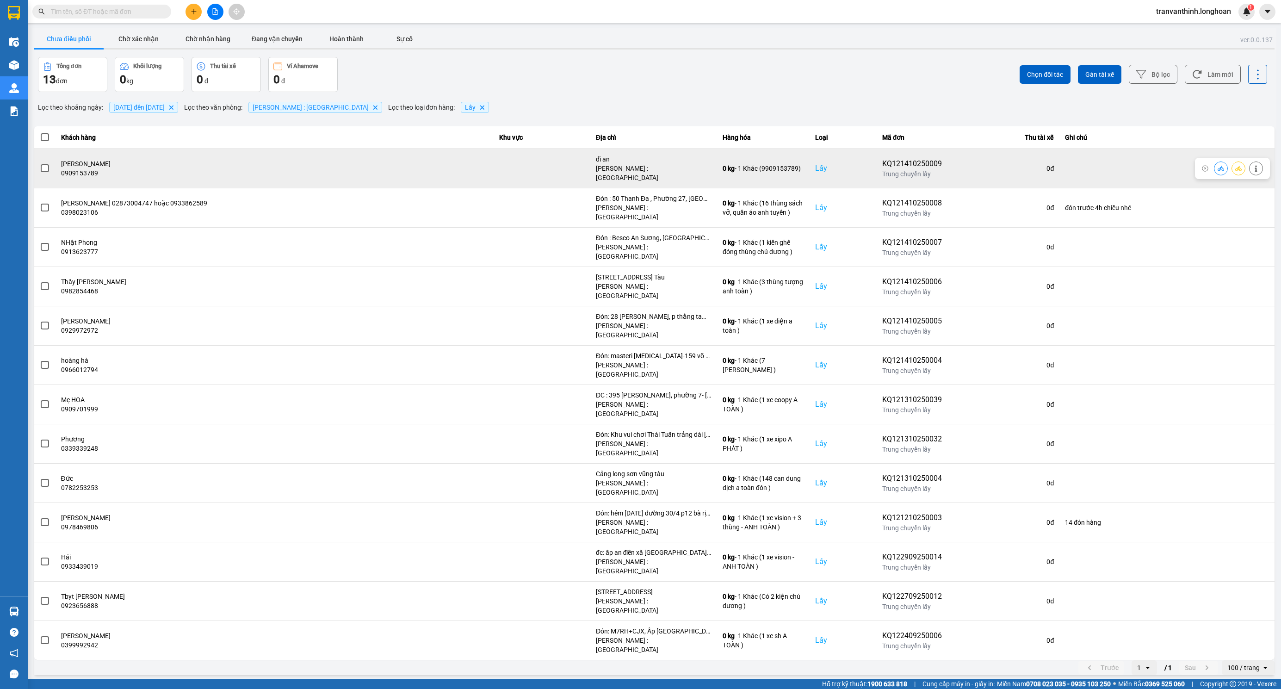
click at [46, 165] on span at bounding box center [45, 168] width 8 height 8
click at [40, 163] on input "checkbox" at bounding box center [40, 163] width 0 height 0
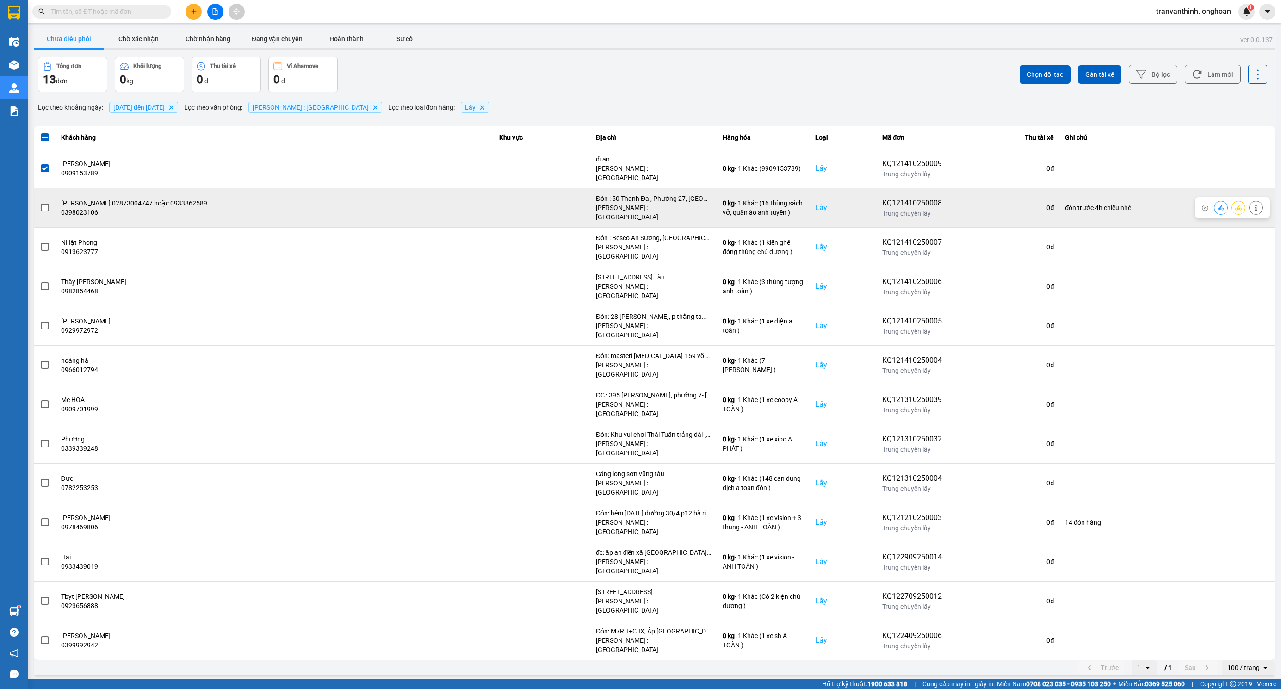
click at [45, 204] on span at bounding box center [45, 208] width 8 height 8
click at [40, 203] on input "checkbox" at bounding box center [40, 203] width 0 height 0
click at [41, 204] on span at bounding box center [45, 208] width 8 height 8
click at [40, 203] on input "checkbox" at bounding box center [40, 203] width 0 height 0
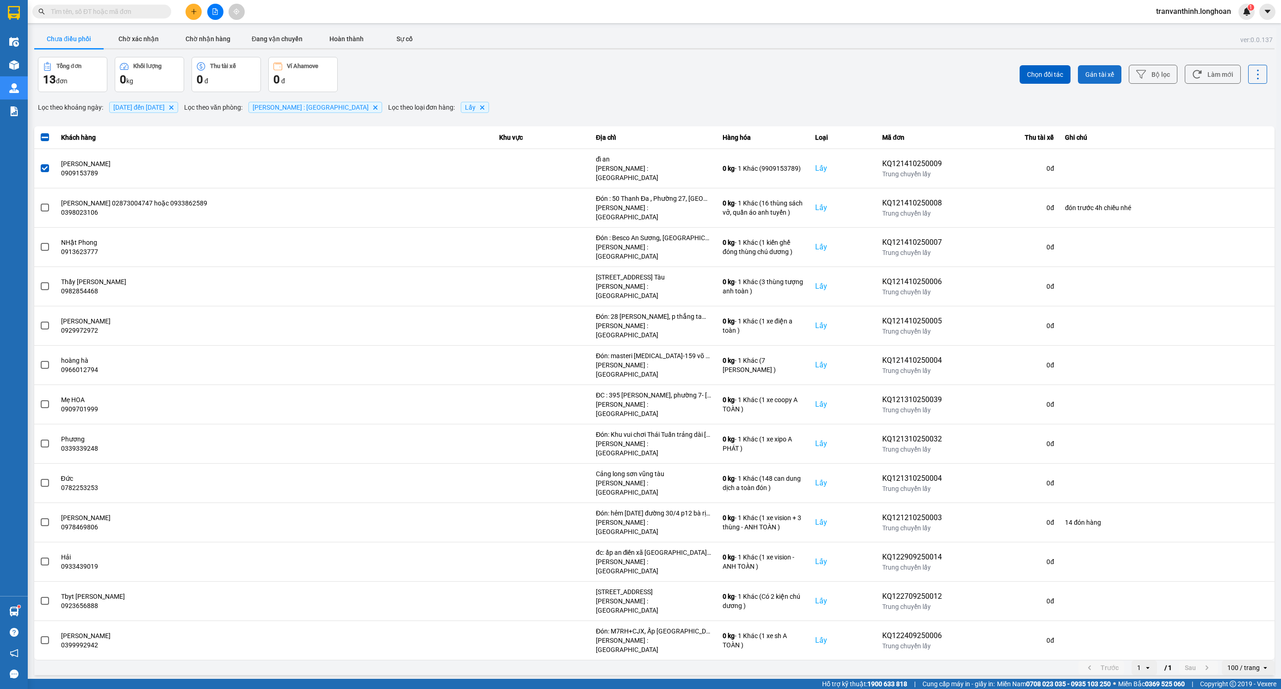
click at [1095, 76] on span "Gán tài xế" at bounding box center [1099, 74] width 29 height 9
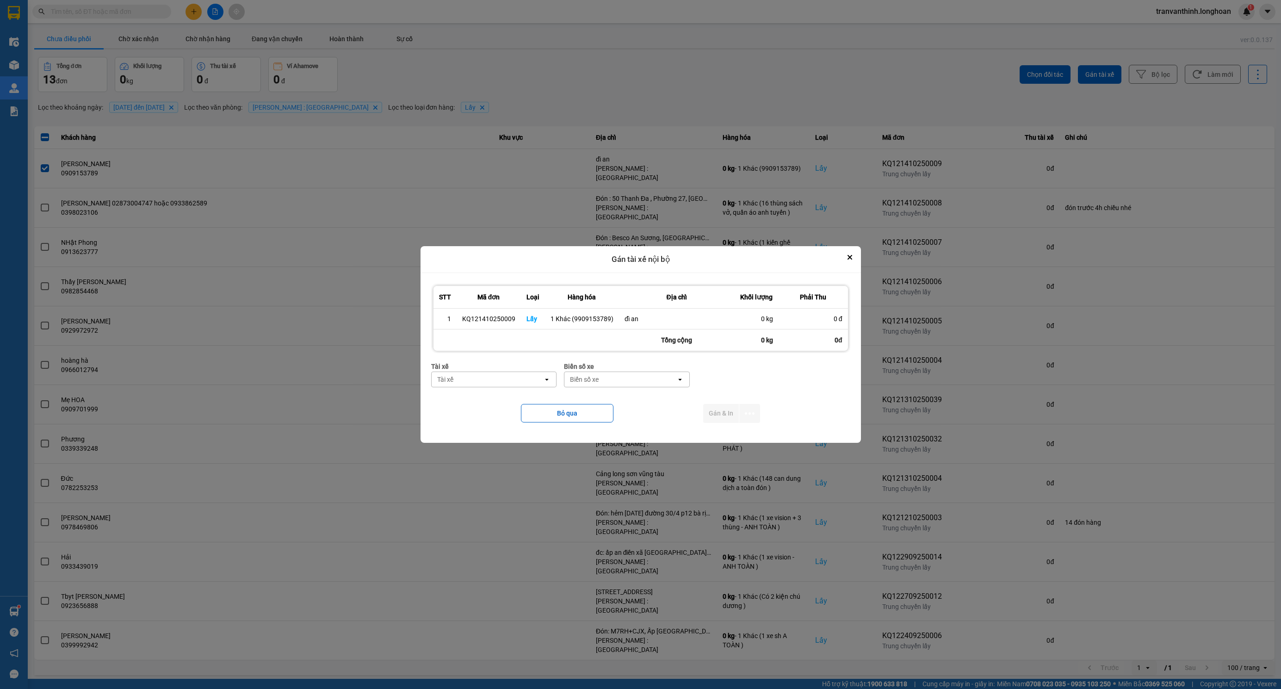
click at [486, 382] on div "Tài xế" at bounding box center [488, 379] width 112 height 15
type input "TRI"
click at [517, 415] on span "0762111247 - ĐINH HÒA TRÍ 0762111247" at bounding box center [496, 421] width 114 height 19
drag, startPoint x: 611, startPoint y: 383, endPoint x: 639, endPoint y: 383, distance: 27.8
click at [612, 383] on div "Biển số xe" at bounding box center [620, 379] width 29 height 9
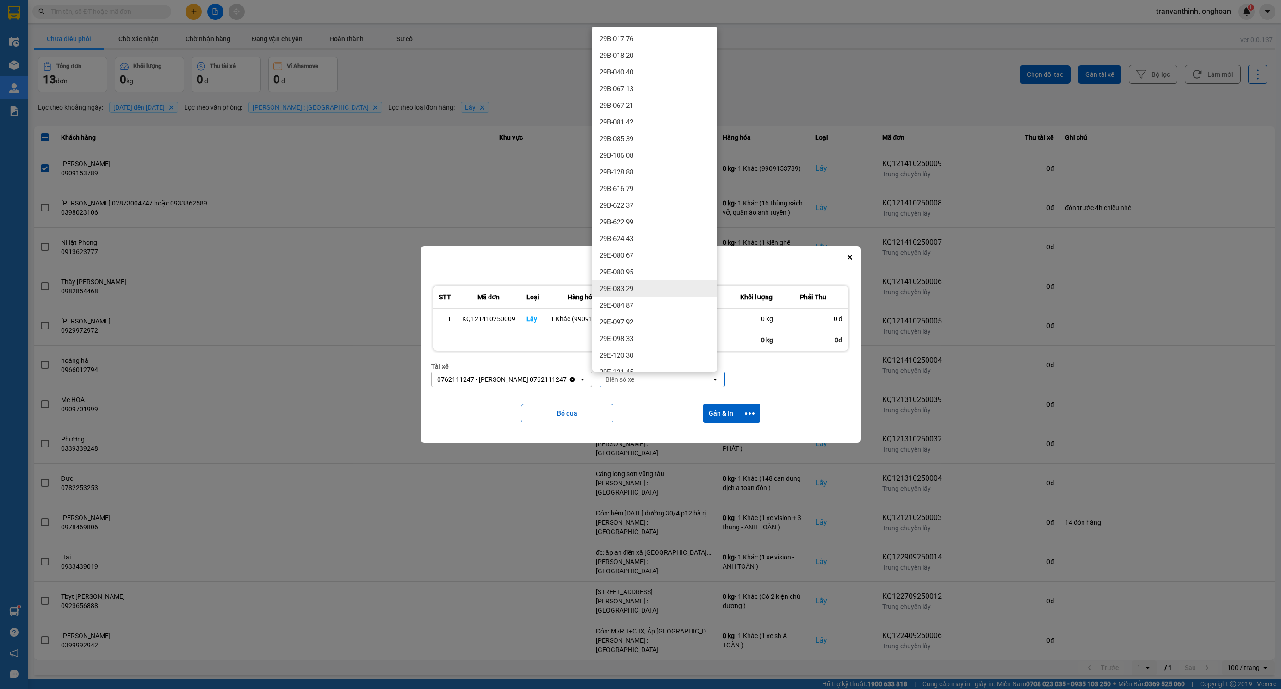
click at [636, 290] on div "29E-083.29" at bounding box center [654, 288] width 125 height 17
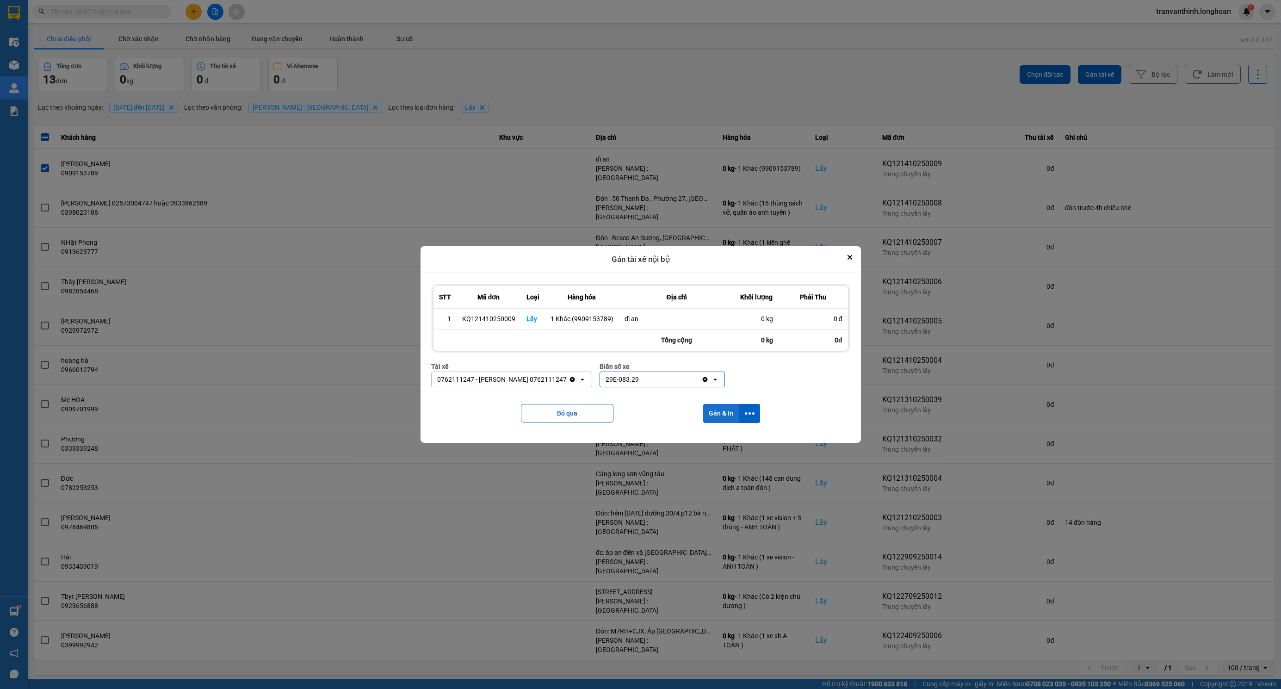
click at [717, 410] on button "Gán & In" at bounding box center [721, 413] width 36 height 19
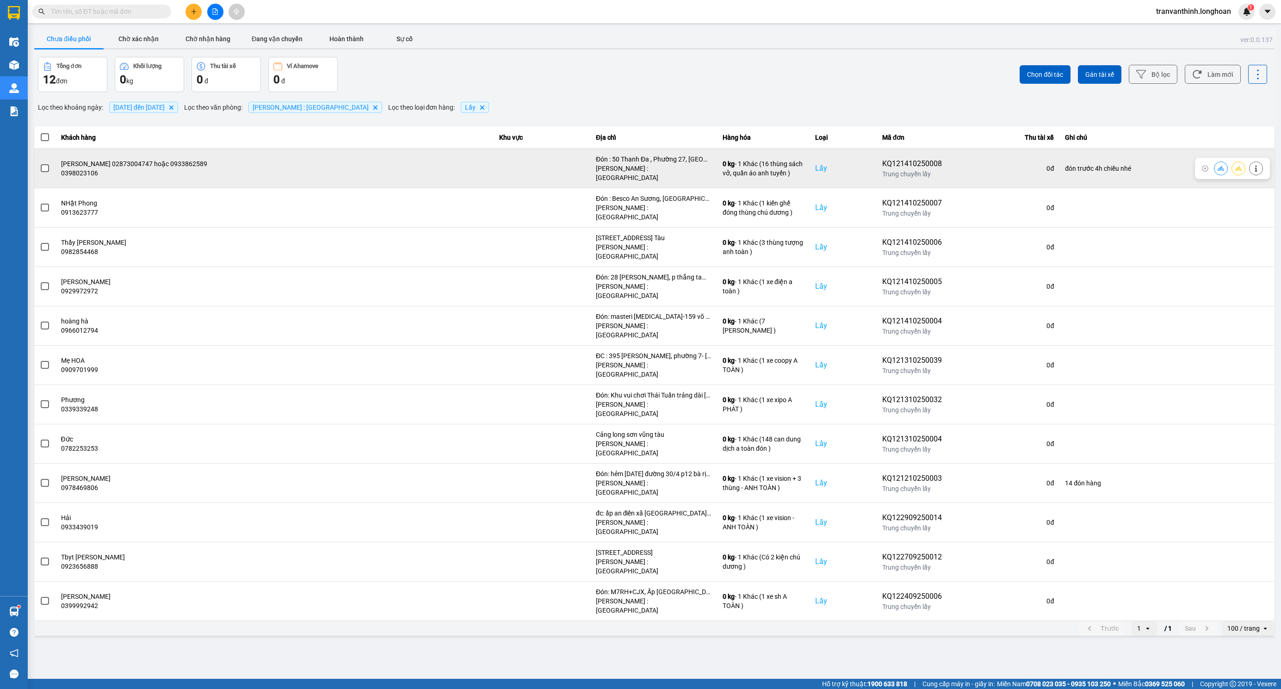
click at [43, 164] on span at bounding box center [45, 168] width 8 height 8
click at [40, 163] on input "checkbox" at bounding box center [40, 163] width 0 height 0
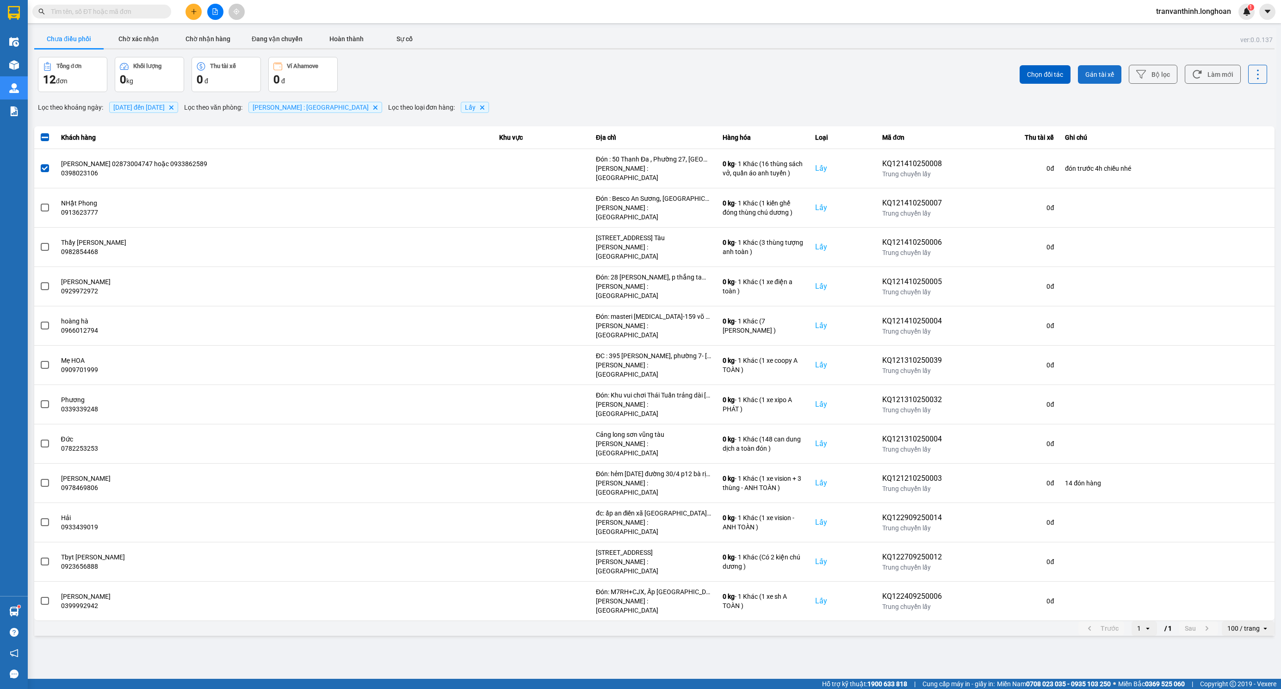
click at [1091, 75] on span "Gán tài xế" at bounding box center [1099, 74] width 29 height 9
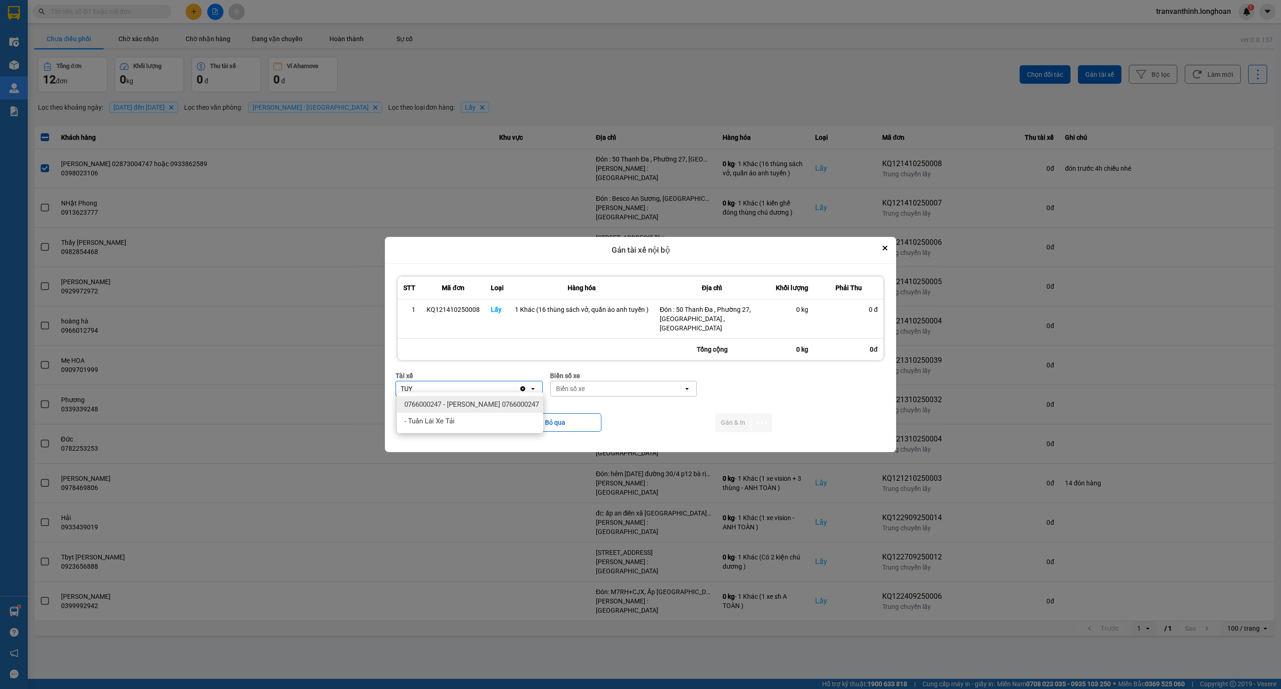
type input "TUY"
drag, startPoint x: 515, startPoint y: 408, endPoint x: 611, endPoint y: 376, distance: 100.6
click at [515, 409] on span "0766000247 - NGUYỄN MINH TUYẾN 0766000247" at bounding box center [471, 404] width 135 height 9
click at [611, 381] on div "Biển số xe open" at bounding box center [637, 389] width 147 height 16
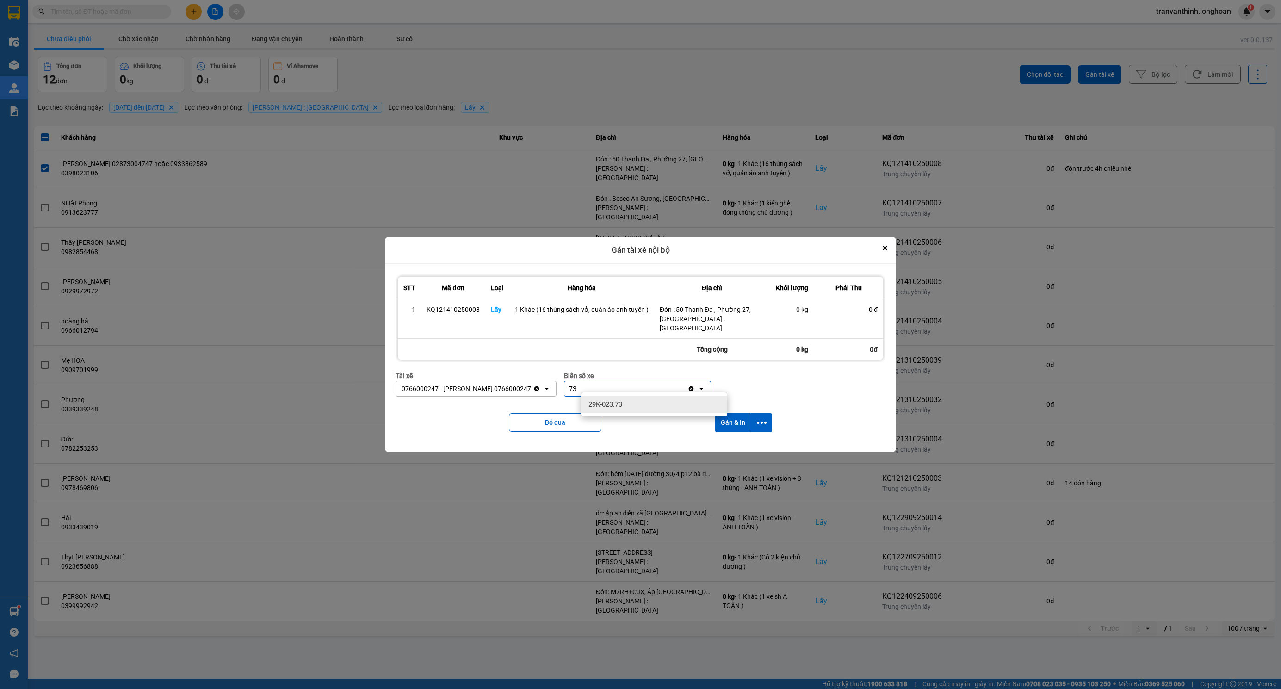
type input "73"
click at [650, 398] on div "29K-023.73" at bounding box center [654, 404] width 146 height 17
click at [736, 420] on button "Gán & In" at bounding box center [733, 422] width 36 height 19
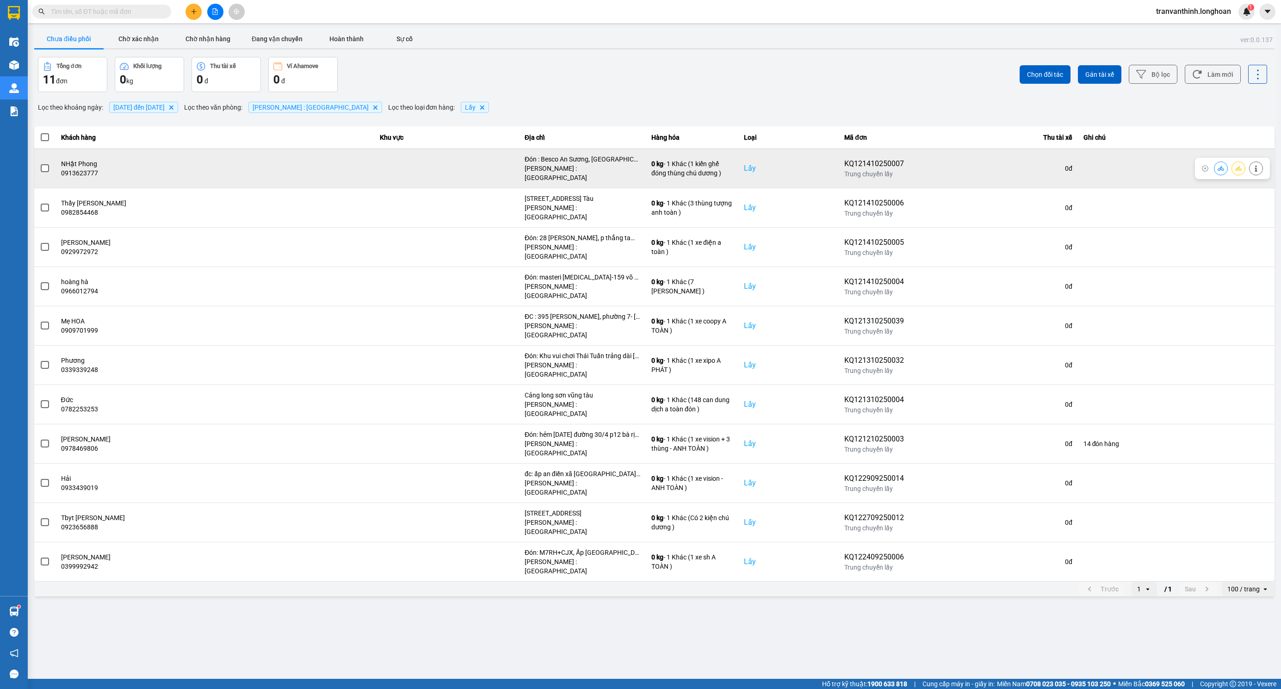
click at [42, 168] on span at bounding box center [45, 168] width 8 height 8
click at [40, 163] on input "checkbox" at bounding box center [40, 163] width 0 height 0
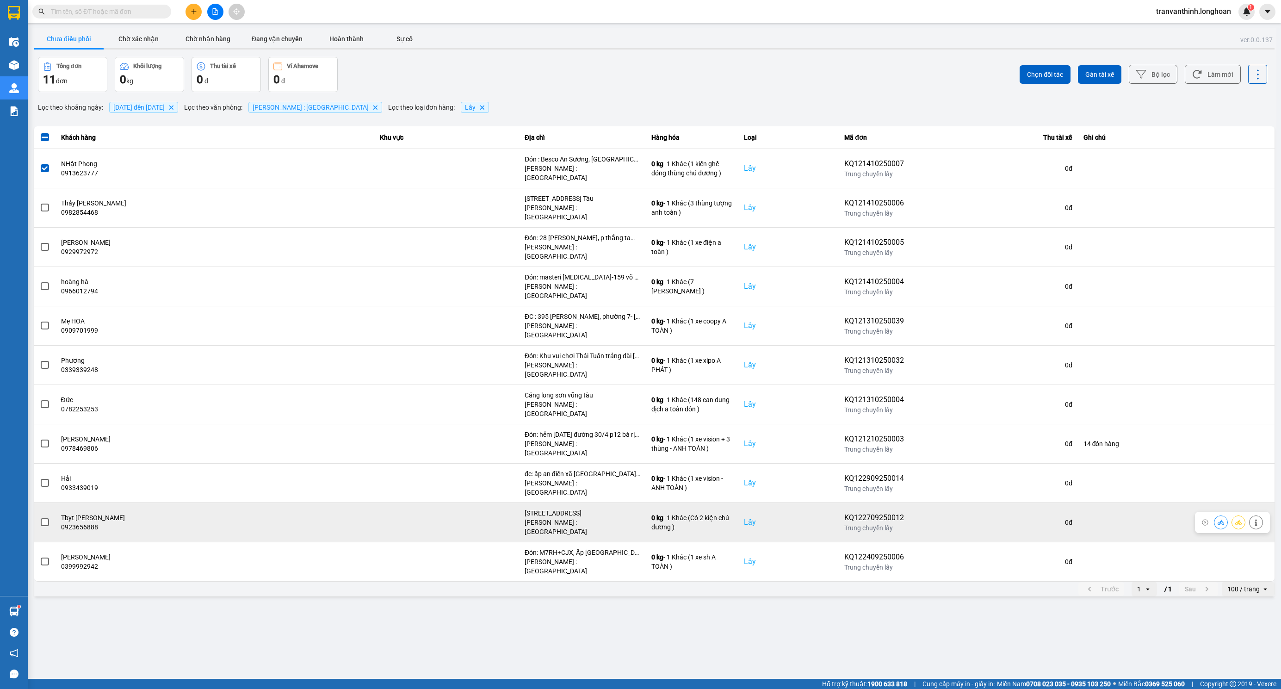
click at [44, 518] on span at bounding box center [45, 522] width 8 height 8
click at [40, 517] on input "checkbox" at bounding box center [40, 517] width 0 height 0
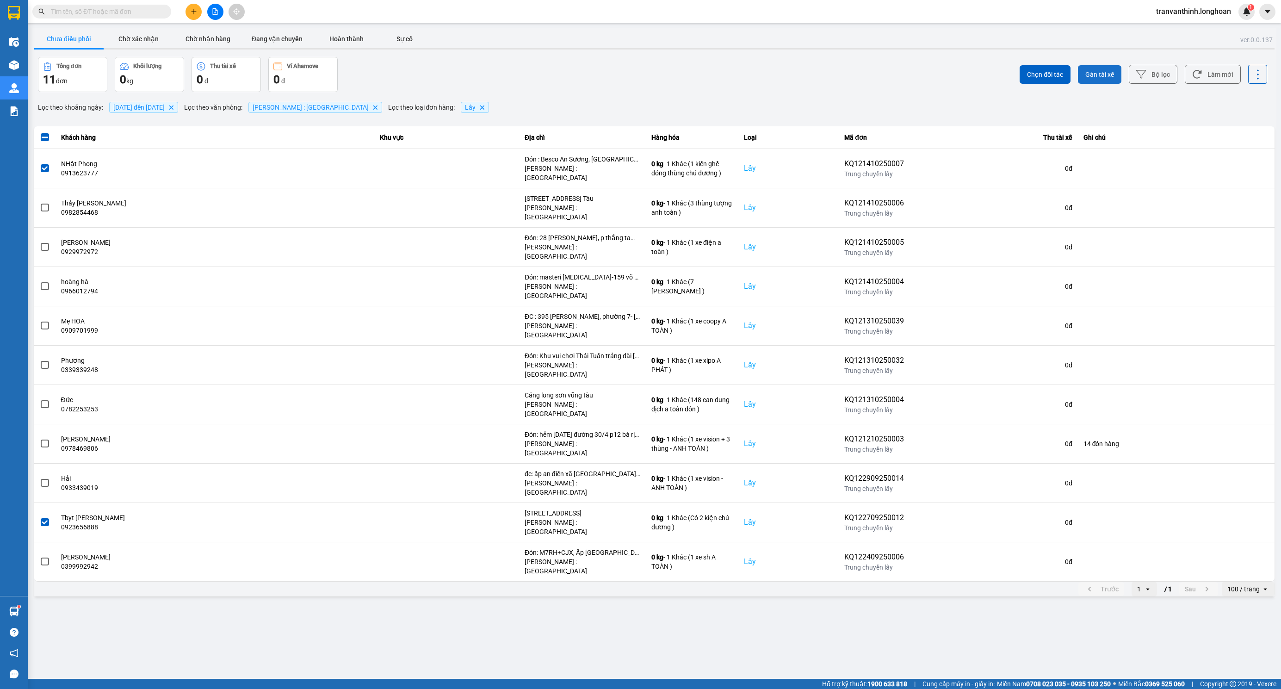
click at [1105, 70] on span "Gán tài xế" at bounding box center [1099, 74] width 29 height 9
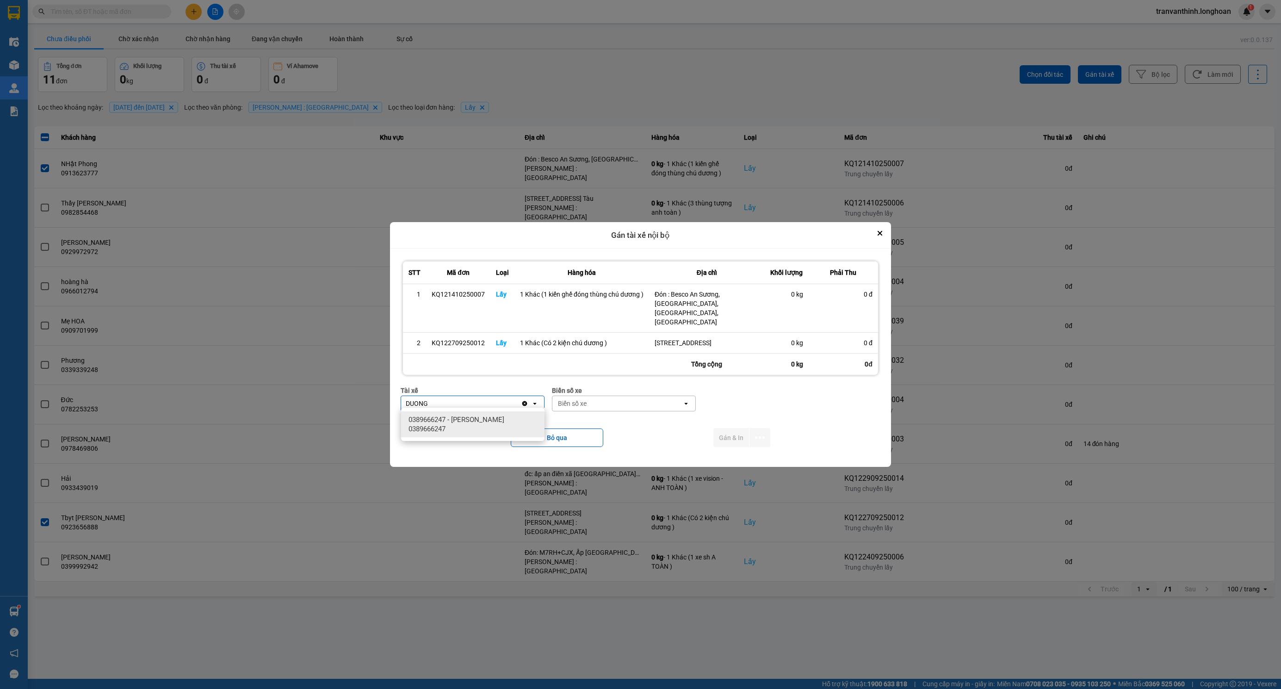
type input "DUONG"
click at [500, 413] on div "0389666247 - TRƯƠNG DUY DƯƠNG 0389666247" at bounding box center [472, 424] width 143 height 26
click at [604, 399] on div "Biển số xe" at bounding box center [589, 403] width 29 height 9
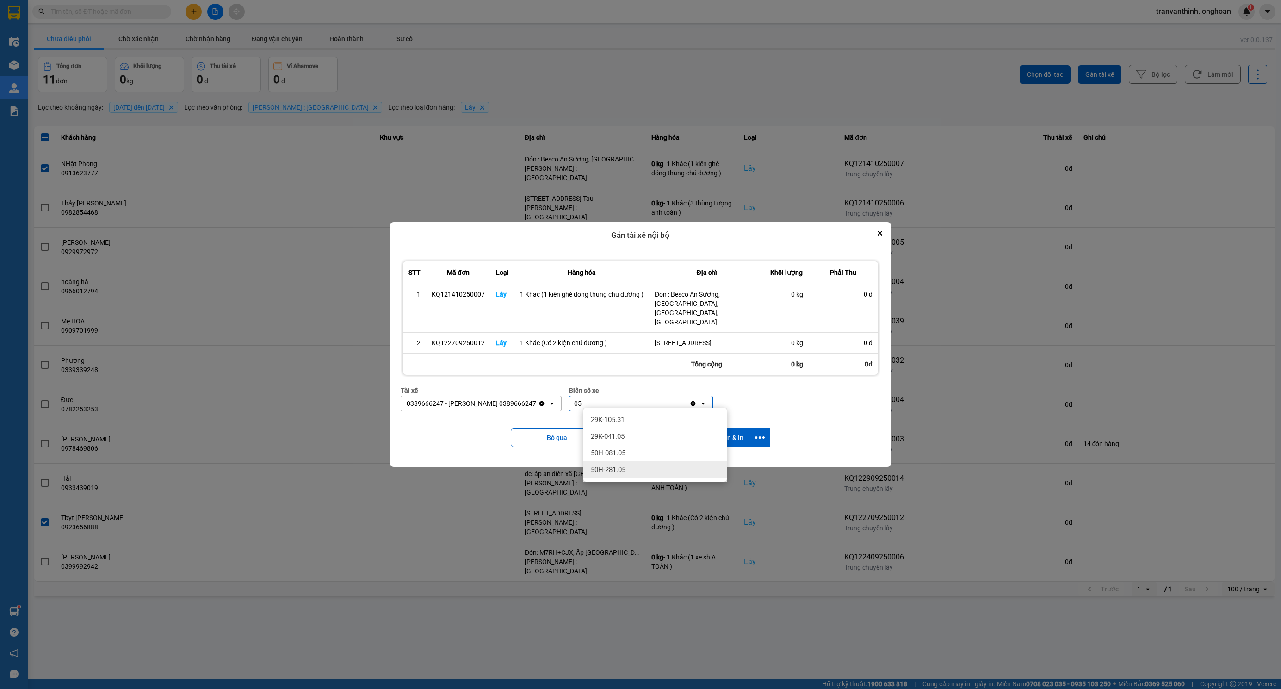
type input "05"
click at [602, 474] on span "50H-281.05" at bounding box center [608, 469] width 35 height 9
click at [727, 437] on button "Gán & In" at bounding box center [731, 437] width 36 height 19
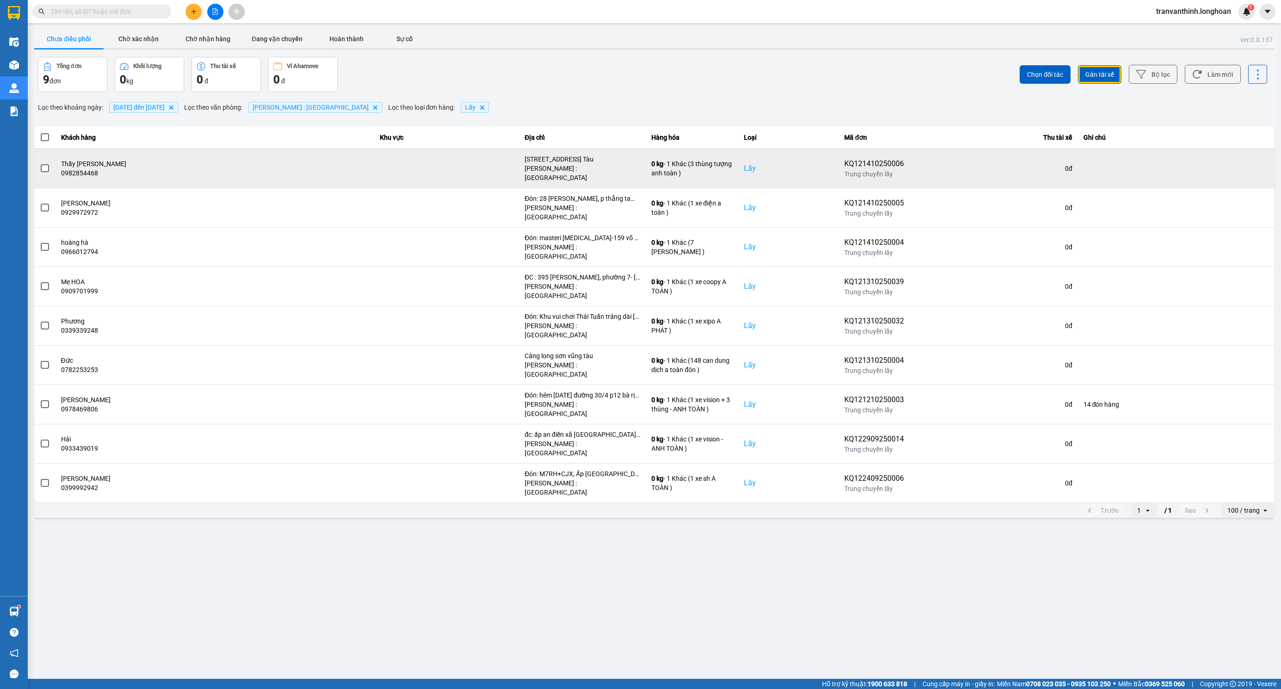
click at [47, 167] on span at bounding box center [45, 168] width 8 height 8
click at [40, 163] on input "checkbox" at bounding box center [40, 163] width 0 height 0
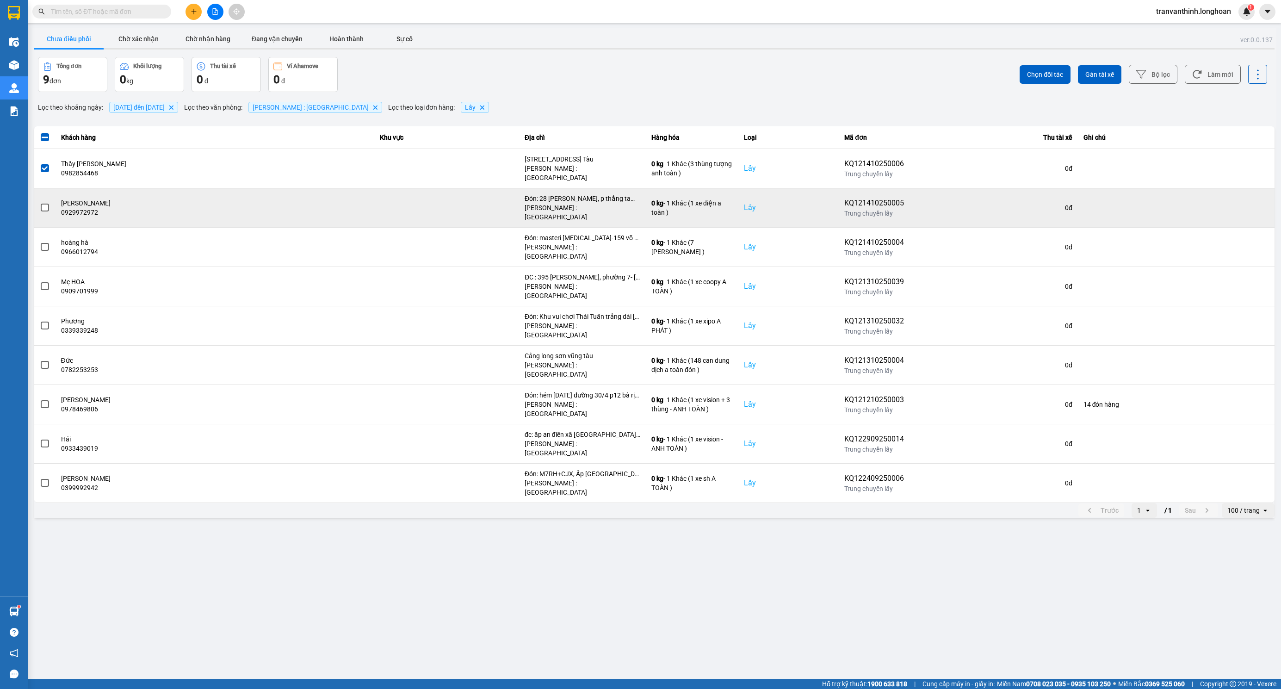
click at [39, 188] on td at bounding box center [44, 207] width 21 height 39
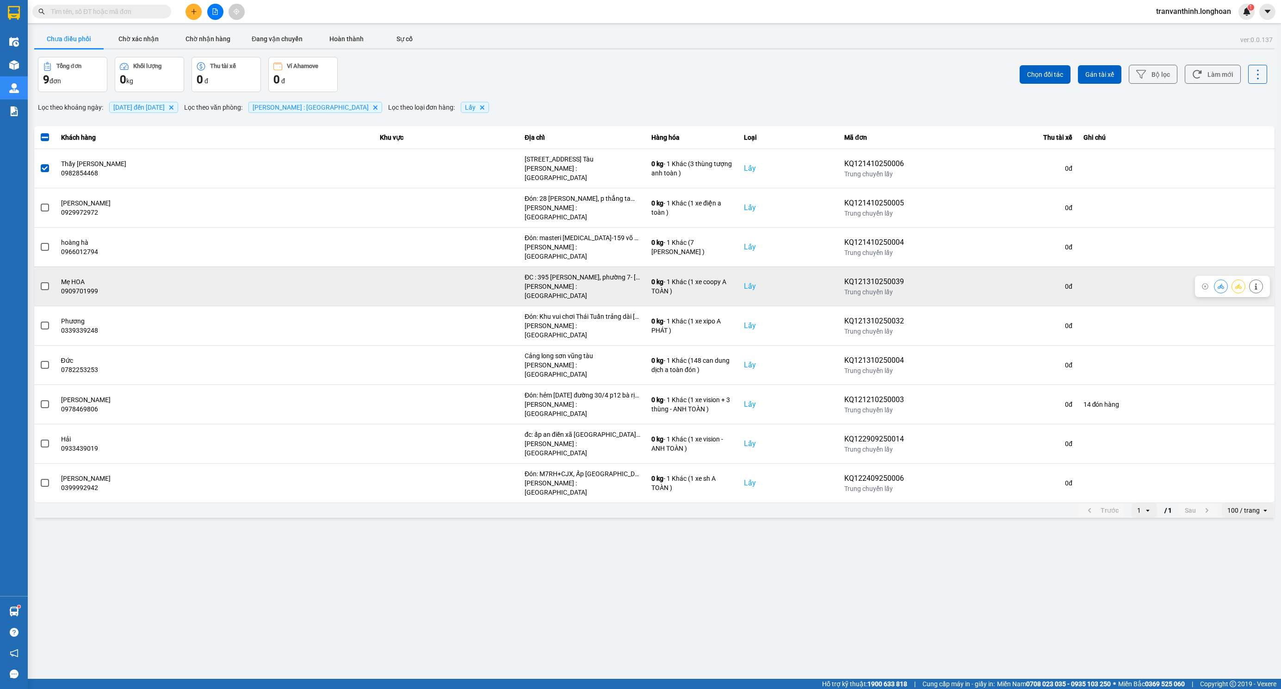
click at [43, 282] on span at bounding box center [45, 286] width 8 height 8
click at [40, 281] on input "checkbox" at bounding box center [40, 281] width 0 height 0
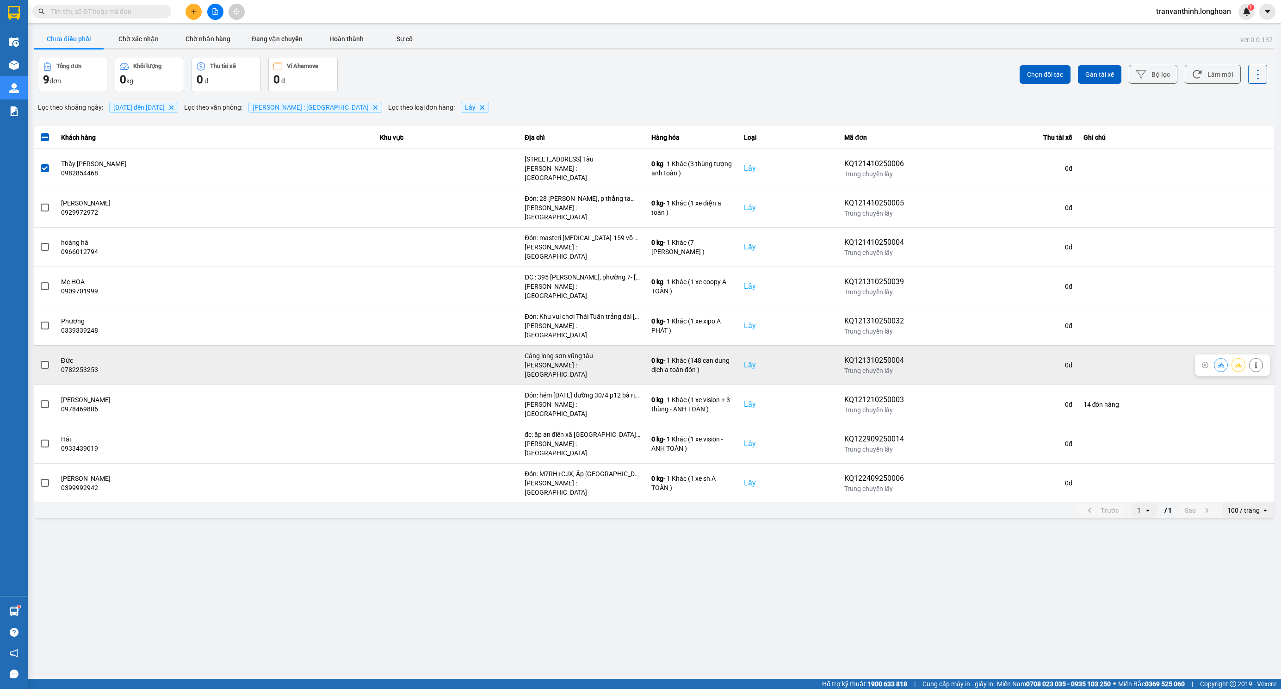
click at [46, 361] on span at bounding box center [45, 365] width 8 height 8
click at [40, 360] on input "checkbox" at bounding box center [40, 360] width 0 height 0
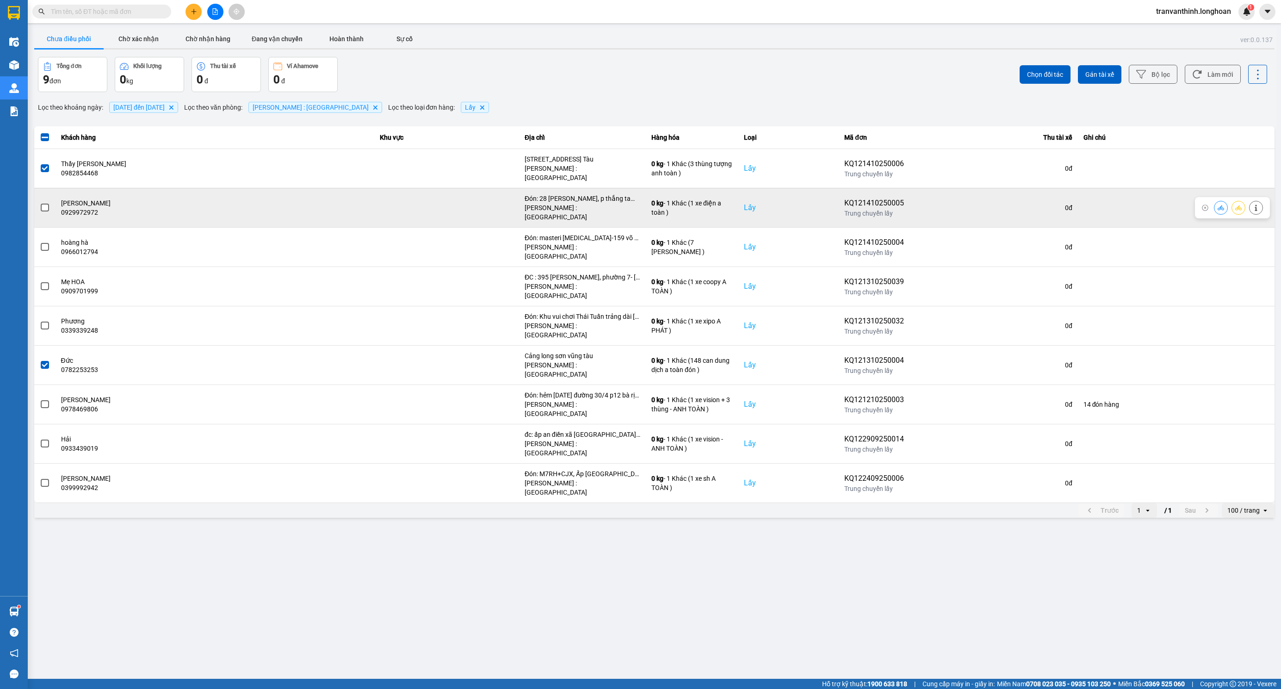
click at [41, 204] on span at bounding box center [45, 208] width 8 height 8
click at [40, 203] on input "checkbox" at bounding box center [40, 203] width 0 height 0
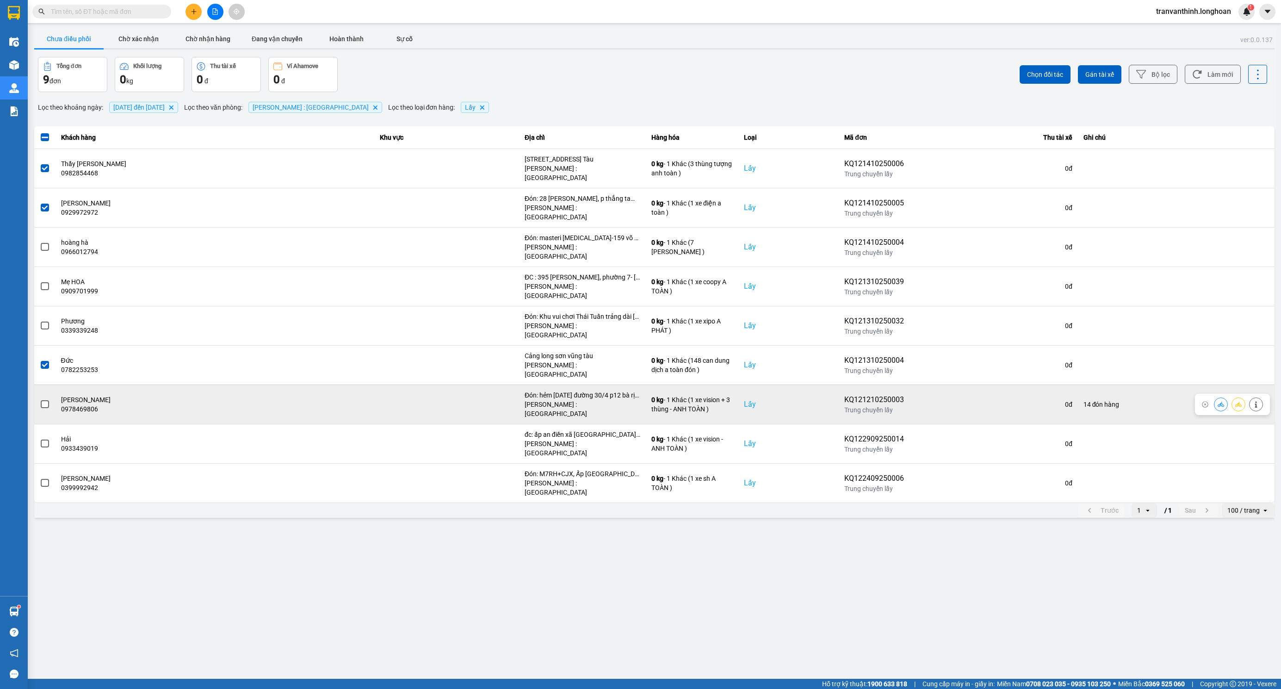
click at [44, 400] on span at bounding box center [45, 404] width 8 height 8
click at [40, 399] on input "checkbox" at bounding box center [40, 399] width 0 height 0
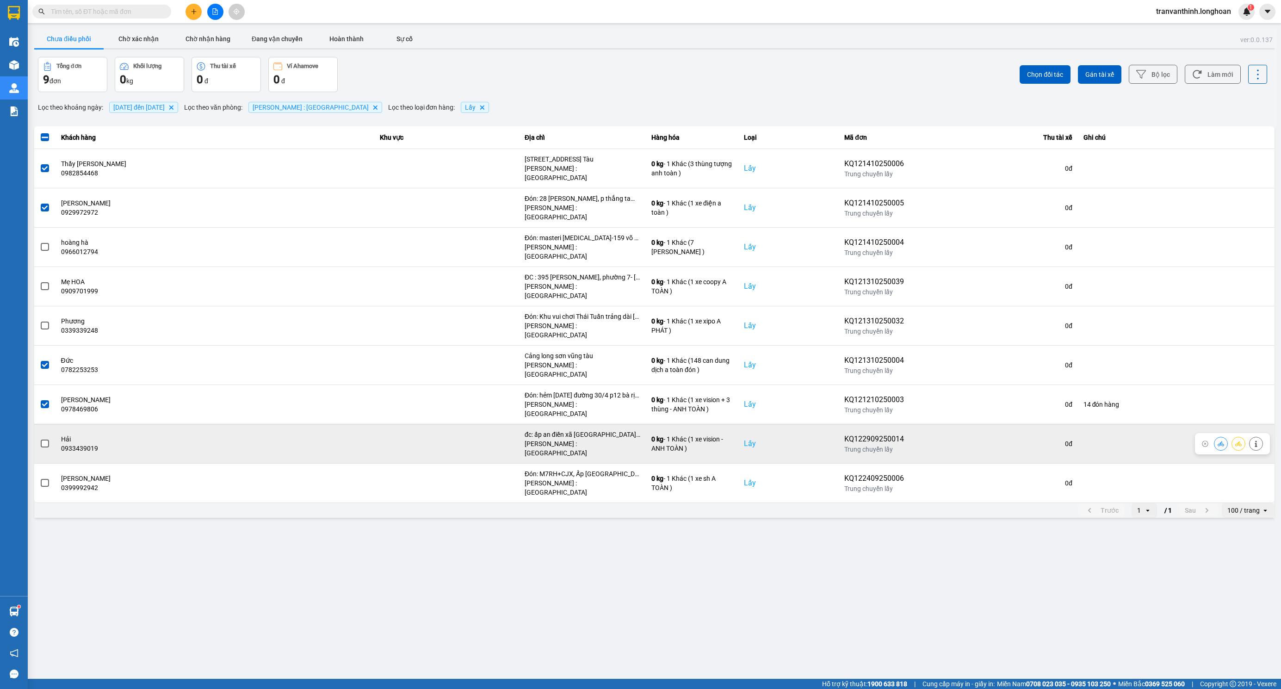
click at [43, 439] on span at bounding box center [45, 443] width 8 height 8
click at [40, 439] on input "checkbox" at bounding box center [40, 439] width 0 height 0
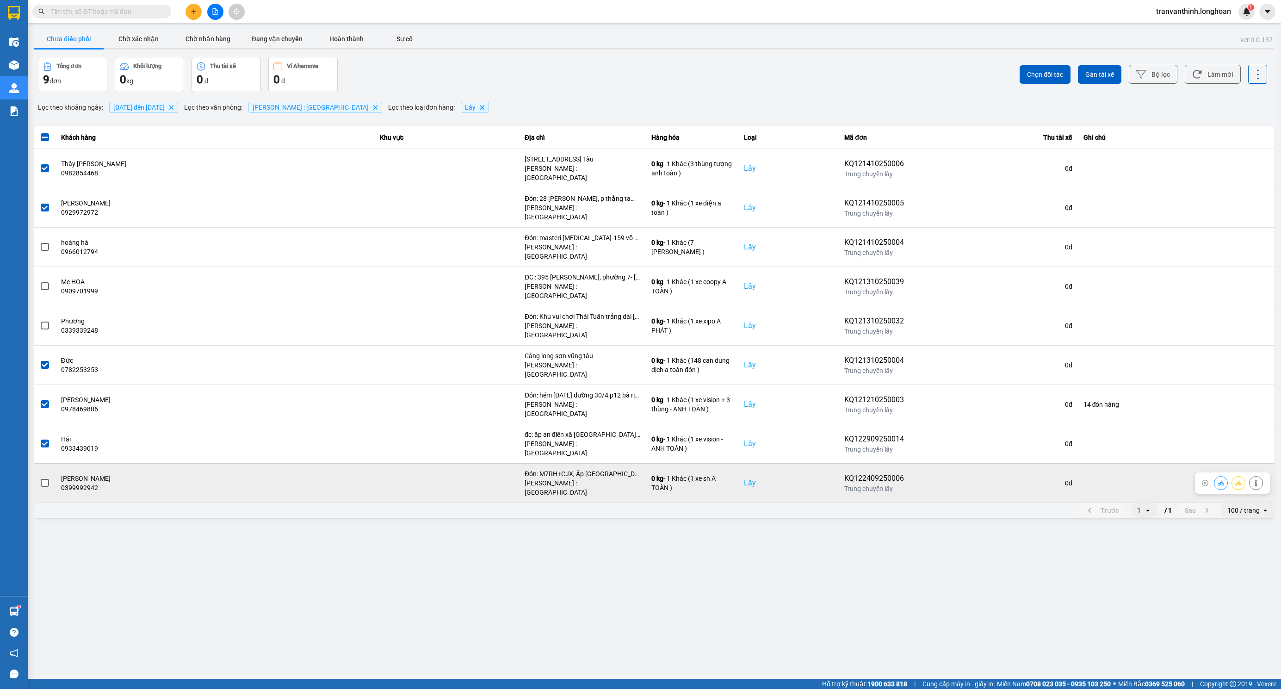
click at [43, 479] on span at bounding box center [45, 483] width 8 height 8
click at [40, 478] on input "checkbox" at bounding box center [40, 478] width 0 height 0
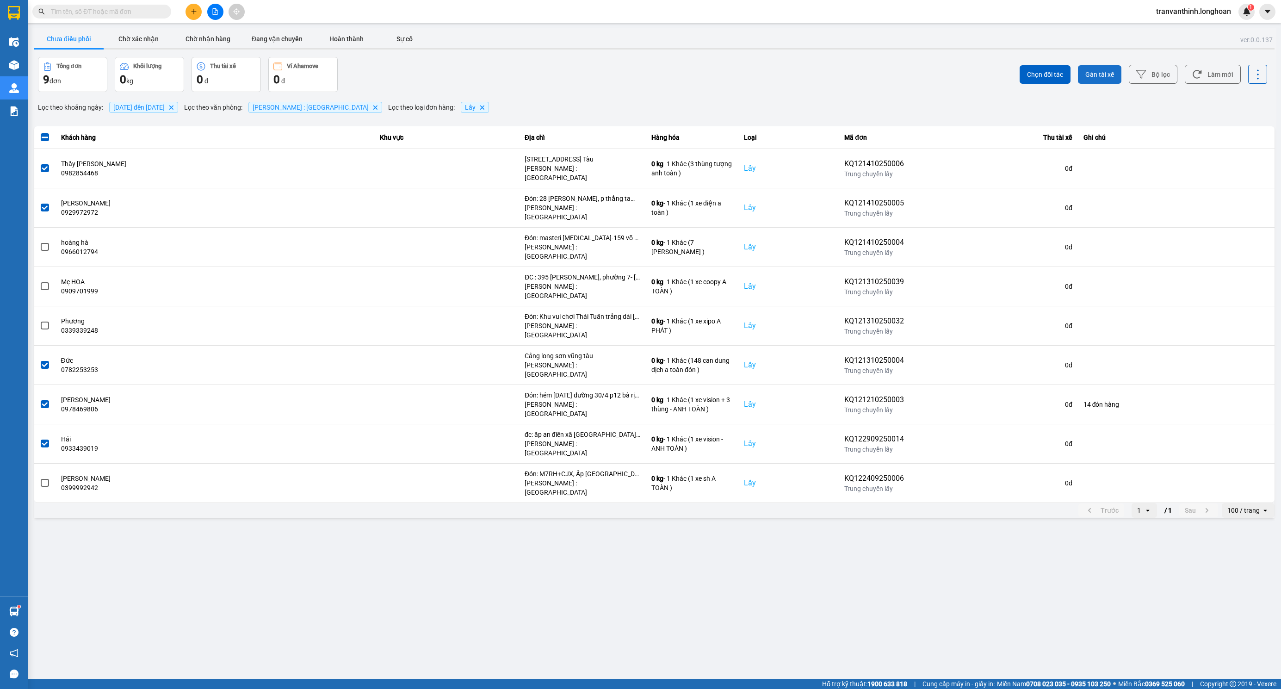
click at [1090, 74] on span "Gán tài xế" at bounding box center [1099, 74] width 29 height 9
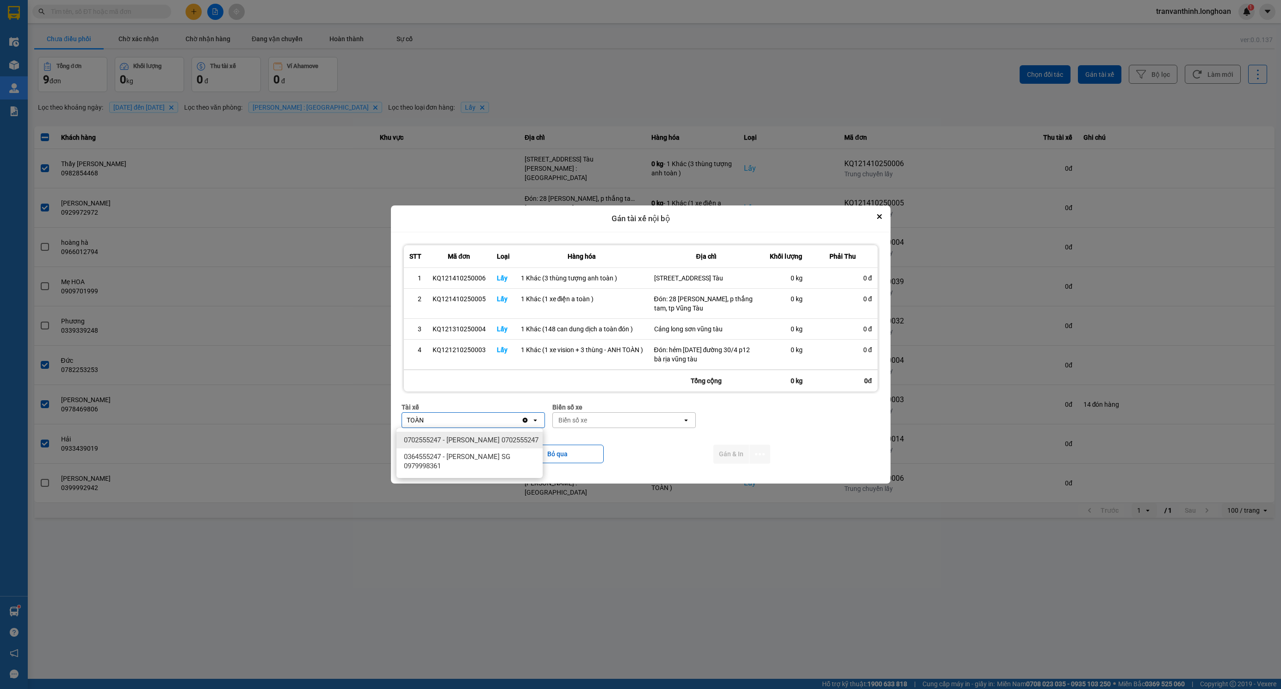
type input "TOÀN"
click at [498, 439] on span "0702555247 - TRẦN XUÂN TOÀN 0702555247" at bounding box center [471, 439] width 135 height 9
drag, startPoint x: 625, startPoint y: 418, endPoint x: 631, endPoint y: 418, distance: 5.6
click at [626, 418] on div "Biển số xe" at bounding box center [635, 420] width 130 height 15
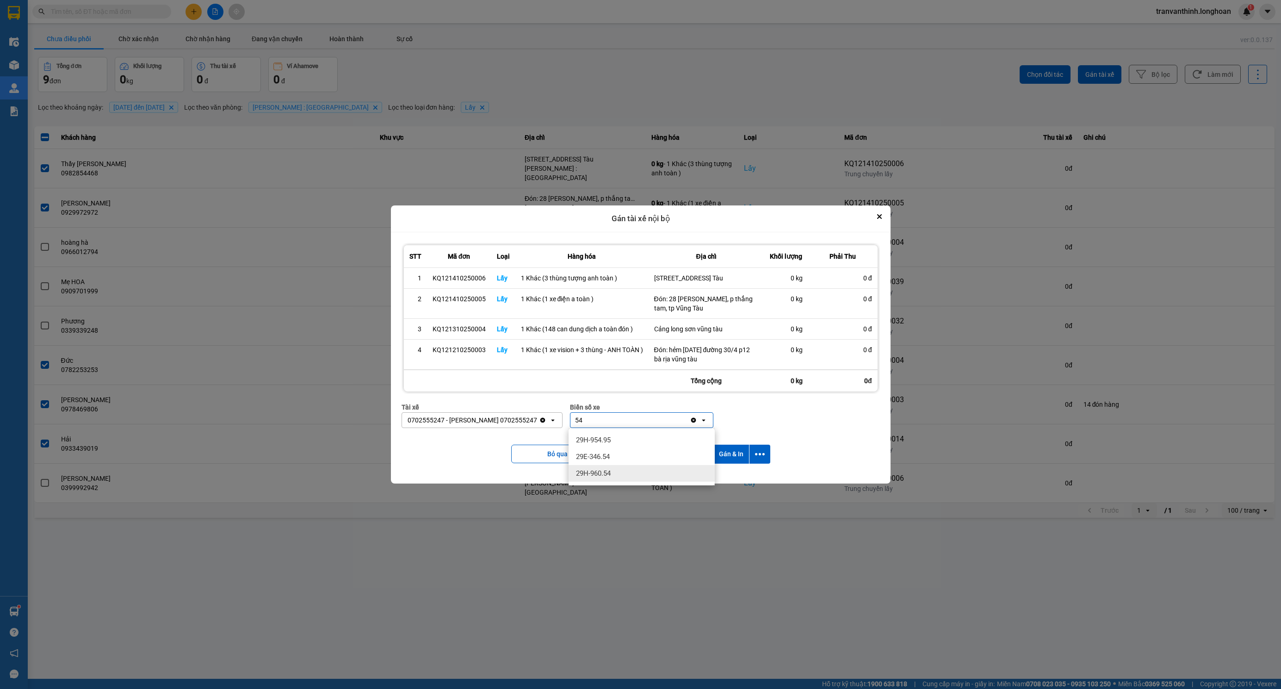
type input "54"
click at [584, 480] on div "29H-960.54" at bounding box center [642, 473] width 146 height 17
click at [725, 461] on button "Gán & In" at bounding box center [731, 454] width 36 height 19
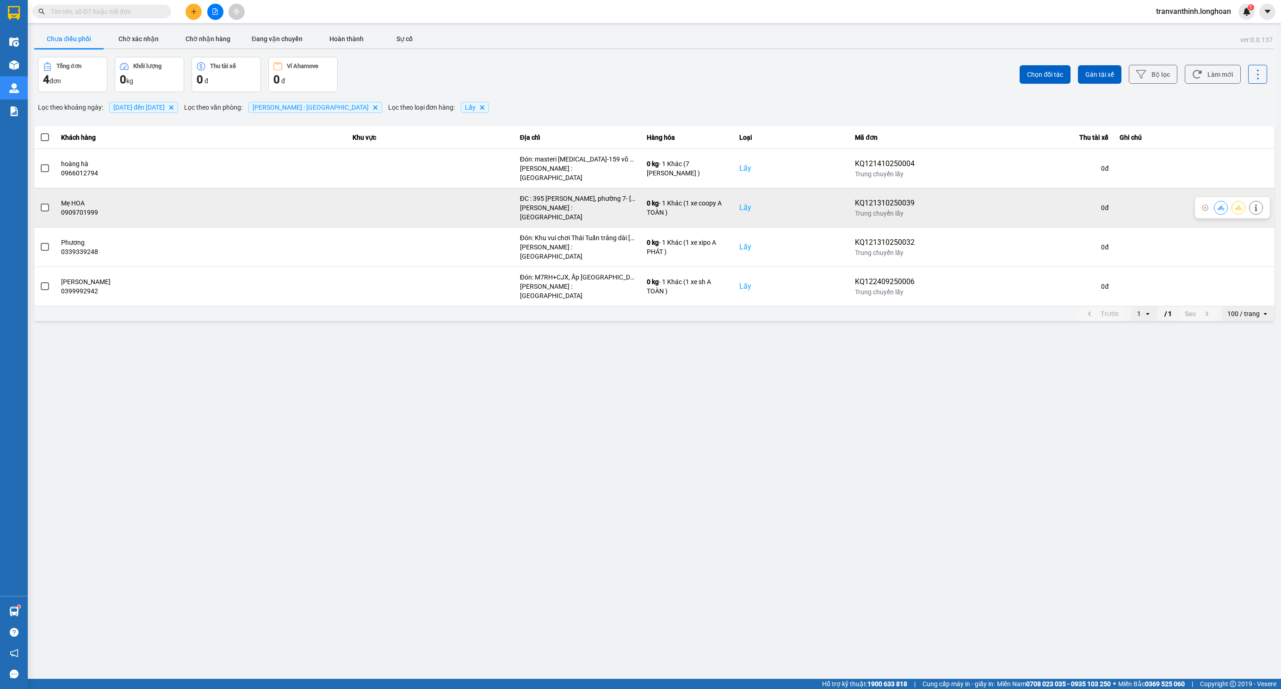
click at [40, 203] on label at bounding box center [45, 208] width 10 height 10
click at [40, 203] on input "checkbox" at bounding box center [40, 203] width 0 height 0
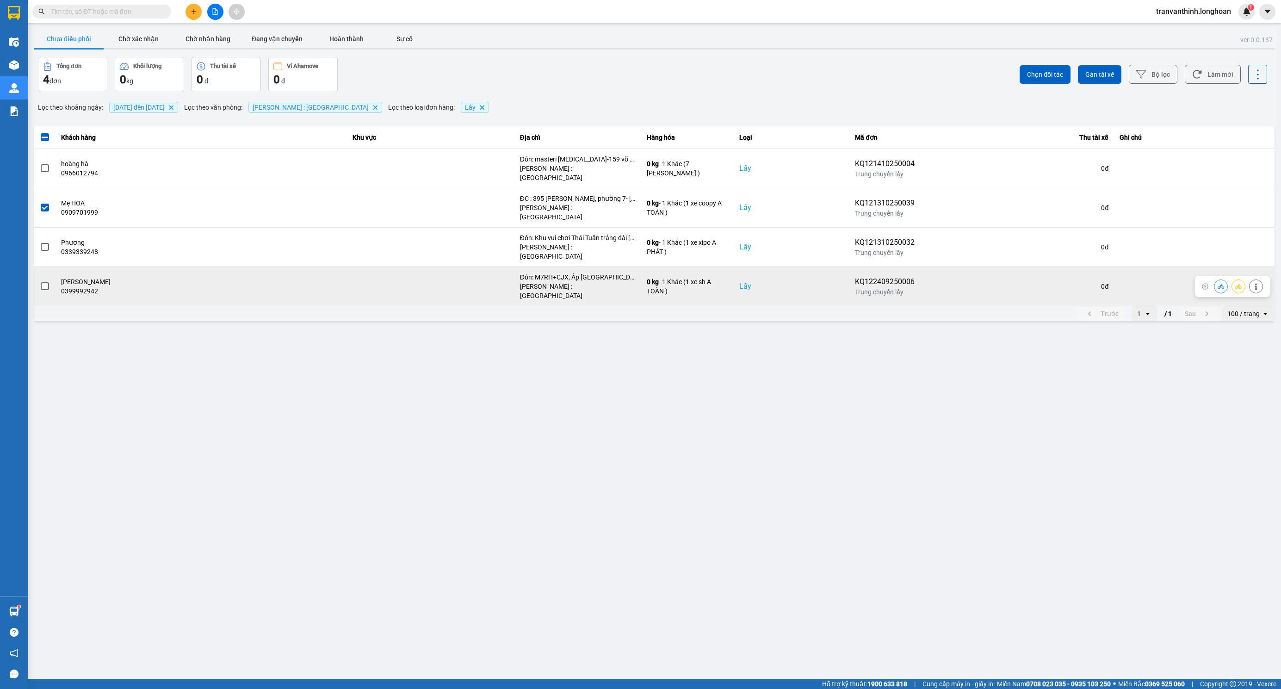
click at [45, 282] on span at bounding box center [45, 286] width 8 height 8
click at [40, 281] on input "checkbox" at bounding box center [40, 281] width 0 height 0
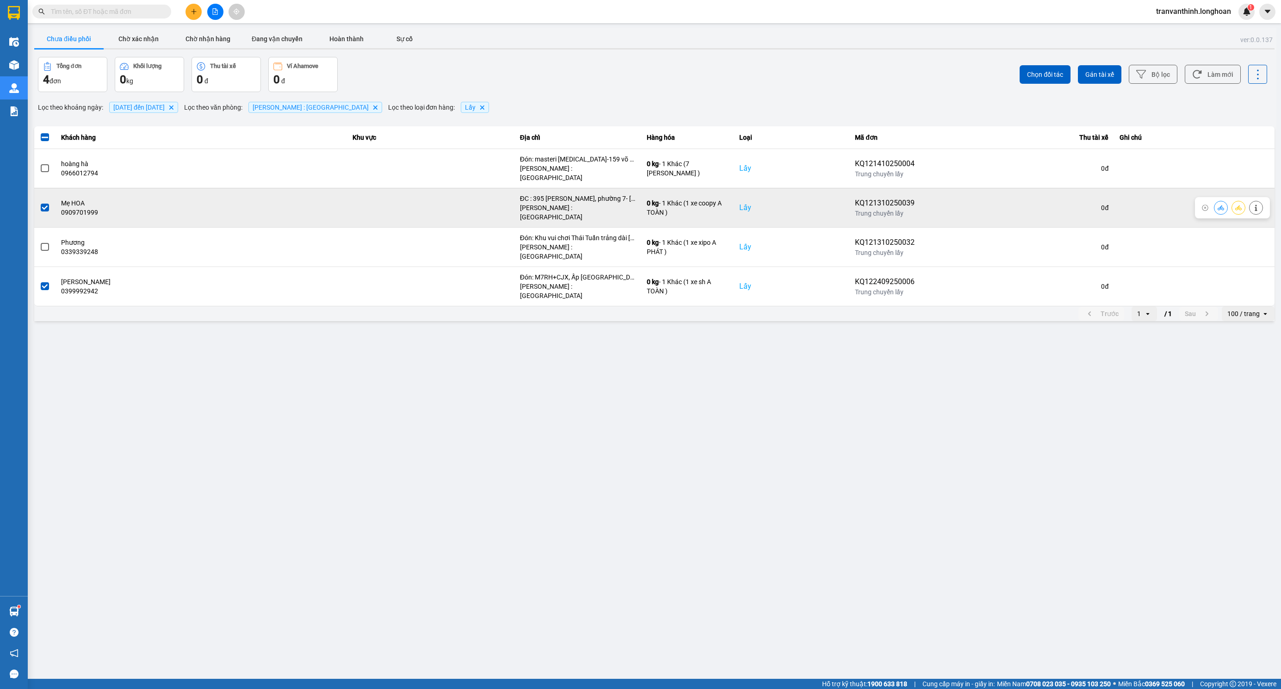
click at [1257, 204] on icon at bounding box center [1256, 207] width 6 height 6
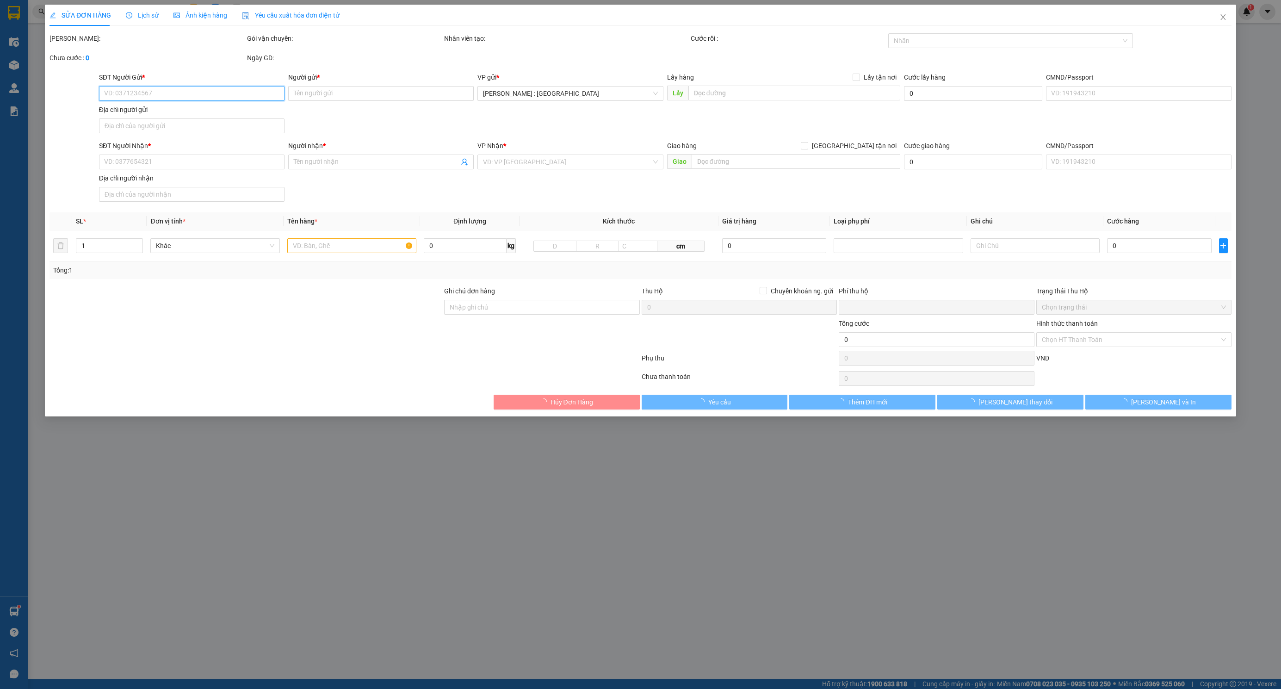
type input "0909701999"
type input "Mẹ HOA"
checkbox input "true"
type input "ĐC : 395 Trương Công Định, phường 7- Vũng Tàu"
type input "0797011107"
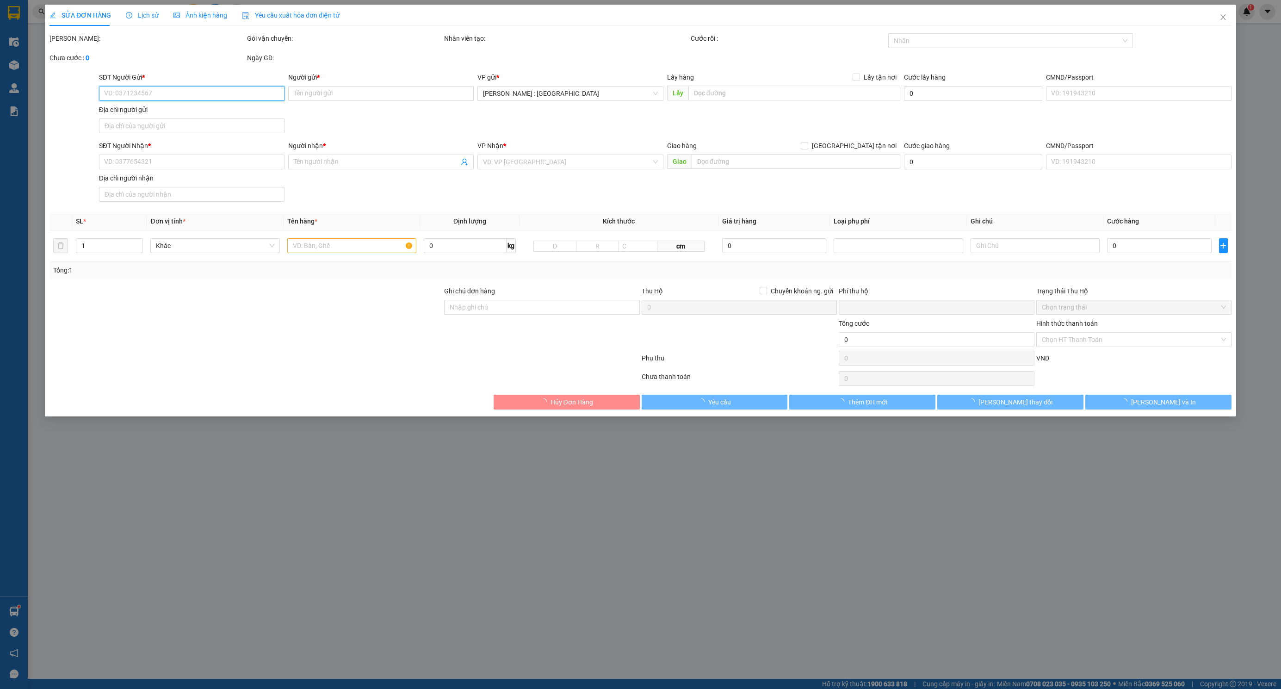
type input "VÕ HOÀNG KIỀU LAM"
checkbox input "true"
type input "Đc: S2 05 VIN HOMES GRAND PARK Quận 9- tphcm"
type input "0"
type input "435.000"
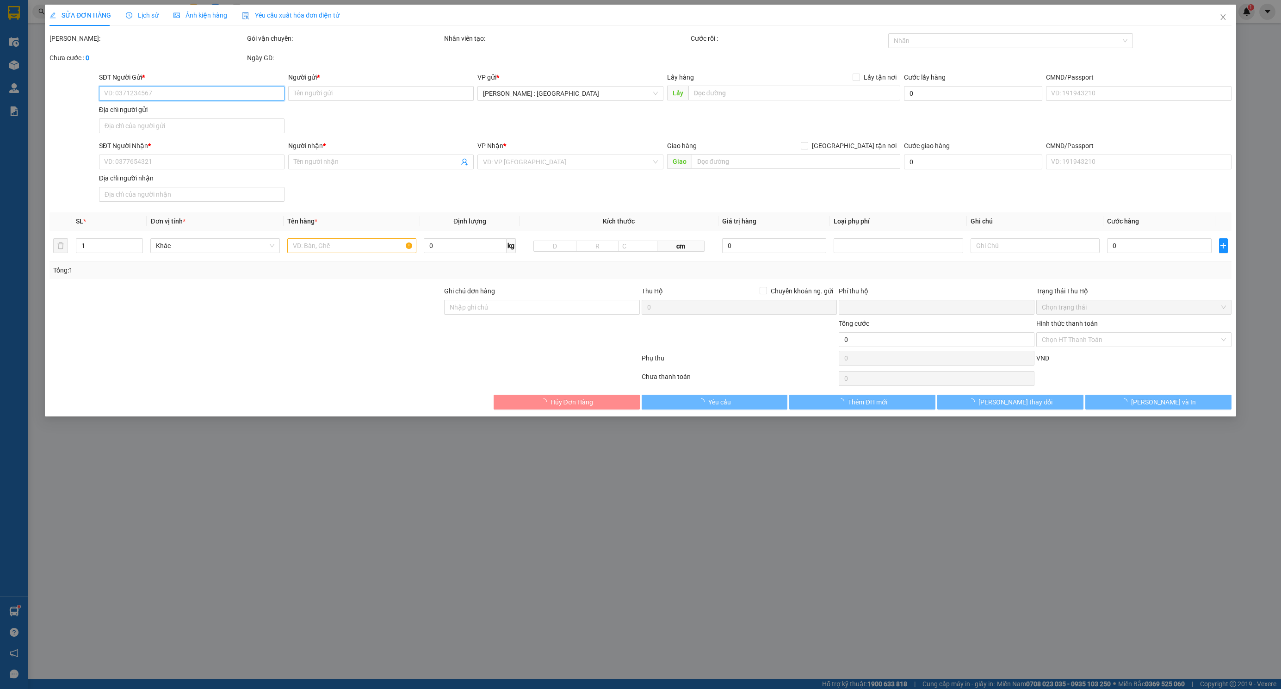
type input "435.000"
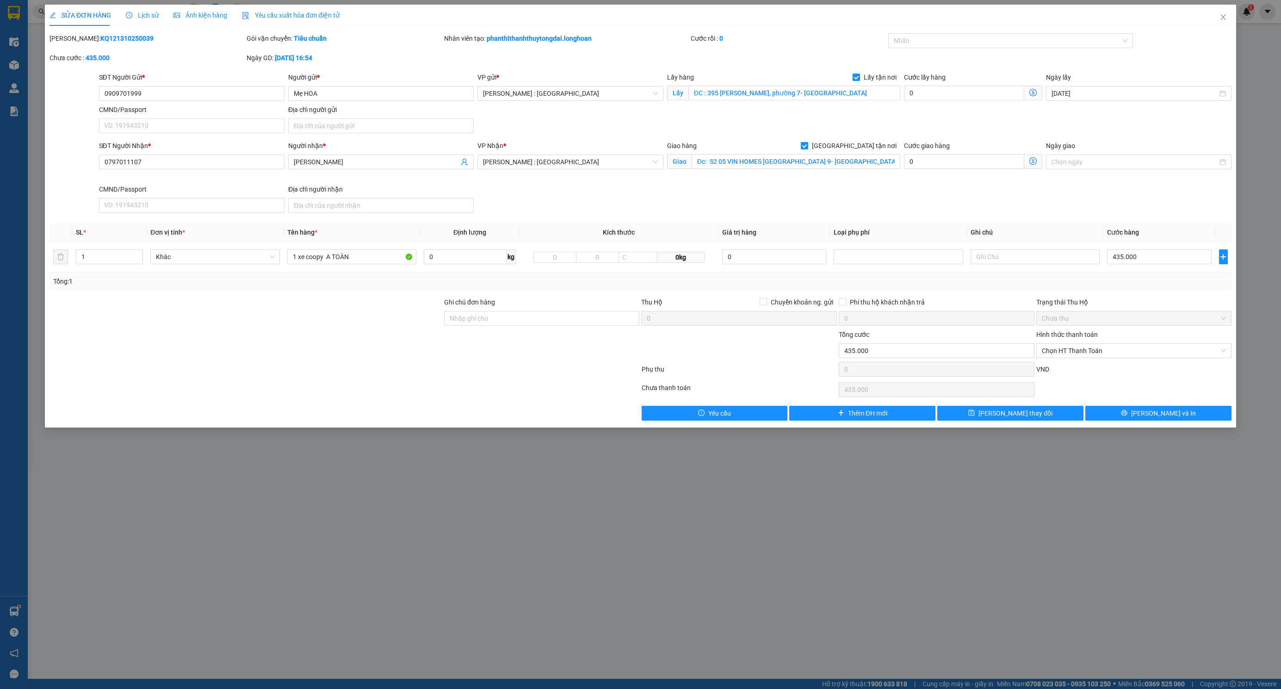
click at [144, 15] on span "Lịch sử" at bounding box center [142, 15] width 33 height 7
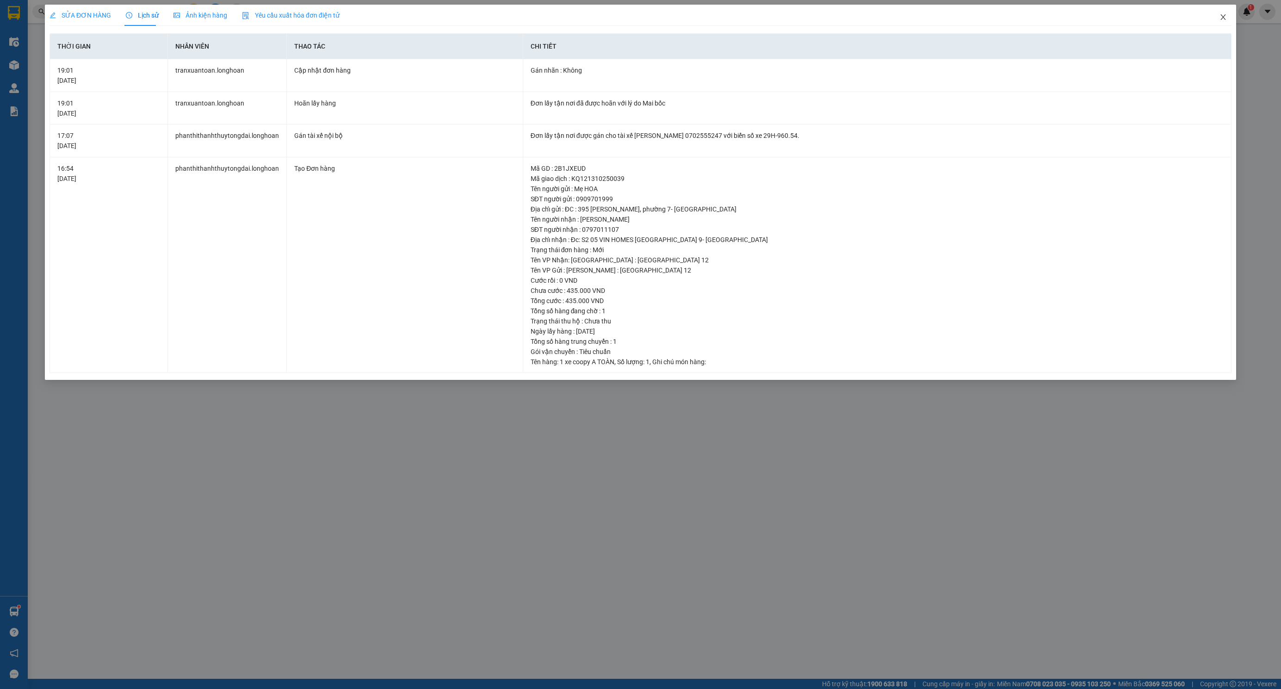
click at [1227, 17] on span "Close" at bounding box center [1223, 18] width 26 height 26
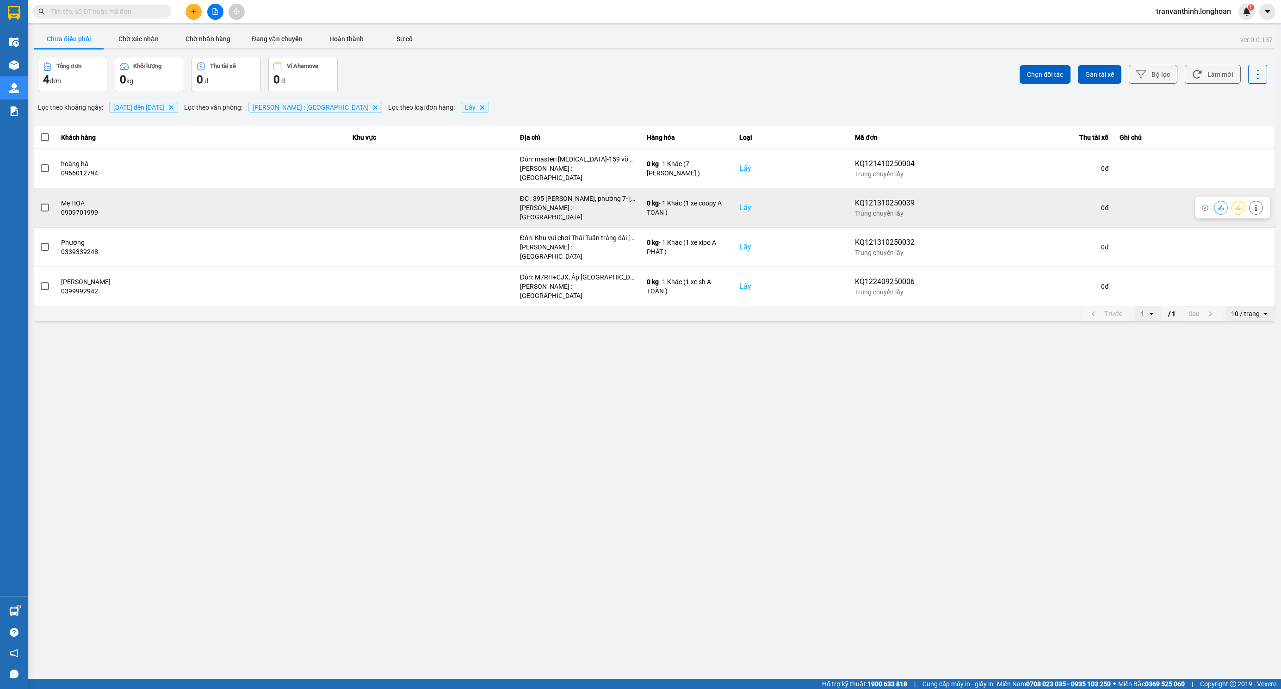
click at [44, 204] on span at bounding box center [45, 208] width 8 height 8
click at [40, 203] on input "checkbox" at bounding box center [40, 203] width 0 height 0
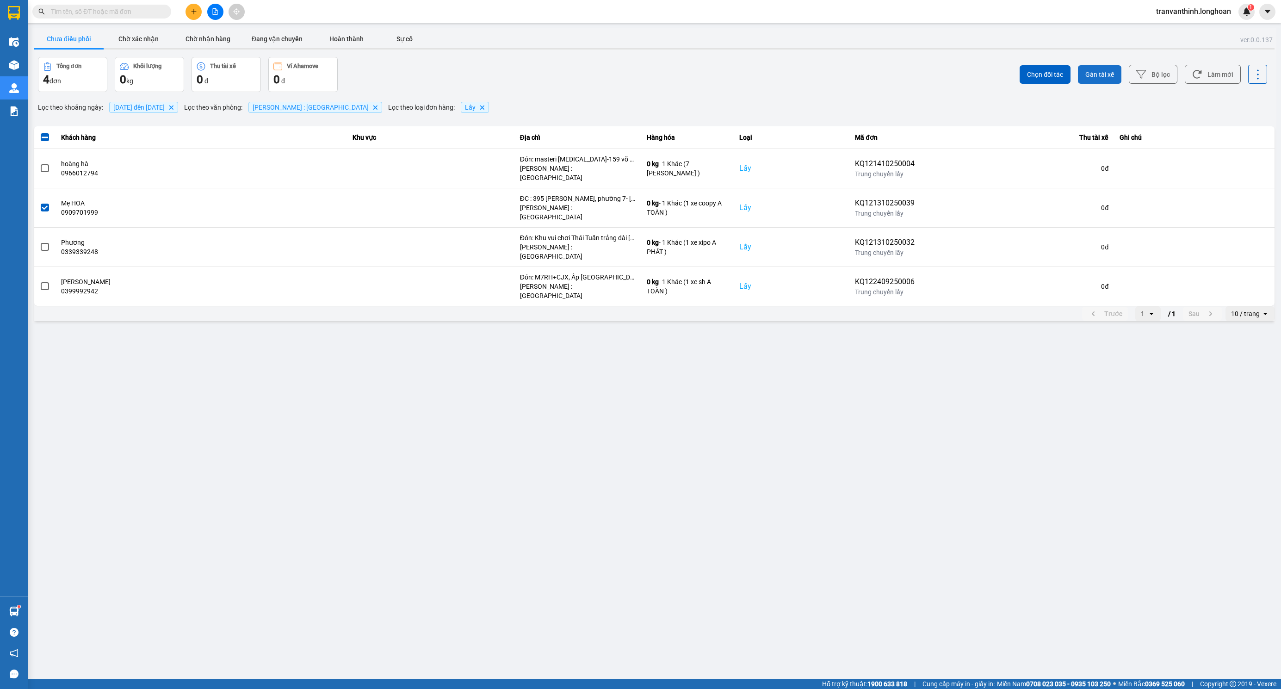
click at [1116, 74] on button "Gán tài xế" at bounding box center [1099, 74] width 43 height 19
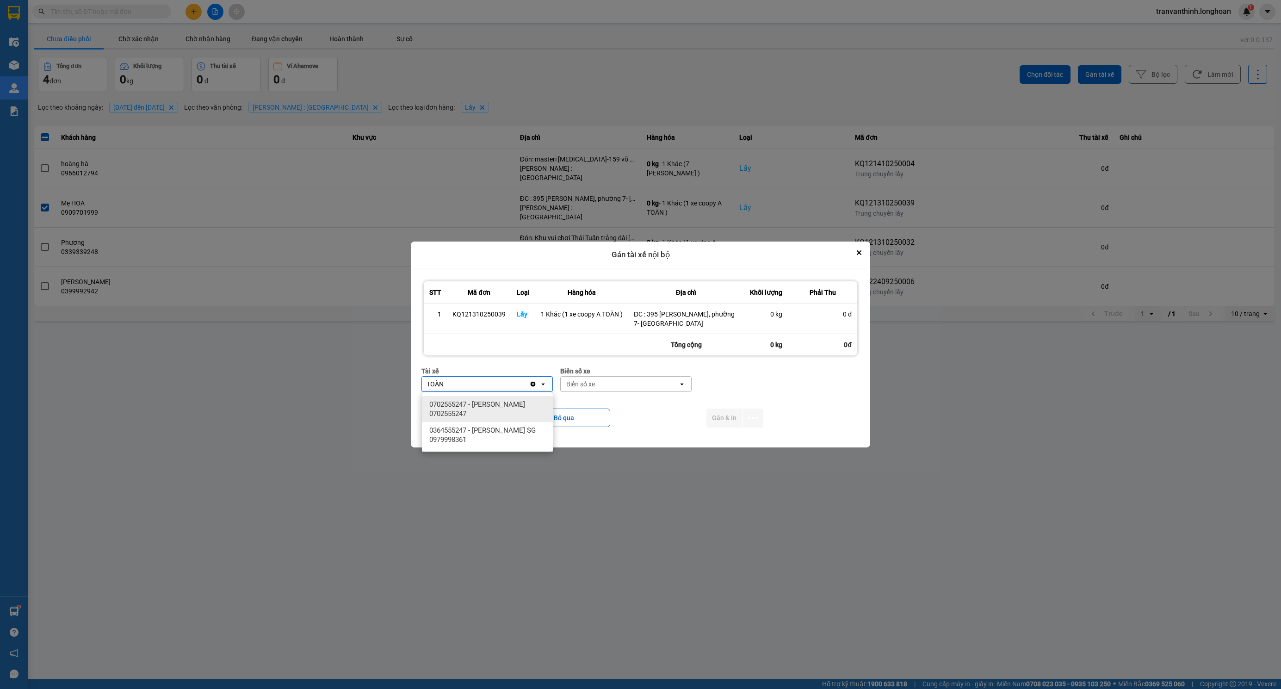
type input "TOÀN"
click at [483, 411] on span "0702555247 - TRẦN XUÂN TOÀN 0702555247" at bounding box center [489, 409] width 120 height 19
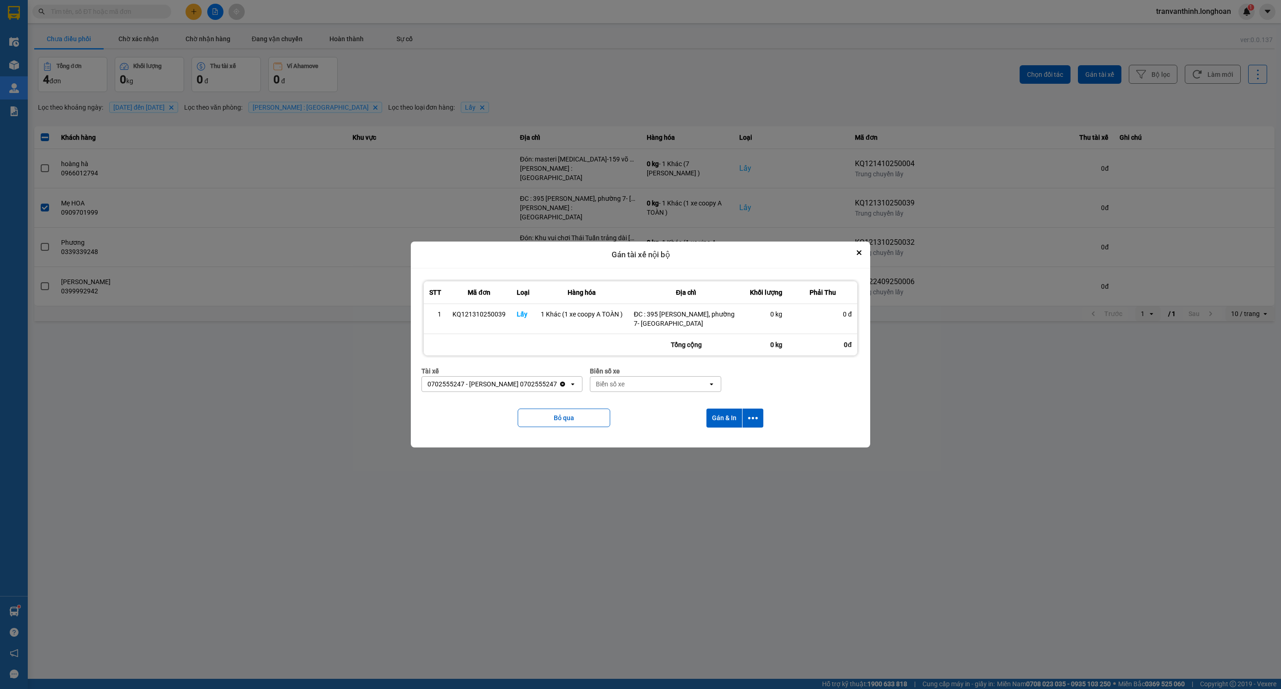
click at [624, 386] on div "Biển số xe" at bounding box center [610, 383] width 29 height 9
type input "54"
click at [637, 433] on span "29H-960.54" at bounding box center [619, 437] width 35 height 9
click at [719, 417] on button "Gán & In" at bounding box center [724, 417] width 36 height 19
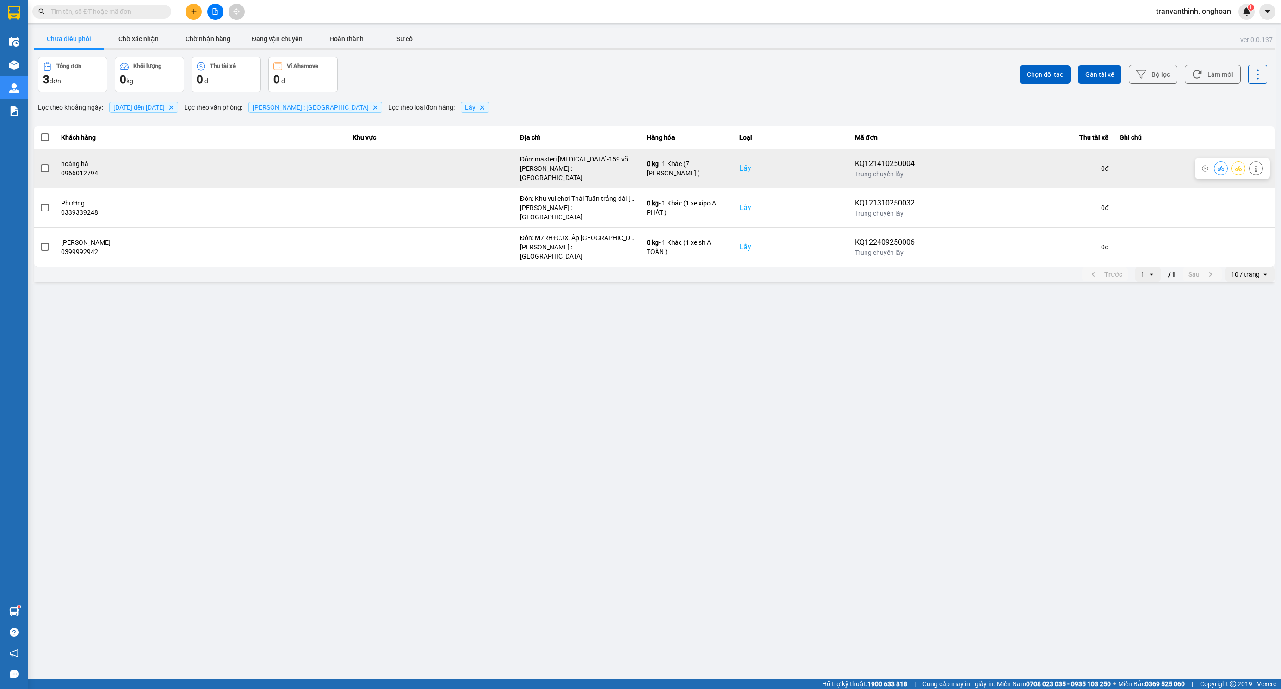
click at [42, 164] on span at bounding box center [45, 168] width 8 height 8
click at [40, 163] on input "checkbox" at bounding box center [40, 163] width 0 height 0
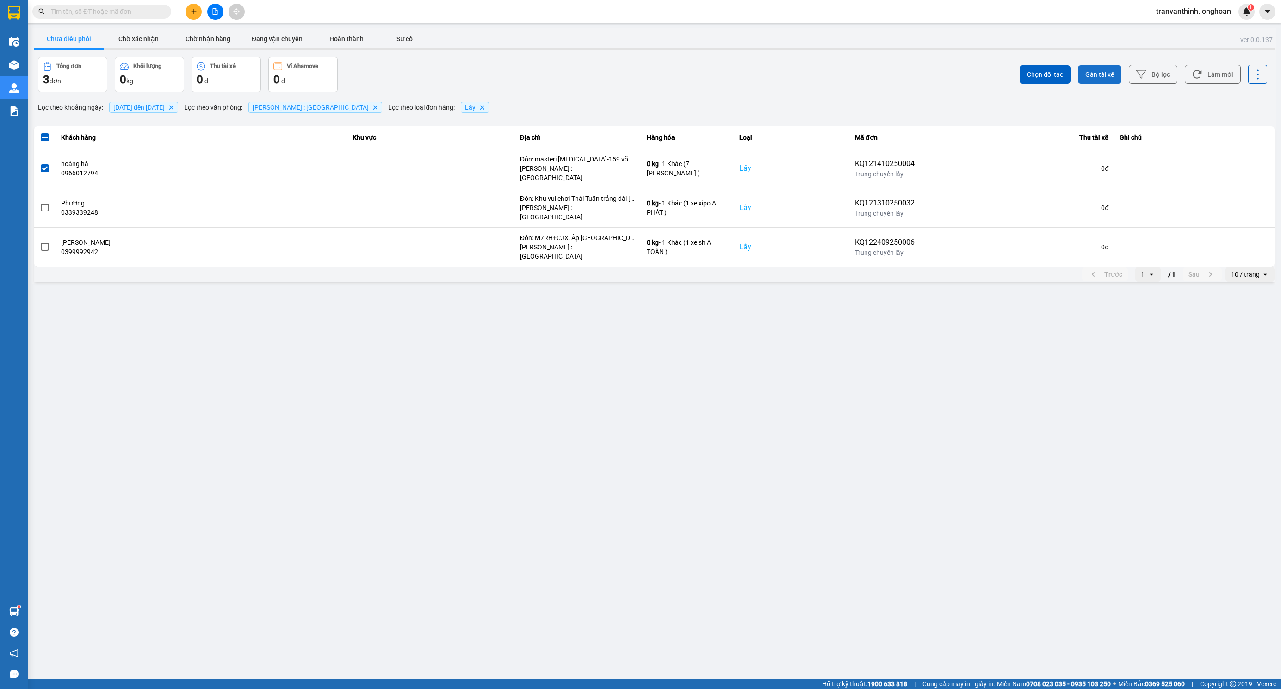
click at [1100, 71] on span "Gán tài xế" at bounding box center [1099, 74] width 29 height 9
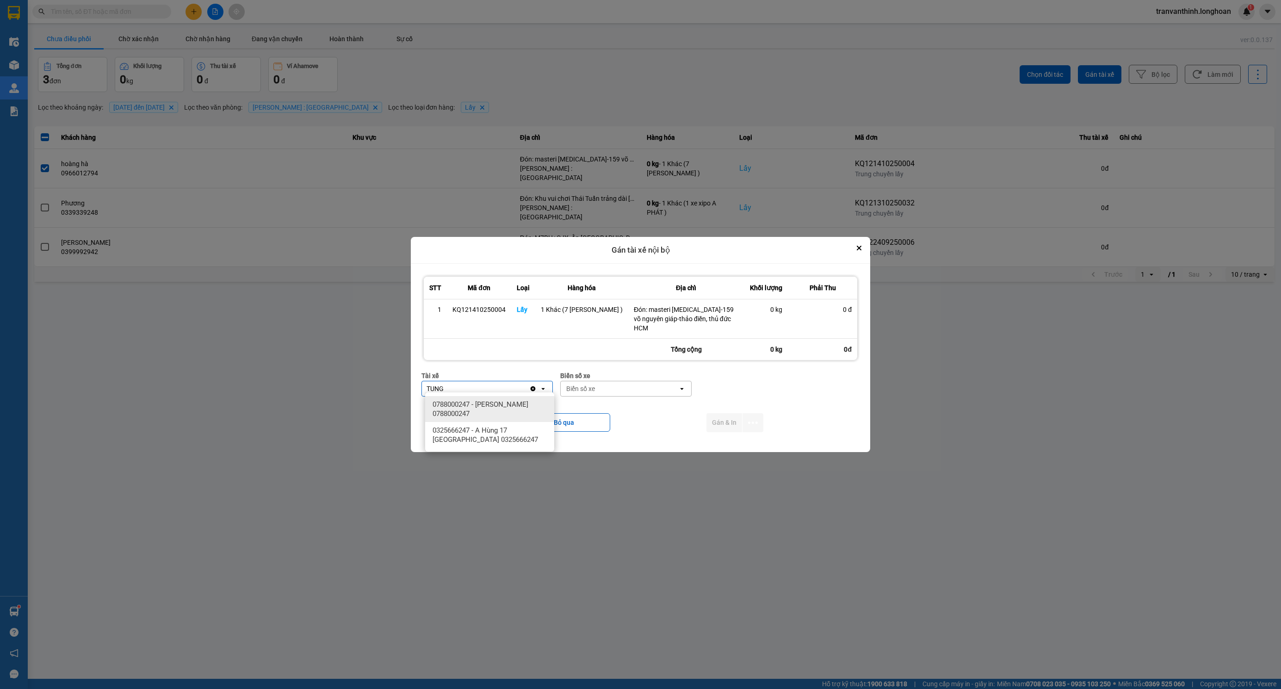
type input "TUNG"
click at [488, 408] on span "0788000247 - NGUYỄN THIỆN THANH TÙNG 0788000247" at bounding box center [492, 409] width 118 height 19
click at [679, 386] on div "Biển số xe" at bounding box center [648, 388] width 117 height 15
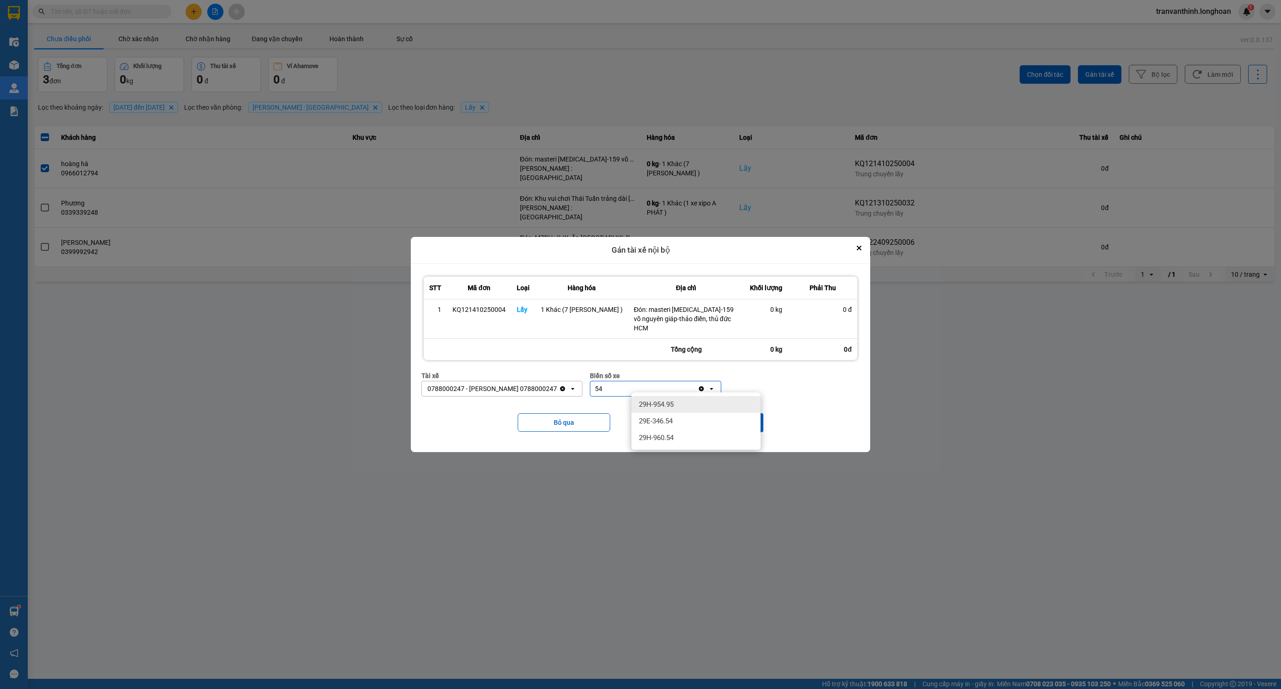
type input "5"
type input "68"
click at [673, 438] on span "29K-040.68" at bounding box center [656, 437] width 34 height 9
click at [732, 413] on button "Gán & In" at bounding box center [724, 422] width 36 height 19
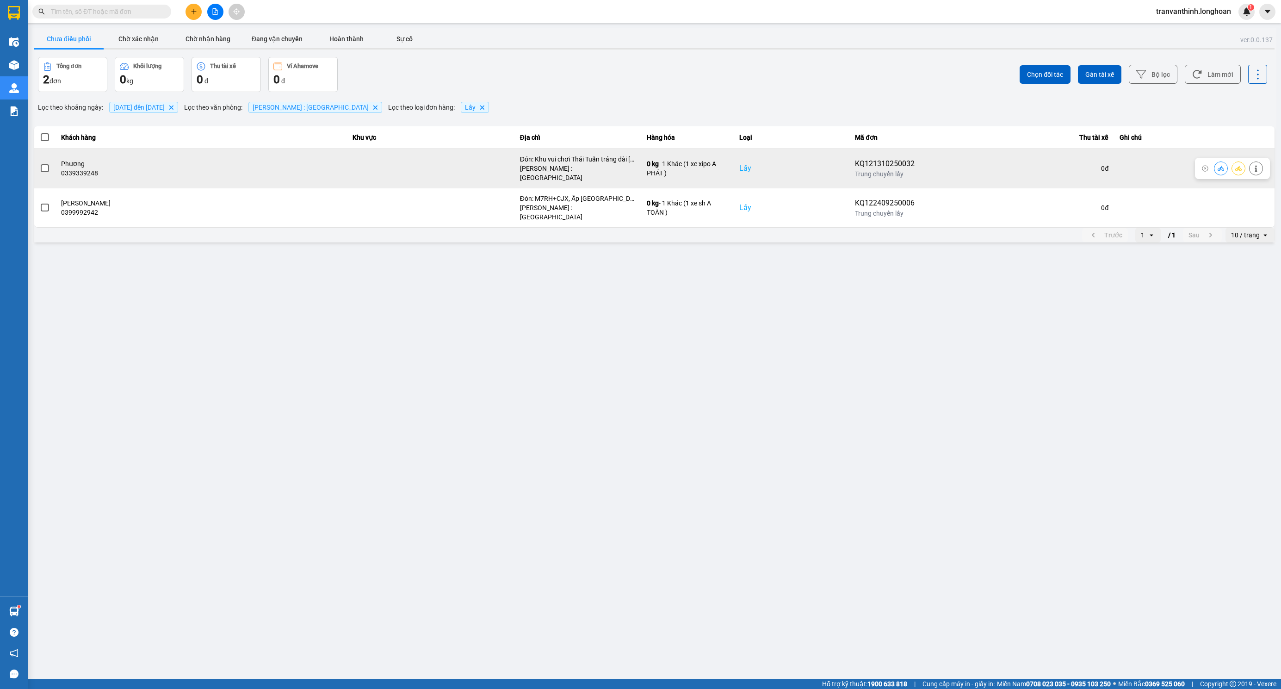
click at [45, 161] on div at bounding box center [45, 168] width 10 height 14
click at [47, 168] on span at bounding box center [45, 168] width 8 height 8
click at [40, 163] on input "checkbox" at bounding box center [40, 163] width 0 height 0
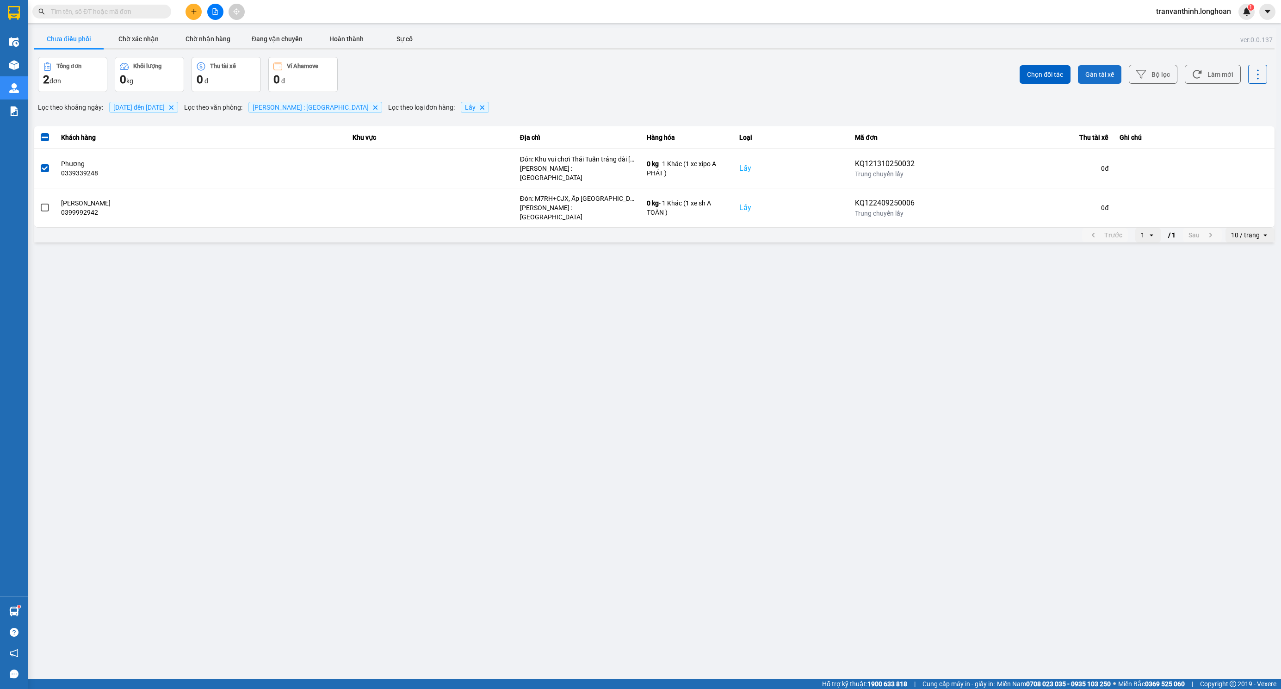
click at [1110, 76] on span "Gán tài xế" at bounding box center [1099, 74] width 29 height 9
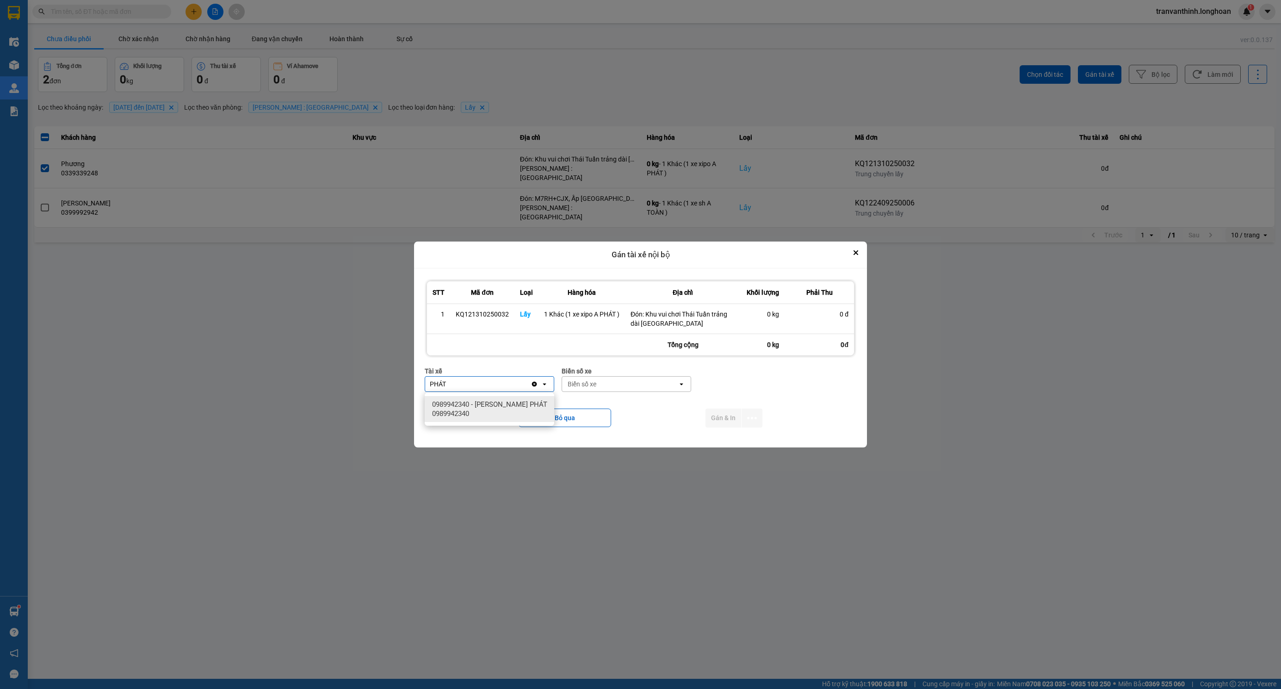
type input "PHÁT"
drag, startPoint x: 483, startPoint y: 408, endPoint x: 515, endPoint y: 411, distance: 31.5
click at [482, 408] on span "0989942340 - LÊ TẤN PHÁT 0989942340" at bounding box center [491, 409] width 118 height 19
click at [620, 383] on div "Biển số xe" at bounding box center [669, 384] width 116 height 15
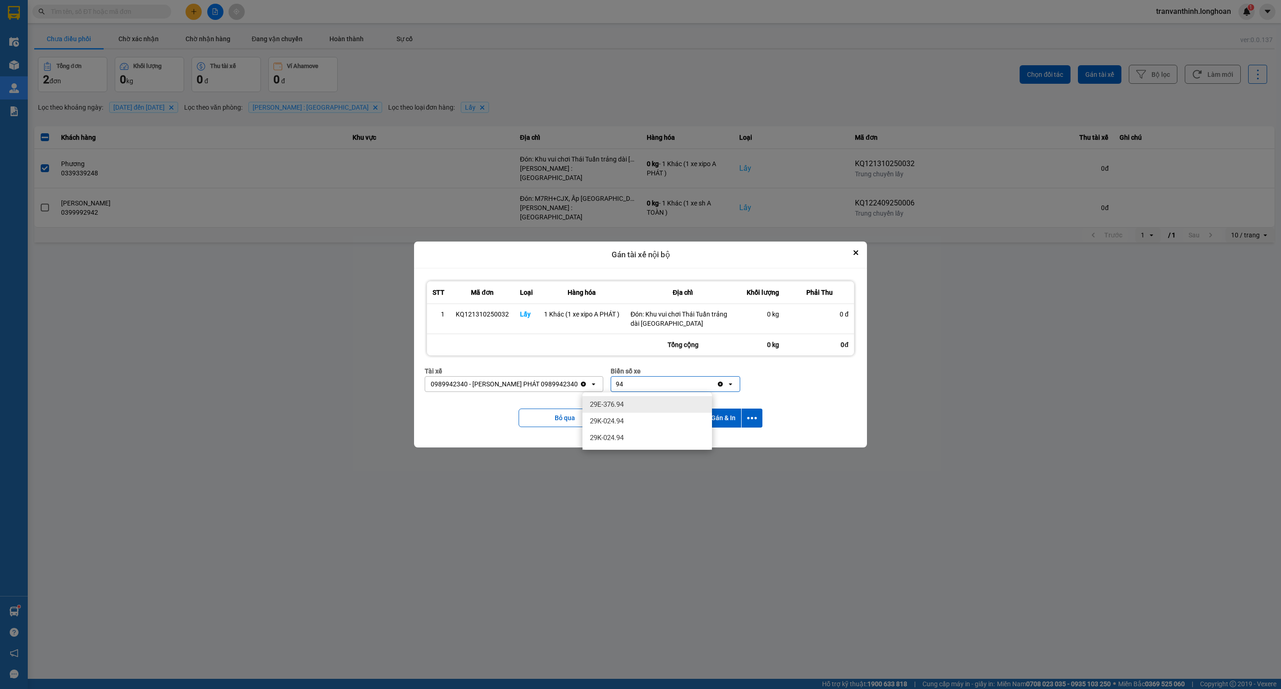
type input "94"
click at [598, 404] on span "29E-376.94" at bounding box center [607, 404] width 34 height 9
click at [722, 415] on button "Gán & In" at bounding box center [723, 417] width 36 height 19
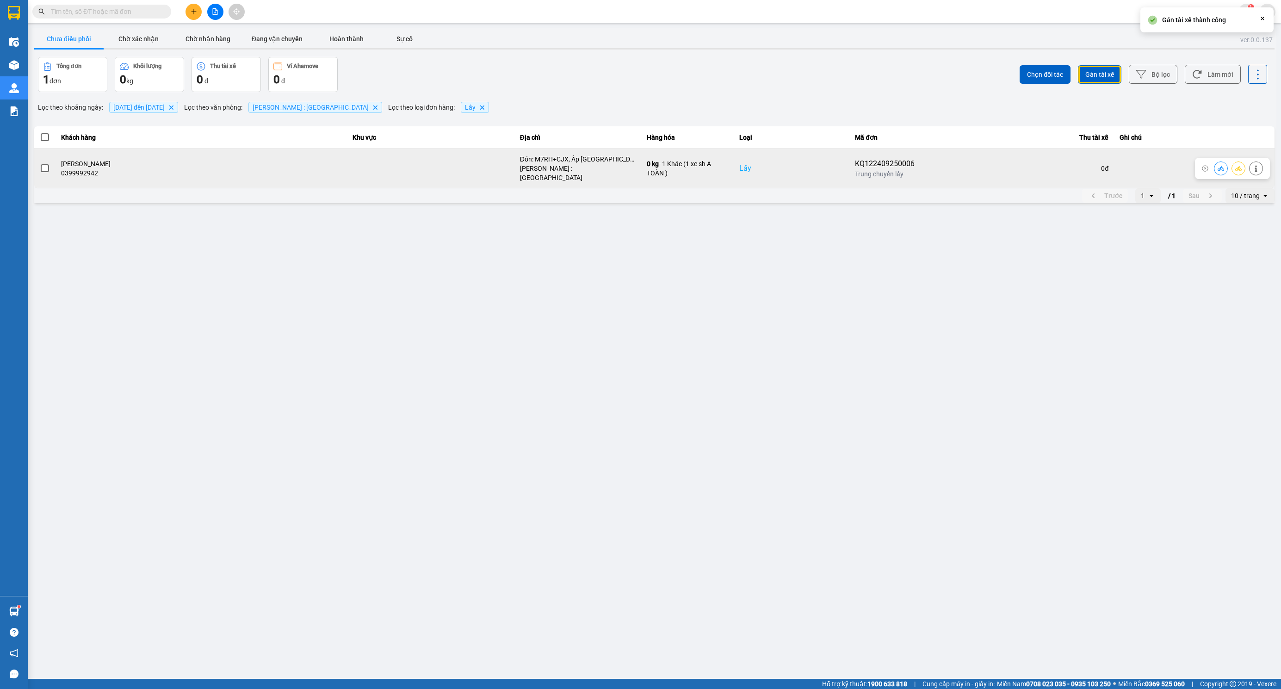
click at [47, 164] on span at bounding box center [45, 168] width 8 height 8
click at [40, 163] on input "checkbox" at bounding box center [40, 163] width 0 height 0
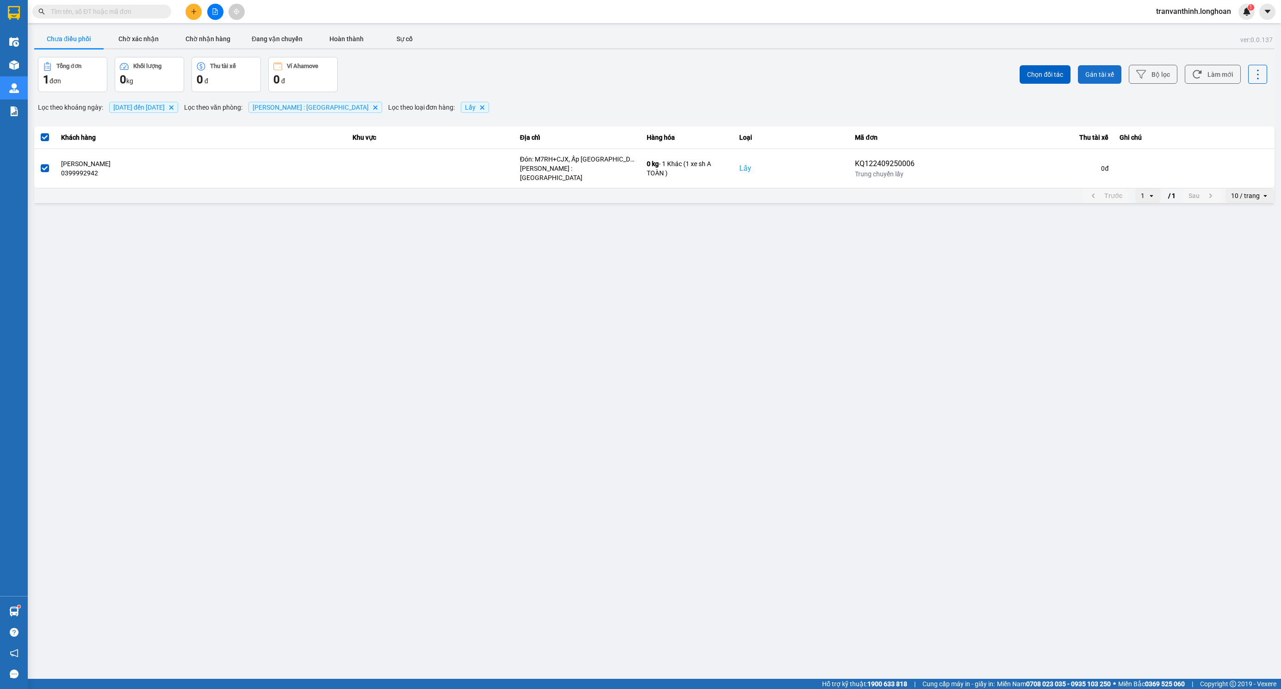
click at [1095, 79] on span "Gán tài xế" at bounding box center [1099, 74] width 29 height 9
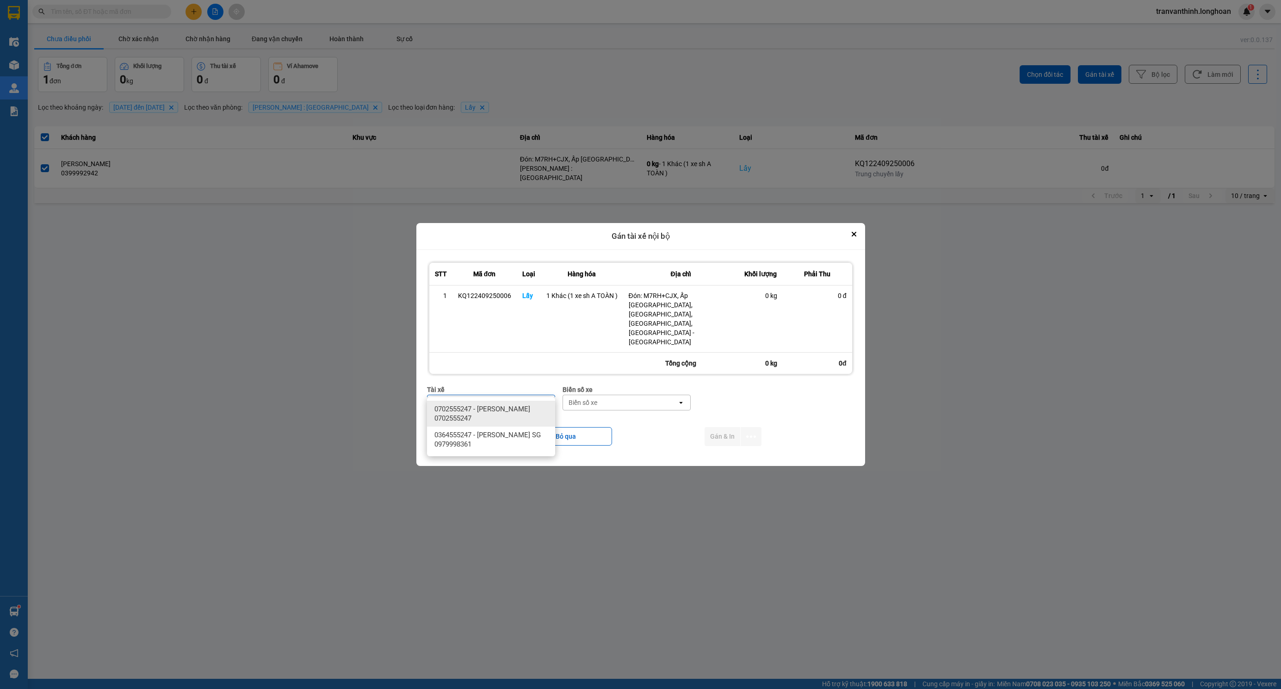
type input "TOÀN"
click at [501, 408] on span "0702555247 - TRẦN XUÂN TOÀN 0702555247" at bounding box center [492, 413] width 117 height 19
click at [644, 395] on div "Biển số xe" at bounding box center [653, 402] width 114 height 15
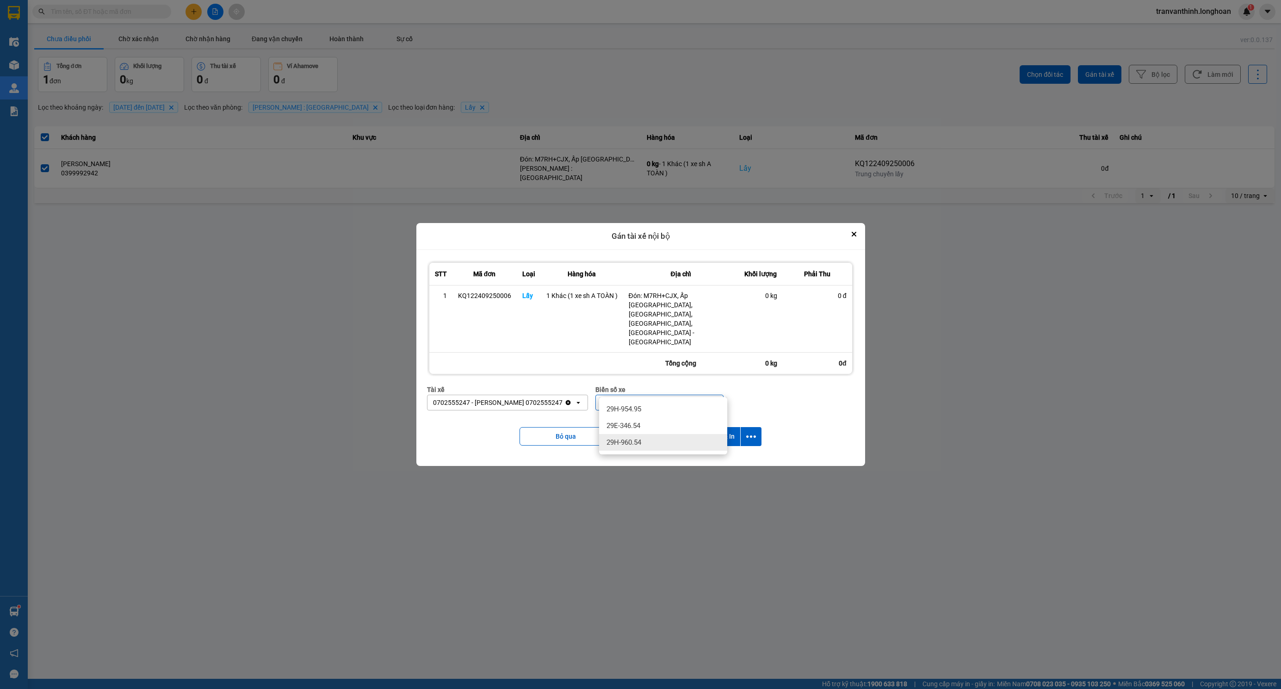
type input "54"
click at [647, 447] on div "29H-960.54" at bounding box center [663, 442] width 128 height 17
click at [733, 427] on button "Gán & In" at bounding box center [723, 436] width 36 height 19
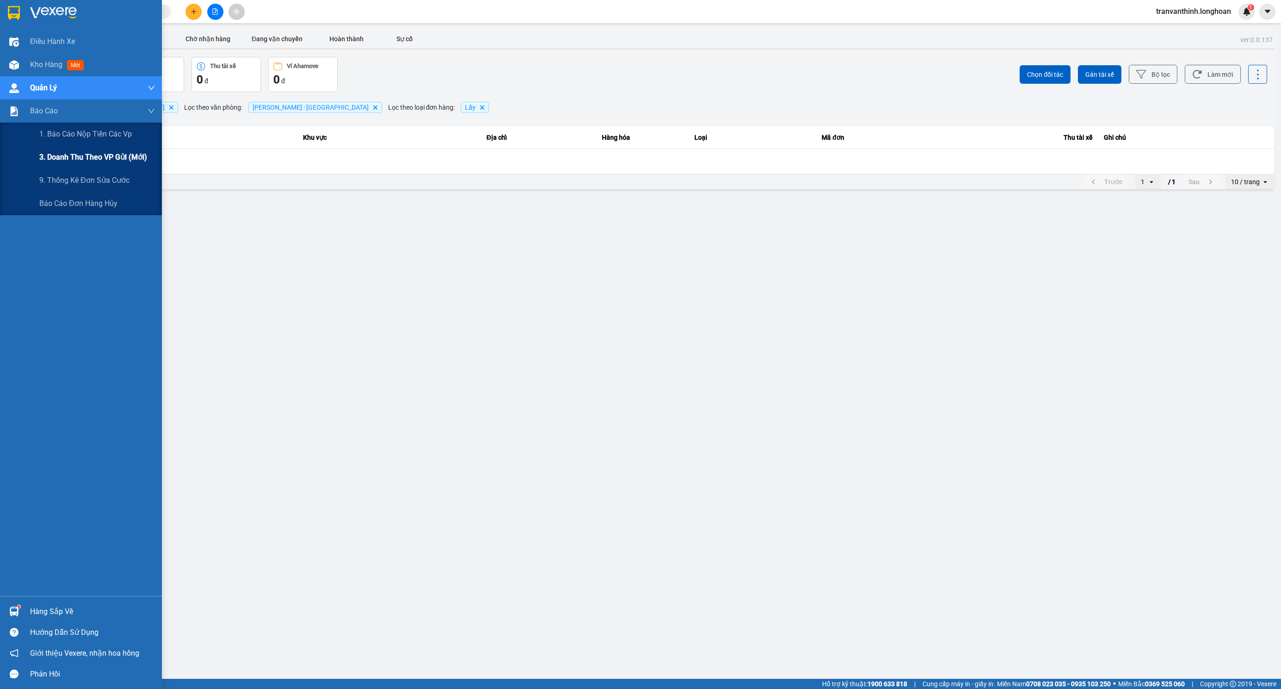
click at [72, 155] on span "3. Doanh Thu theo VP Gửi (mới)" at bounding box center [93, 157] width 108 height 12
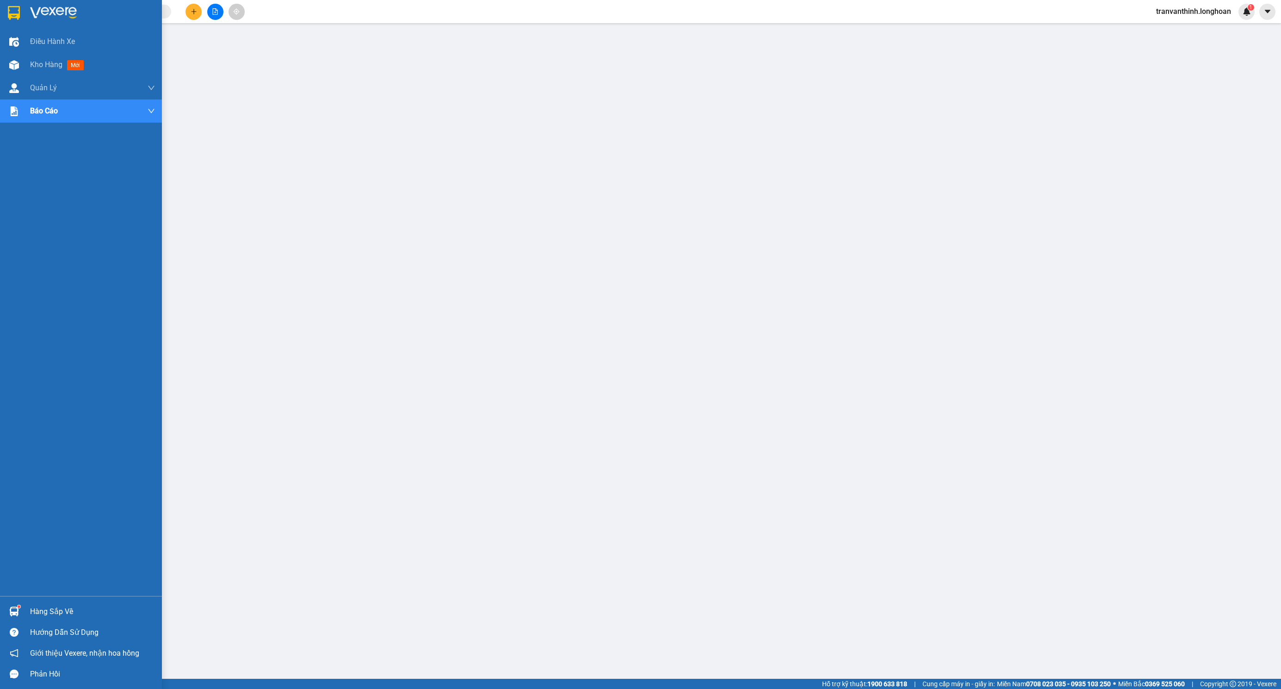
click at [13, 13] on img at bounding box center [14, 13] width 12 height 14
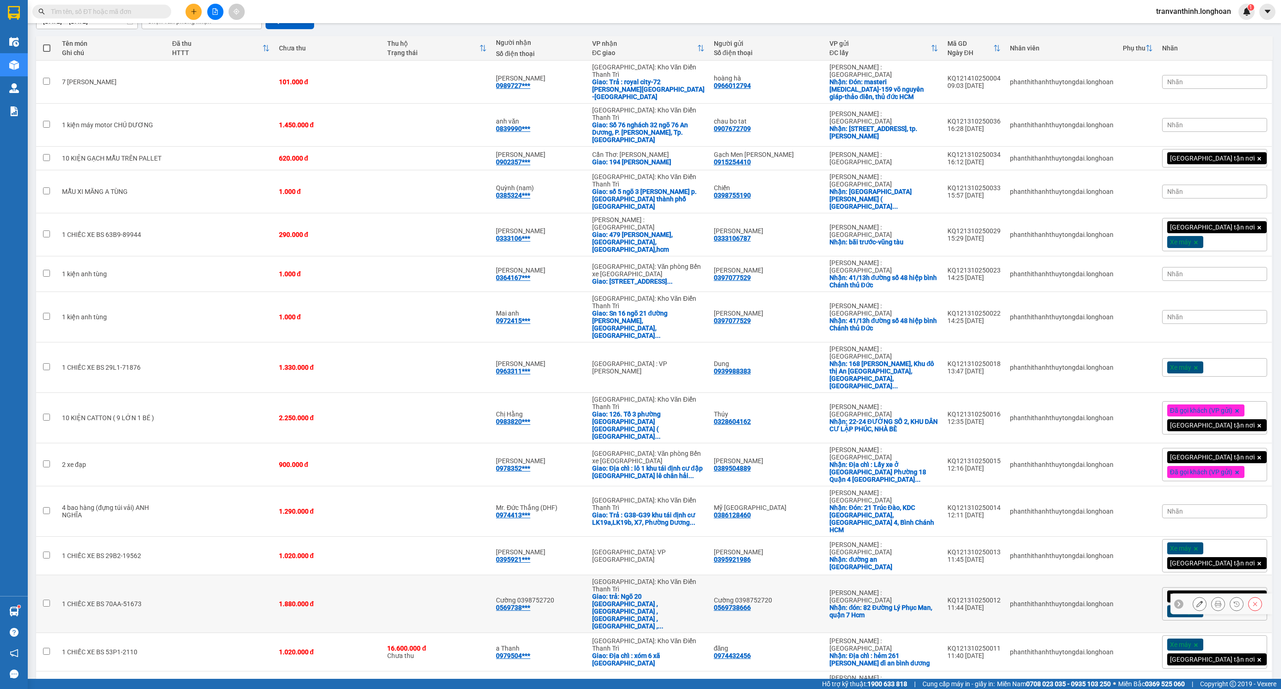
scroll to position [358, 0]
